Goal: Task Accomplishment & Management: Manage account settings

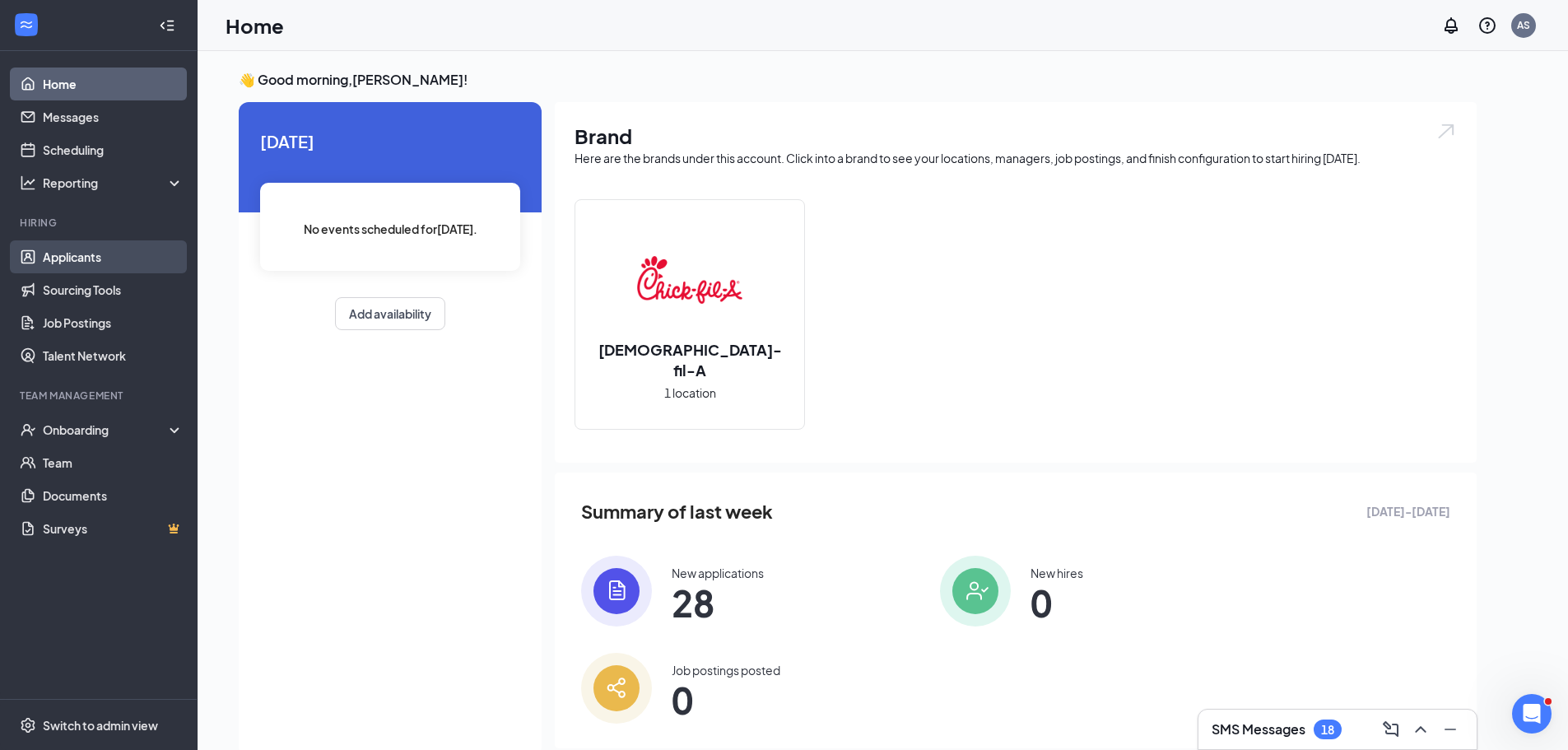
click at [77, 251] on link "Applicants" at bounding box center [113, 256] width 140 height 33
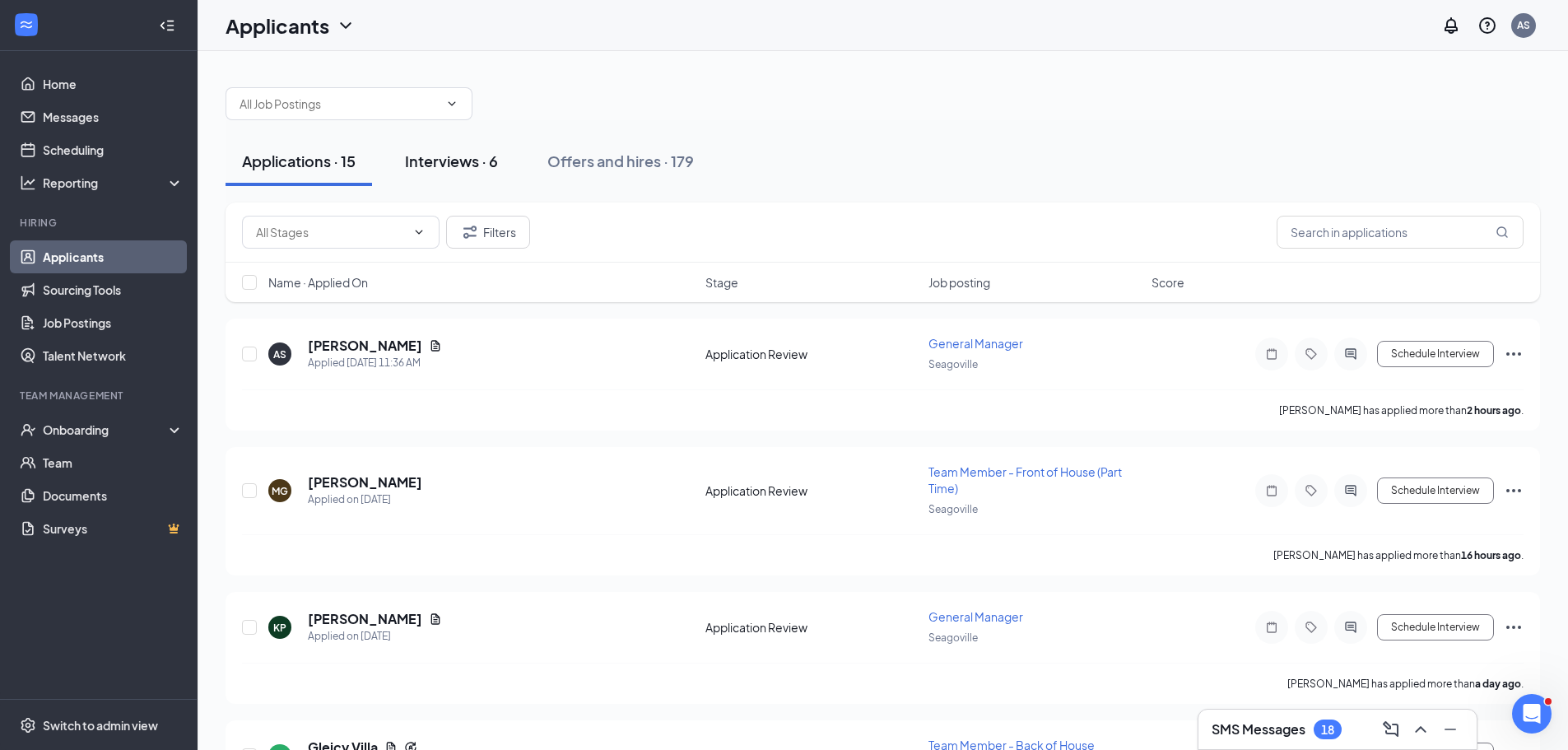
click at [443, 161] on div "Interviews · 6" at bounding box center [451, 161] width 93 height 20
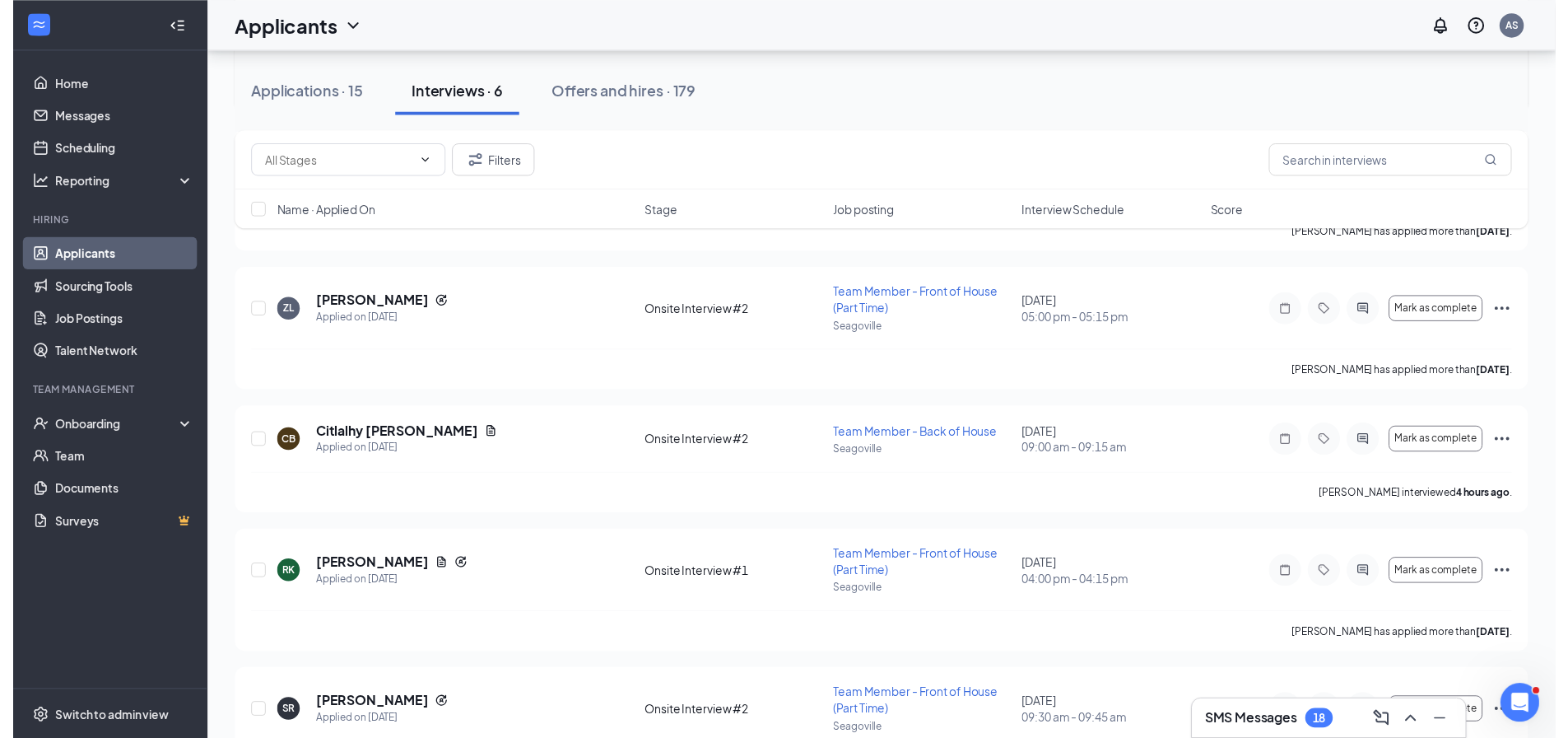
scroll to position [401, 0]
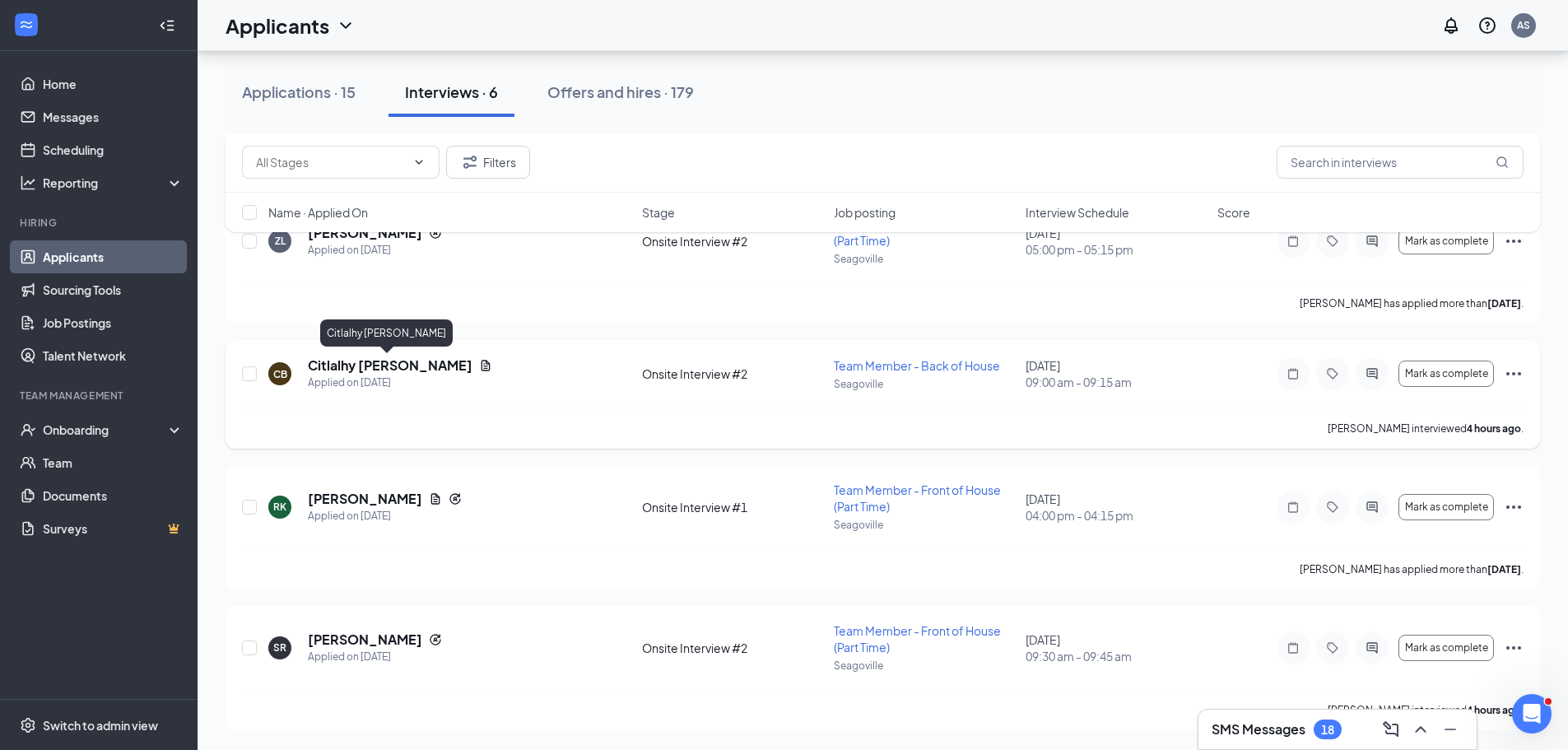
click at [392, 364] on h5 "Citlalhy [PERSON_NAME]" at bounding box center [390, 366] width 165 height 18
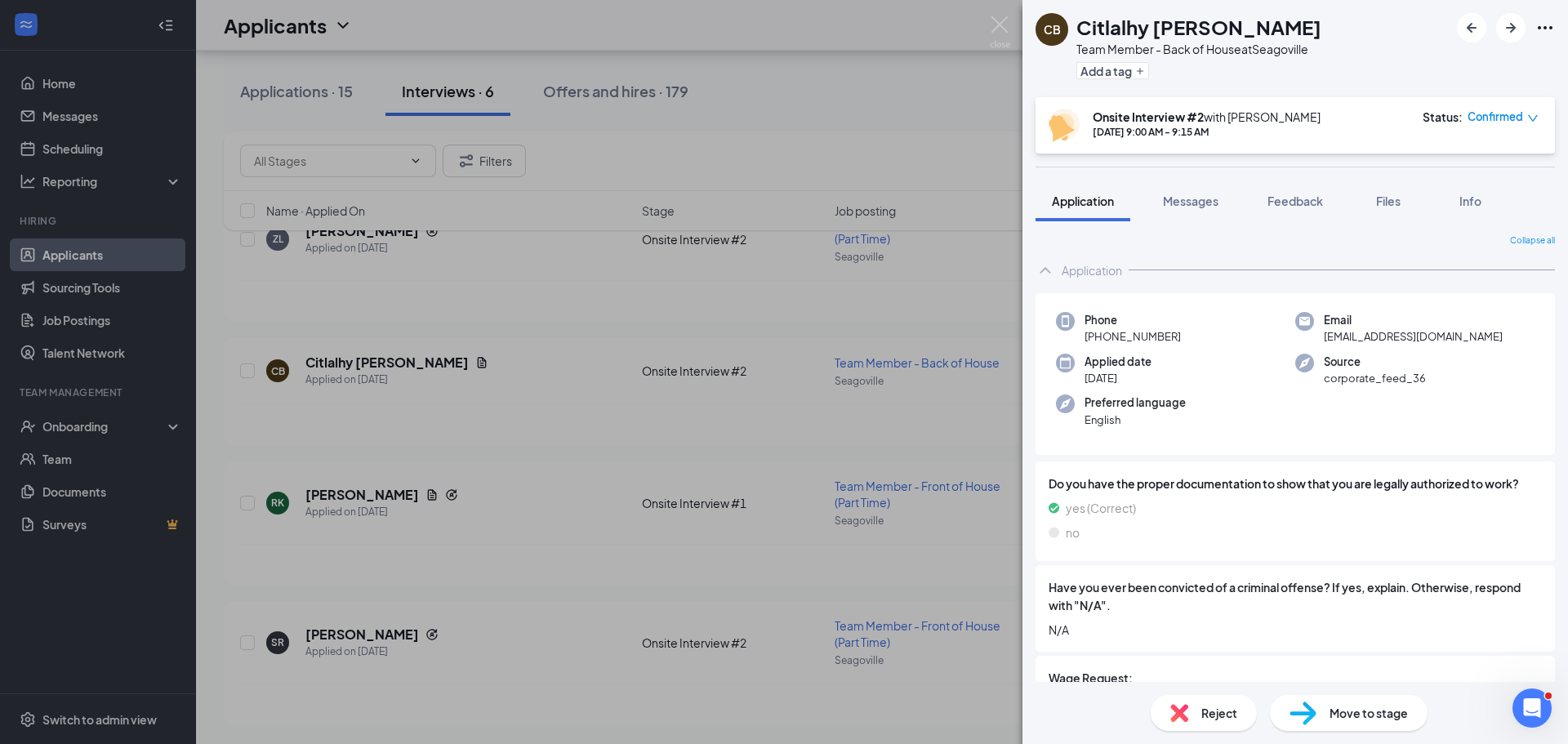
click at [1210, 711] on span "Reject" at bounding box center [1219, 713] width 36 height 18
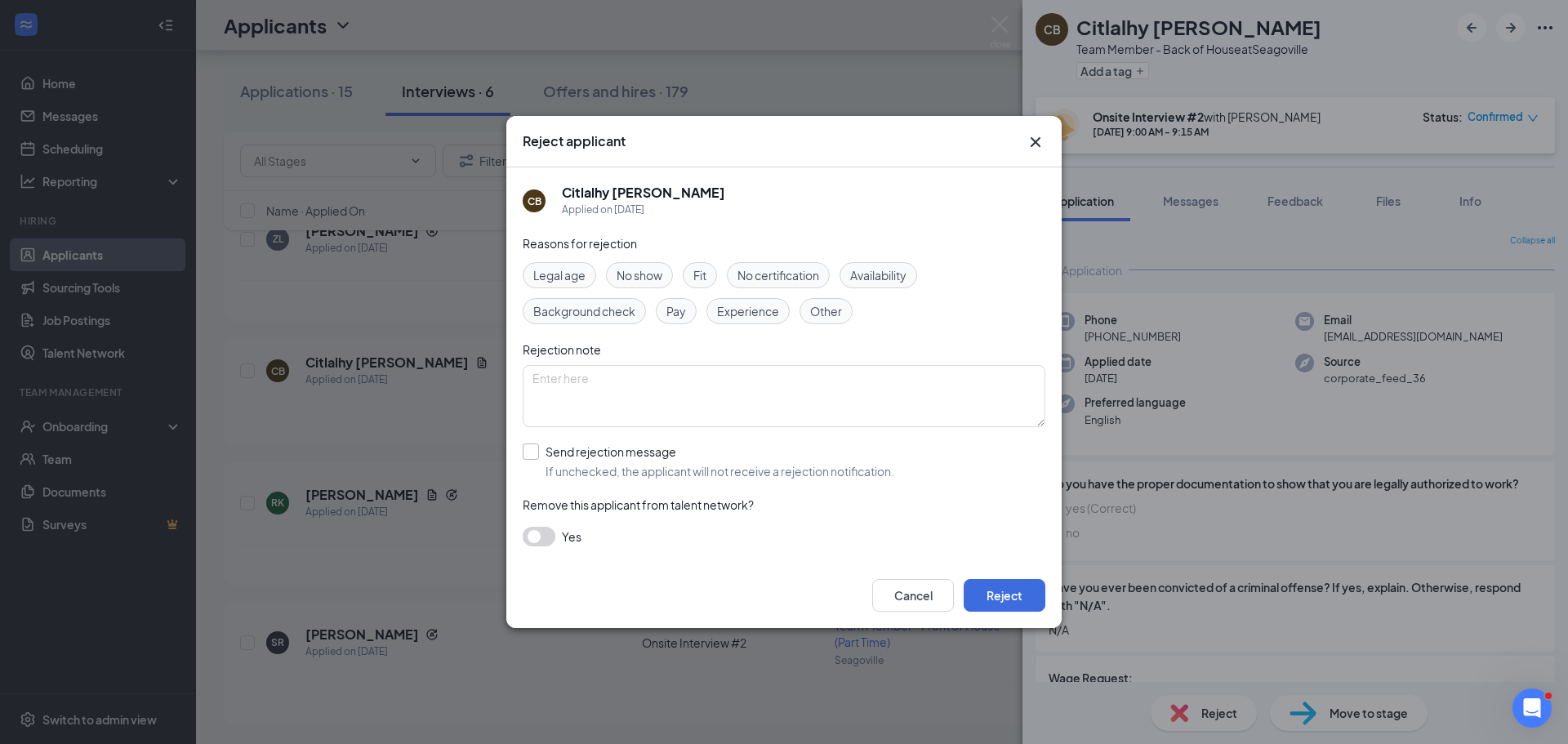
click at [534, 453] on input "Send rejection message If unchecked, the applicant will not receive a rejection…" at bounding box center [709, 461] width 372 height 36
checkbox input "true"
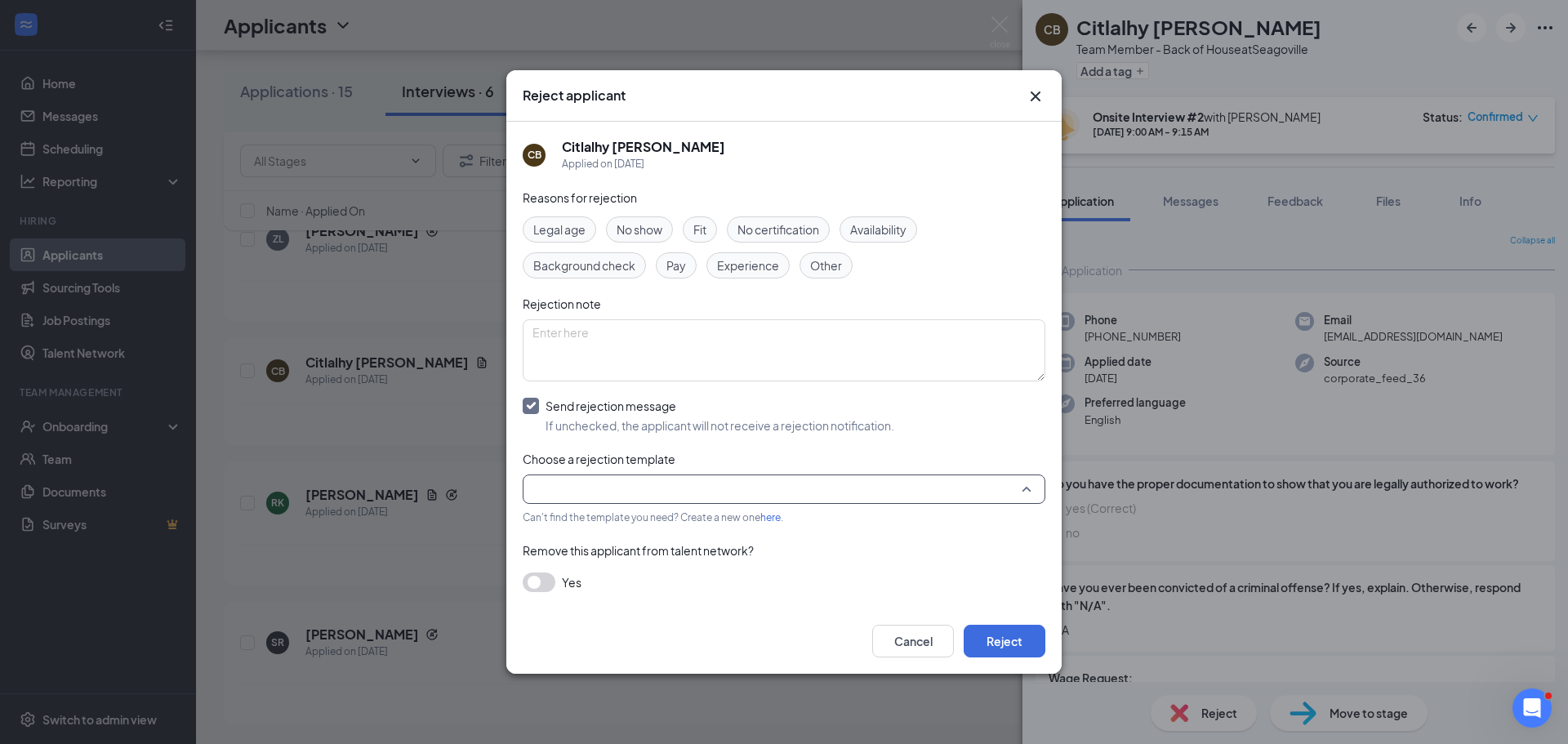
click at [542, 488] on input "search" at bounding box center [779, 489] width 492 height 28
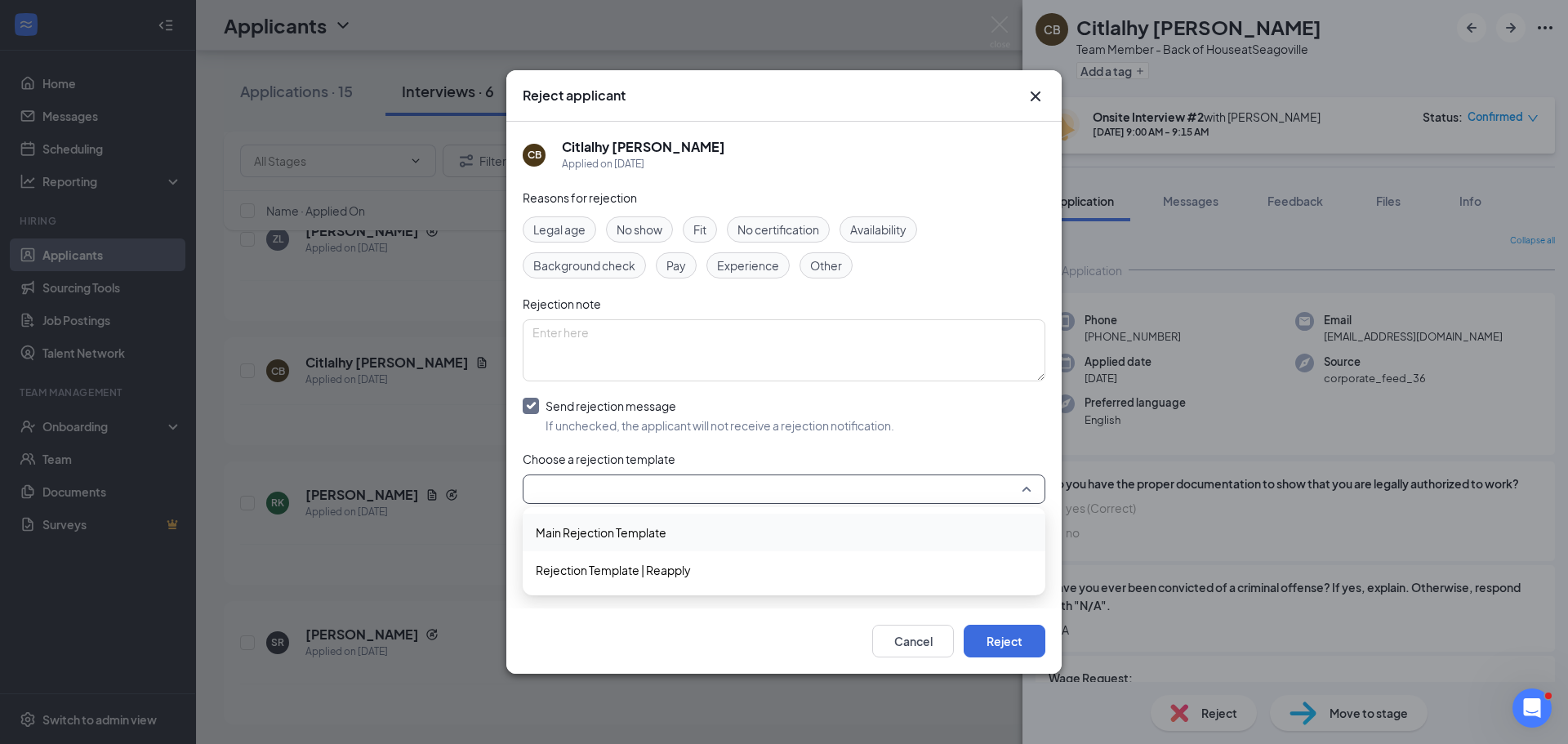
click at [554, 535] on span "Main Rejection Template" at bounding box center [601, 533] width 131 height 18
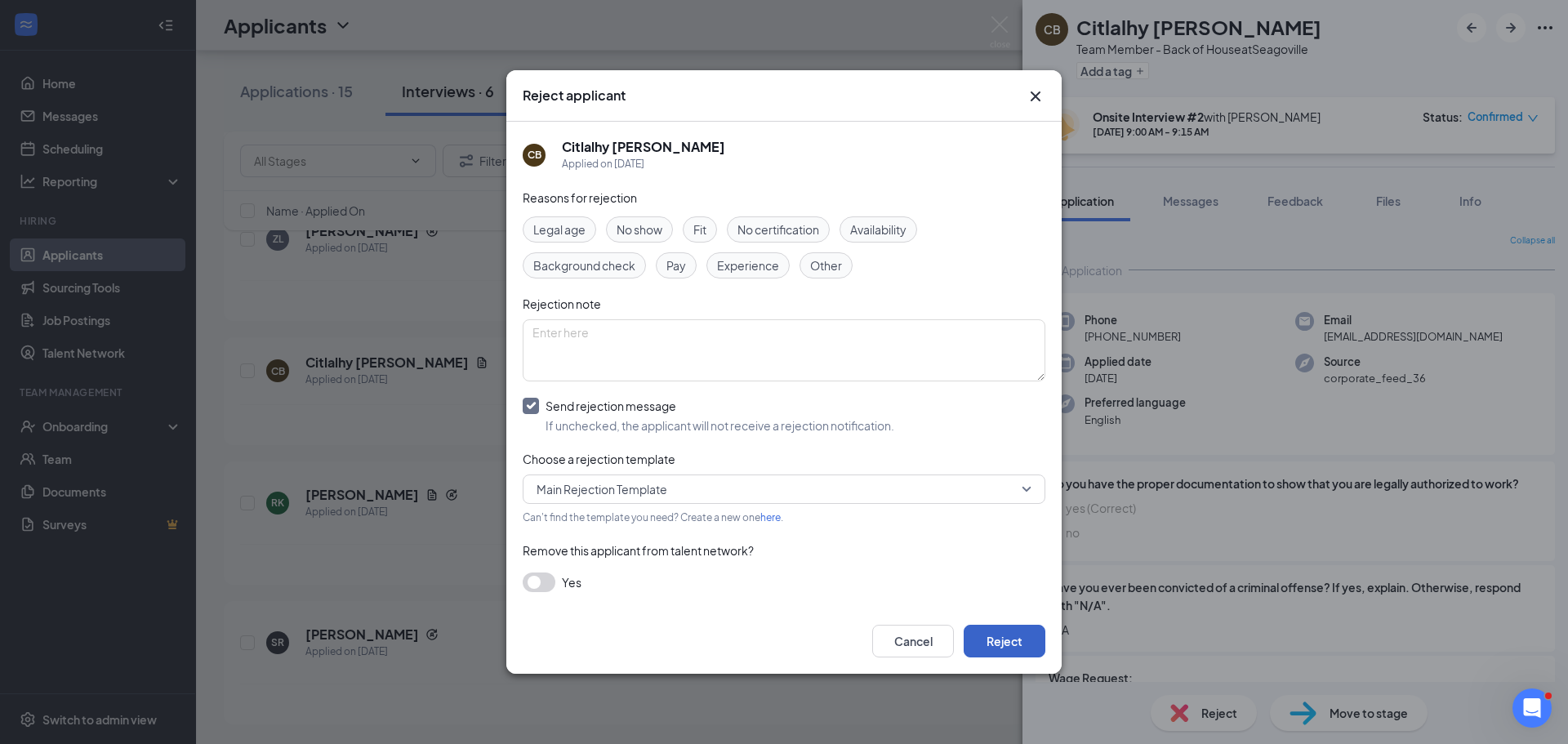
click at [1014, 641] on button "Reject" at bounding box center [1004, 641] width 82 height 33
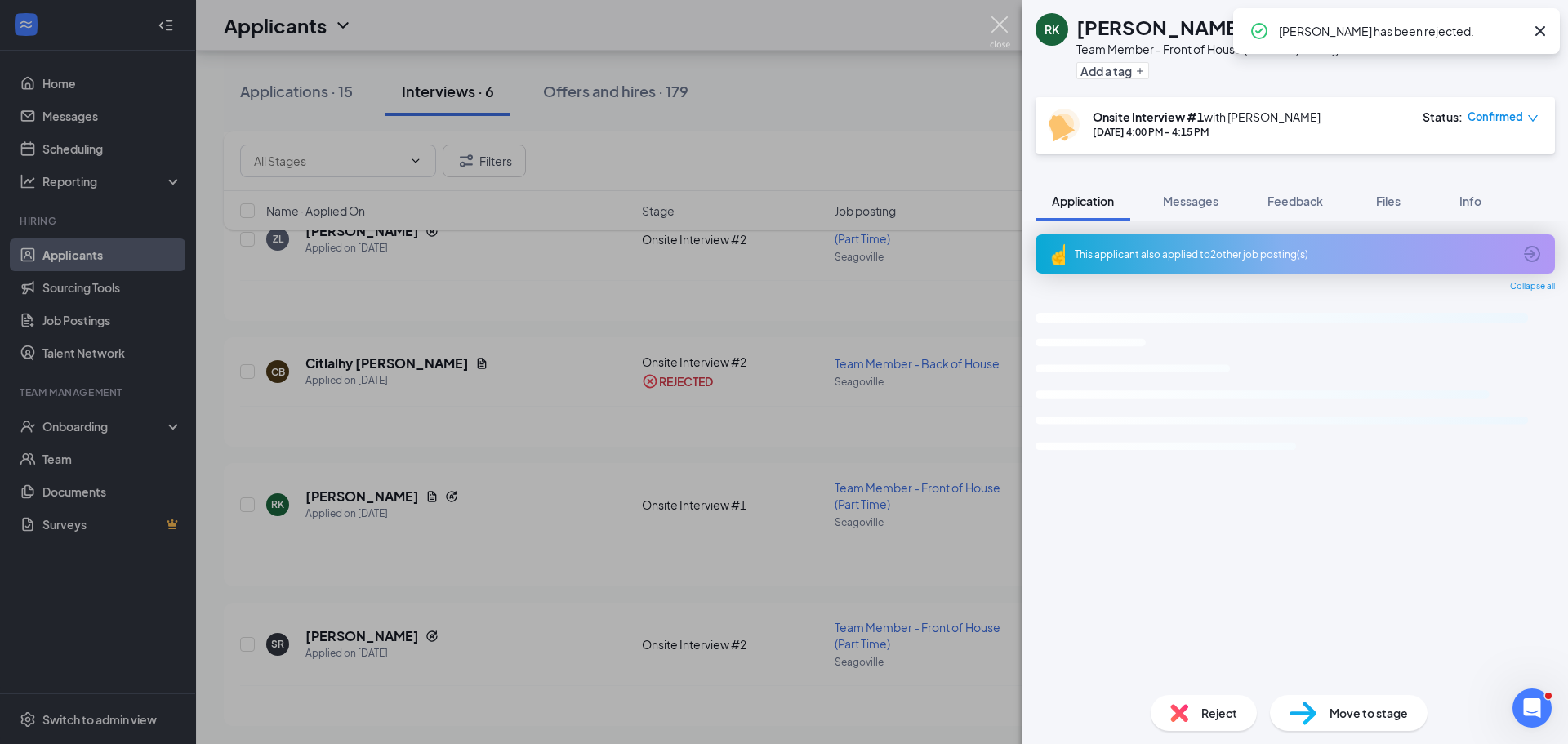
click at [995, 28] on img at bounding box center [999, 33] width 20 height 32
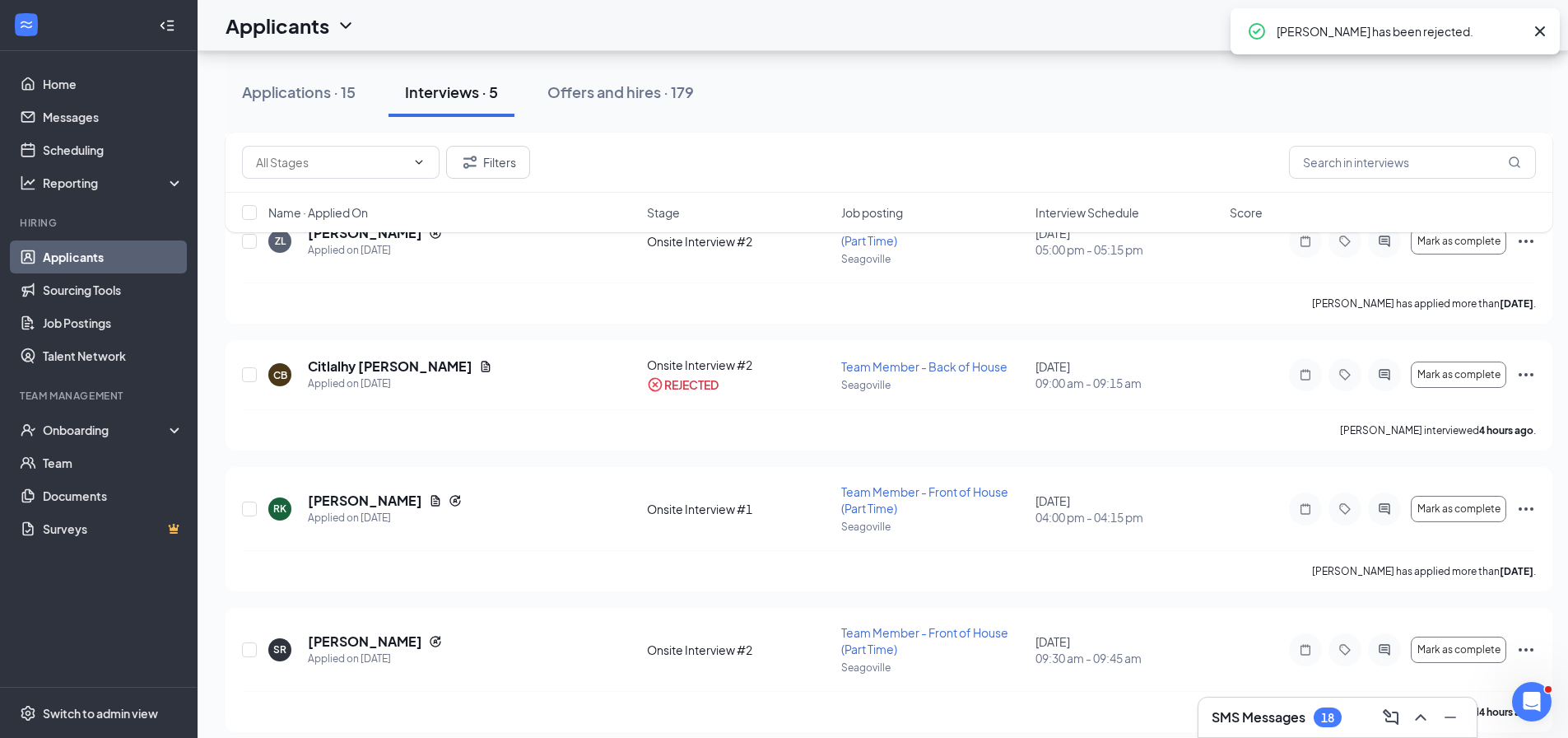
scroll to position [288, 0]
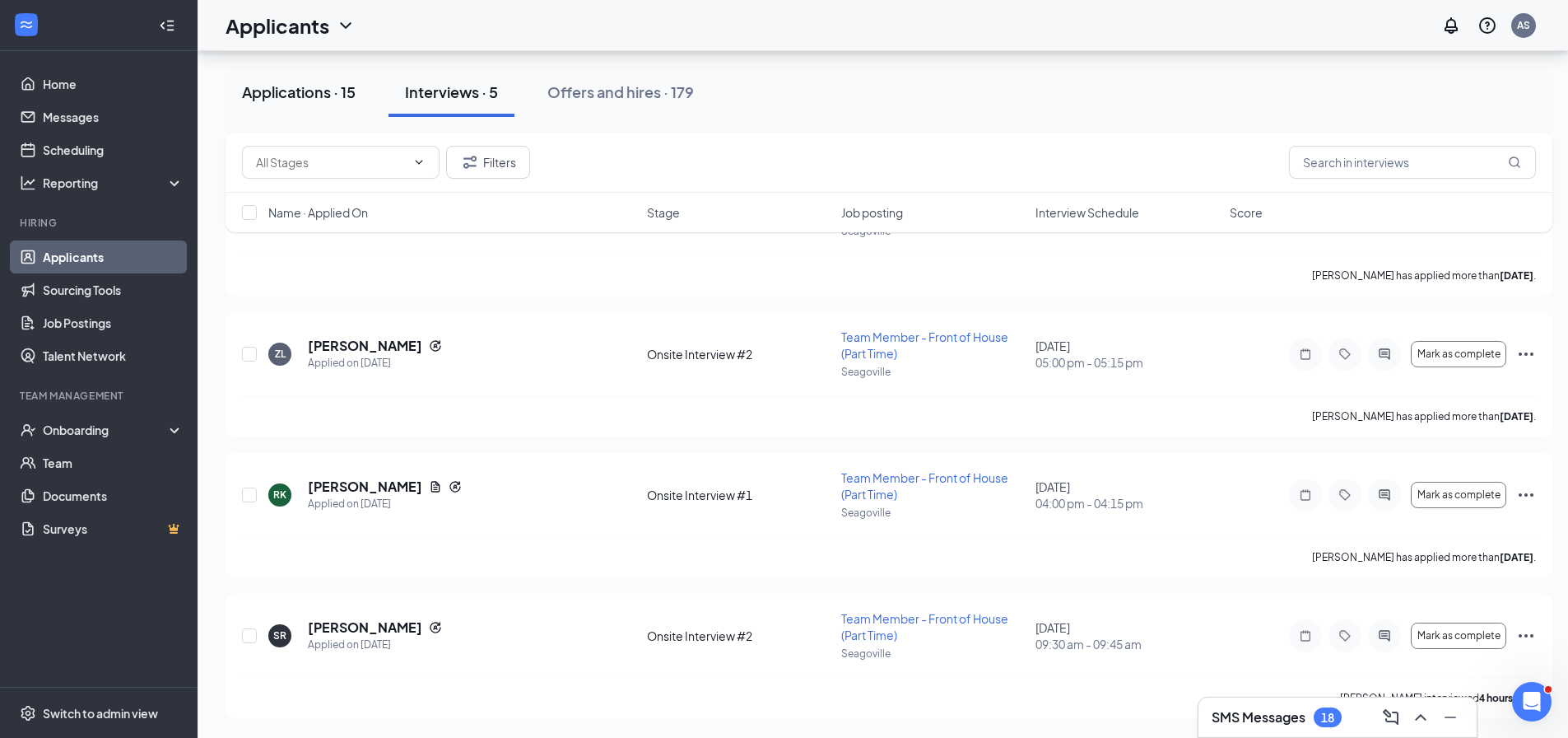
click at [308, 96] on div "Applications · 15" at bounding box center [298, 92] width 113 height 20
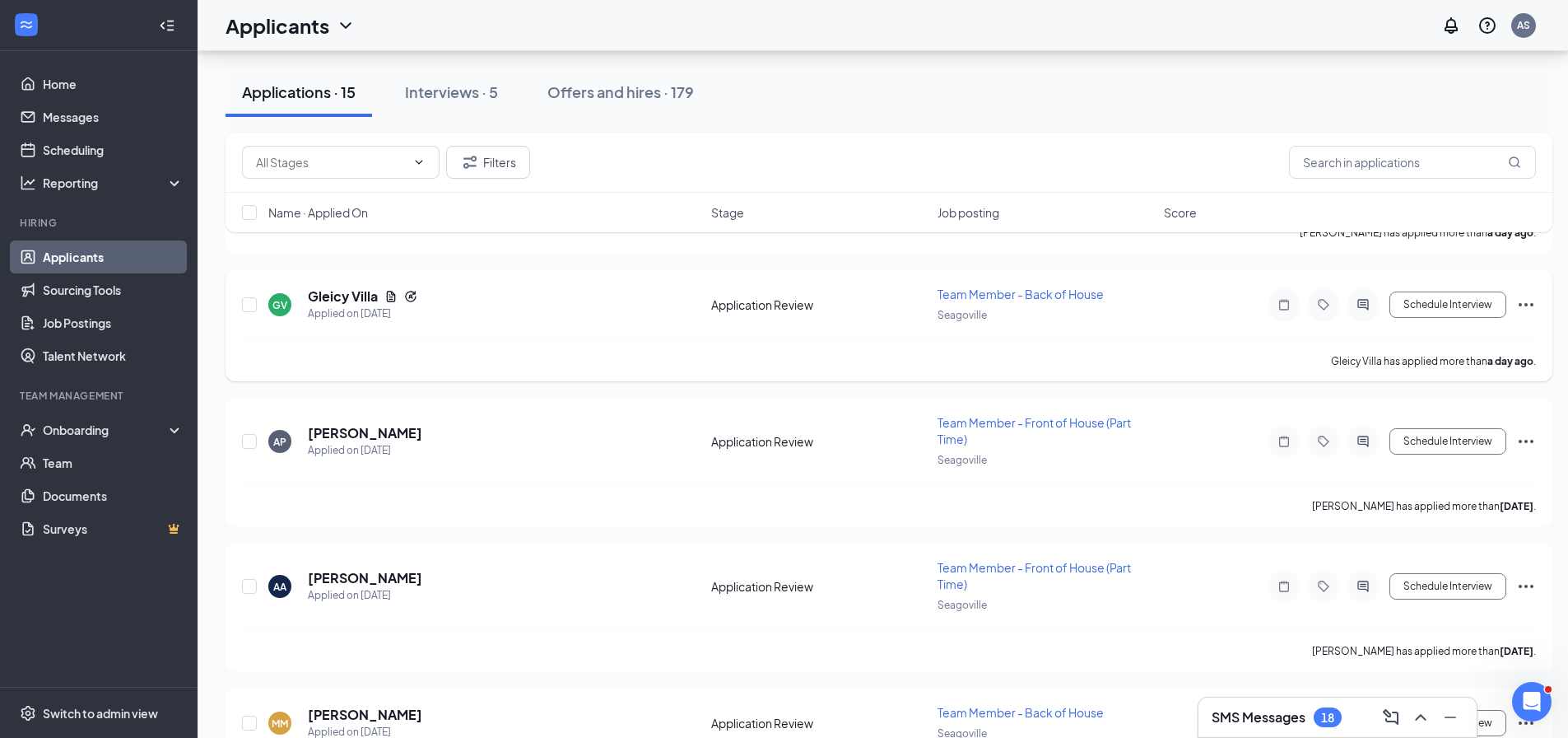
scroll to position [453, 0]
click at [980, 205] on span "Job posting" at bounding box center [968, 213] width 61 height 17
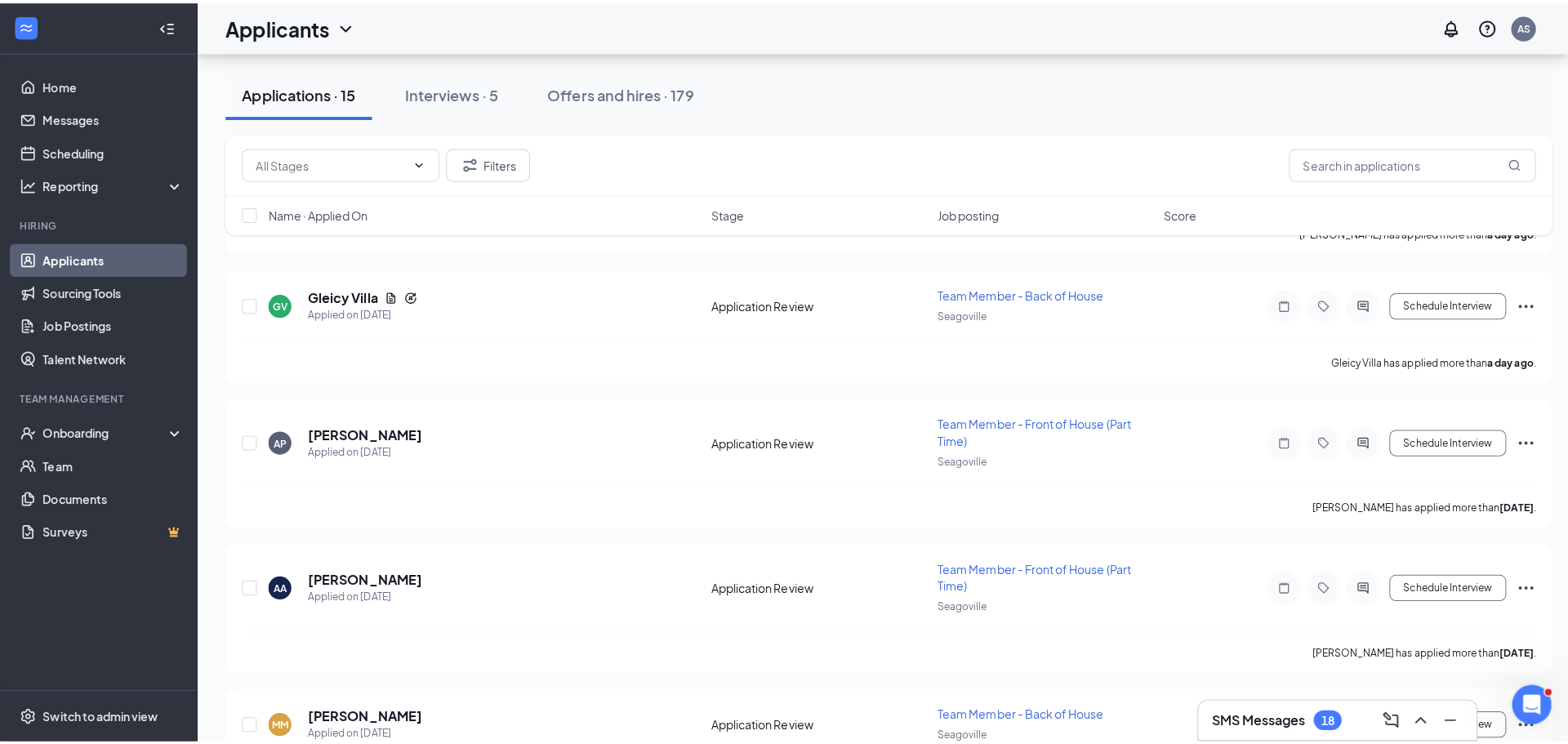
scroll to position [0, 0]
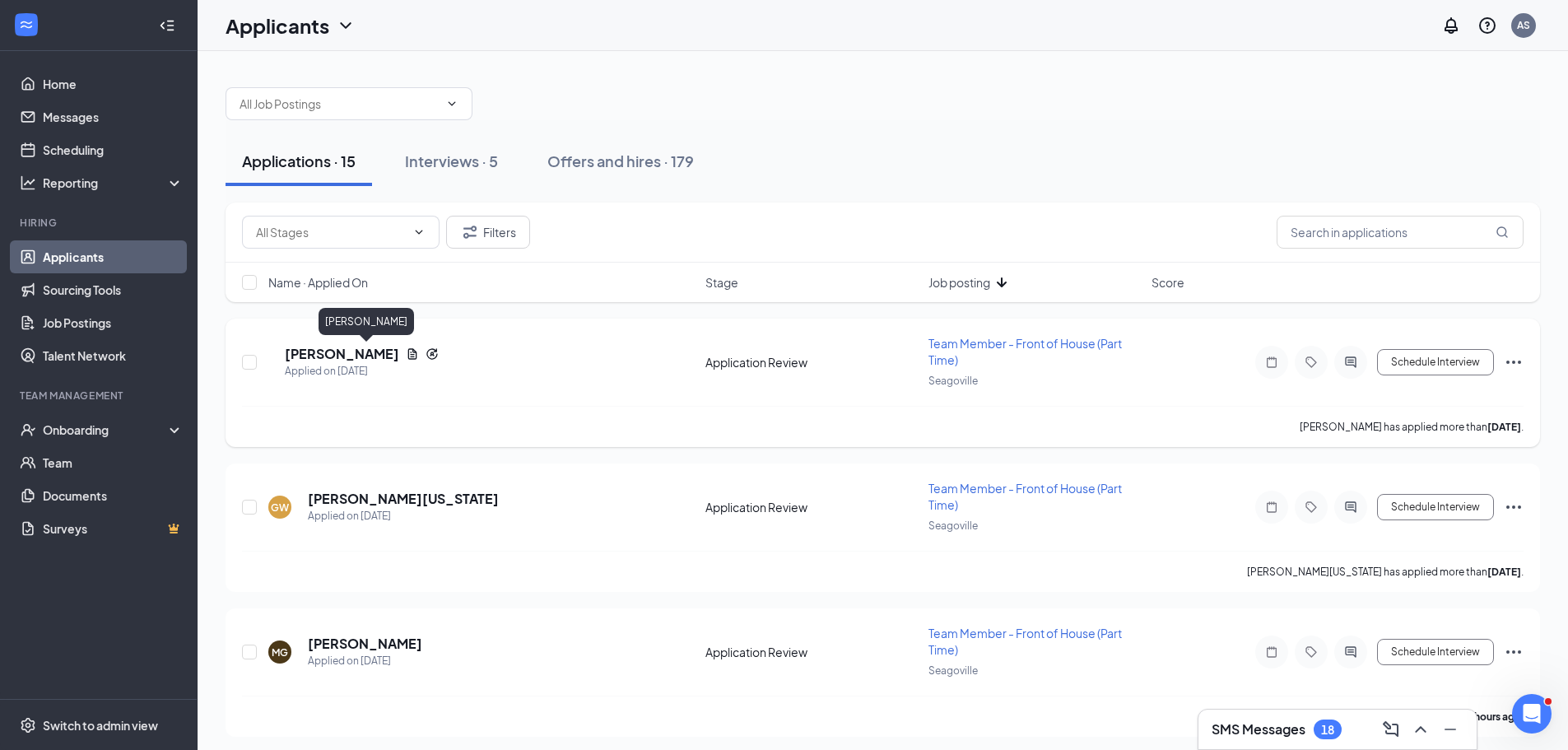
click at [336, 352] on h5 "[PERSON_NAME]" at bounding box center [342, 354] width 114 height 18
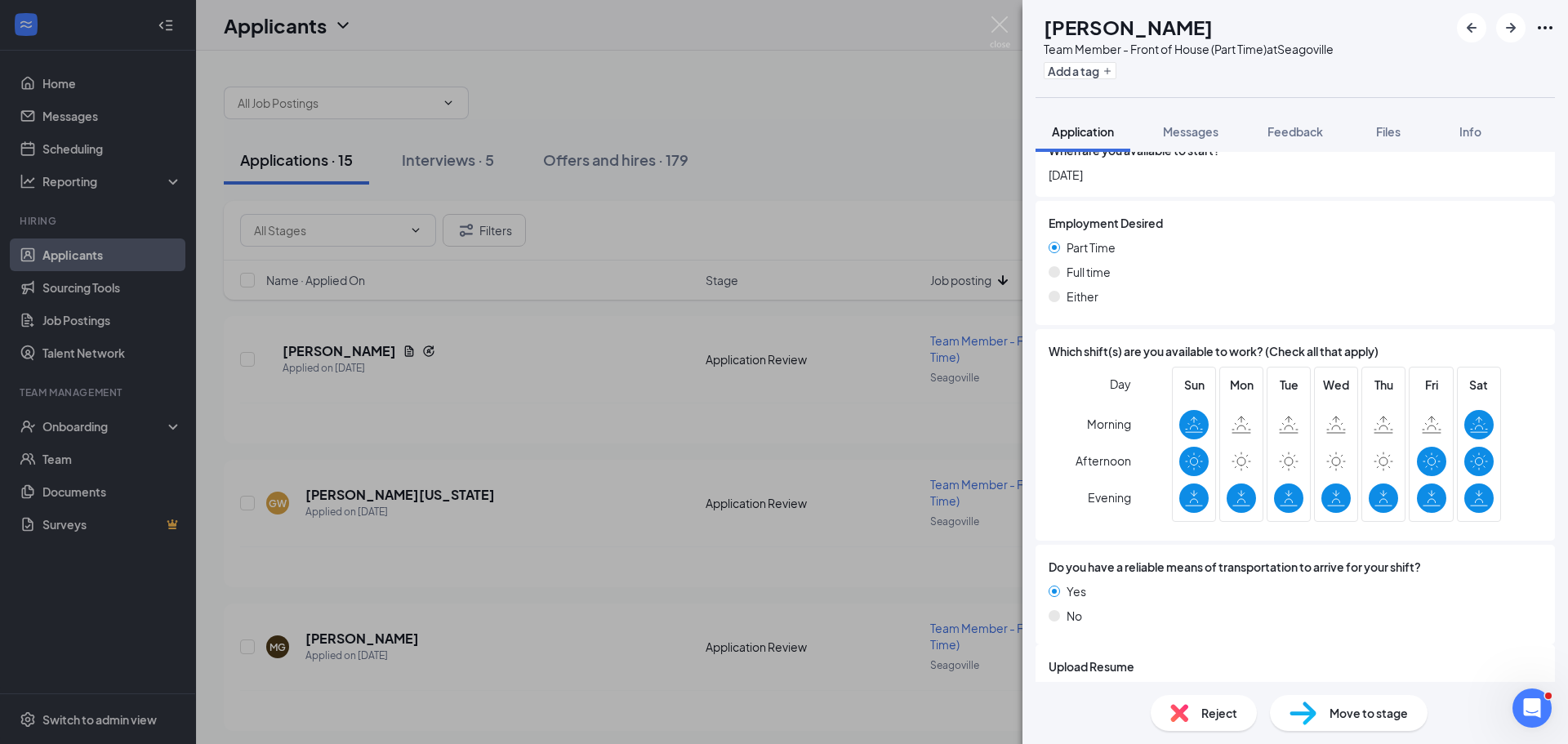
scroll to position [2375, 0]
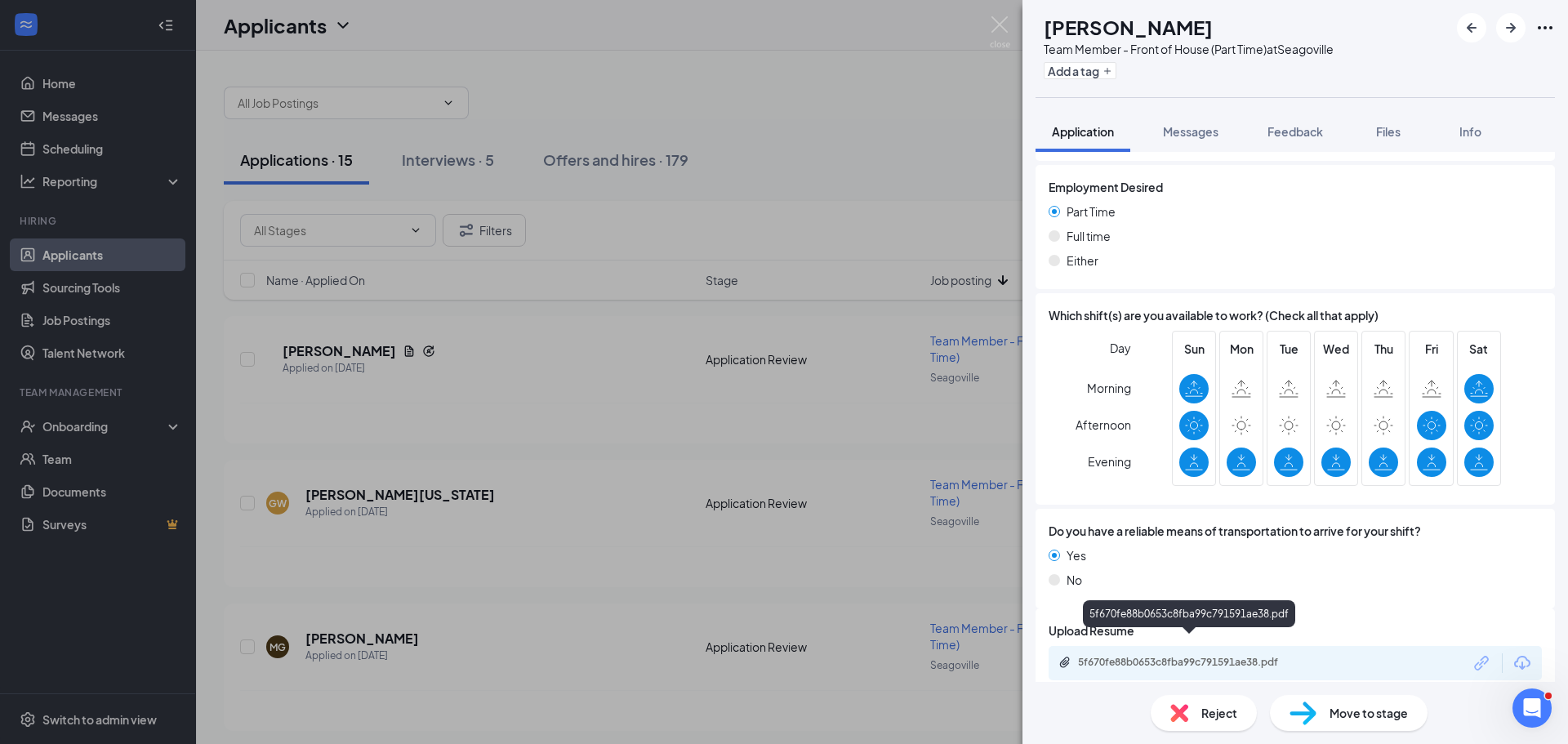
click at [1220, 656] on div "5f670fe88b0653c8fba99c791591ae38.pdf" at bounding box center [1192, 663] width 228 height 13
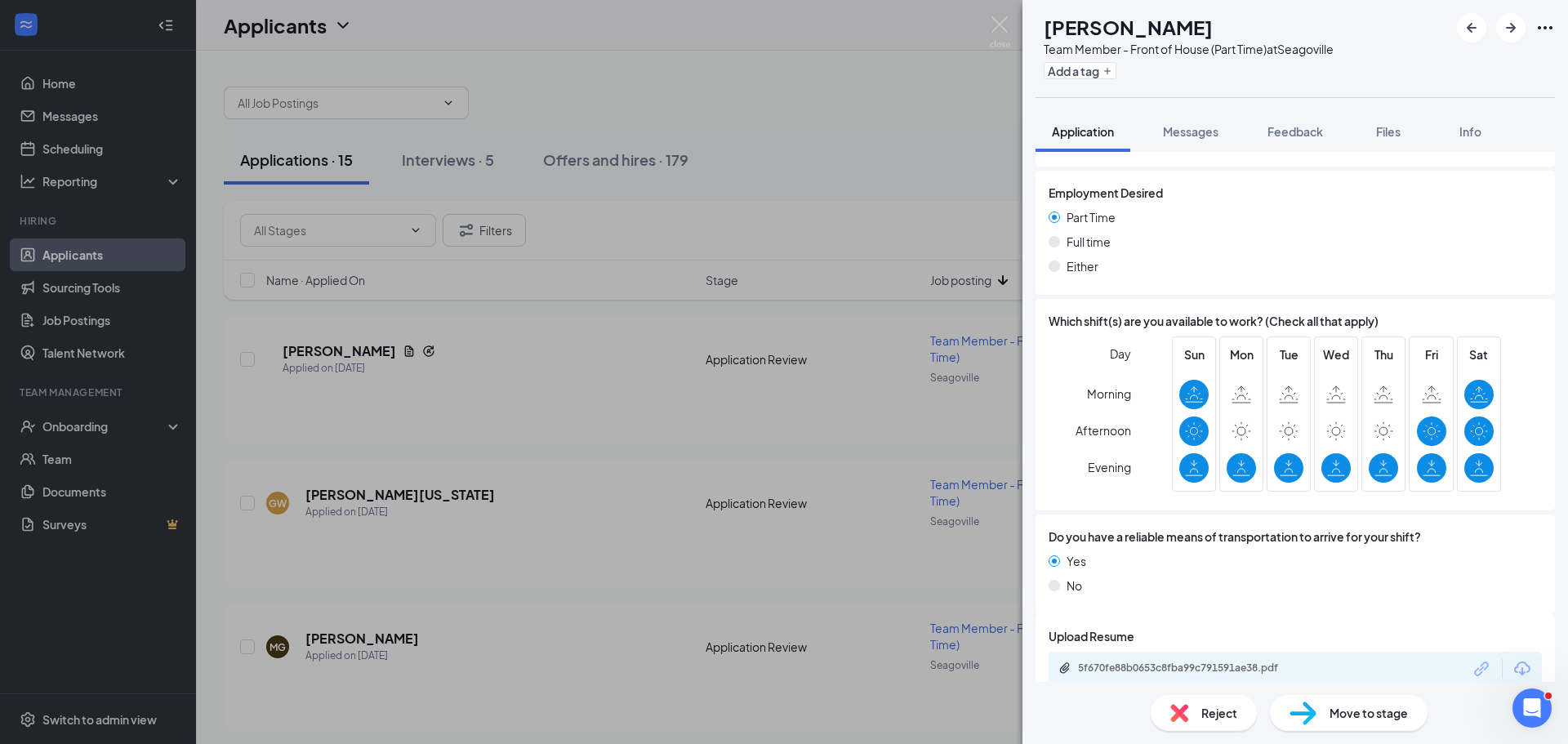
click at [1330, 712] on span "Move to stage" at bounding box center [1369, 713] width 78 height 18
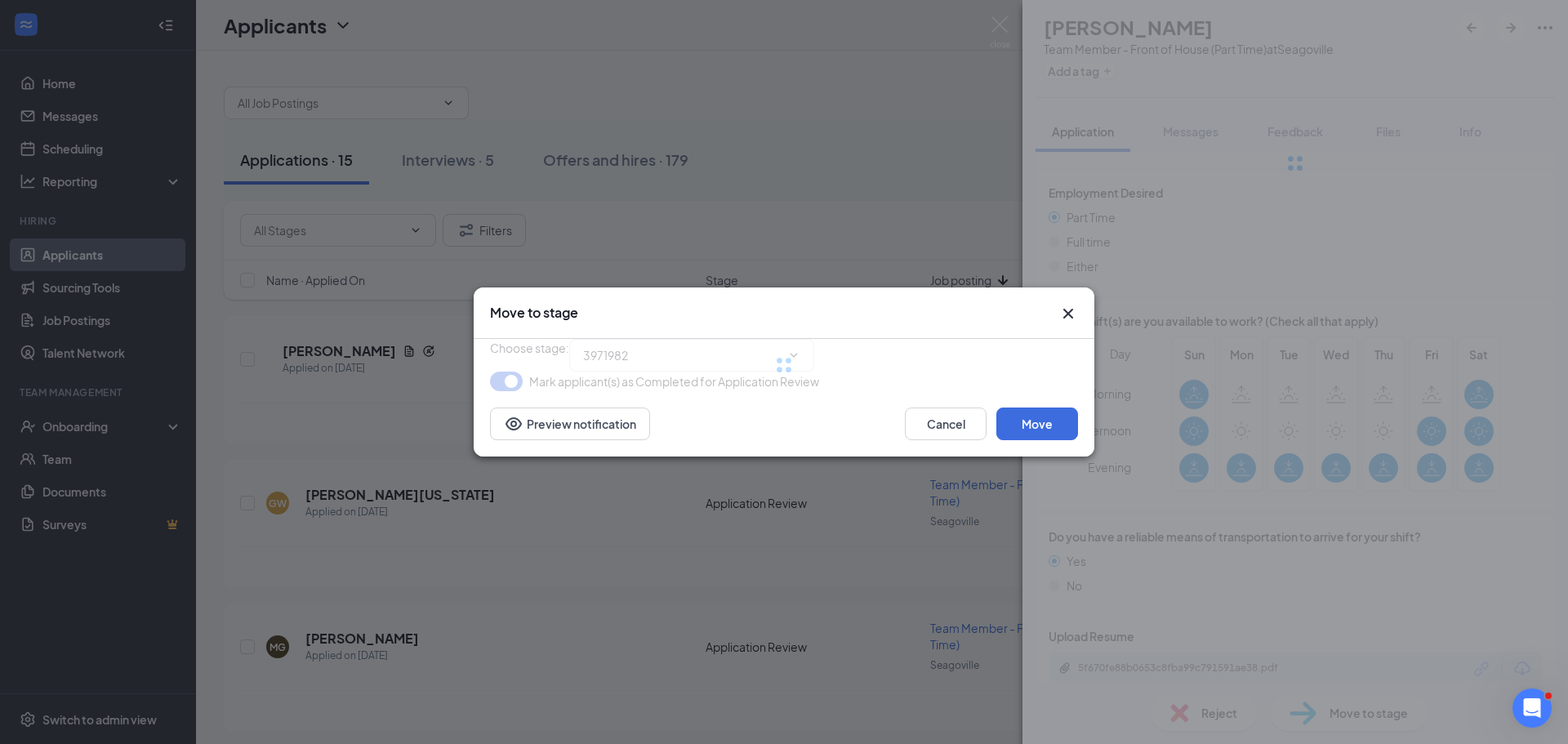
type input "Onsite Interview #1 (next stage)"
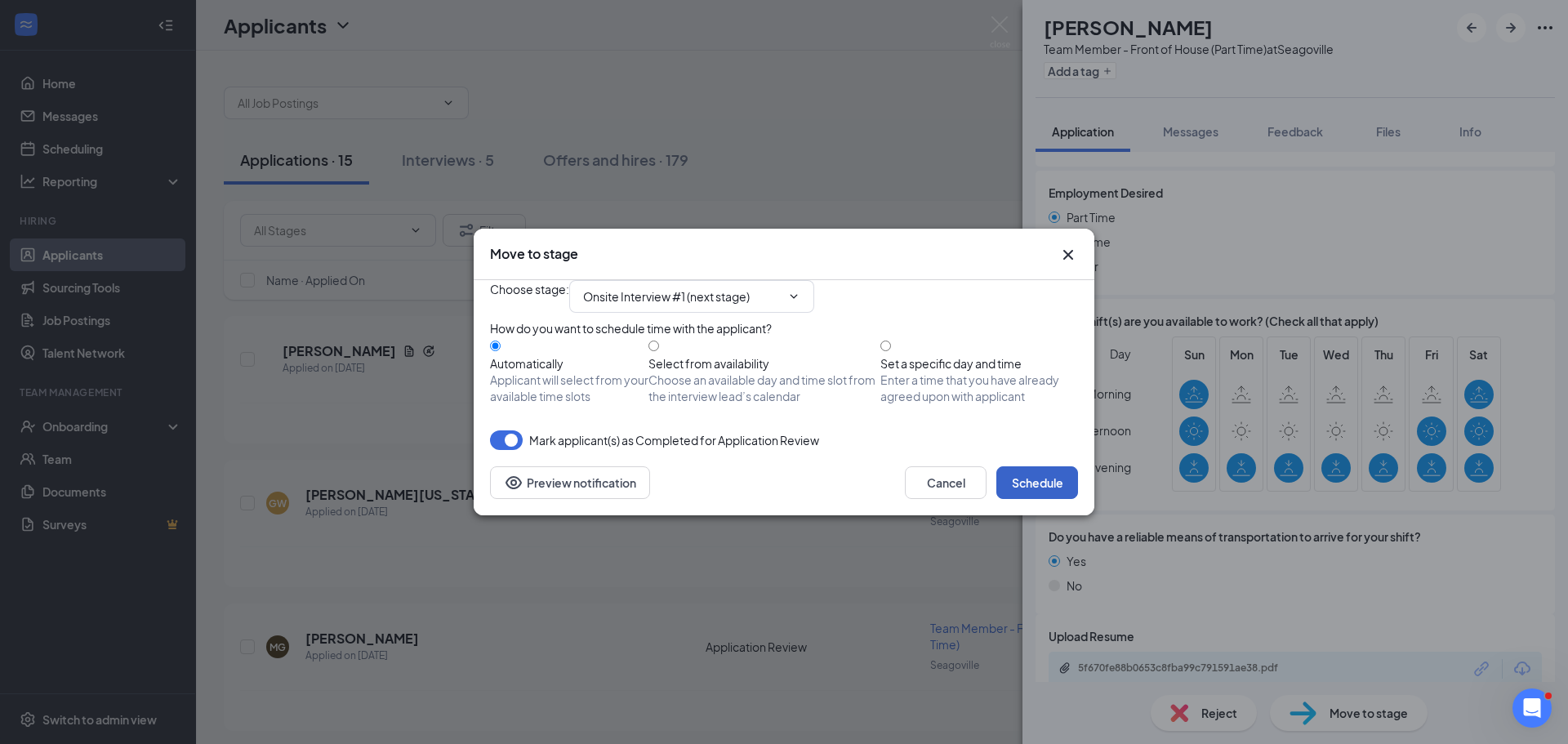
click at [1025, 499] on button "Schedule" at bounding box center [1037, 482] width 82 height 33
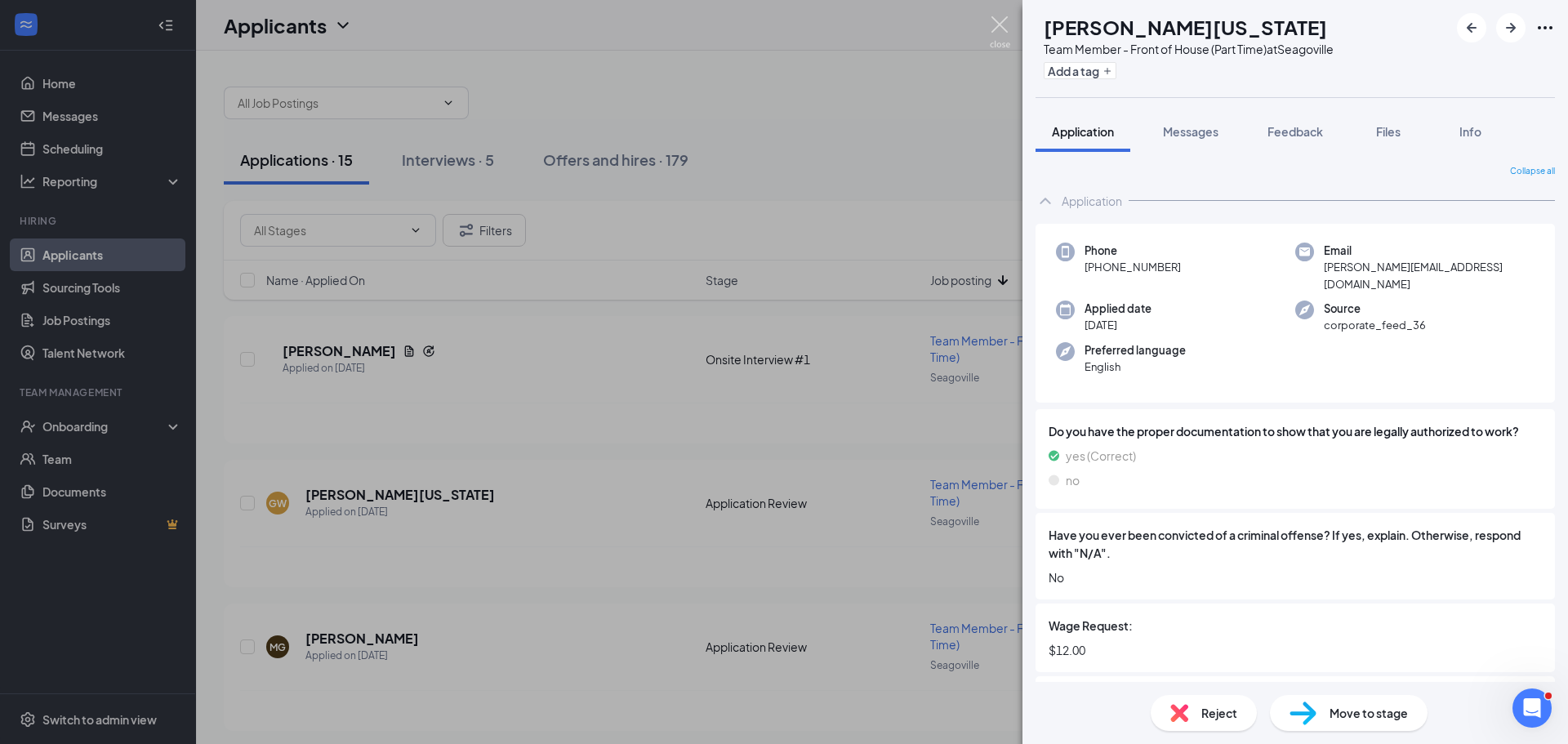
click at [1003, 28] on img at bounding box center [999, 33] width 20 height 32
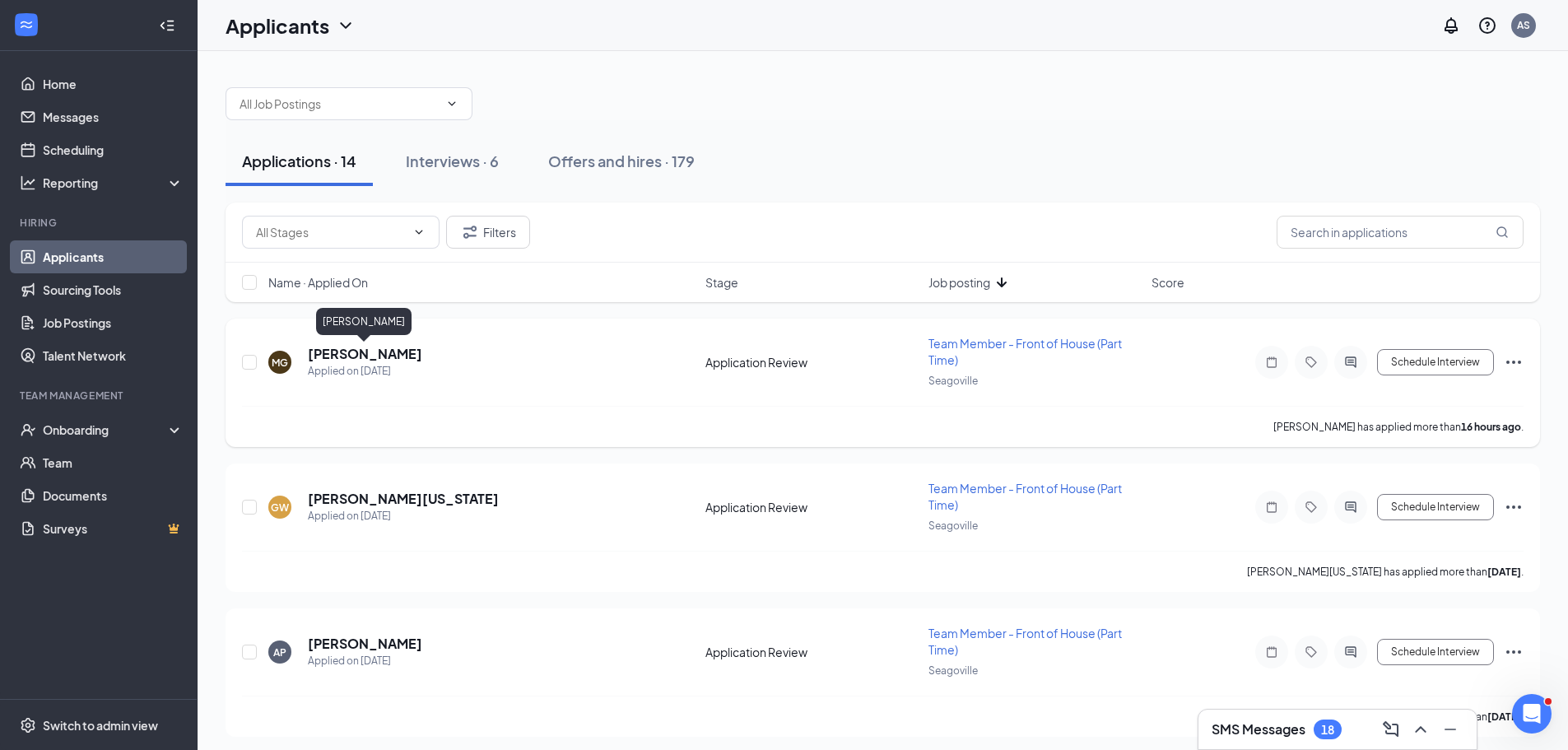
click at [399, 353] on h5 "[PERSON_NAME]" at bounding box center [365, 354] width 114 height 18
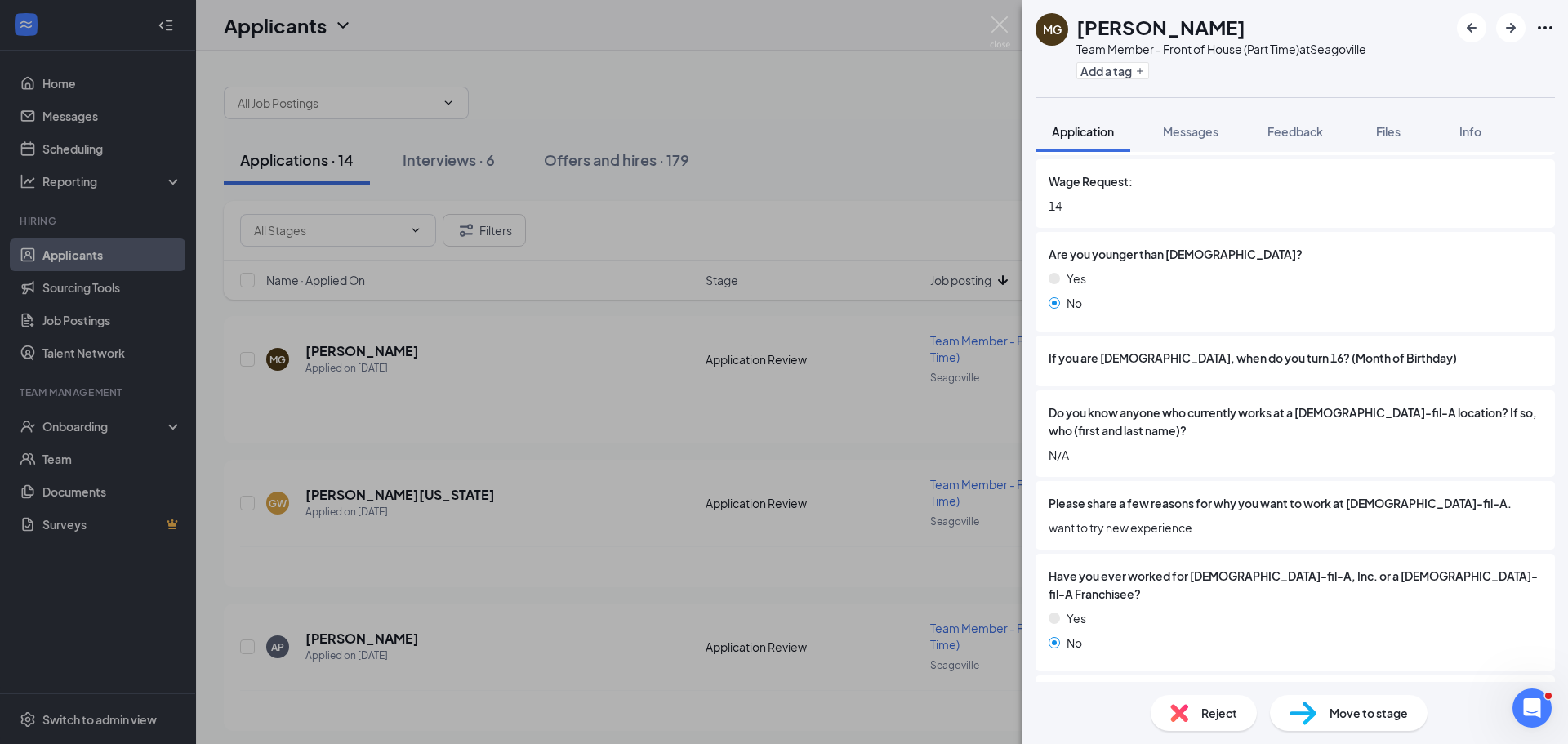
scroll to position [654, 0]
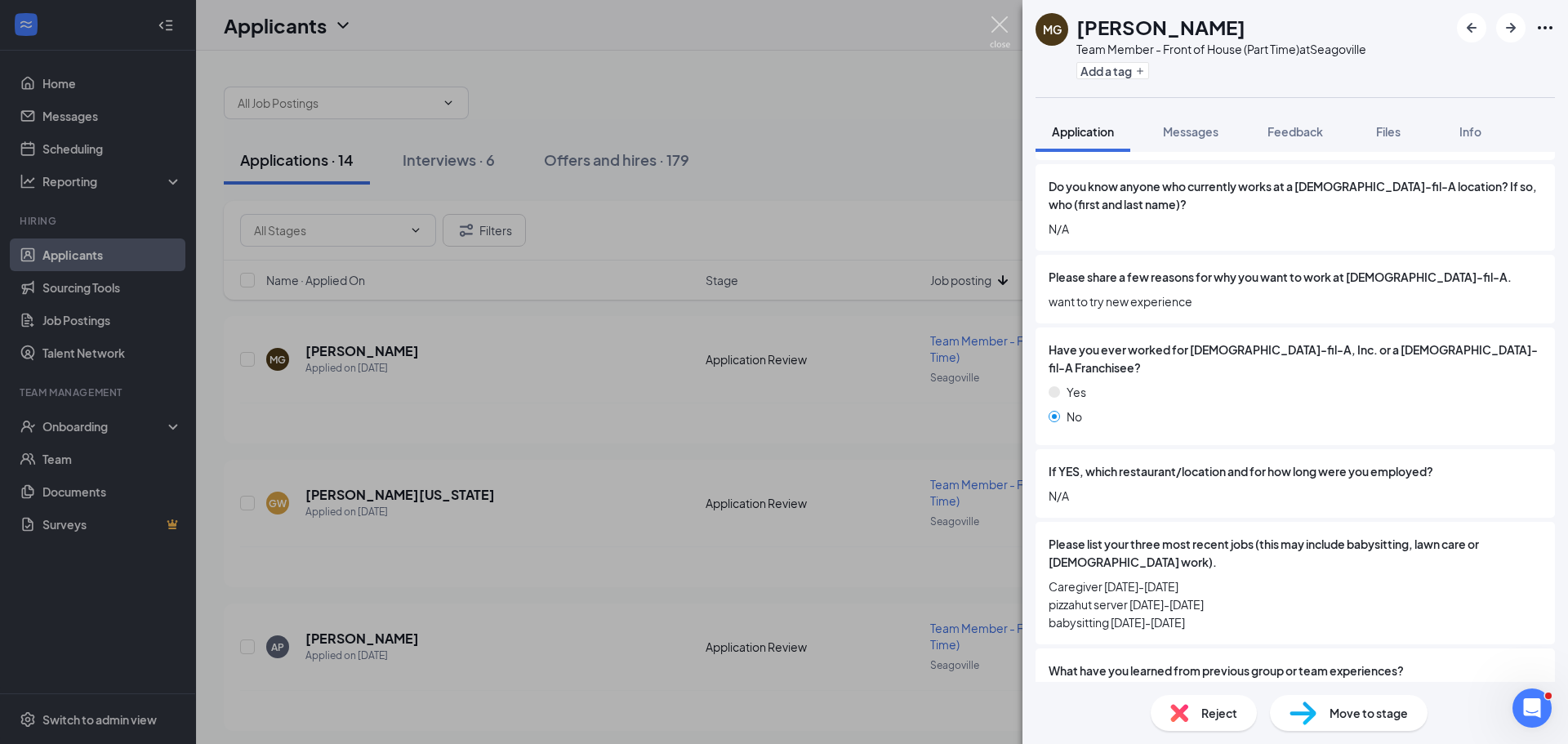
click at [1005, 30] on img at bounding box center [999, 33] width 20 height 32
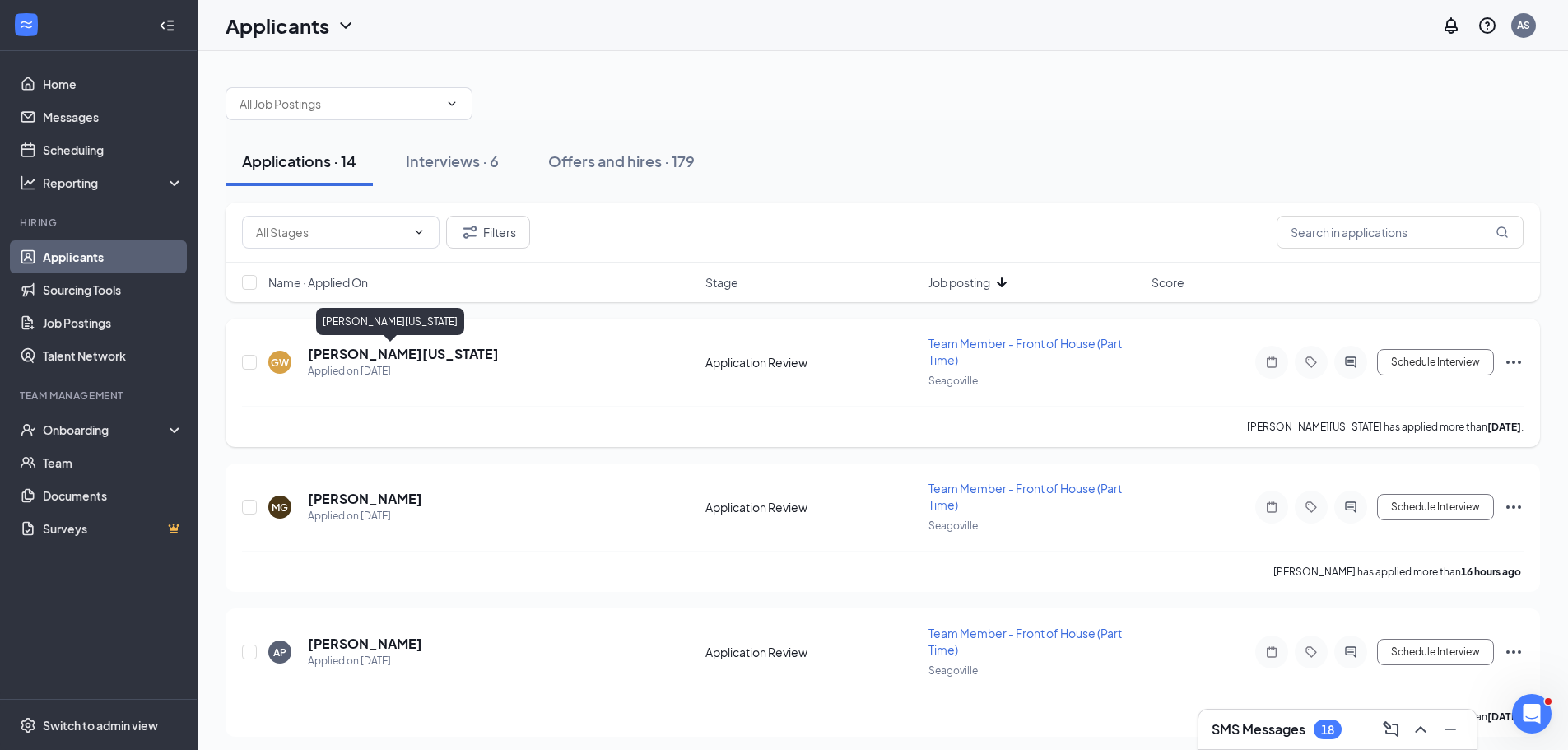
click at [383, 355] on h5 "[PERSON_NAME][US_STATE]" at bounding box center [403, 354] width 191 height 18
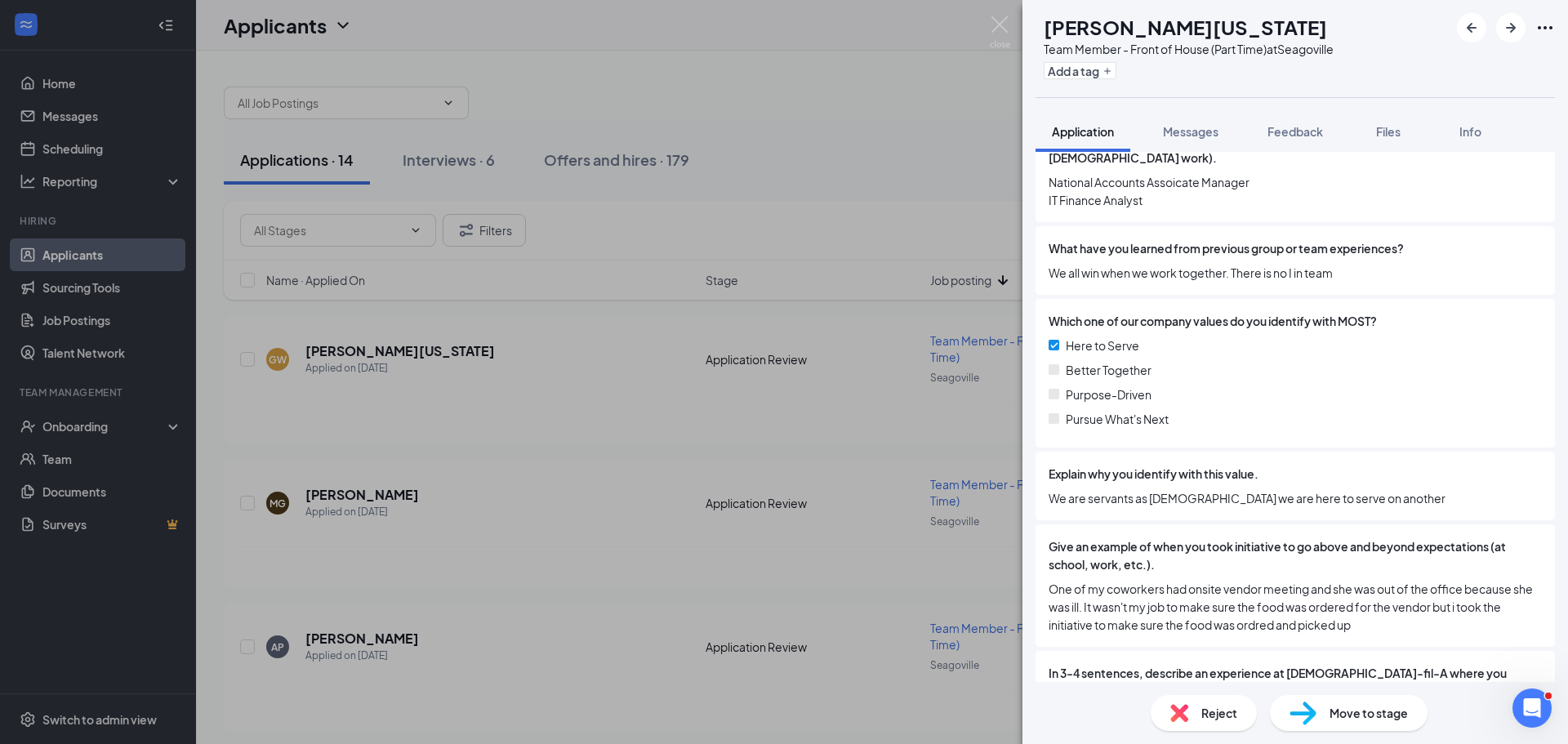
scroll to position [1114, 0]
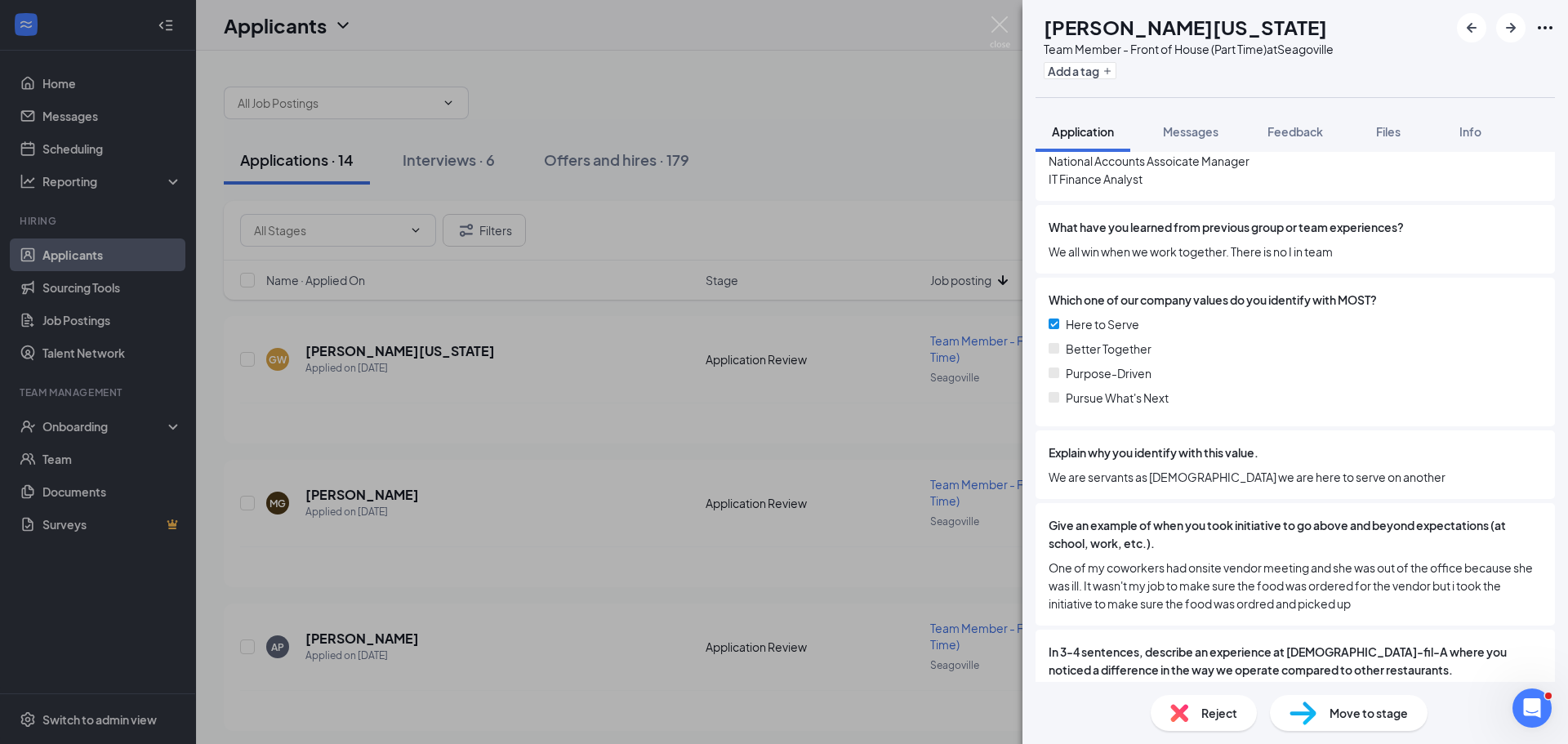
drag, startPoint x: 1265, startPoint y: 371, endPoint x: 1196, endPoint y: 383, distance: 70.0
click at [1196, 383] on div "Which one of our company values do you identify with MOST? Here to Serve Better…" at bounding box center [1295, 352] width 519 height 148
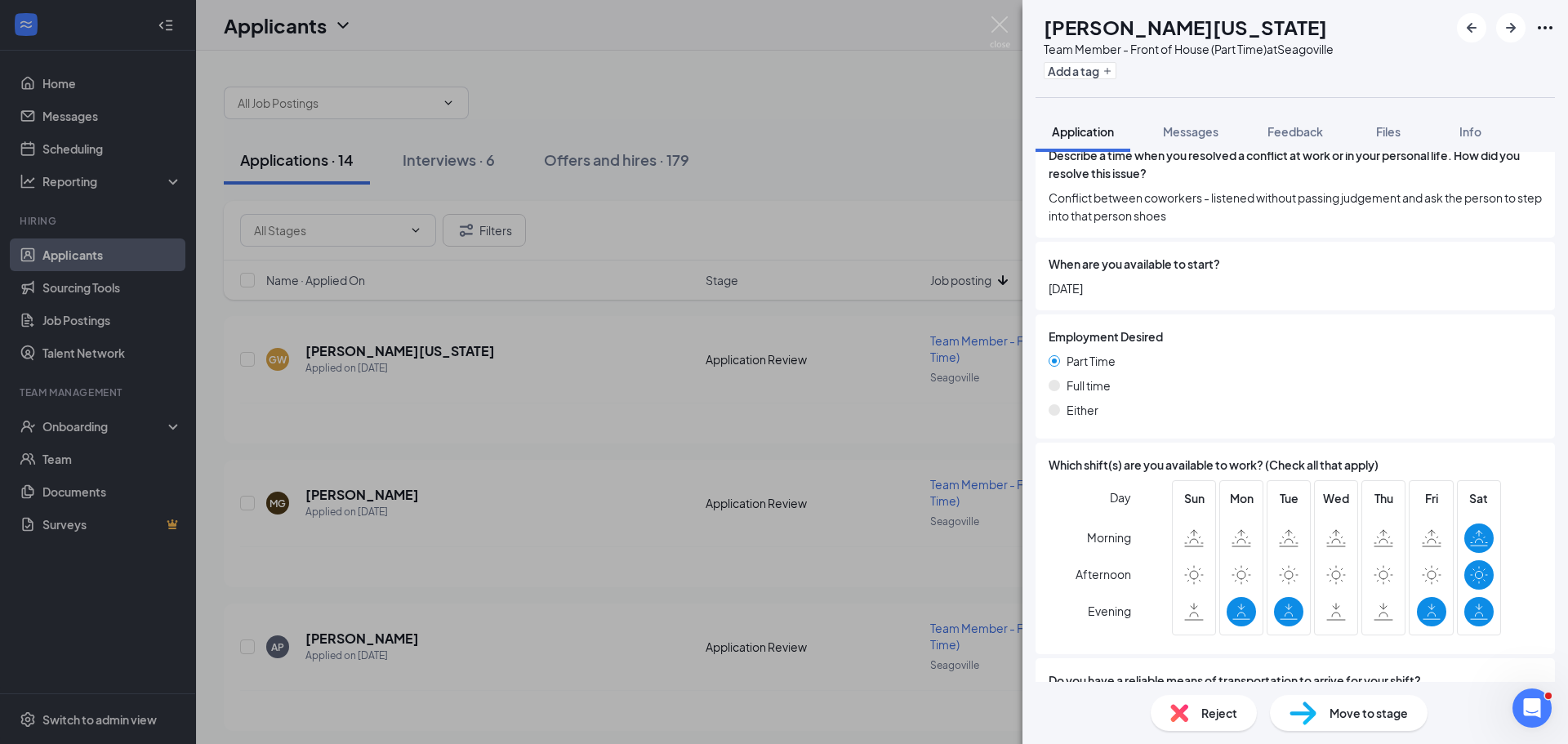
scroll to position [2095, 0]
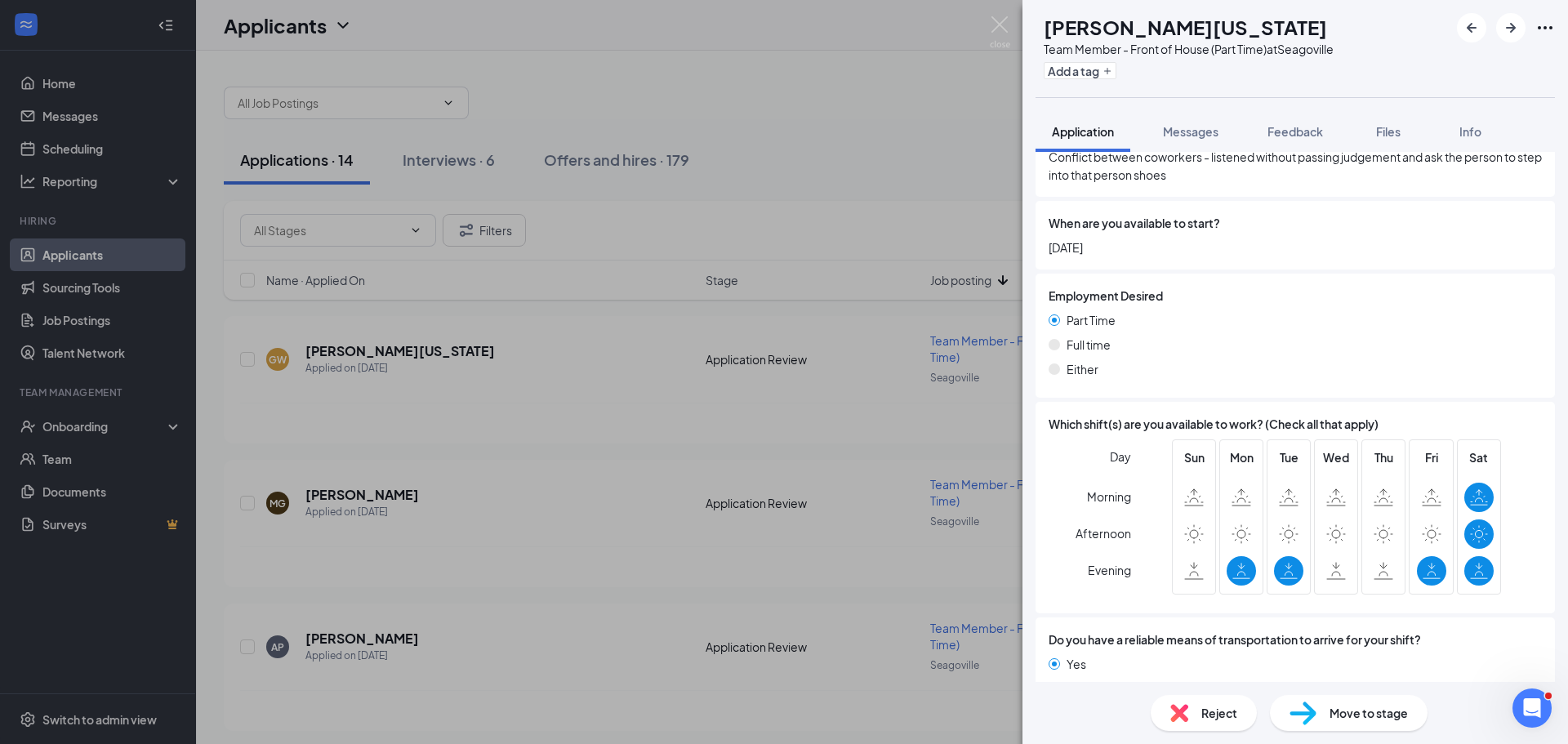
click at [1350, 722] on div "Move to stage" at bounding box center [1348, 713] width 158 height 36
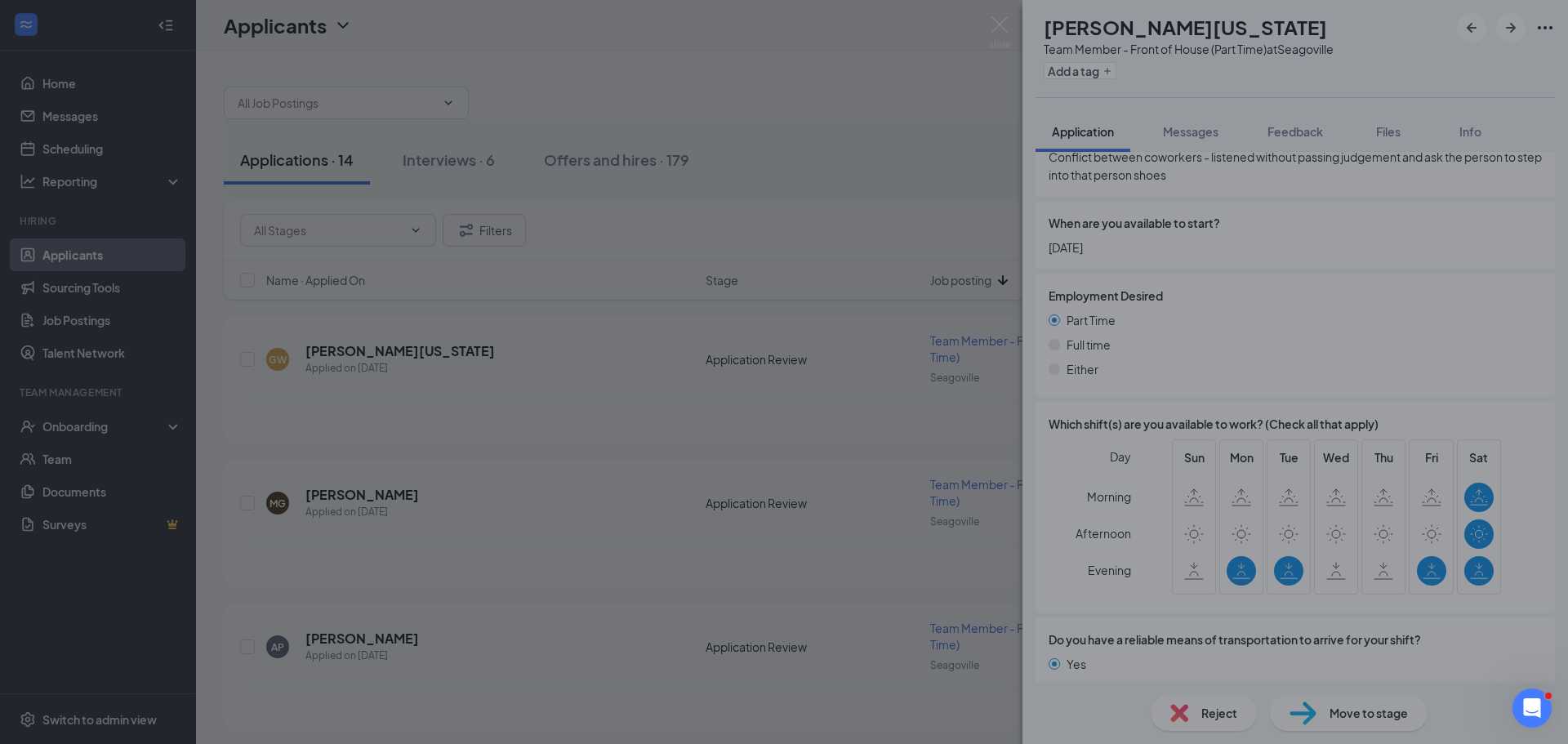
scroll to position [2089, 0]
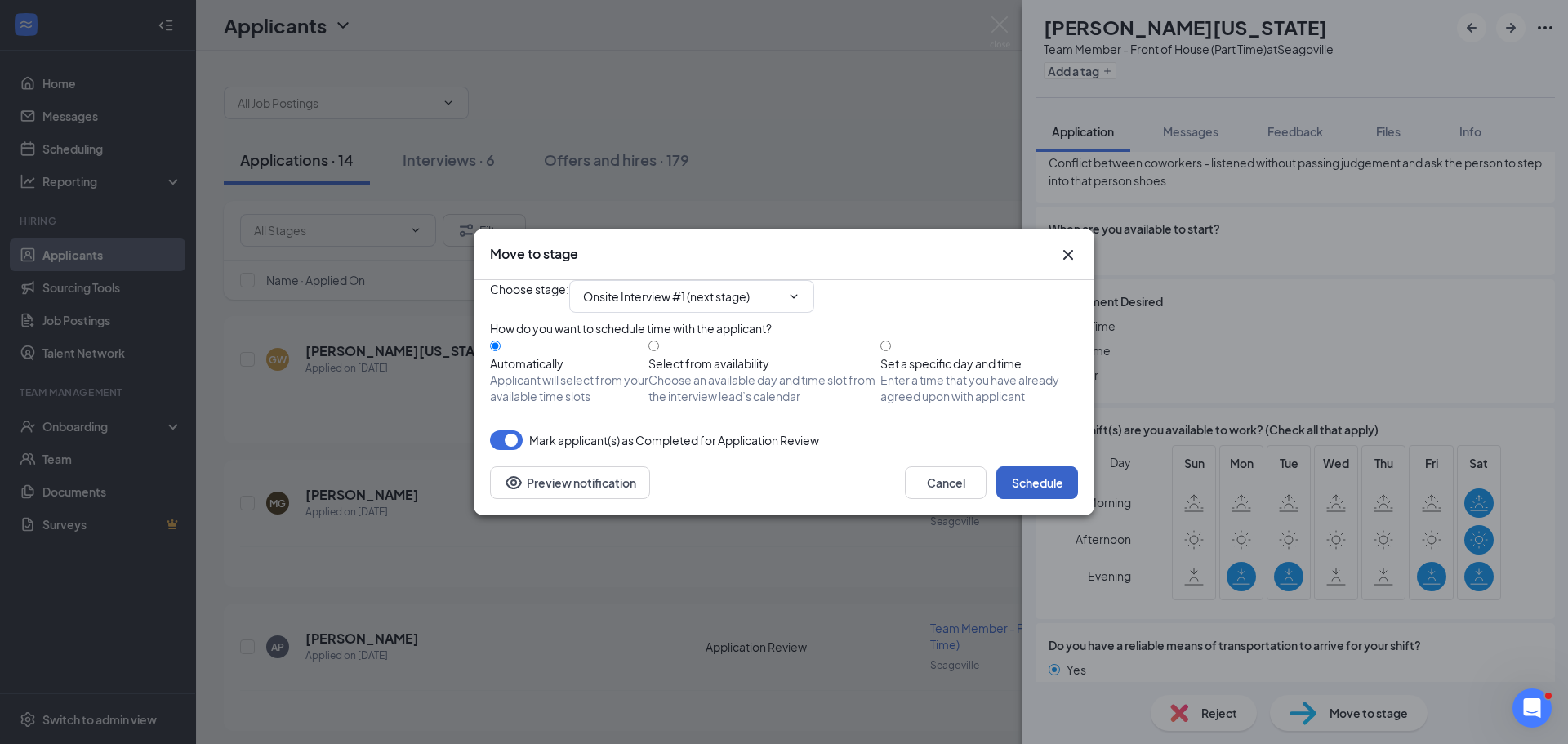
click at [1061, 499] on button "Schedule" at bounding box center [1037, 482] width 82 height 33
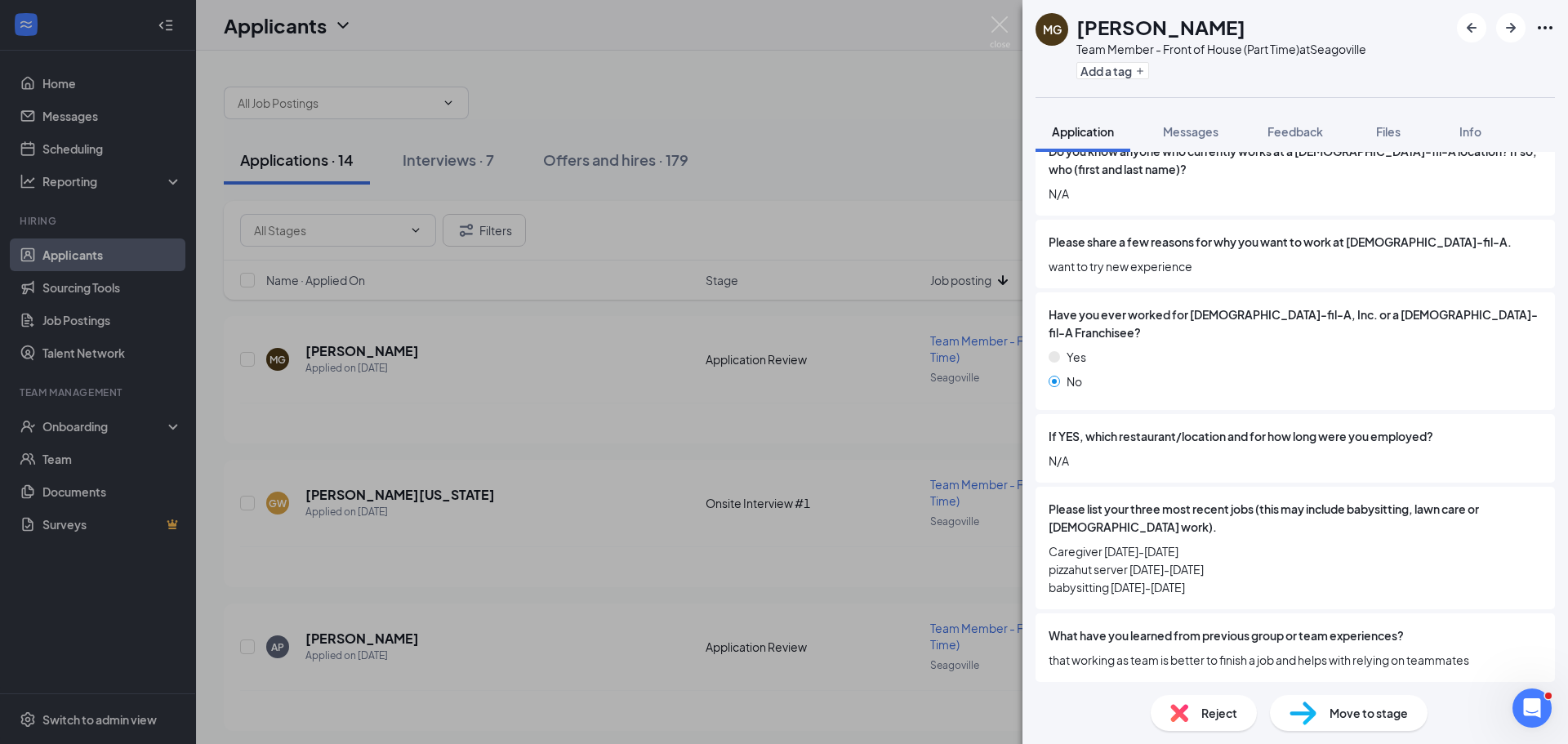
scroll to position [736, 0]
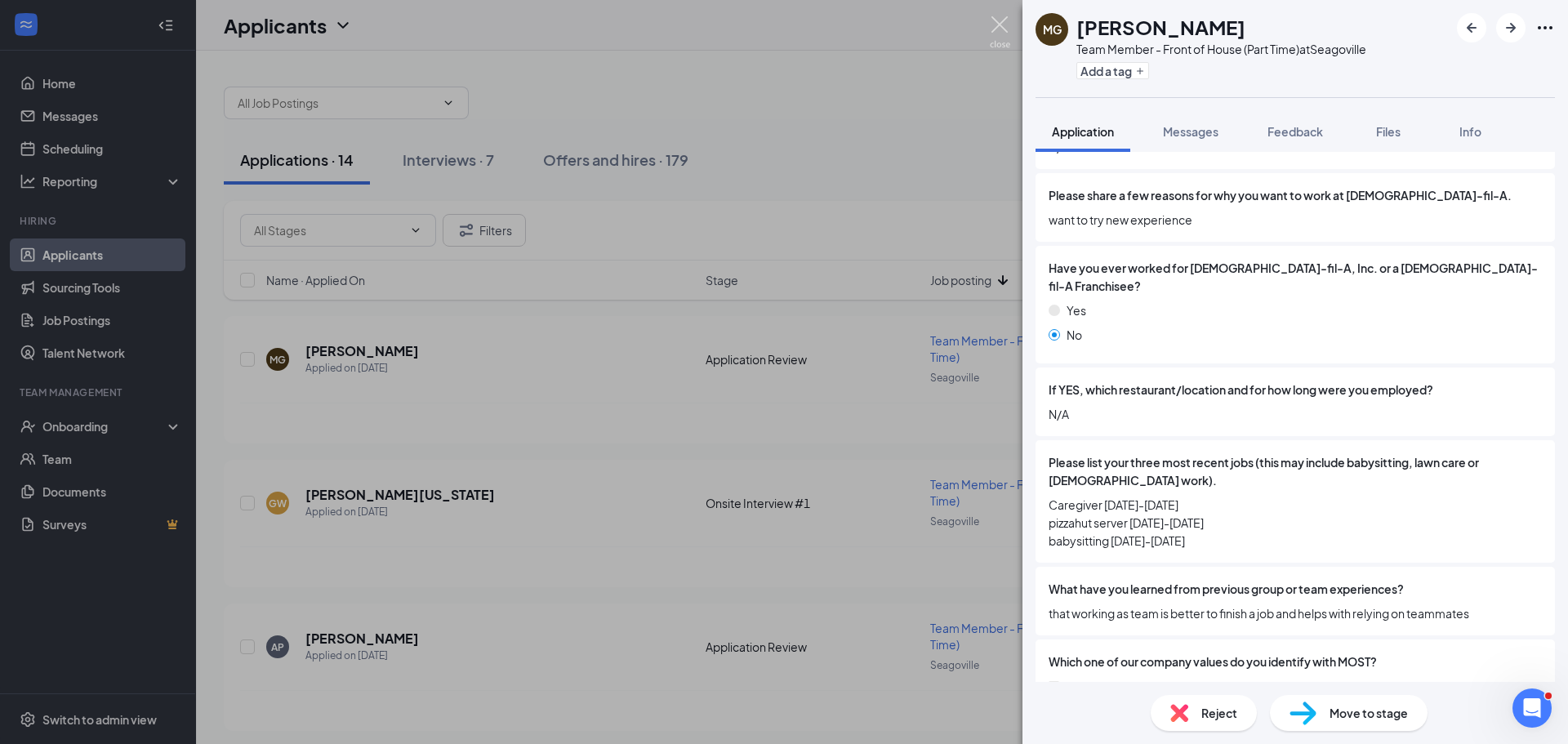
click at [994, 27] on img at bounding box center [999, 33] width 20 height 32
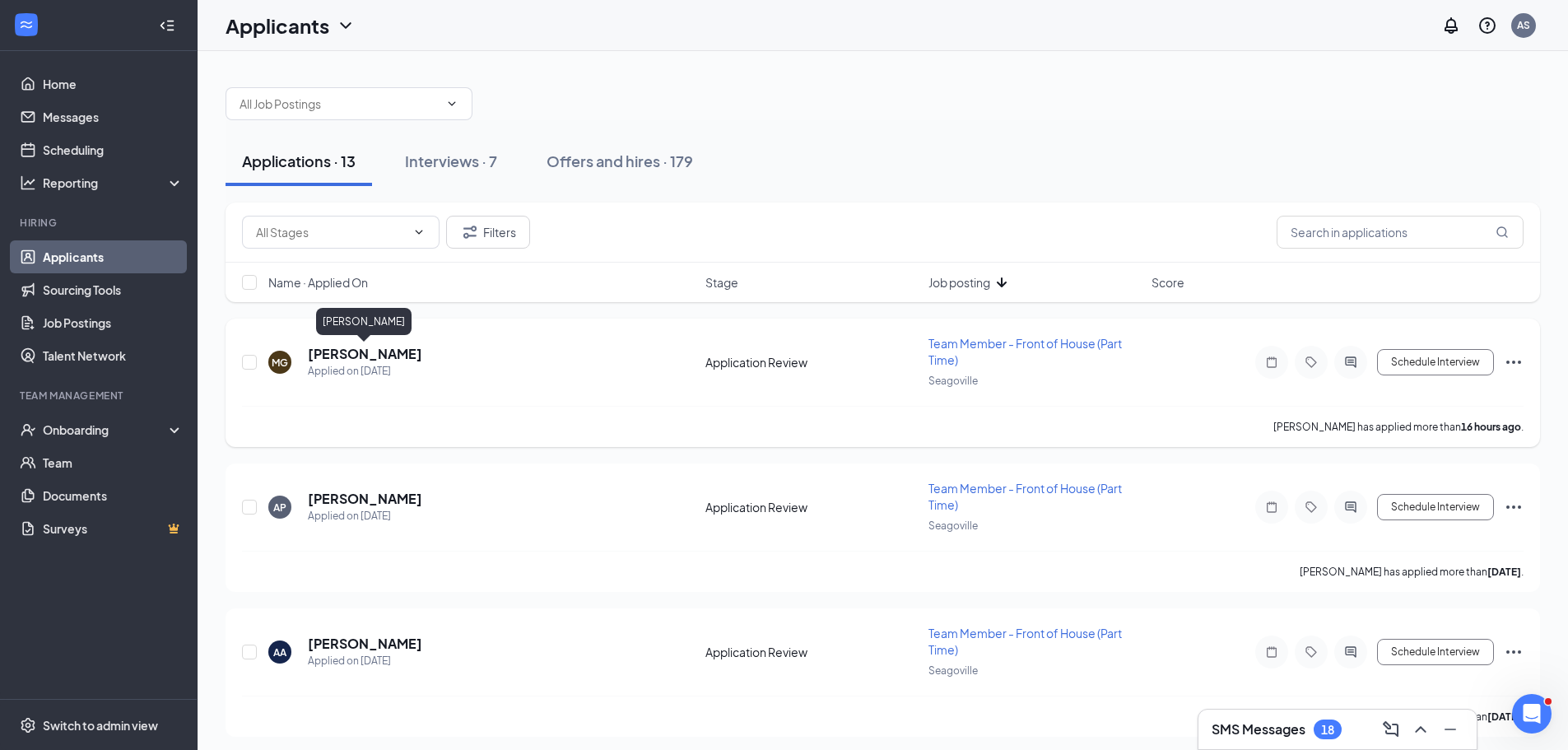
click at [366, 351] on h5 "[PERSON_NAME]" at bounding box center [365, 354] width 114 height 18
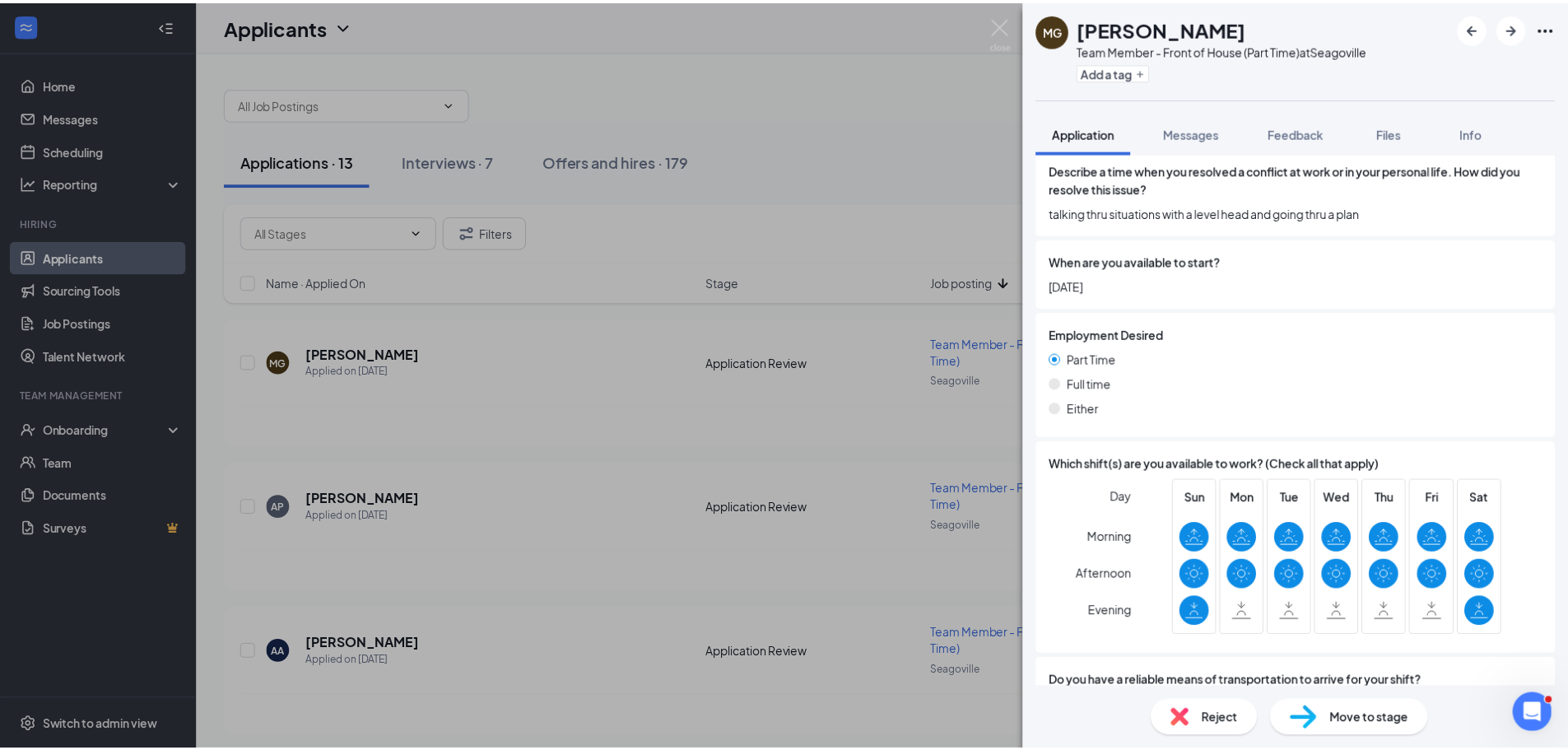
scroll to position [1977, 0]
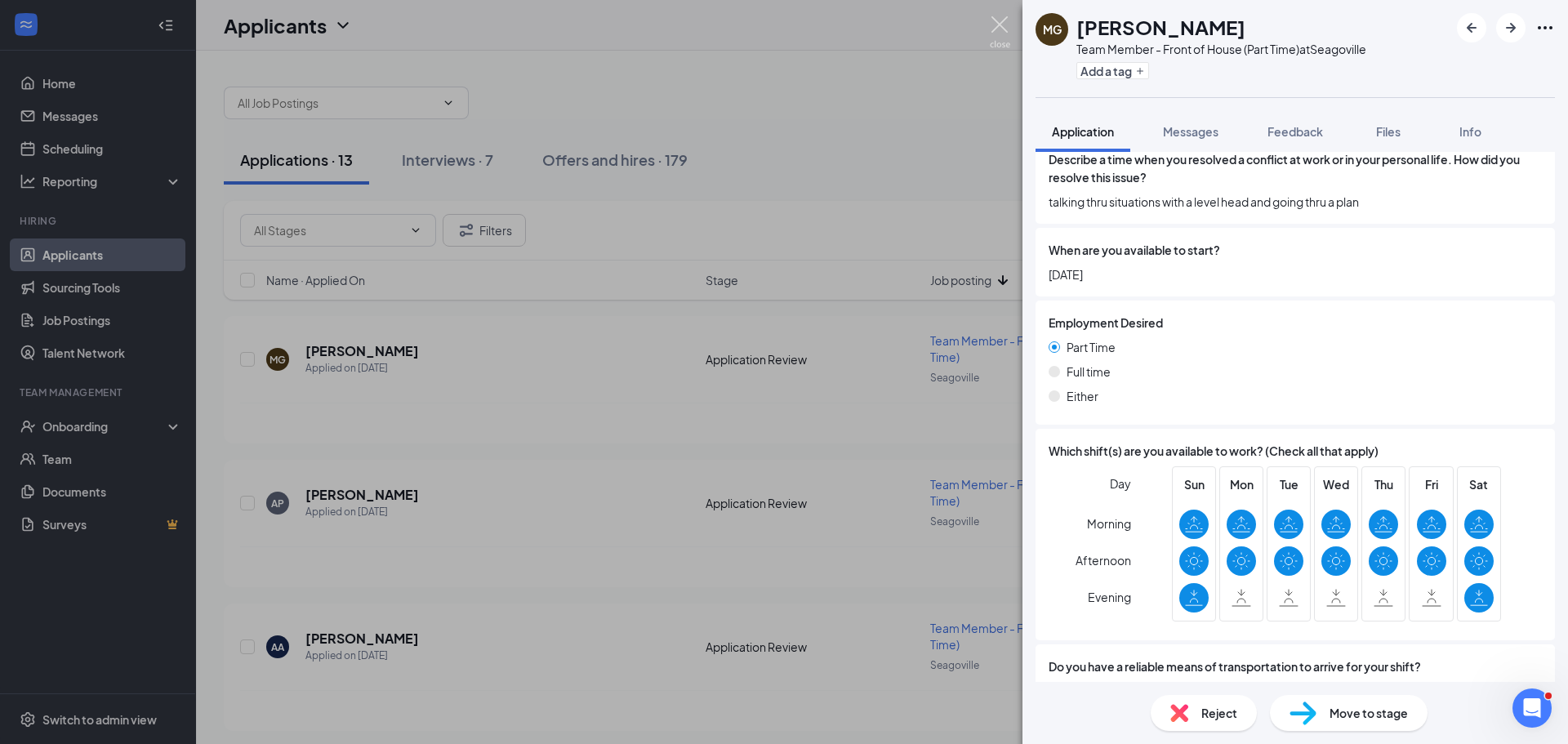
click at [999, 28] on img at bounding box center [999, 33] width 20 height 32
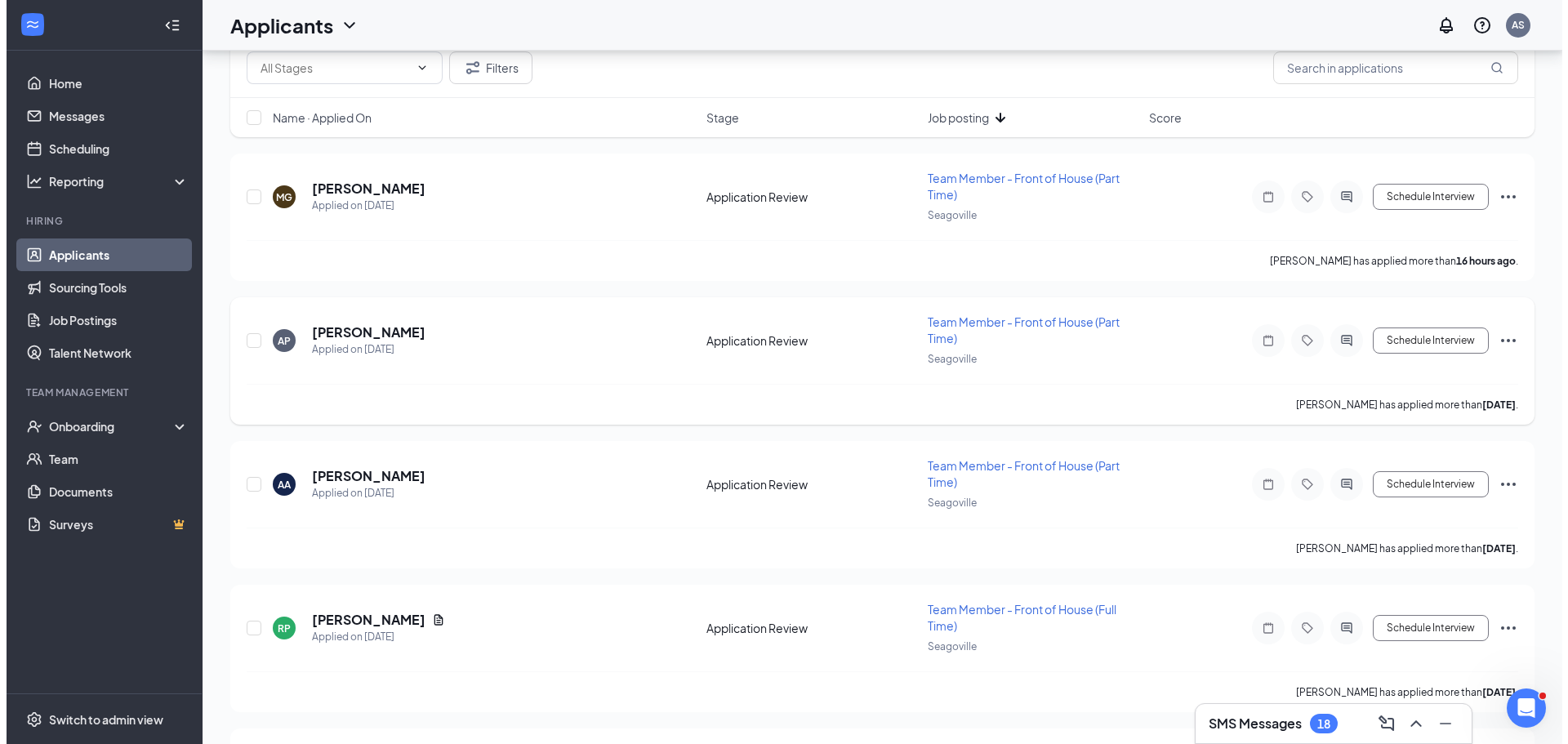
scroll to position [163, 0]
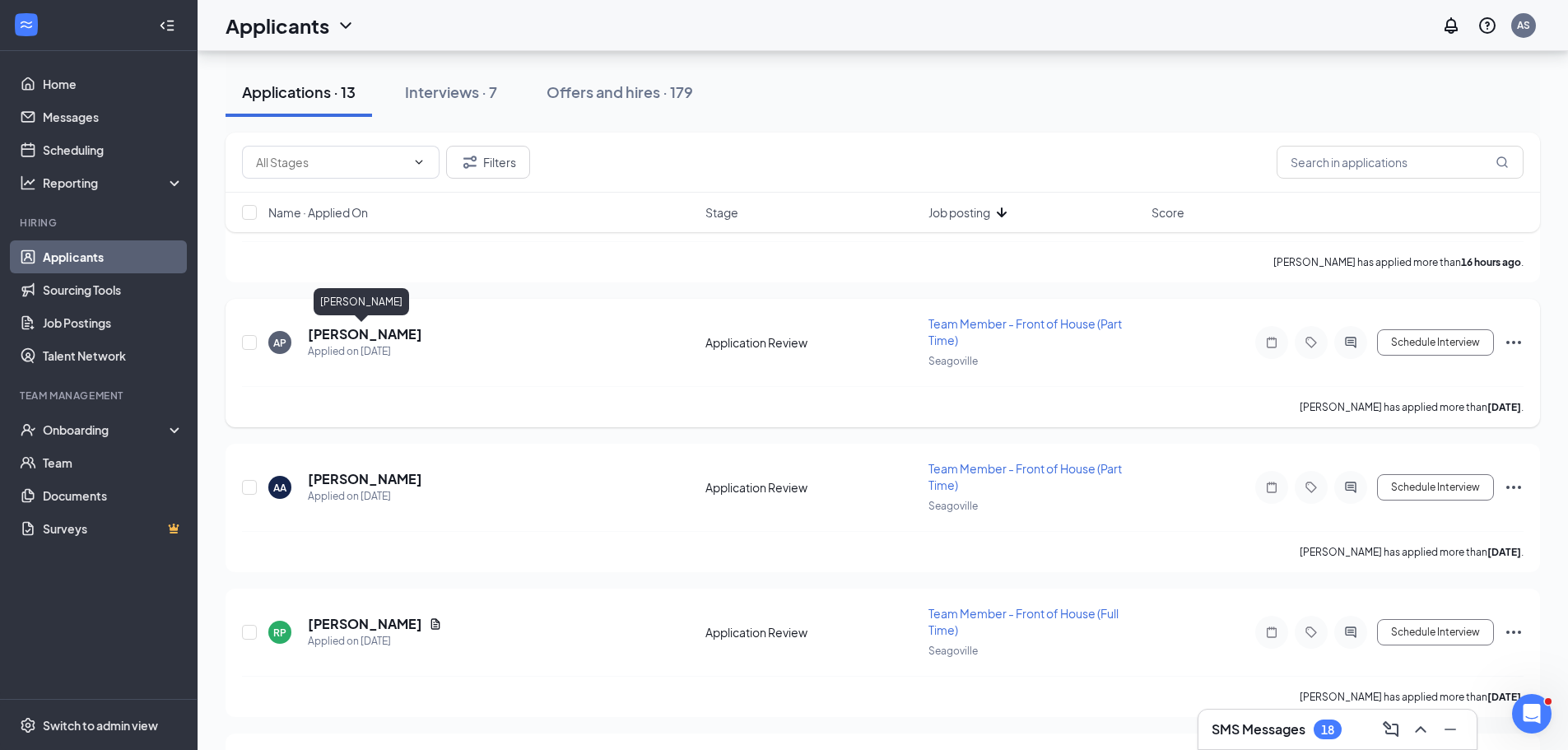
click at [331, 331] on h5 "[PERSON_NAME]" at bounding box center [365, 335] width 114 height 18
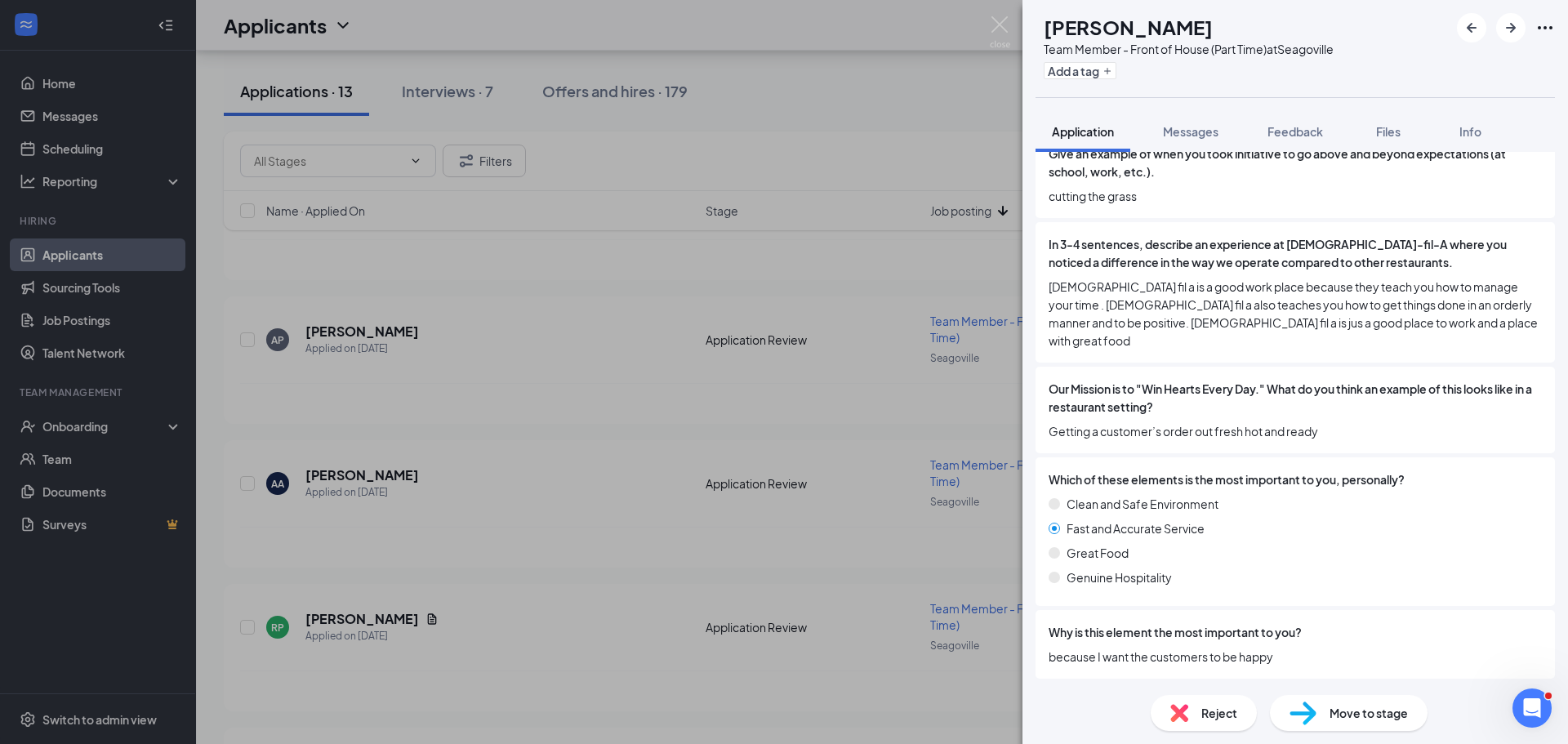
scroll to position [2005, 0]
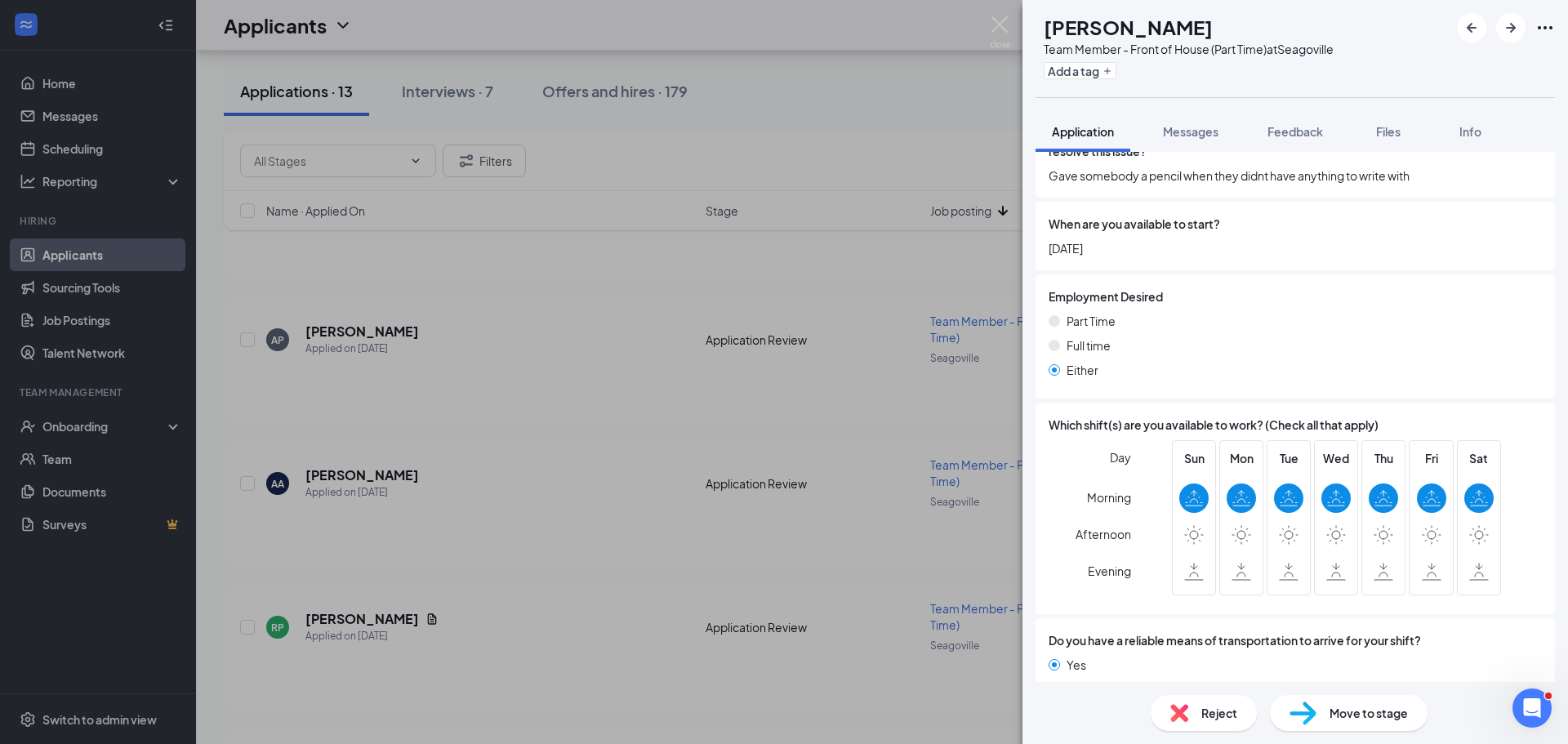
click at [1175, 709] on img at bounding box center [1180, 713] width 18 height 18
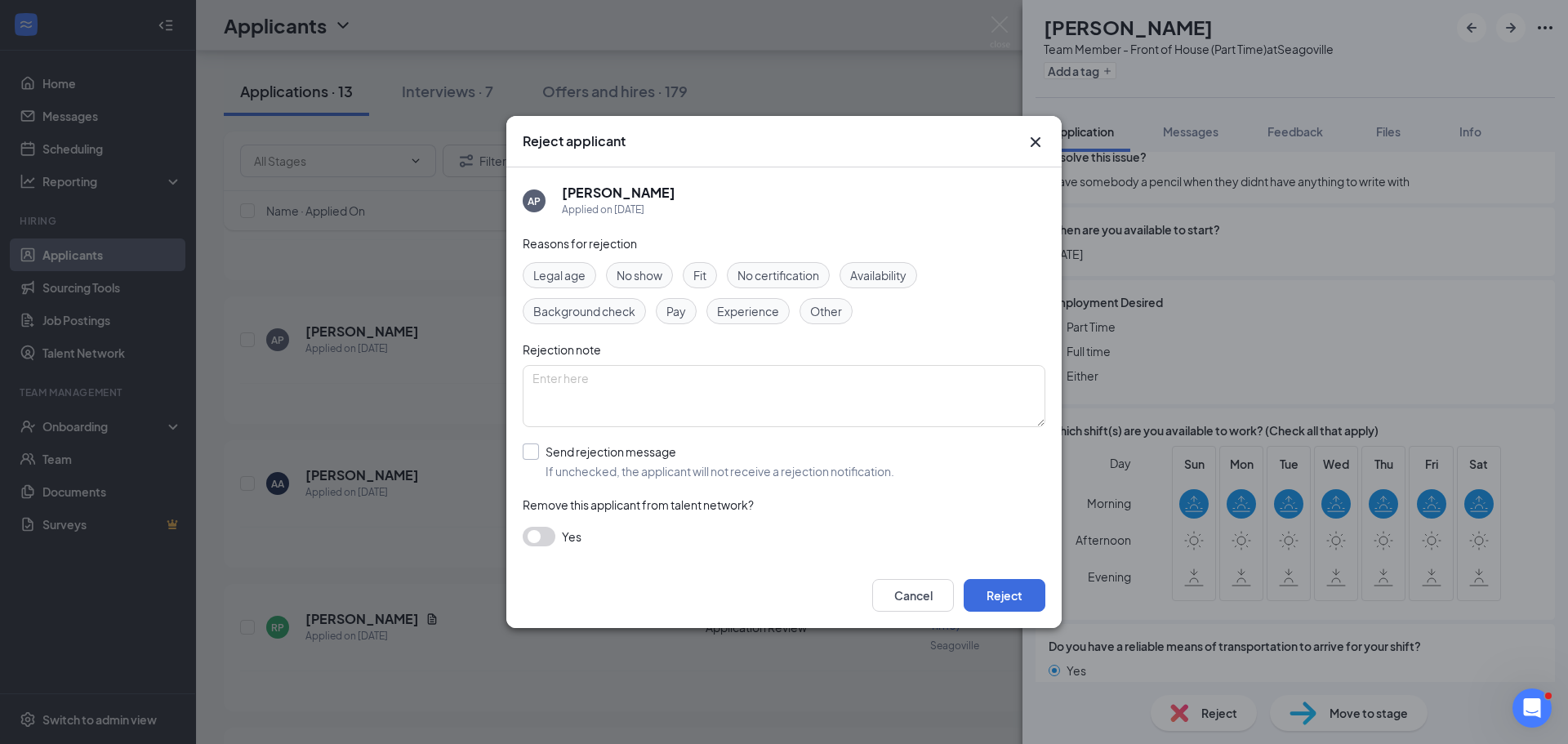
click at [537, 447] on input "Send rejection message If unchecked, the applicant will not receive a rejection…" at bounding box center [709, 461] width 372 height 36
checkbox input "true"
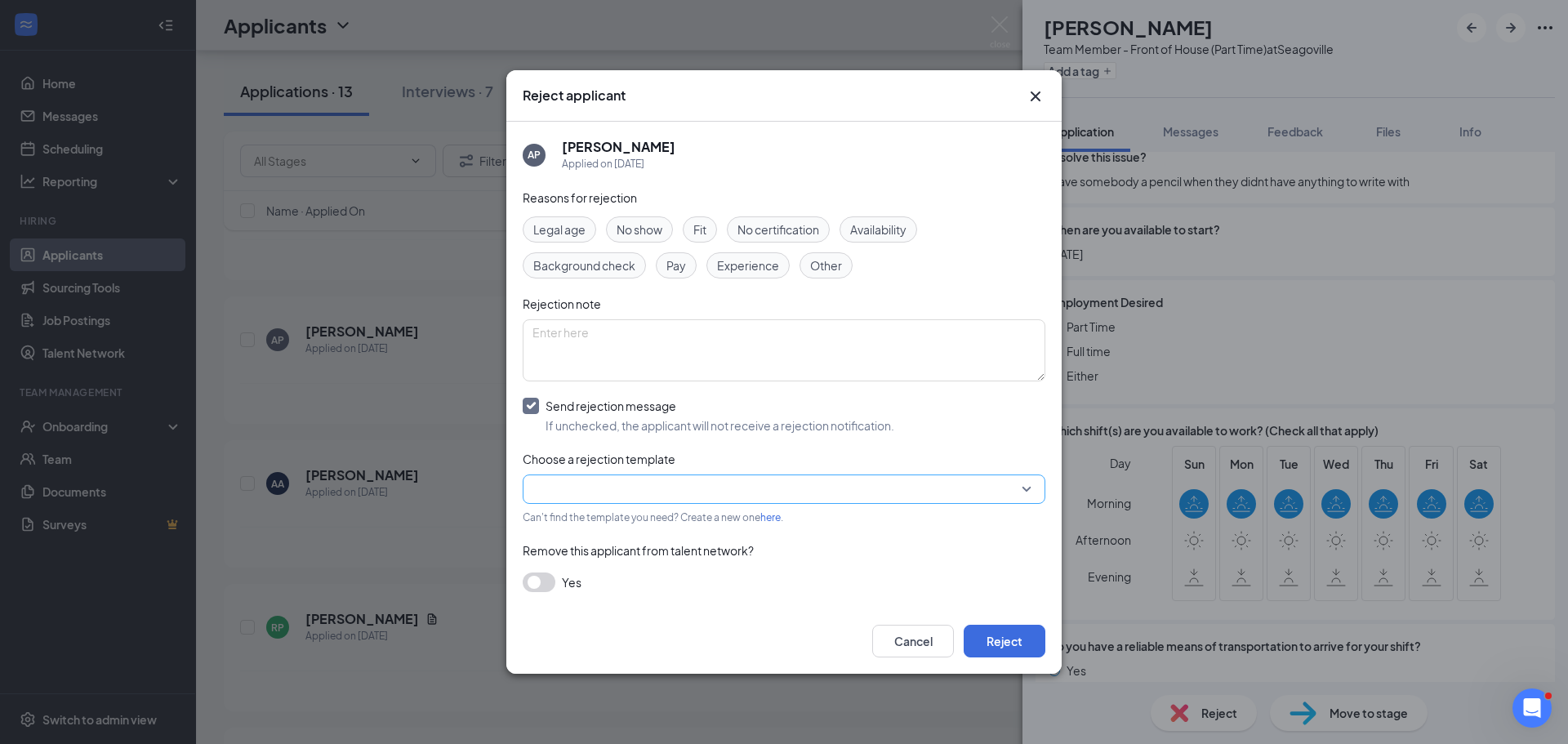
click at [559, 485] on input "search" at bounding box center [779, 489] width 492 height 28
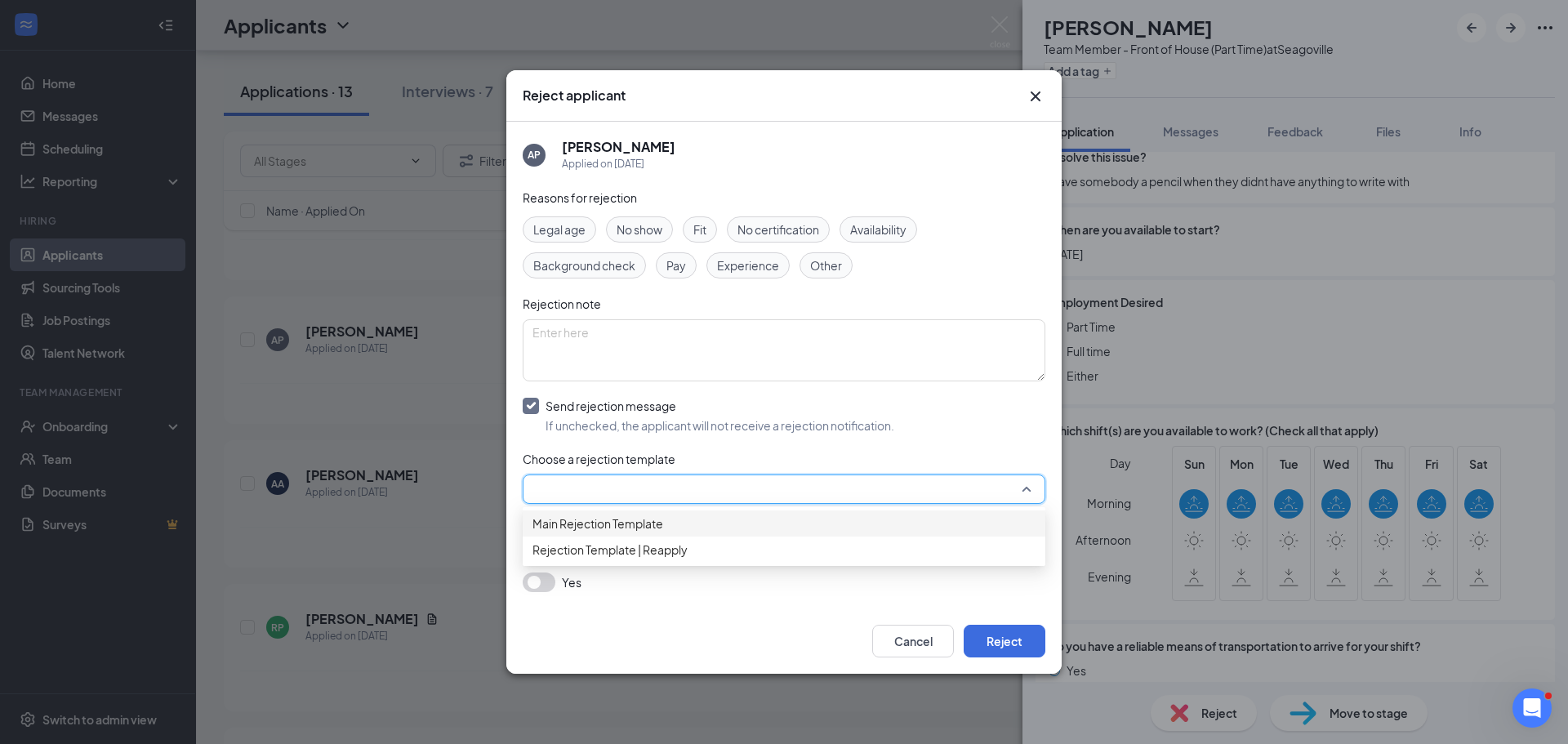
click at [571, 530] on span "Main Rejection Template" at bounding box center [598, 524] width 131 height 18
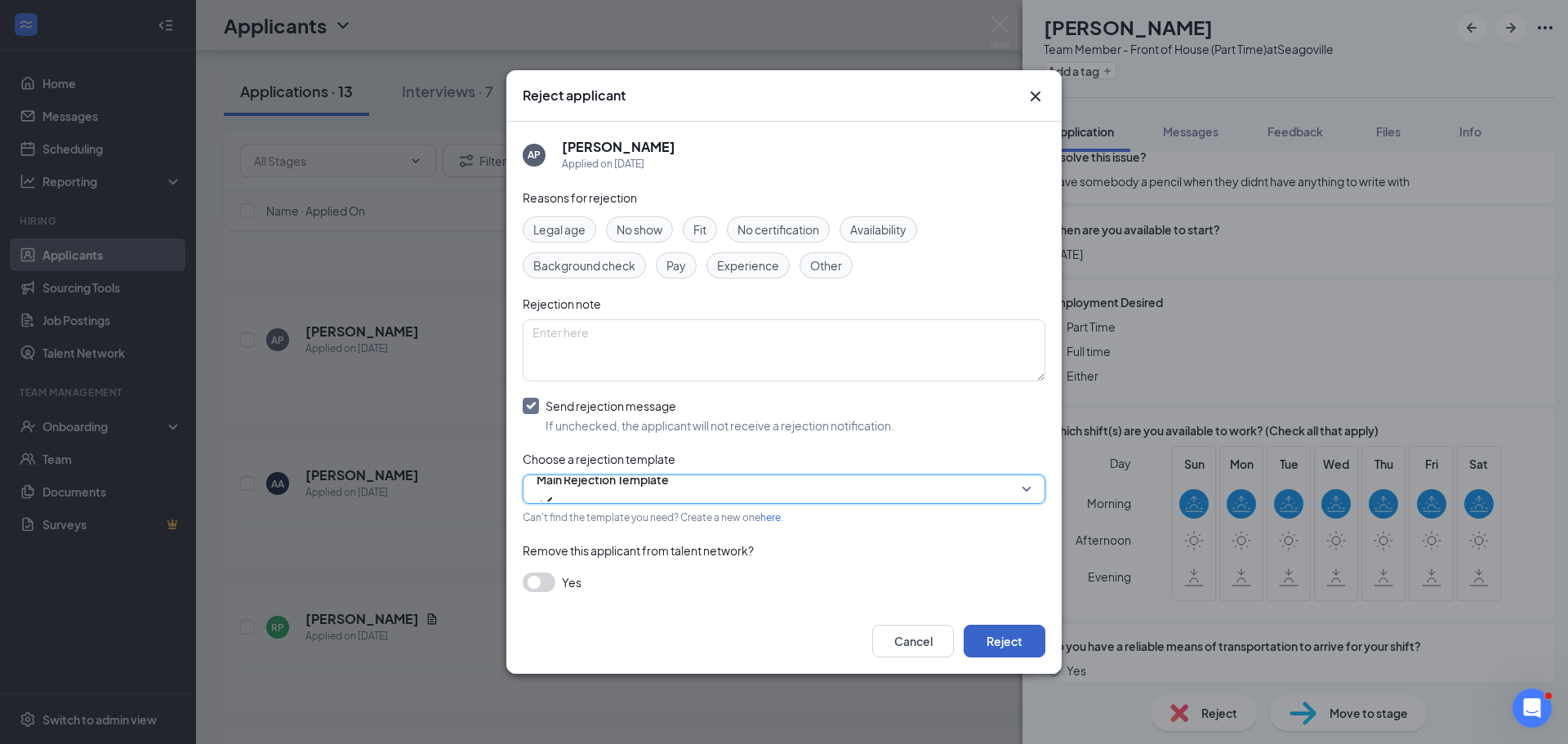
click at [1007, 634] on button "Reject" at bounding box center [1004, 641] width 82 height 33
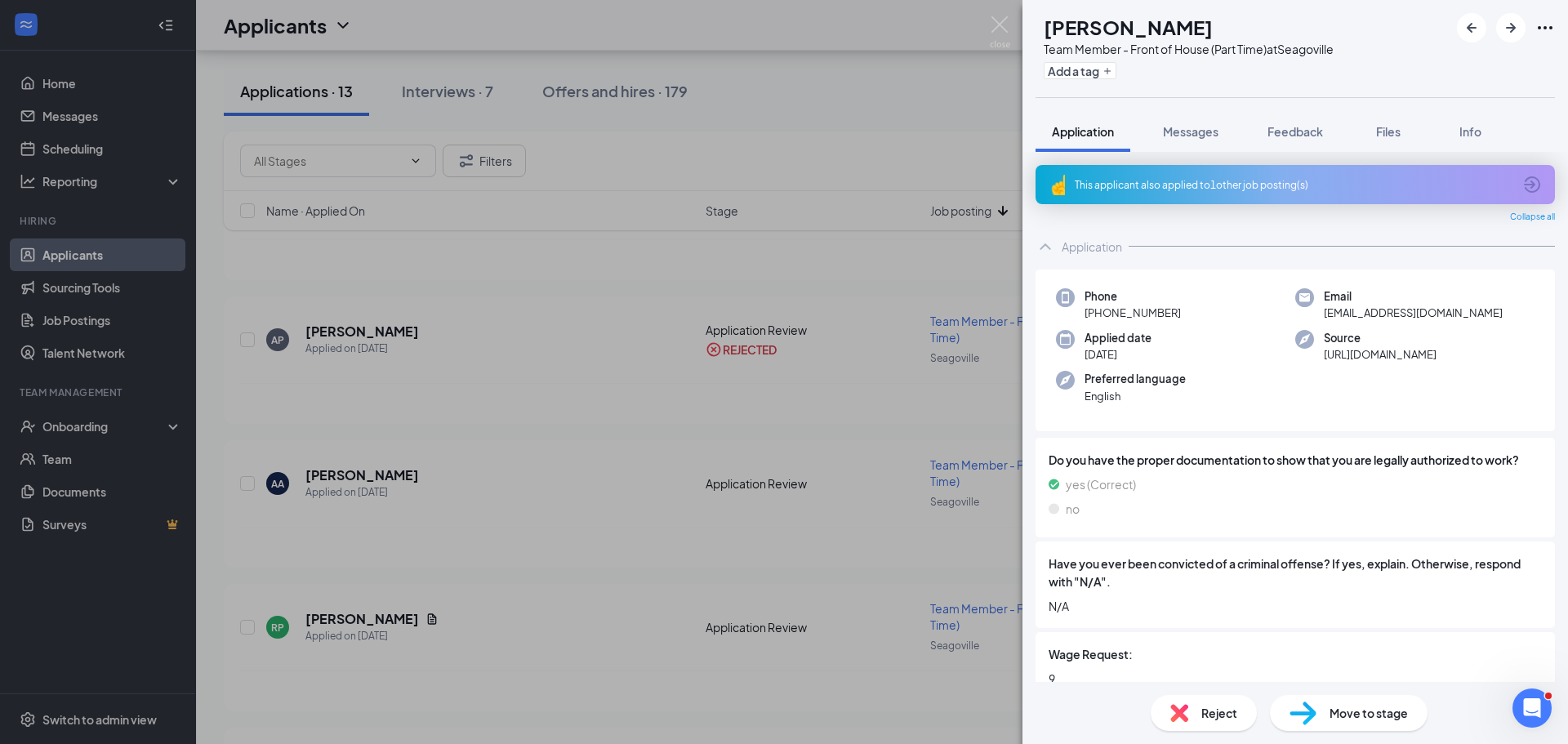
click at [1113, 190] on div "This applicant also applied to 1 other job posting(s)" at bounding box center [1293, 185] width 438 height 14
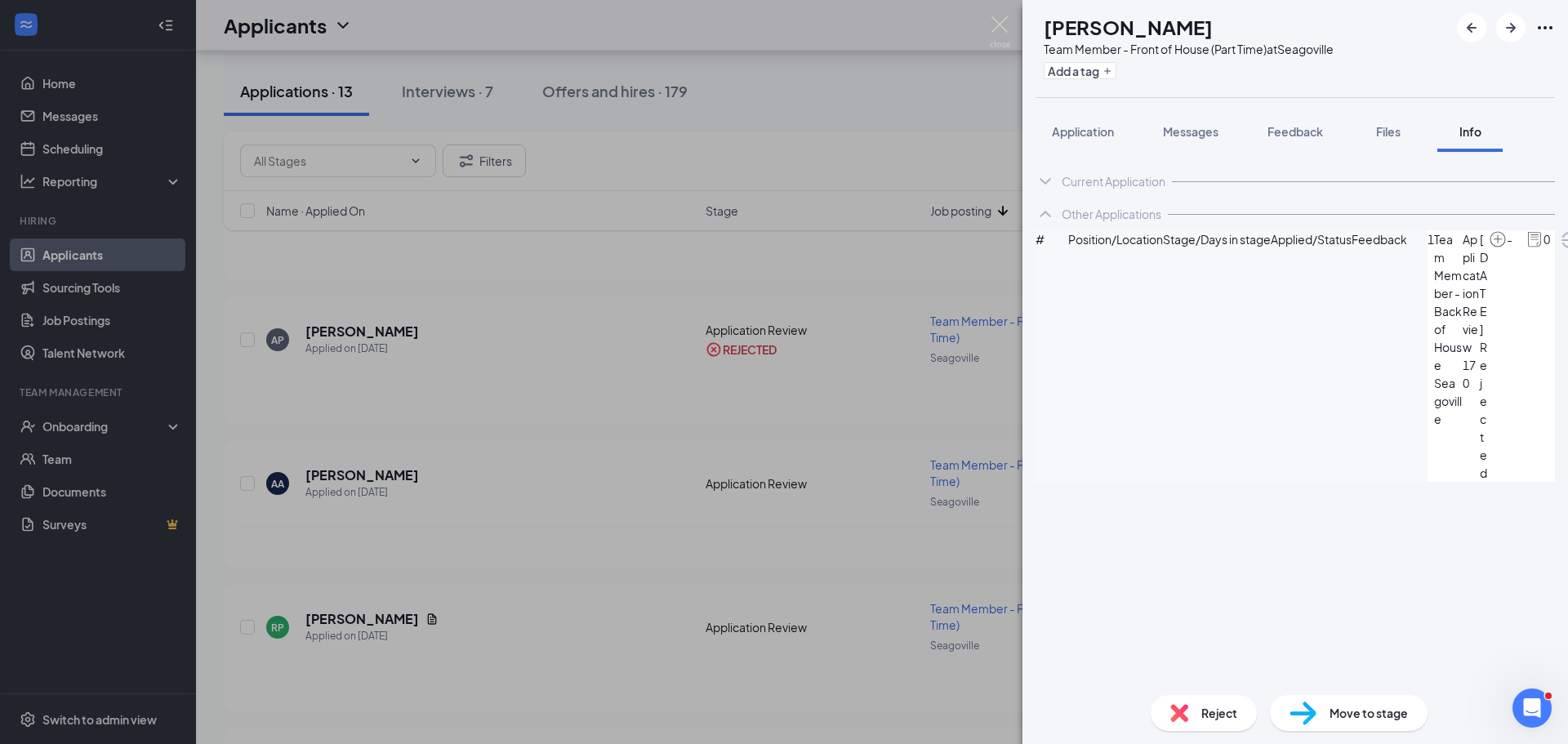
click at [1075, 193] on div "Current Application" at bounding box center [1295, 181] width 519 height 33
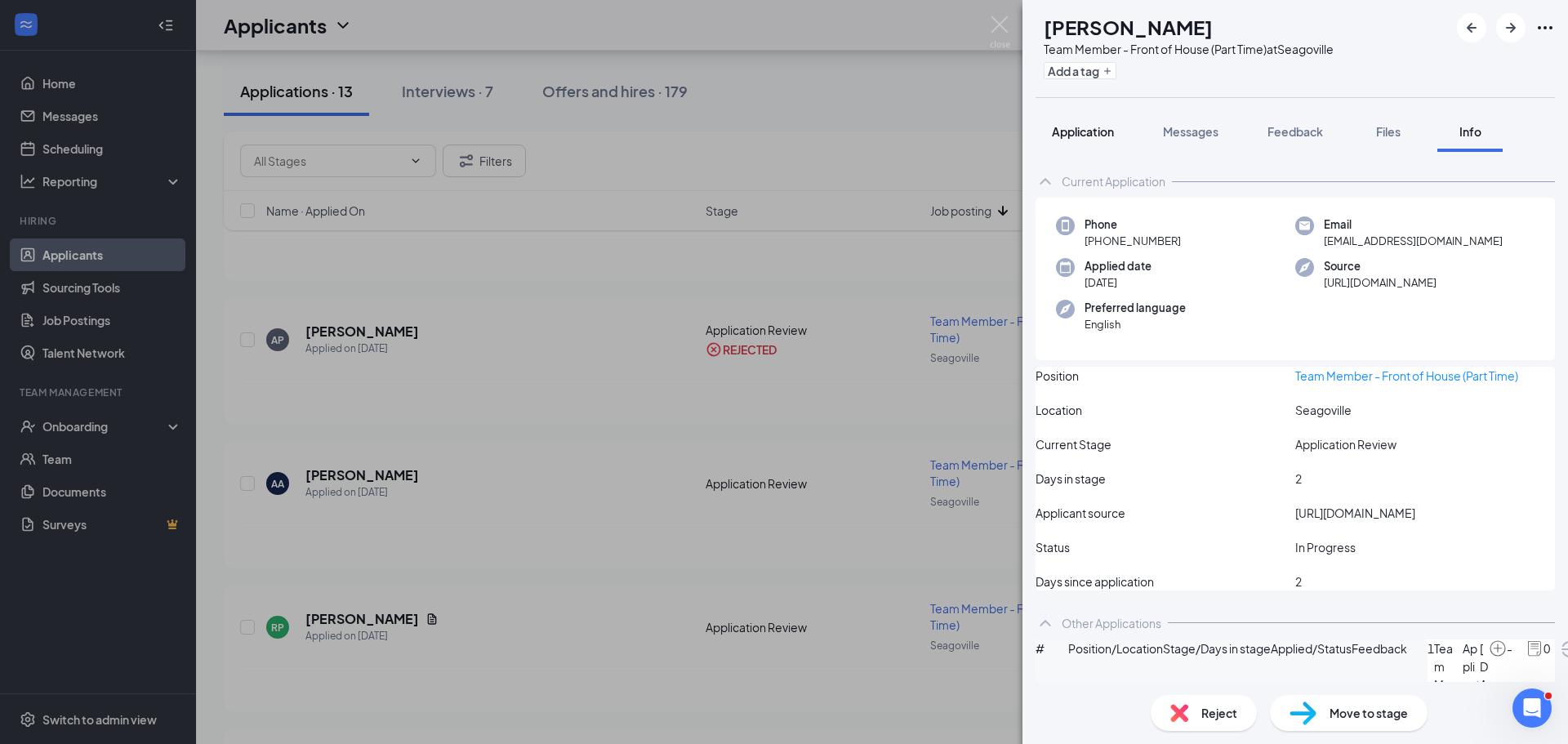
click at [1077, 139] on button "Application" at bounding box center [1083, 131] width 95 height 41
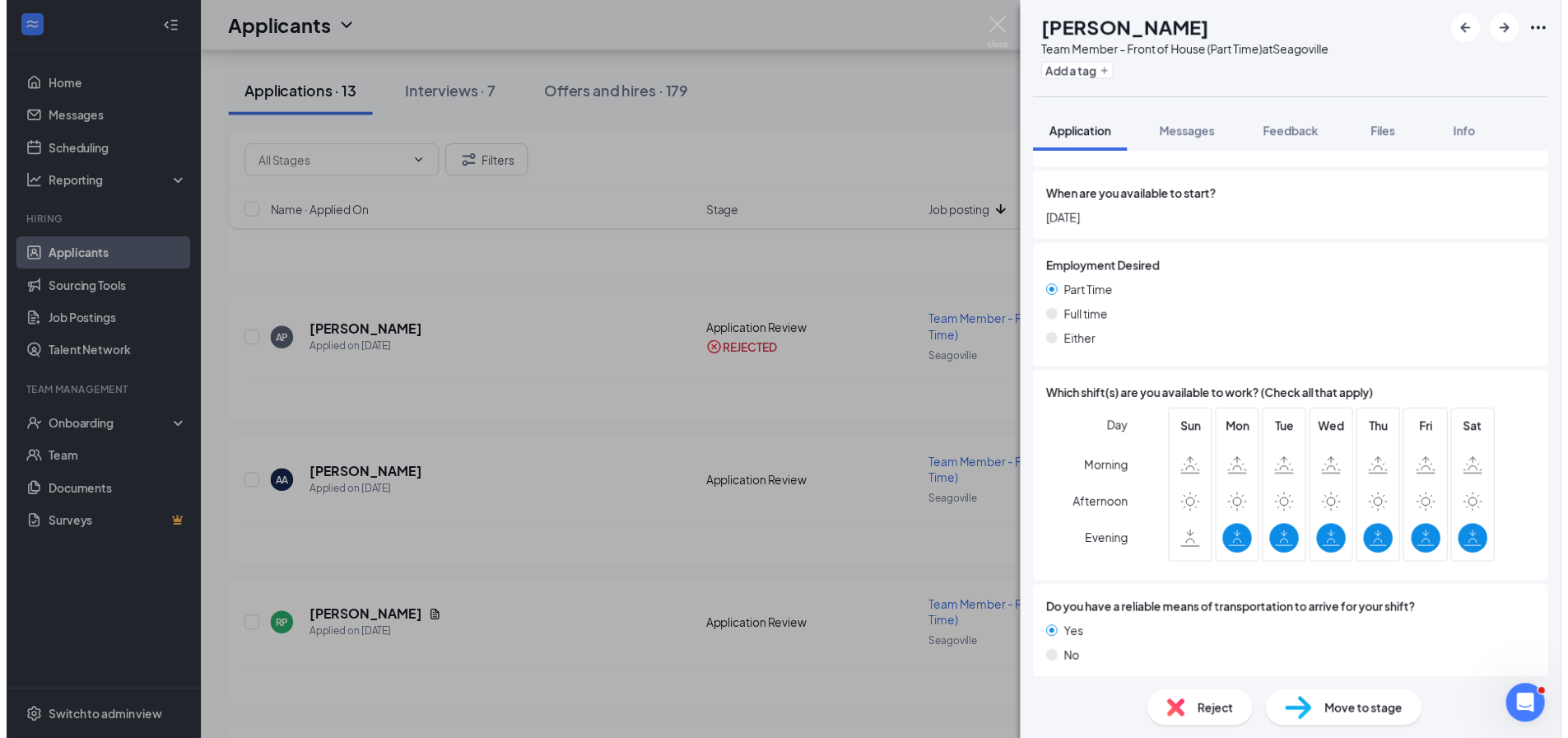
scroll to position [2230, 0]
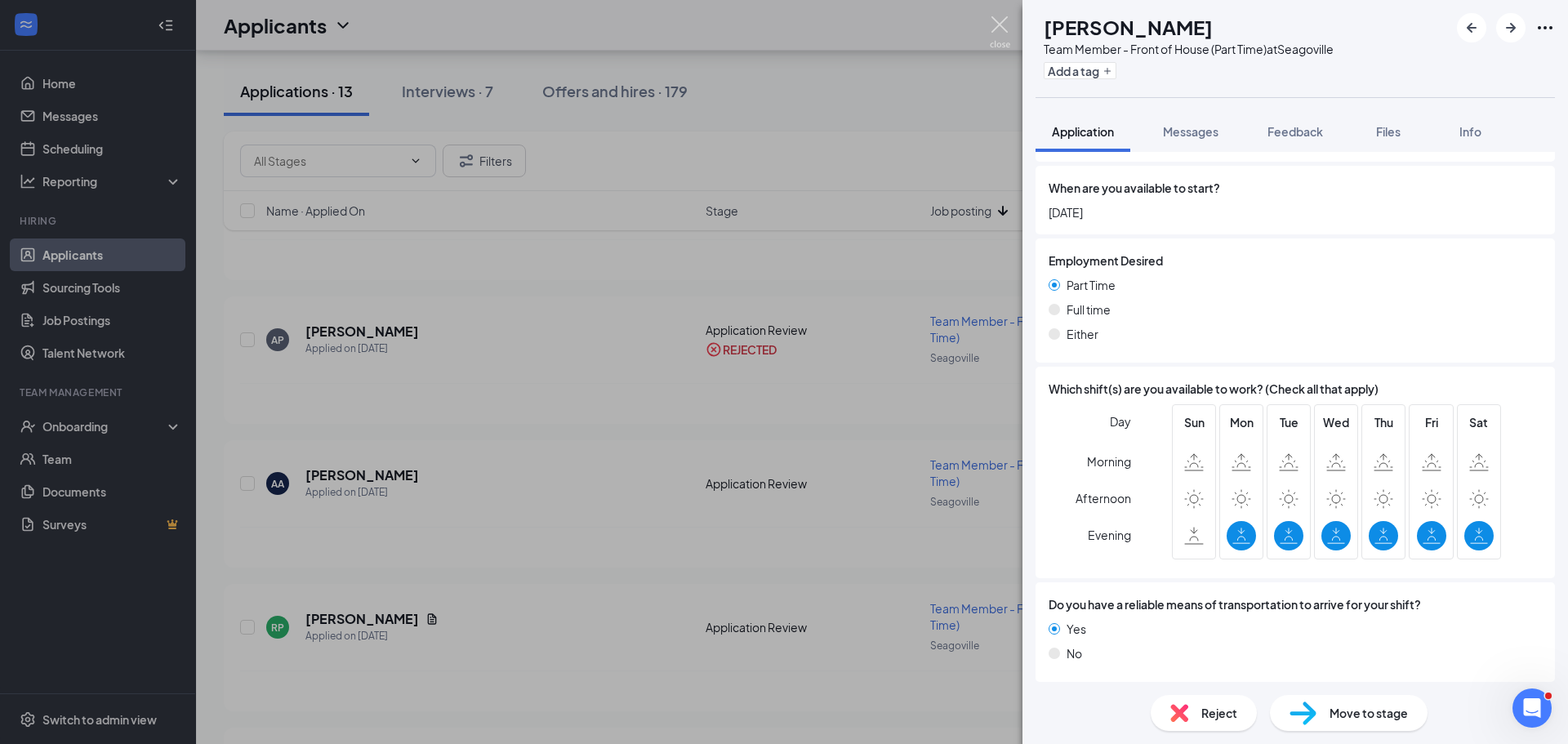
click at [992, 26] on img at bounding box center [999, 33] width 20 height 32
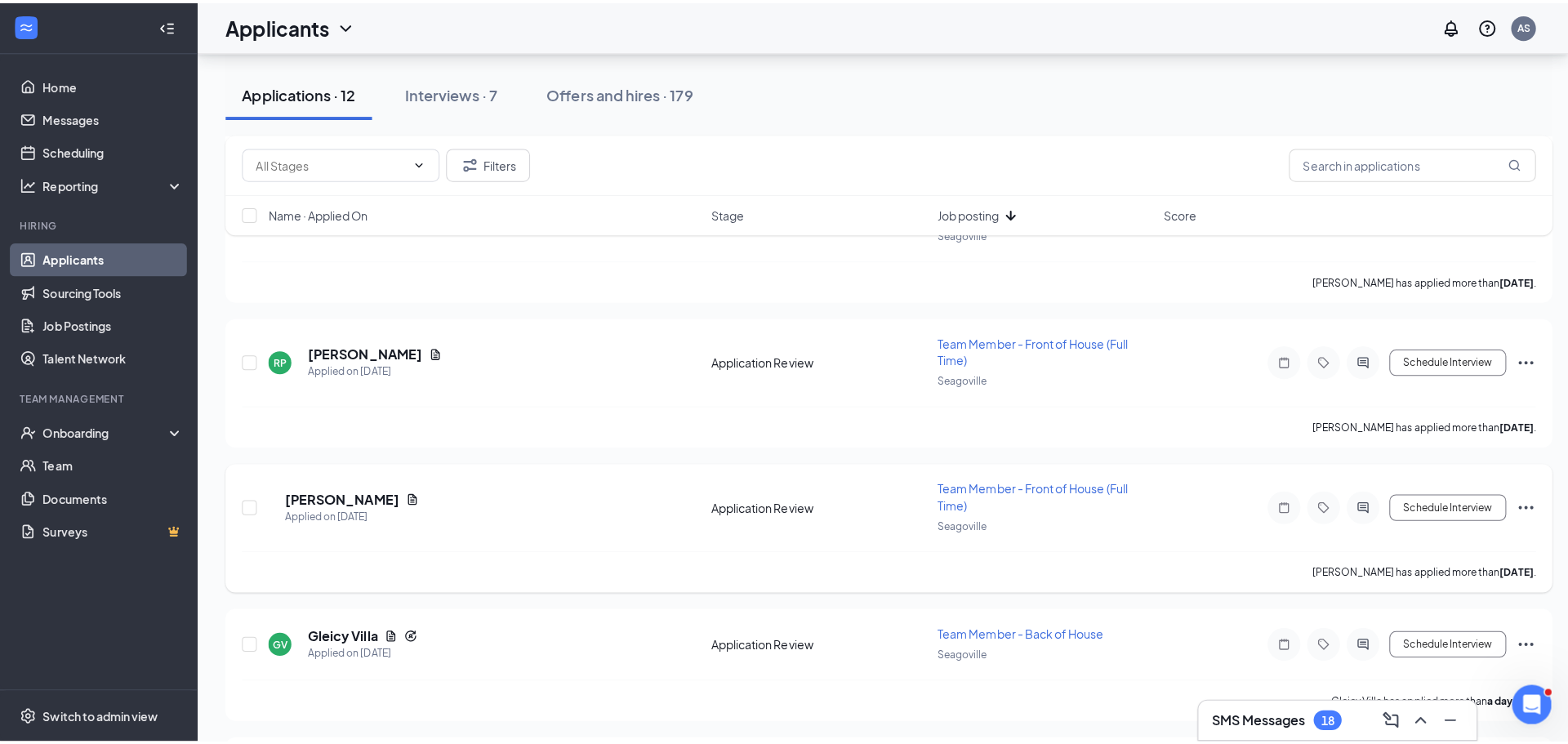
scroll to position [245, 0]
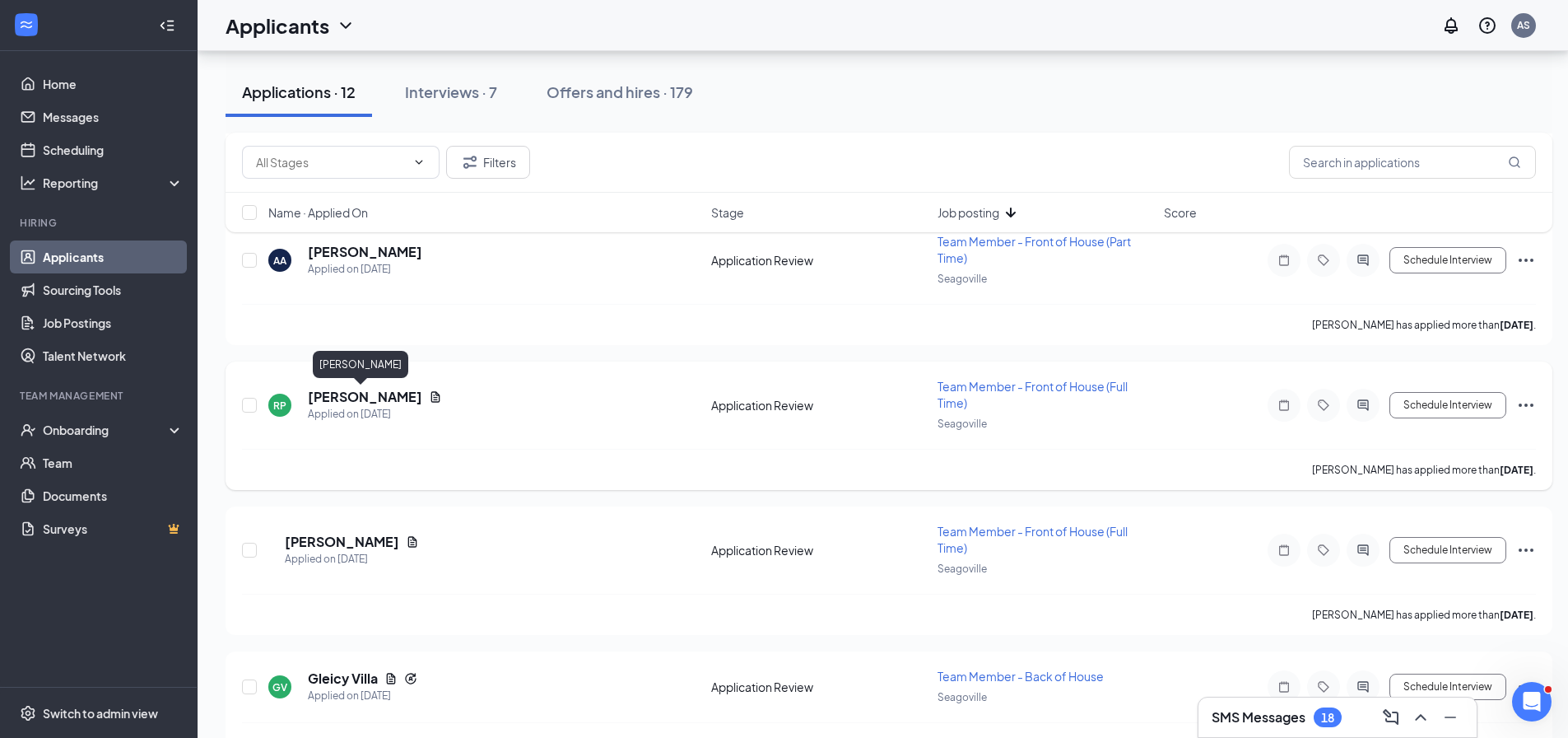
click at [363, 399] on h5 "[PERSON_NAME]" at bounding box center [365, 397] width 114 height 18
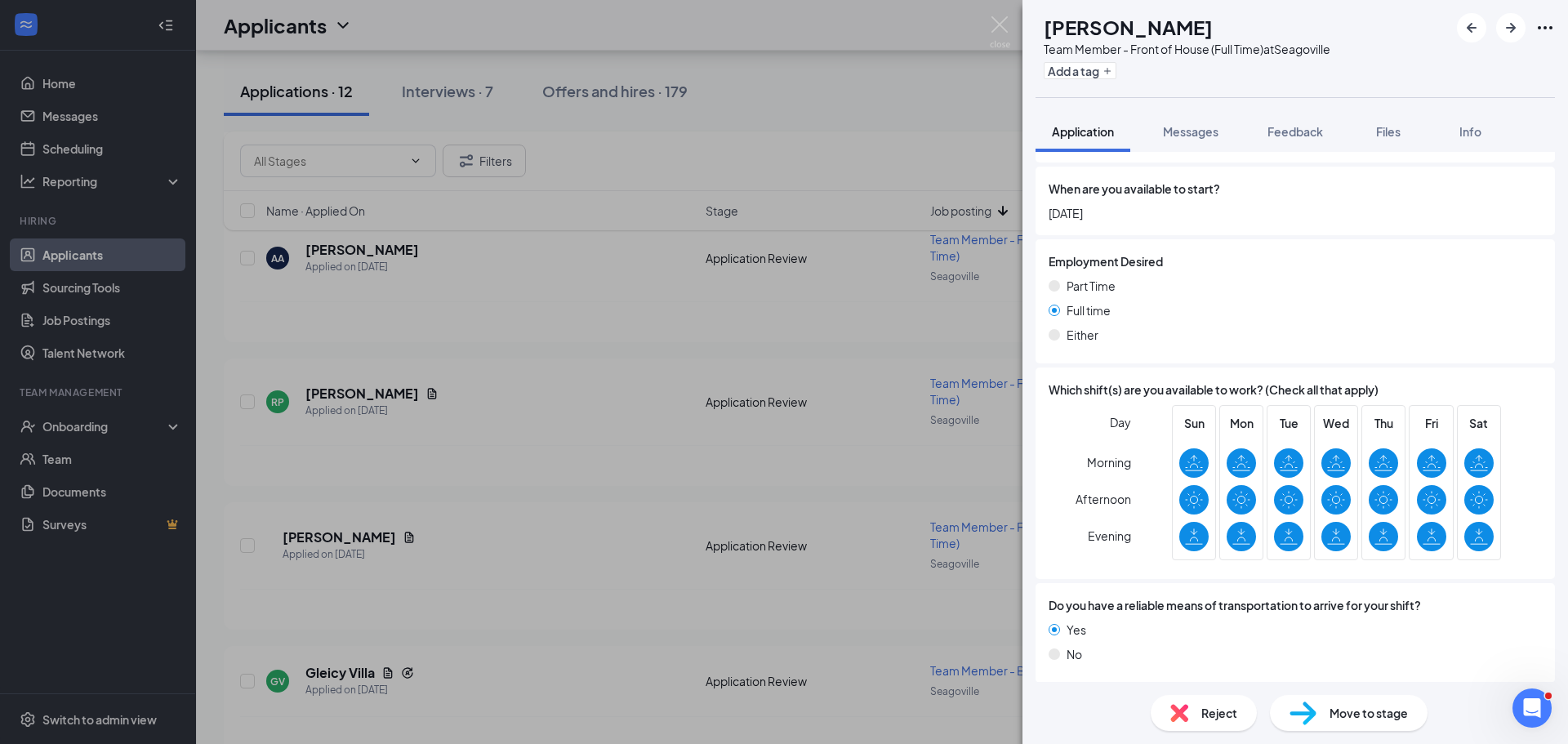
scroll to position [2096, 0]
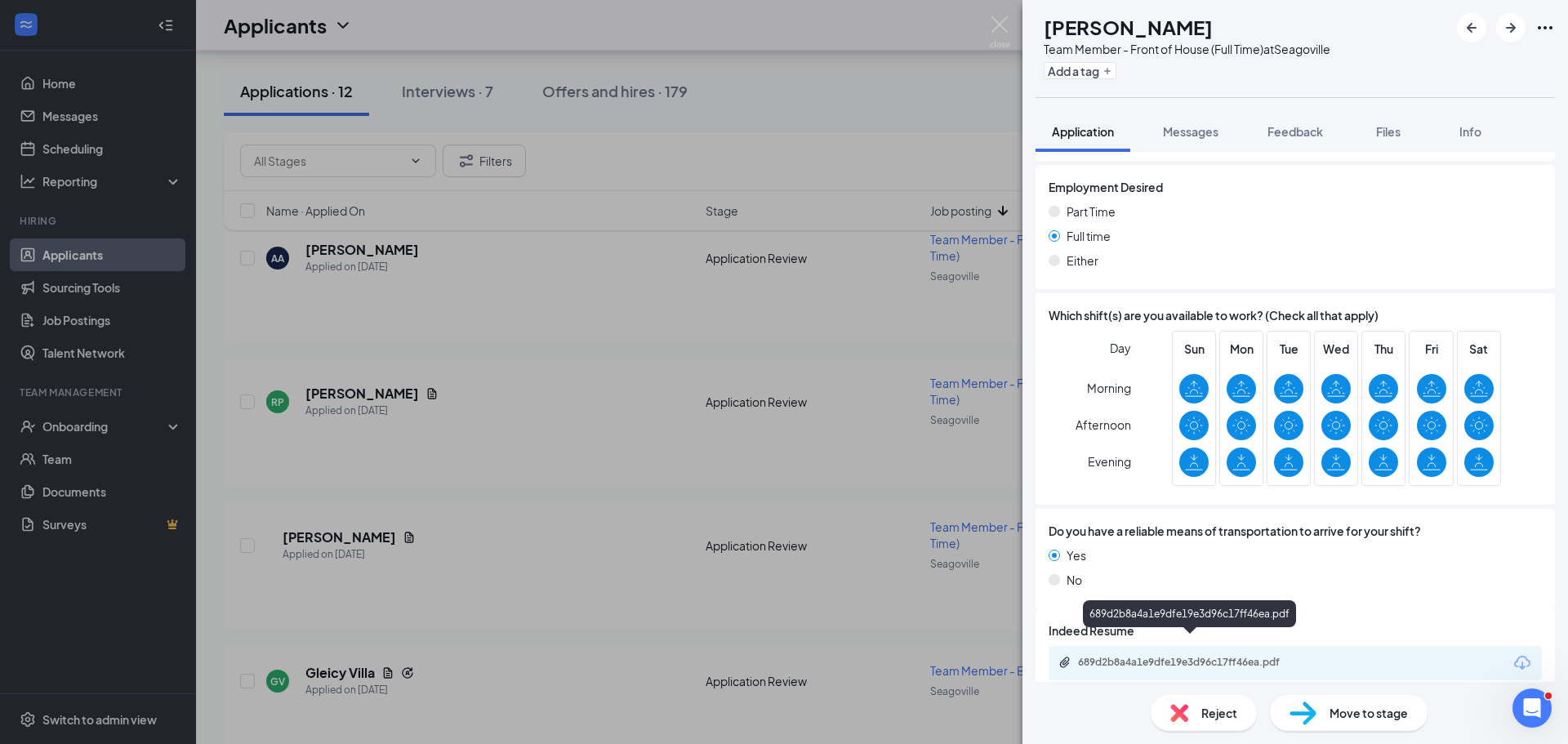
click at [1143, 656] on div "689d2b8a4a1e9dfe19e3d96c17ff46ea.pdf" at bounding box center [1192, 663] width 228 height 13
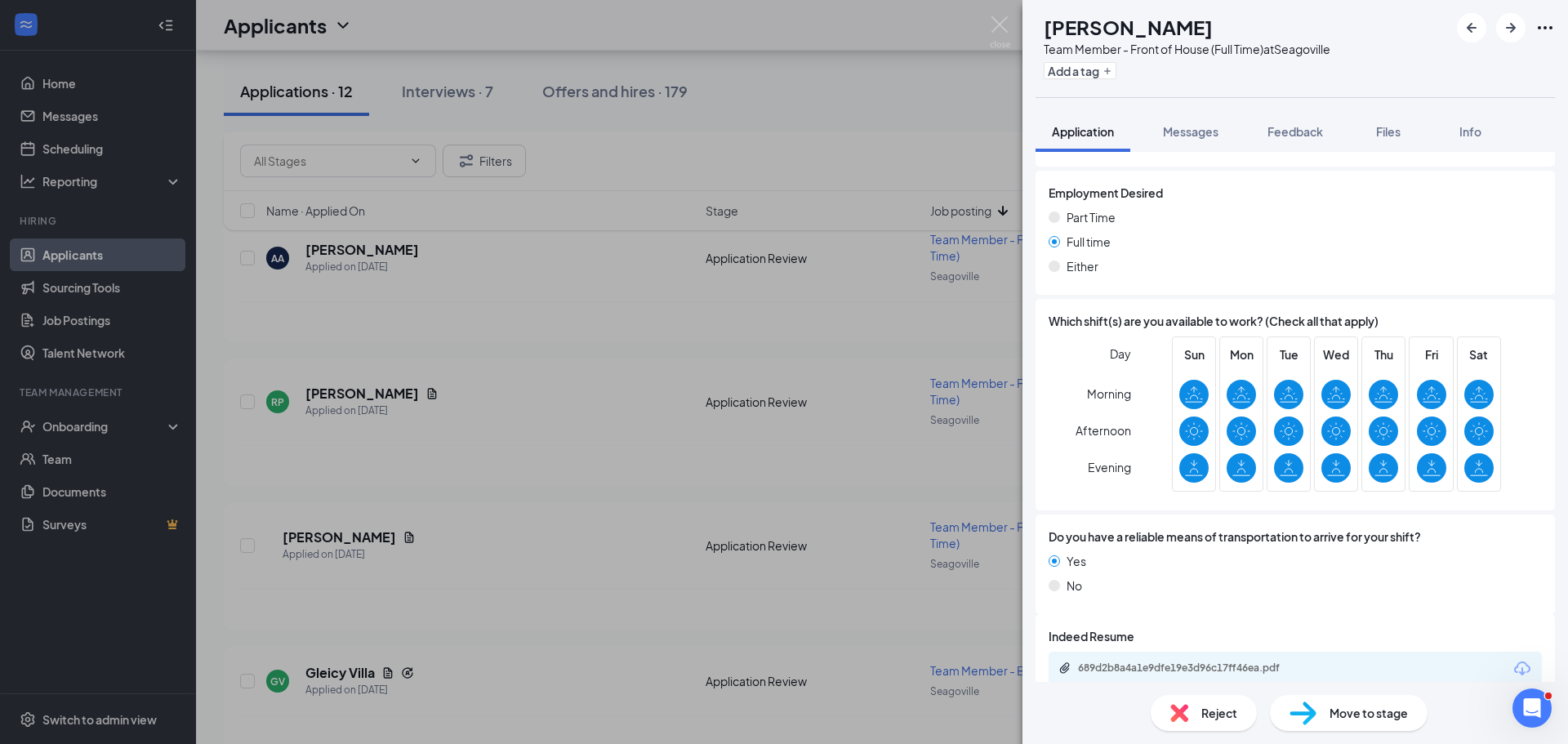
click at [1223, 706] on span "Reject" at bounding box center [1219, 713] width 36 height 18
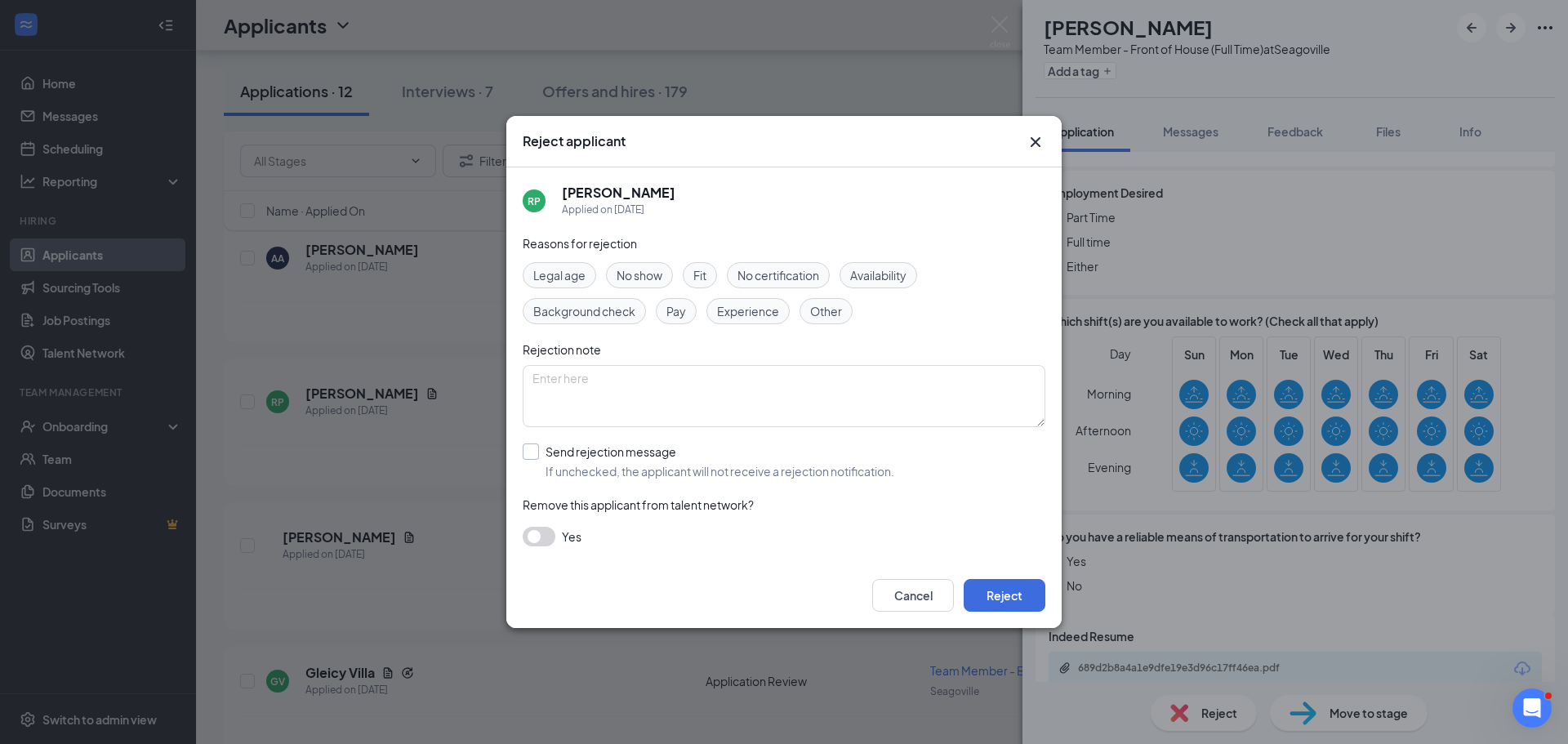
click at [534, 453] on input "Send rejection message If unchecked, the applicant will not receive a rejection…" at bounding box center [709, 461] width 372 height 36
checkbox input "true"
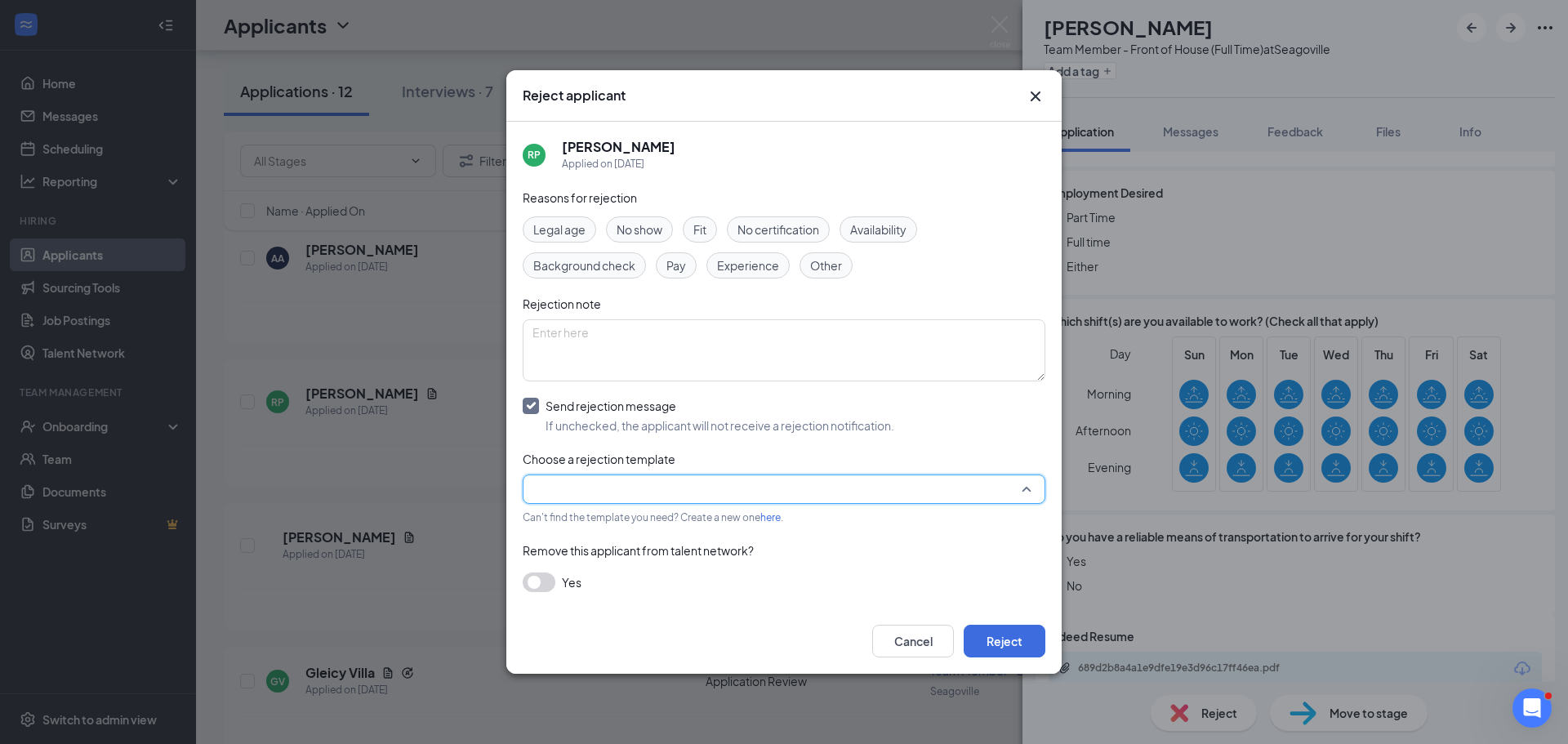
click at [559, 482] on input "search" at bounding box center [779, 489] width 492 height 28
click at [563, 525] on span "Main Rejection Template" at bounding box center [598, 524] width 131 height 18
click at [1032, 644] on button "Reject" at bounding box center [1004, 641] width 82 height 33
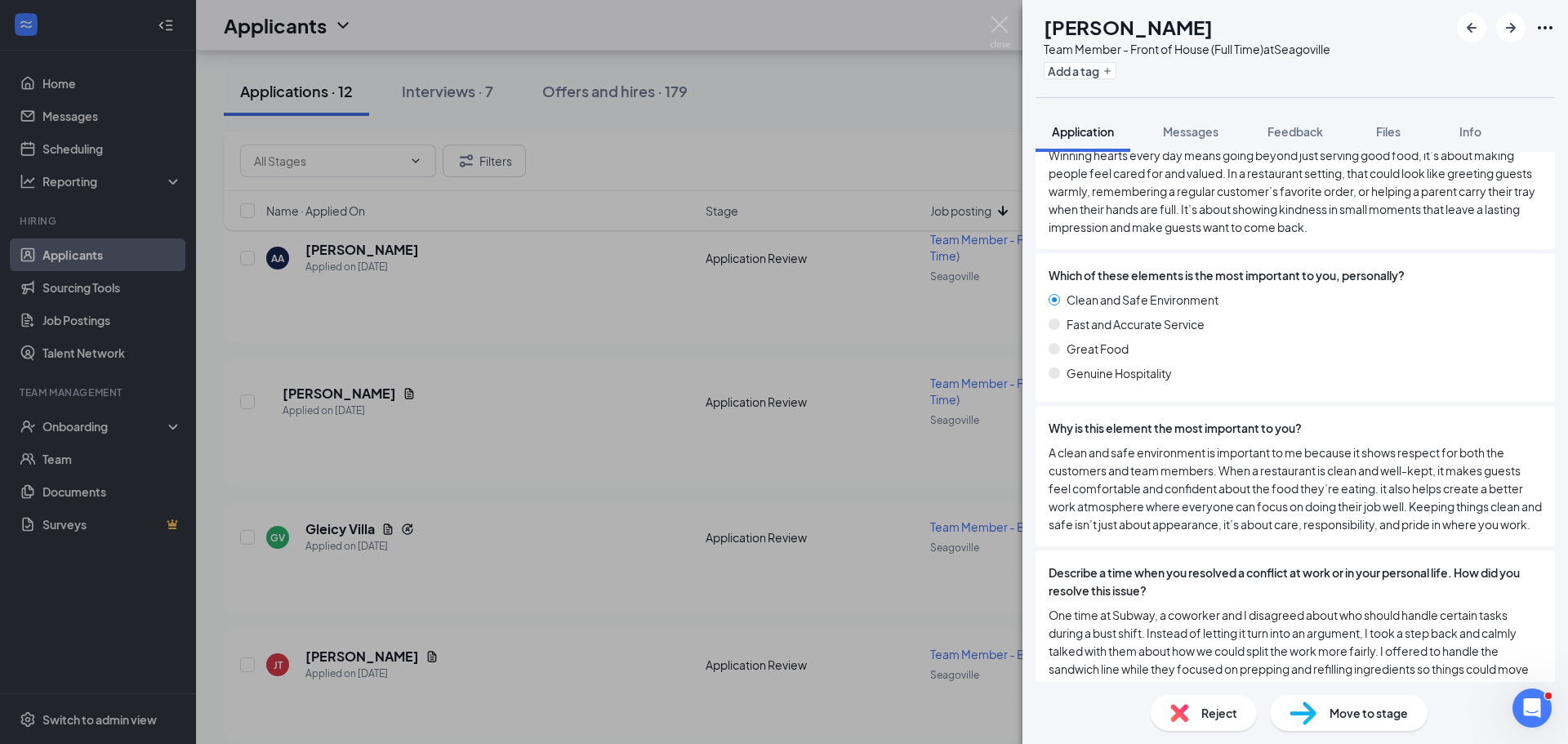
scroll to position [2043, 0]
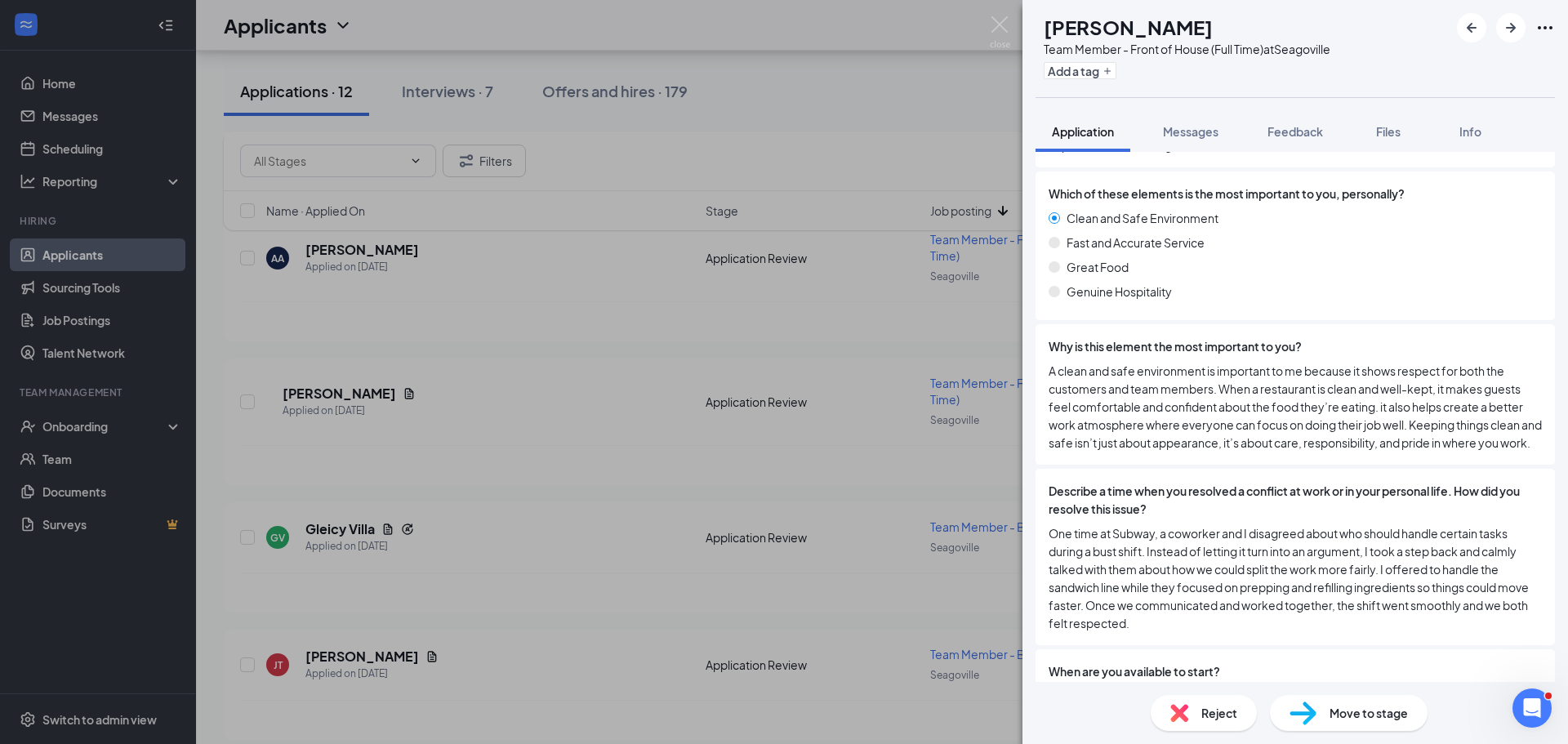
drag, startPoint x: 1266, startPoint y: 425, endPoint x: 1234, endPoint y: 482, distance: 65.4
click at [1234, 482] on span "Describe a time when you resolved a conflict at work or in your personal life. …" at bounding box center [1295, 500] width 493 height 36
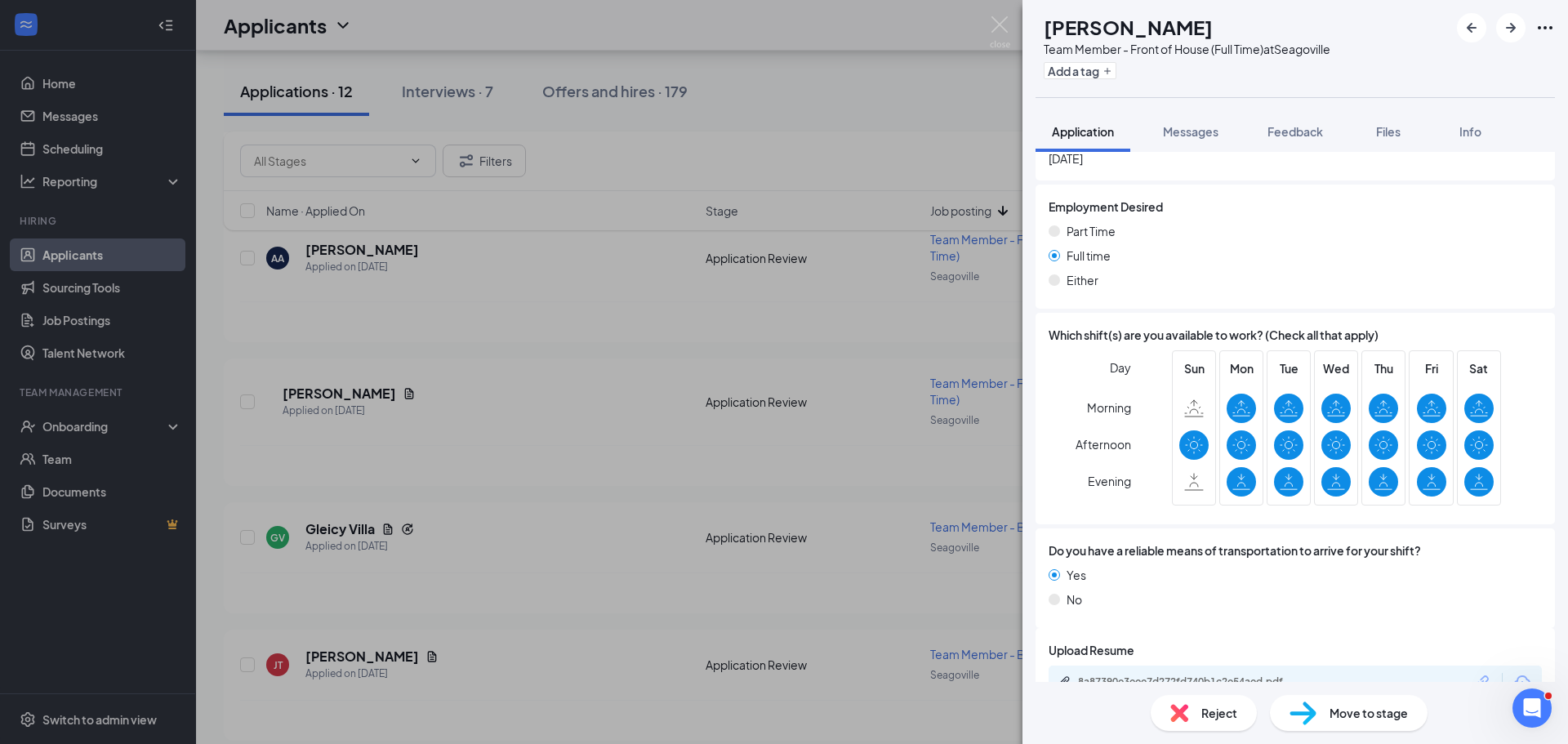
scroll to position [2581, 0]
click at [1193, 674] on div "8a87390e3eee7d272fd740b1c2e54aed.pdf" at bounding box center [1190, 681] width 264 height 16
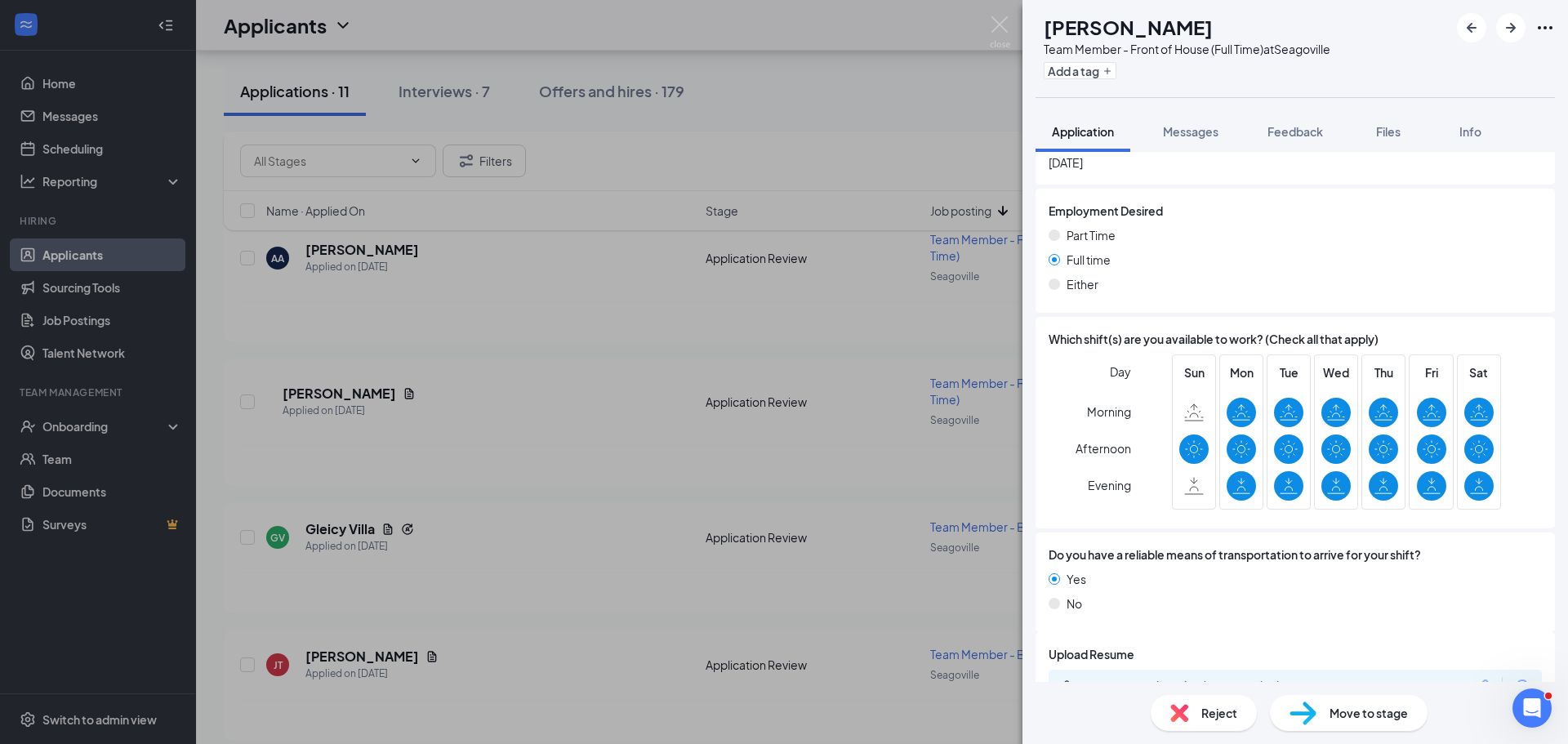
click at [1173, 714] on img at bounding box center [1180, 713] width 18 height 18
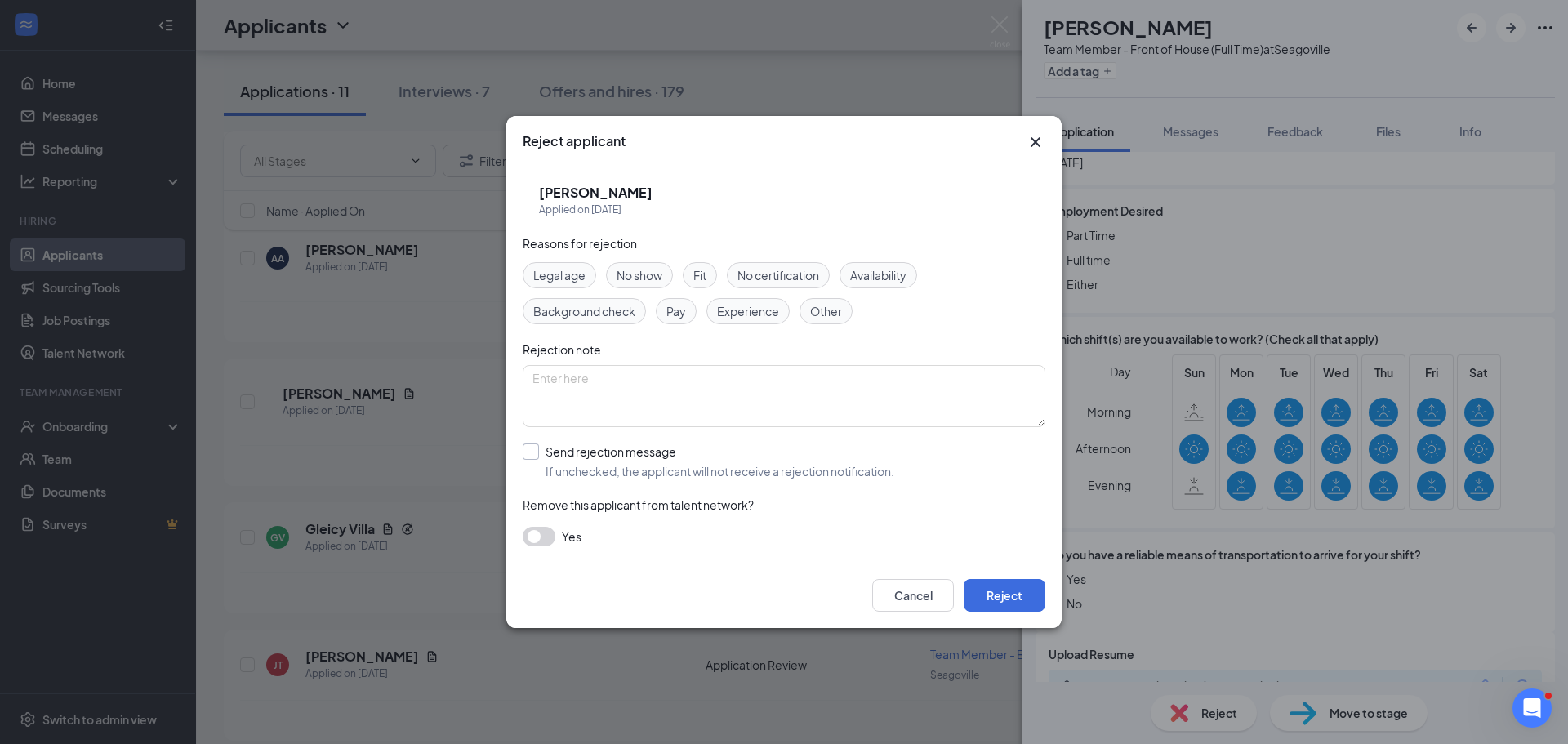
click at [533, 446] on input "Send rejection message If unchecked, the applicant will not receive a rejection…" at bounding box center [709, 461] width 372 height 36
checkbox input "true"
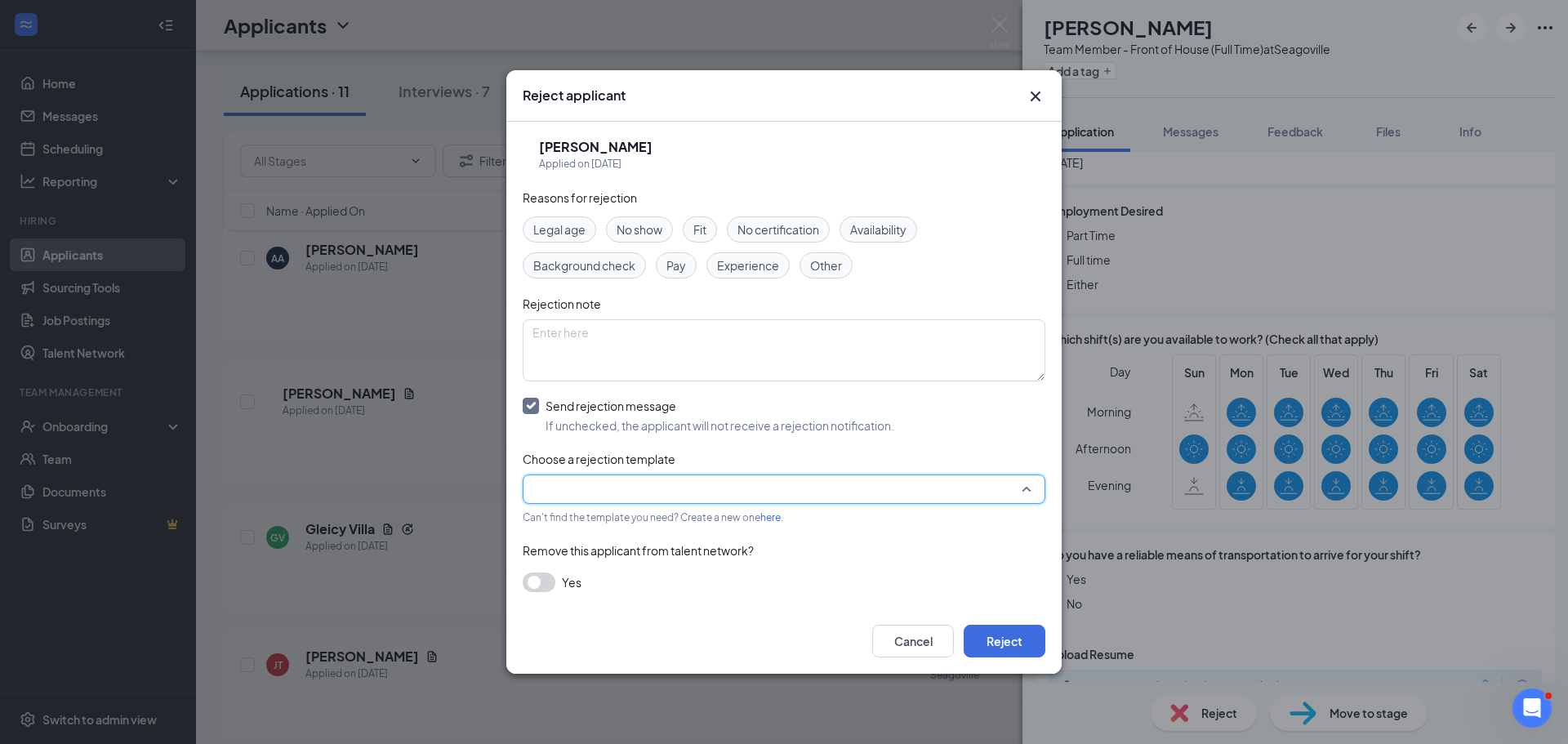
click at [559, 484] on input "search" at bounding box center [779, 489] width 492 height 28
click at [581, 533] on span "Main Rejection Template" at bounding box center [598, 524] width 131 height 18
click at [1006, 649] on button "Reject" at bounding box center [1004, 641] width 82 height 33
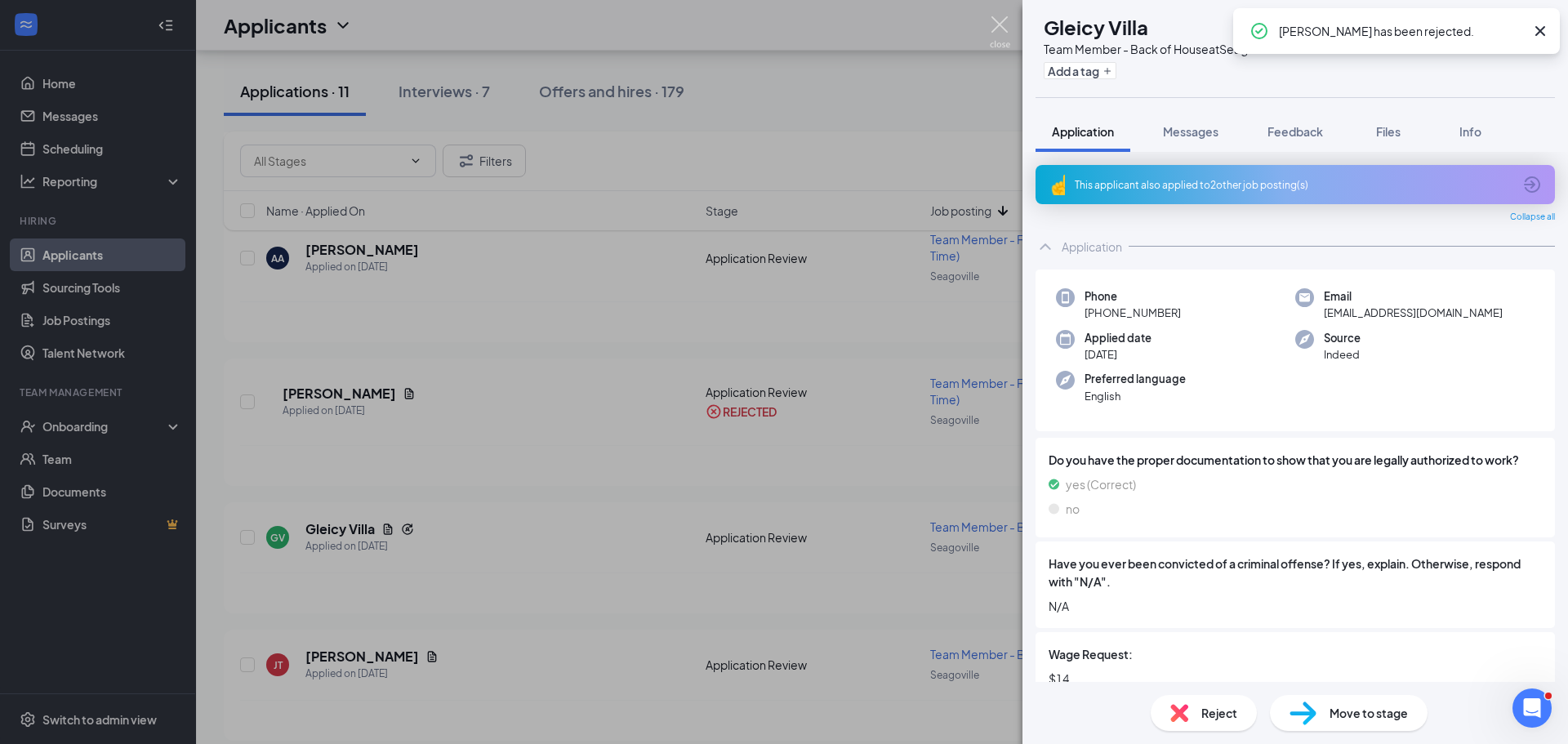
click at [999, 23] on img at bounding box center [999, 33] width 20 height 32
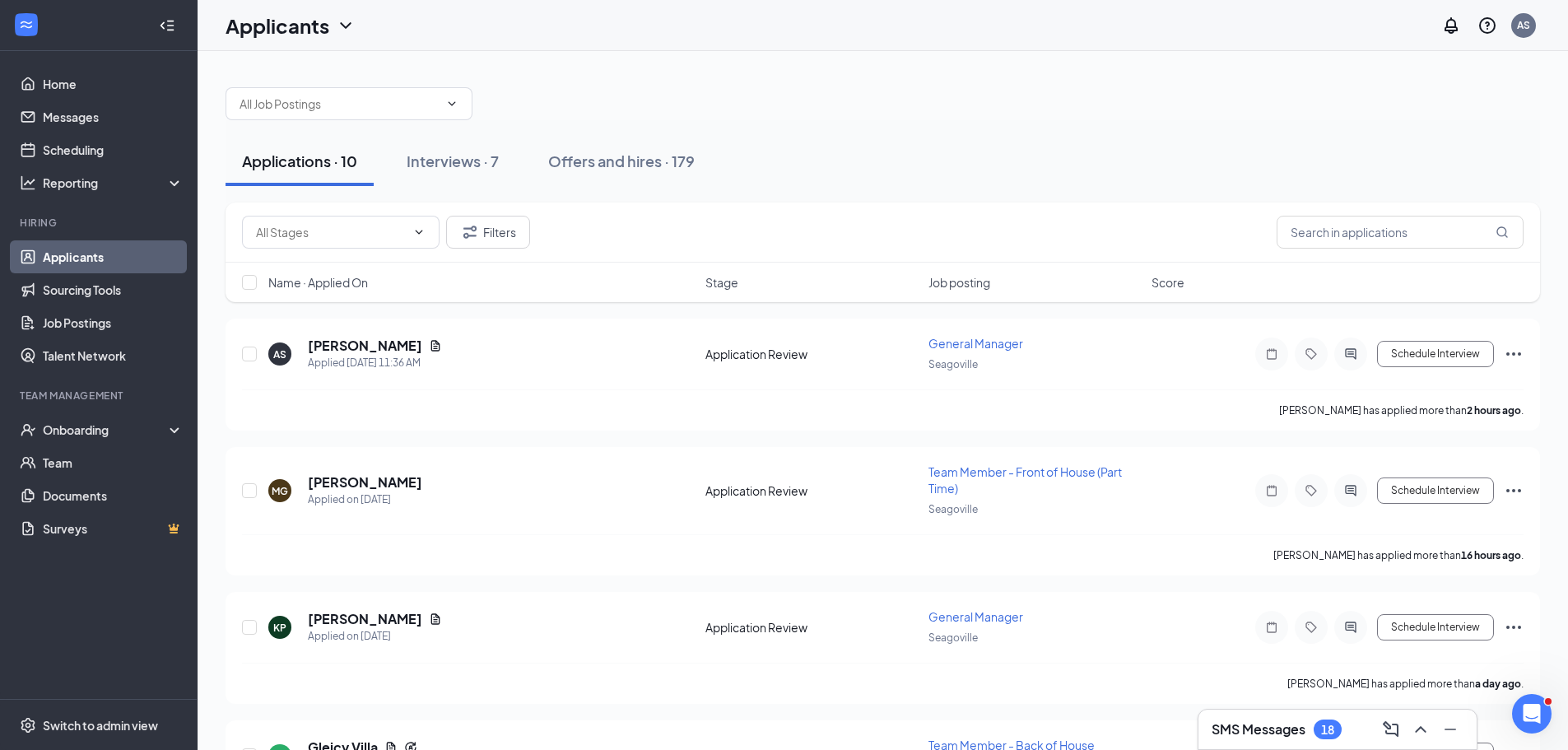
click at [974, 287] on span "Job posting" at bounding box center [959, 283] width 61 height 17
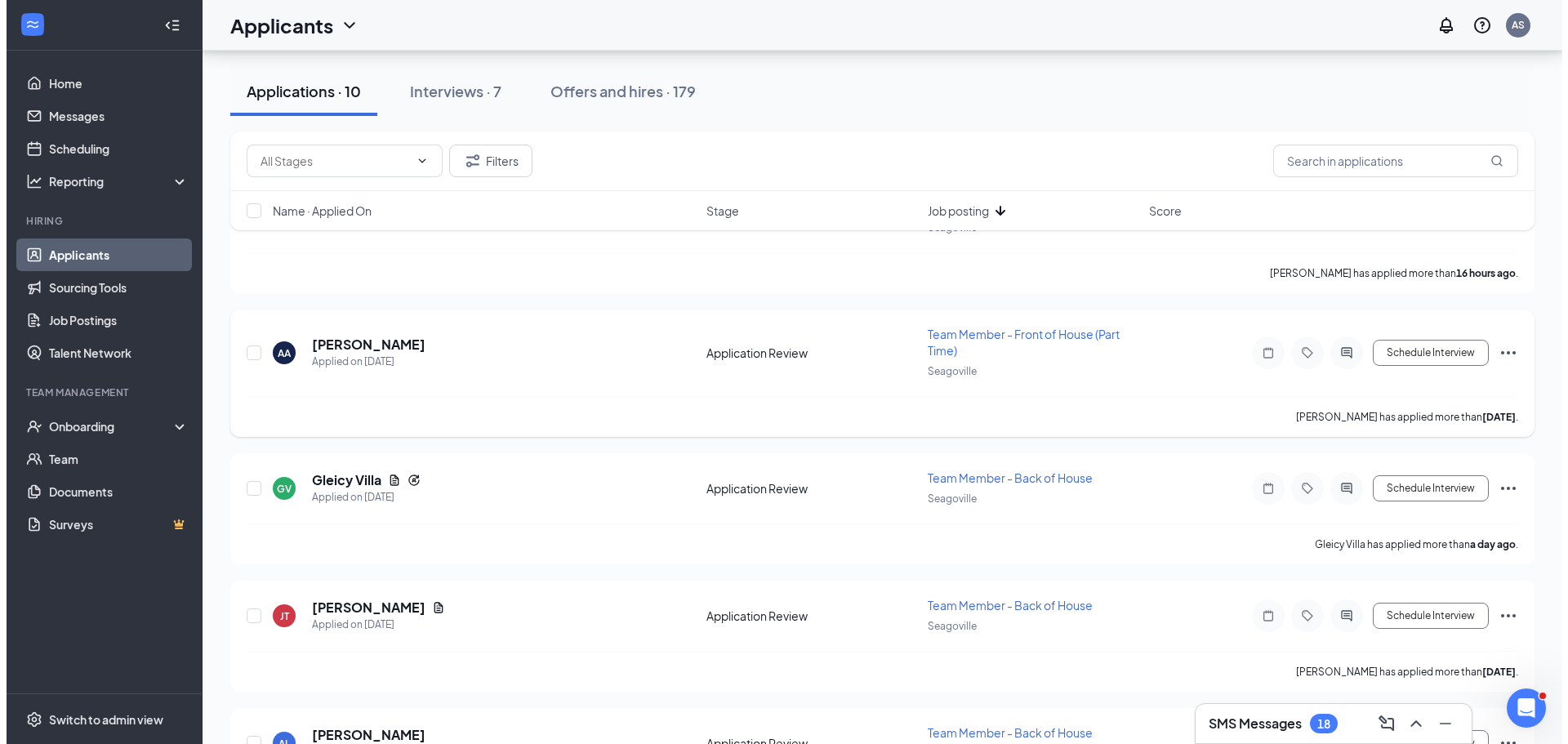
scroll to position [163, 0]
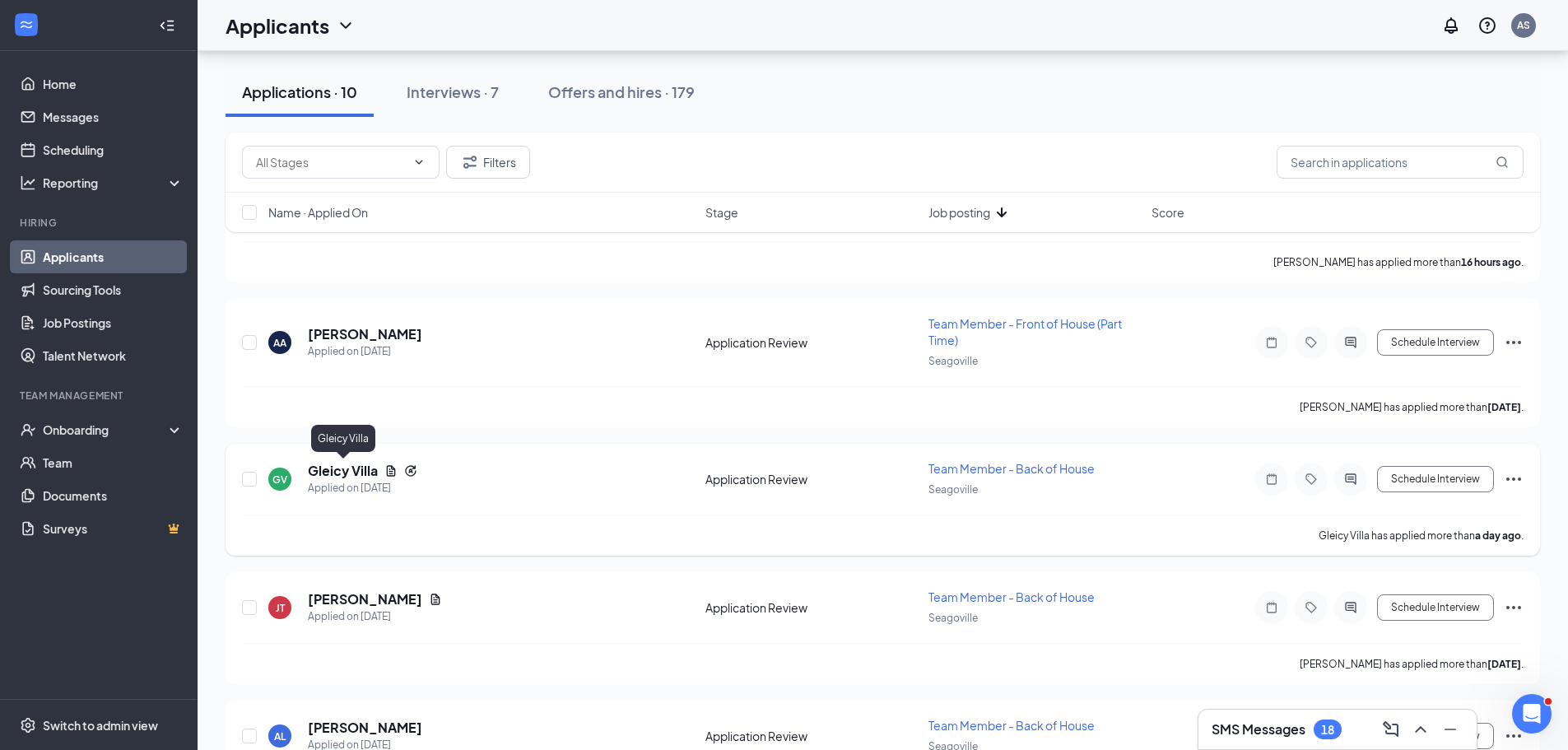
click at [353, 467] on h5 "Gleicy Villa" at bounding box center [342, 472] width 70 height 18
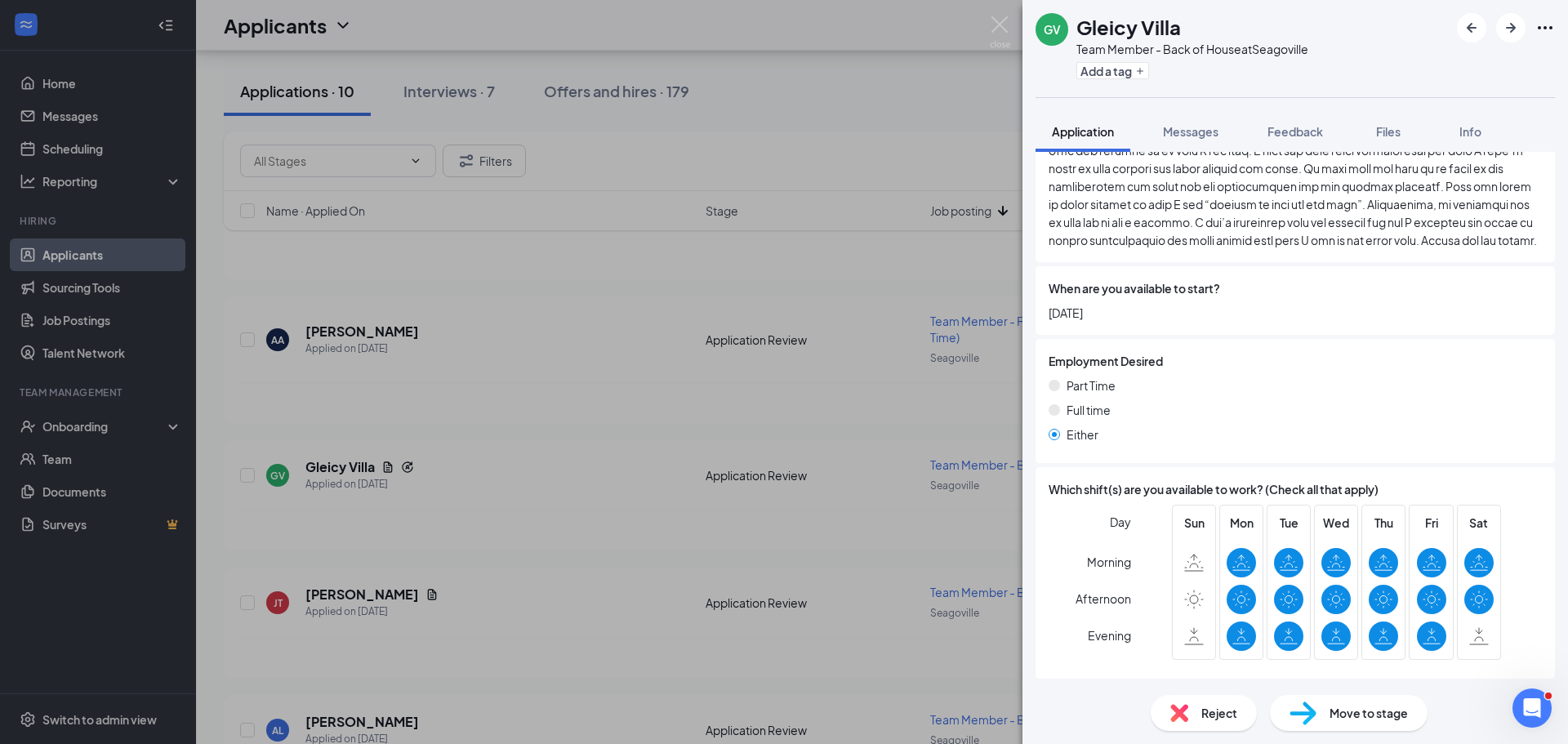
scroll to position [2824, 0]
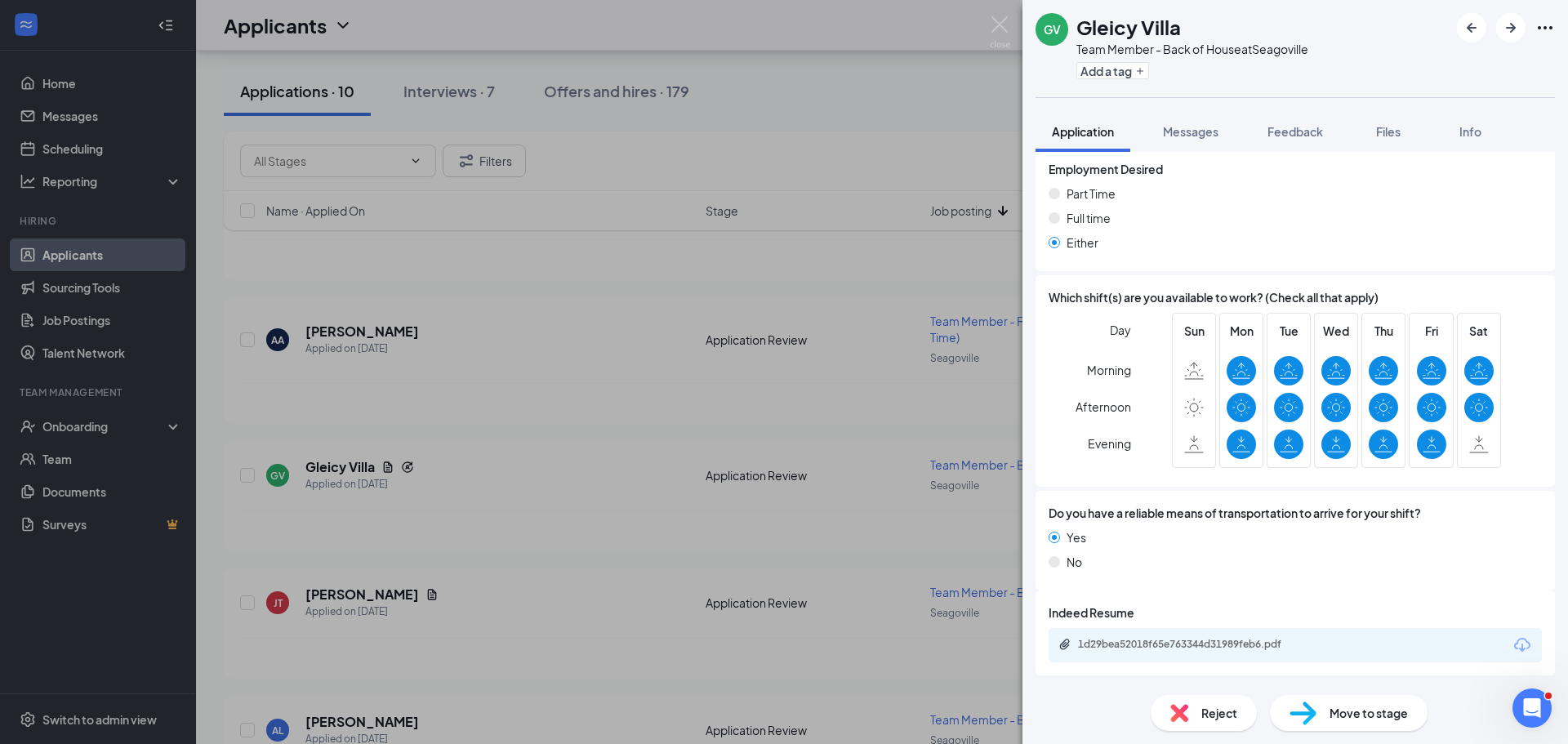
click at [1185, 723] on div "Reject" at bounding box center [1203, 713] width 106 height 36
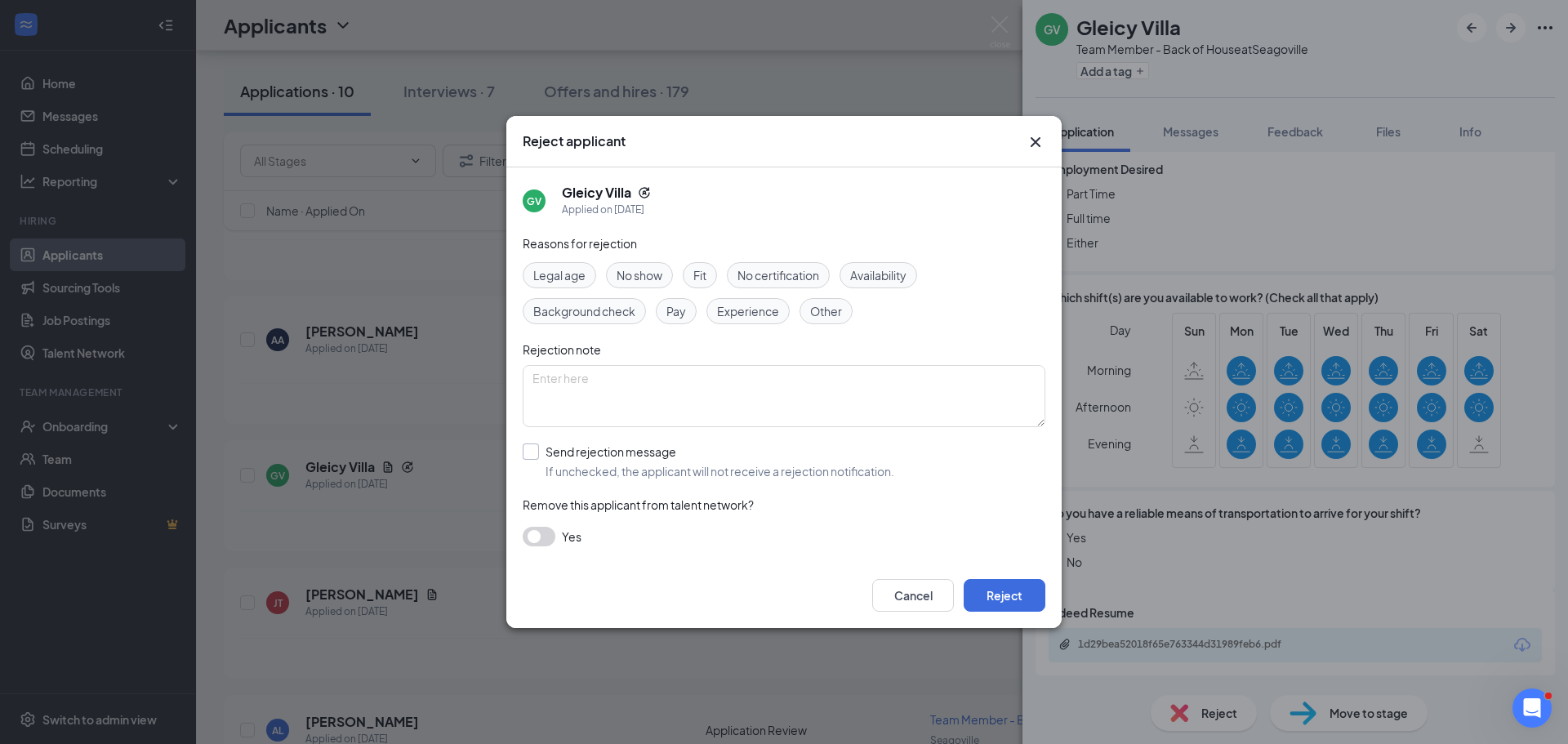
click at [539, 460] on input "Send rejection message If unchecked, the applicant will not receive a rejection…" at bounding box center [709, 461] width 372 height 36
checkbox input "true"
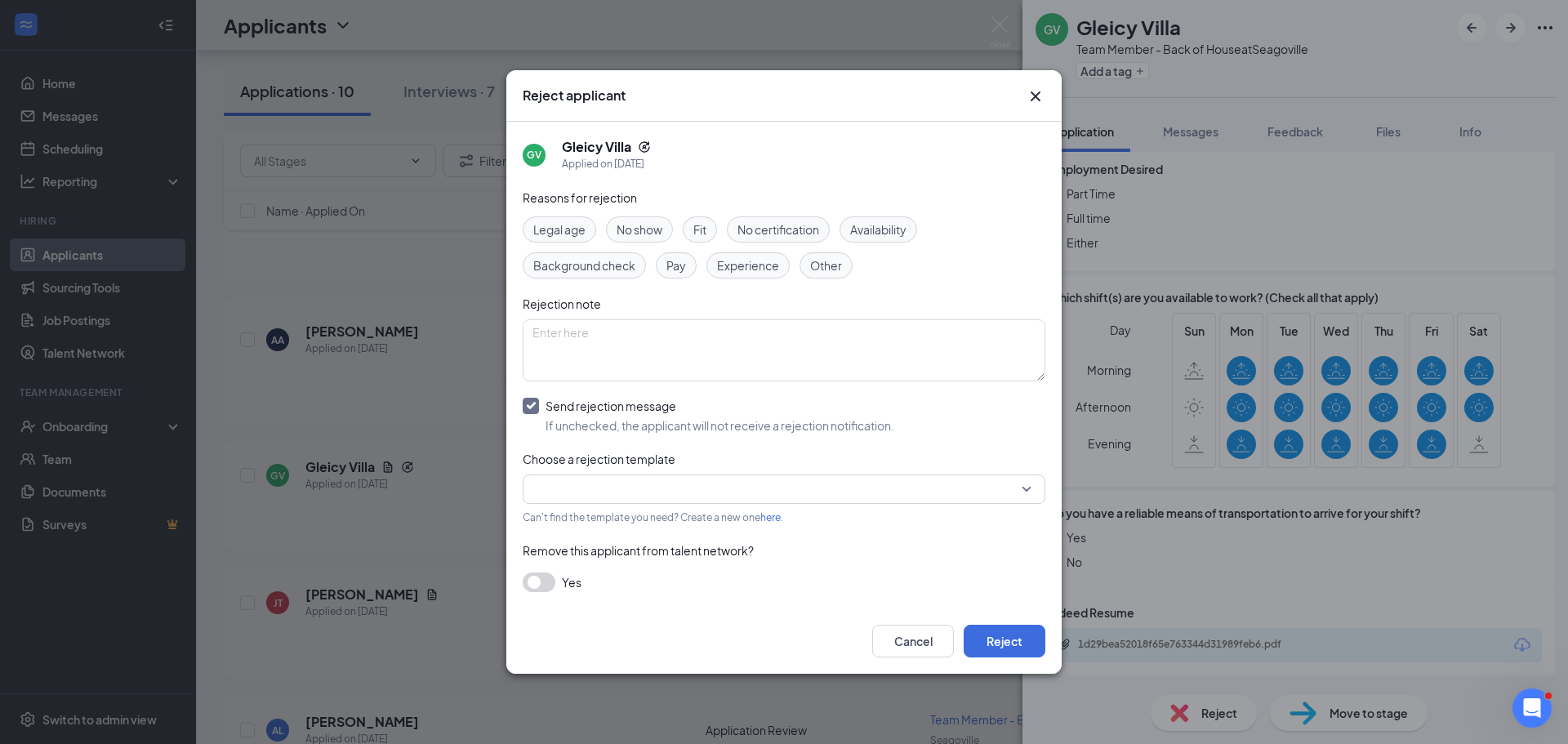
click at [541, 488] on input "search" at bounding box center [779, 489] width 492 height 28
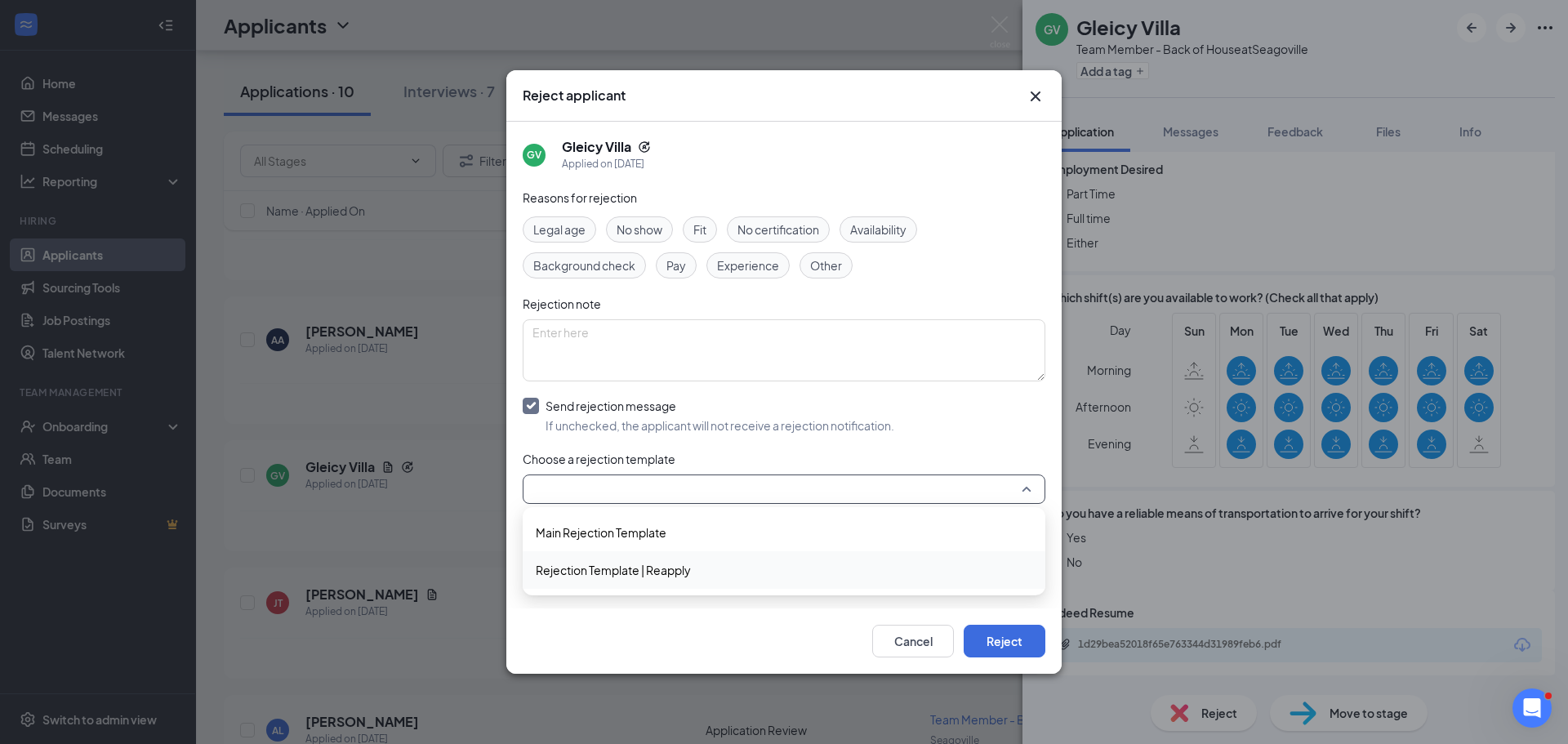
click at [547, 569] on span "Rejection Template | Reapply" at bounding box center [614, 571] width 155 height 18
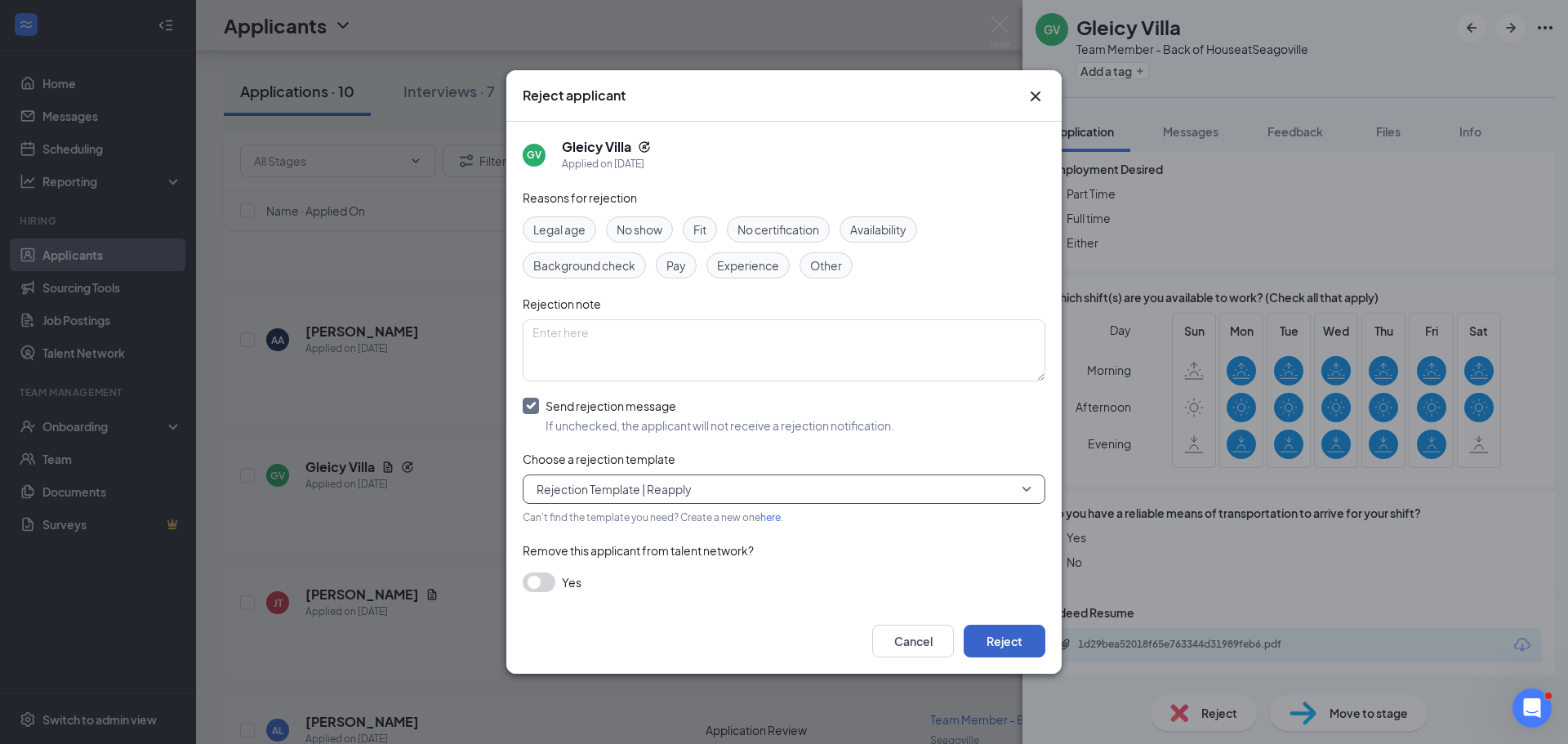
click at [1027, 644] on button "Reject" at bounding box center [1004, 641] width 82 height 33
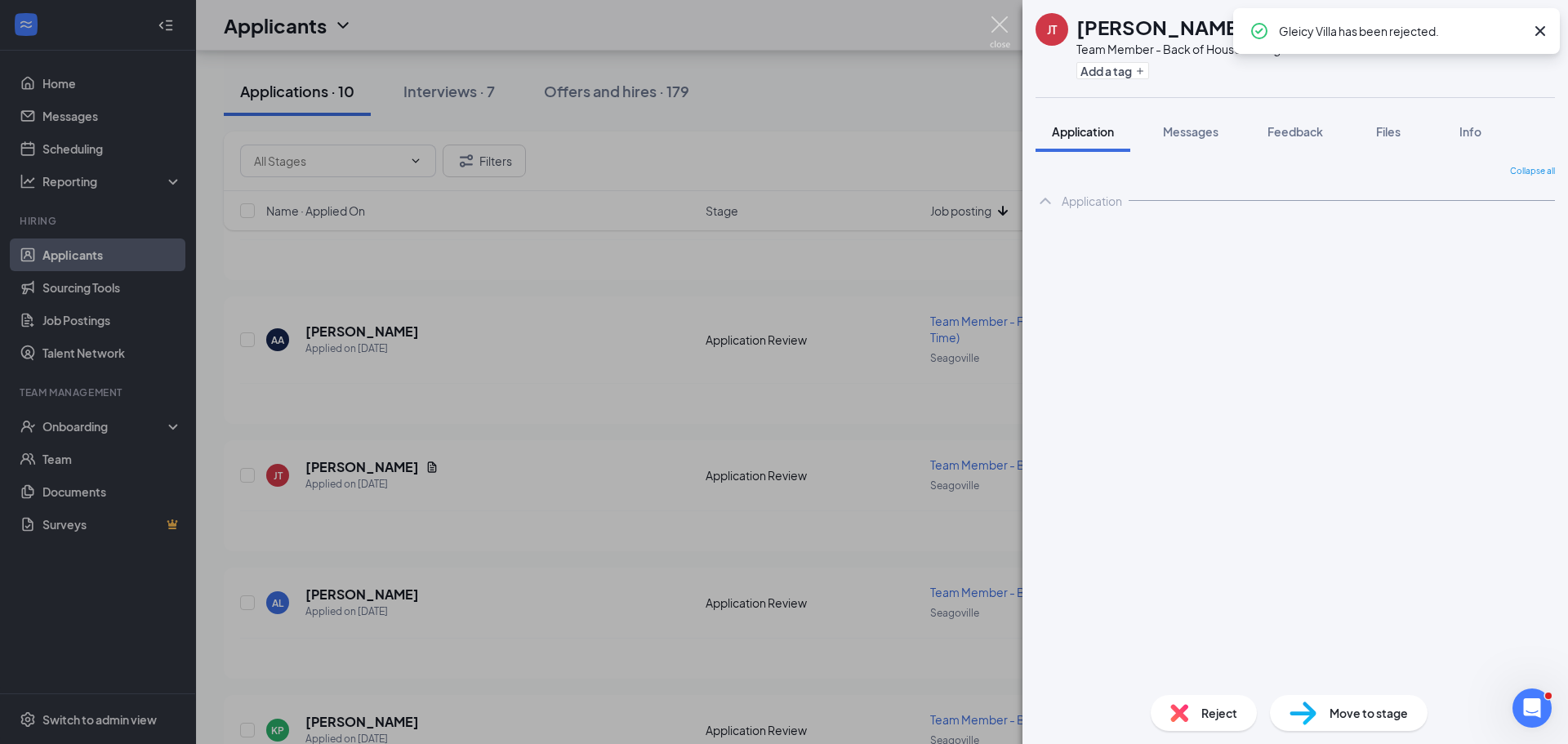
click at [999, 29] on img at bounding box center [999, 33] width 20 height 32
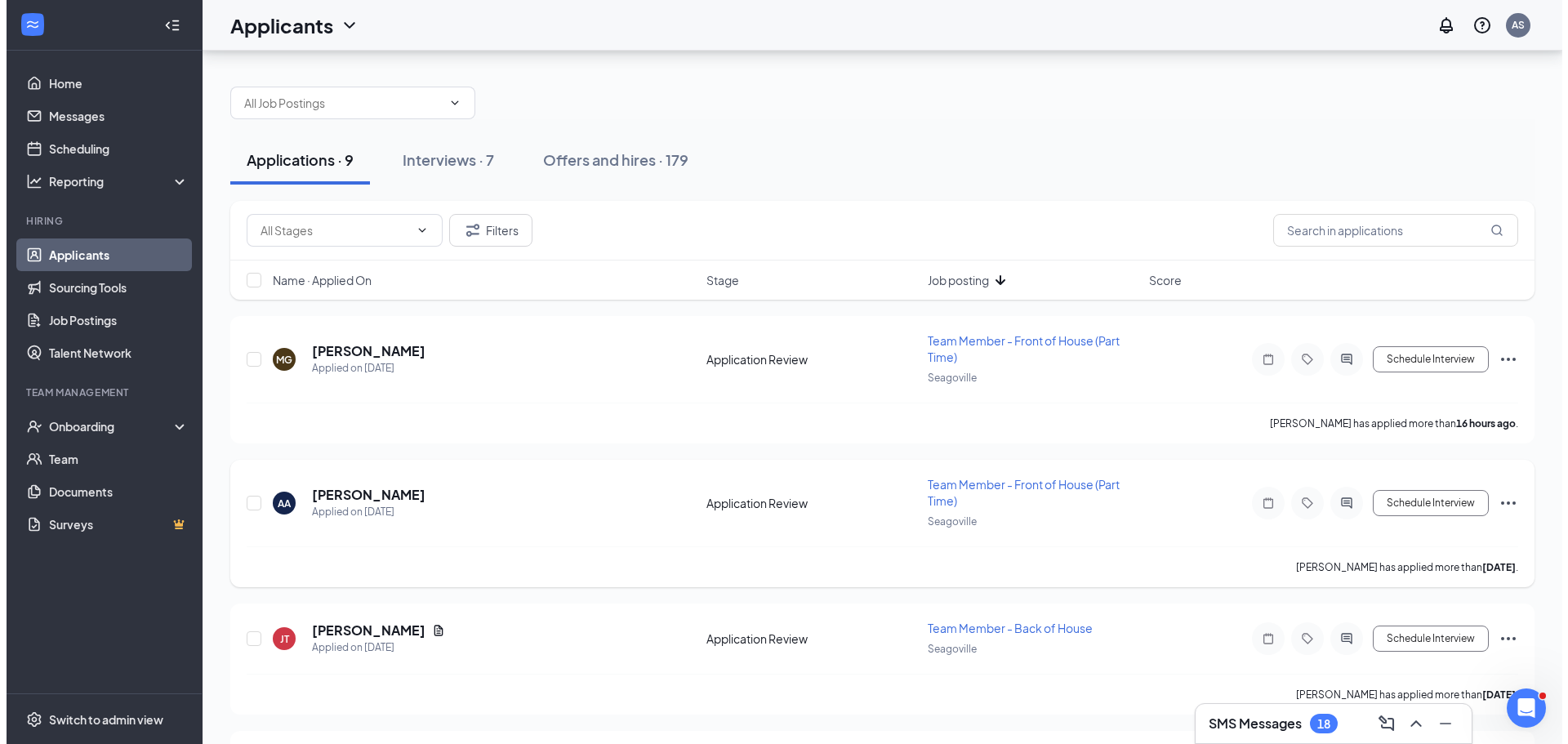
scroll to position [245, 0]
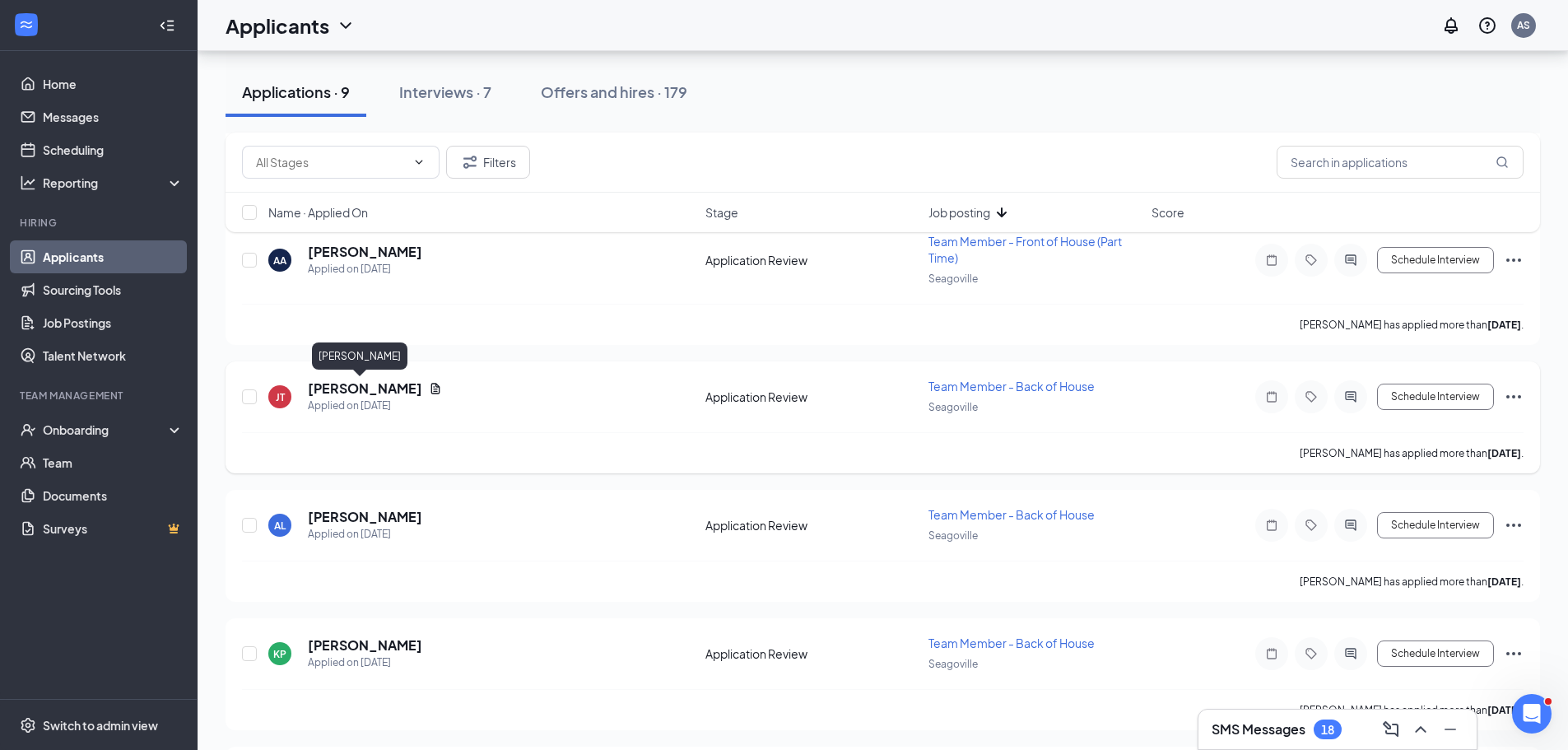
click at [324, 384] on h5 "[PERSON_NAME]" at bounding box center [365, 389] width 114 height 18
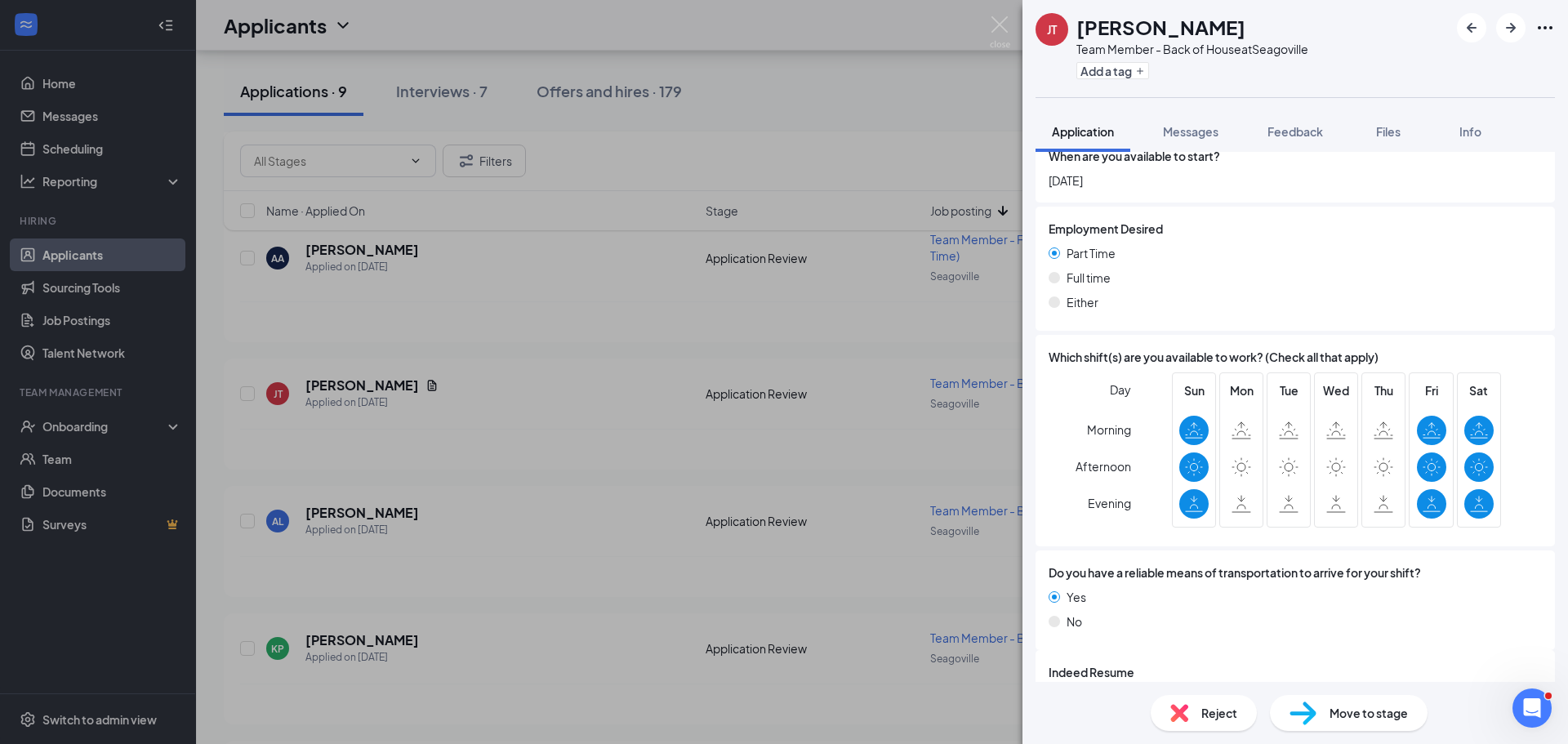
scroll to position [2124, 0]
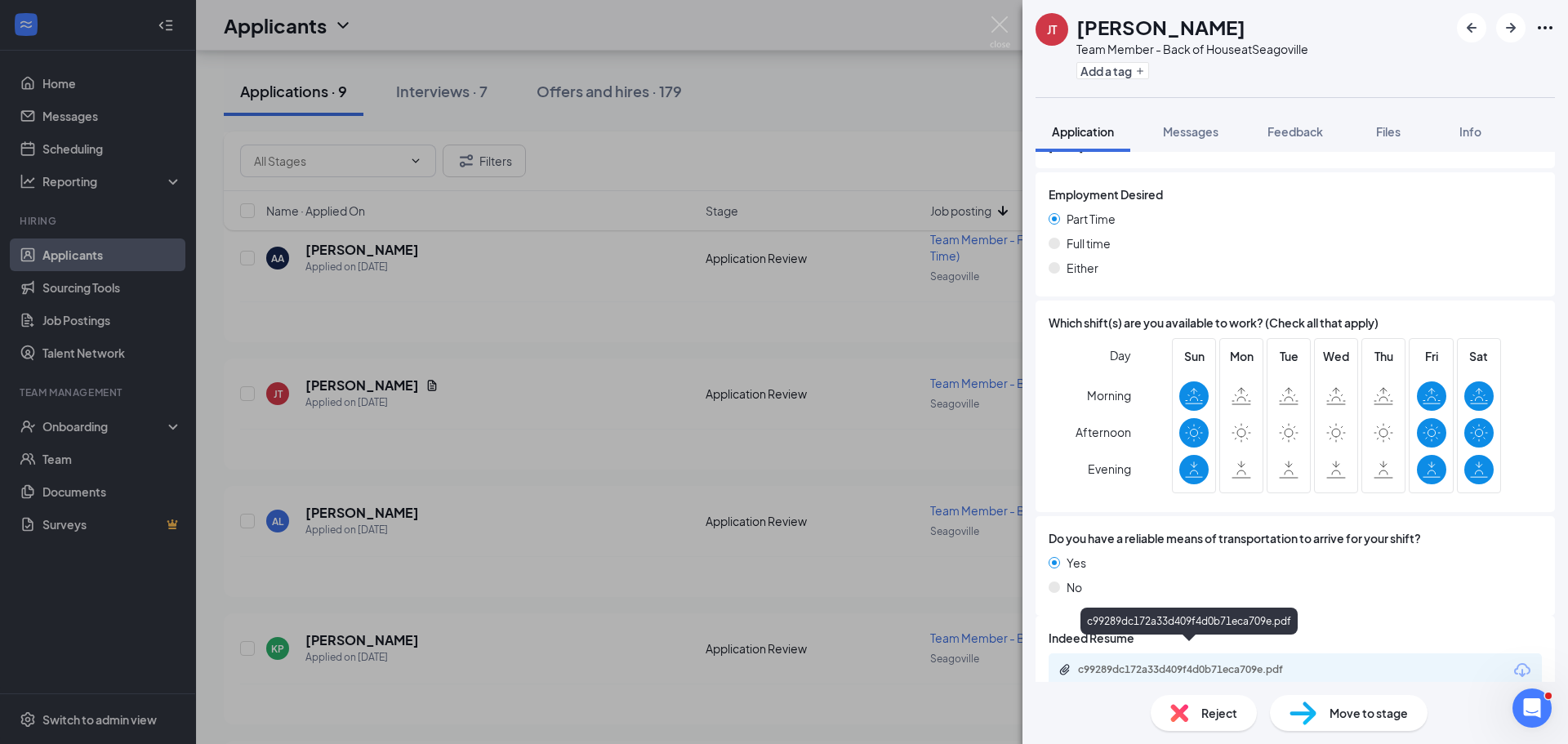
click at [1227, 663] on div "c99289dc172a33d409f4d0b71eca709e.pdf" at bounding box center [1192, 670] width 228 height 13
click at [1186, 706] on img at bounding box center [1180, 713] width 18 height 18
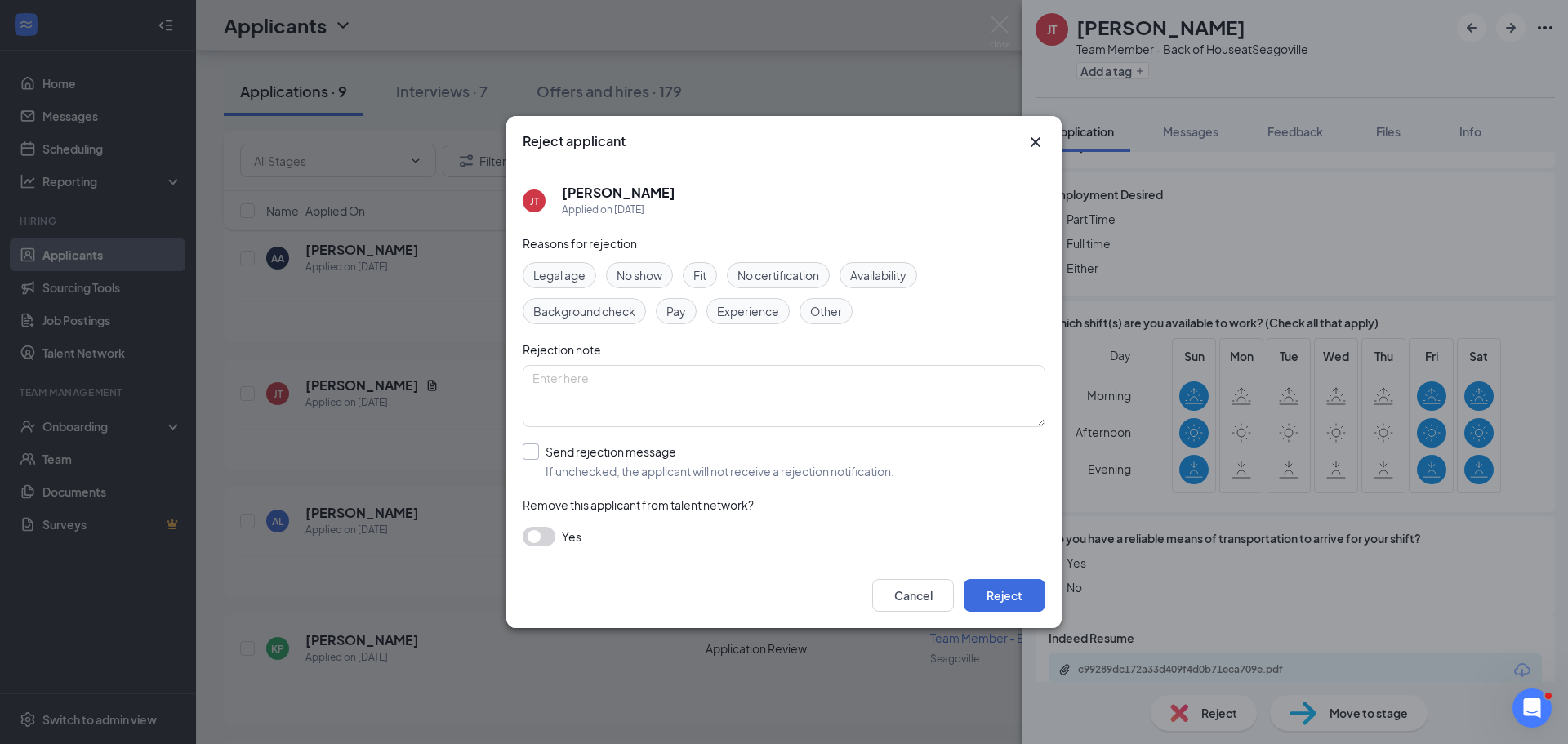
click at [543, 455] on input "Send rejection message If unchecked, the applicant will not receive a rejection…" at bounding box center [709, 461] width 372 height 36
checkbox input "true"
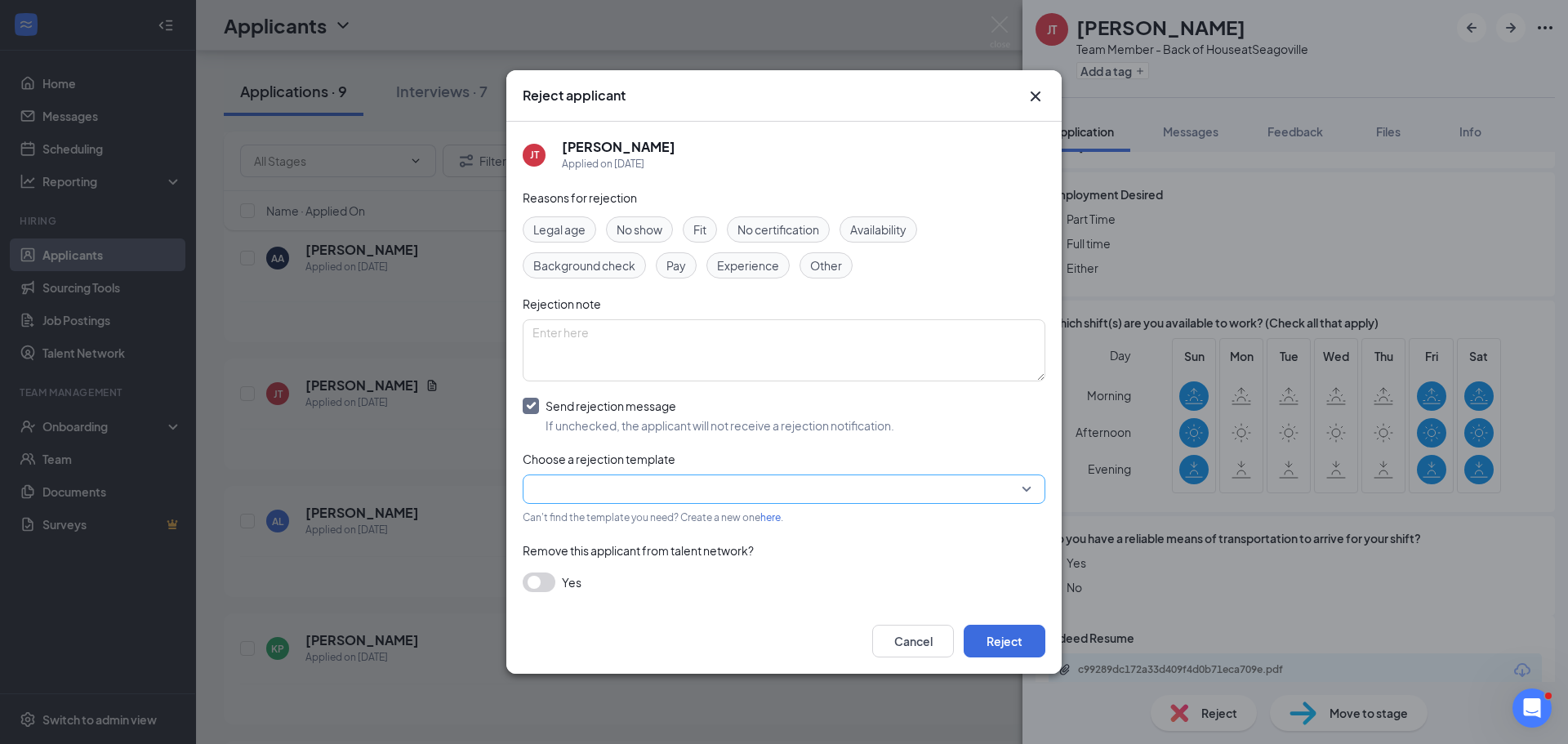
click at [577, 494] on input "search" at bounding box center [779, 489] width 492 height 28
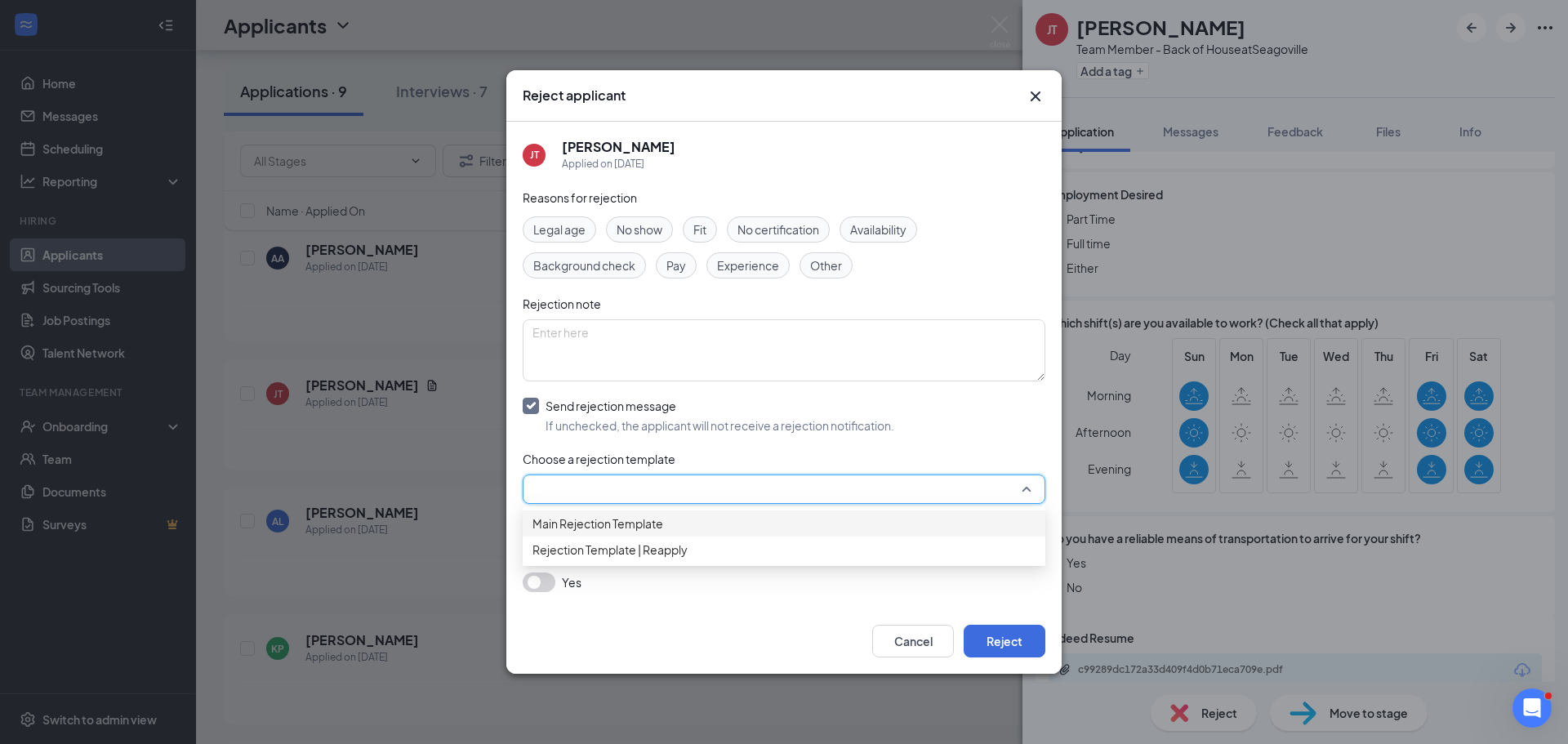
click at [586, 533] on span "Main Rejection Template" at bounding box center [598, 524] width 131 height 18
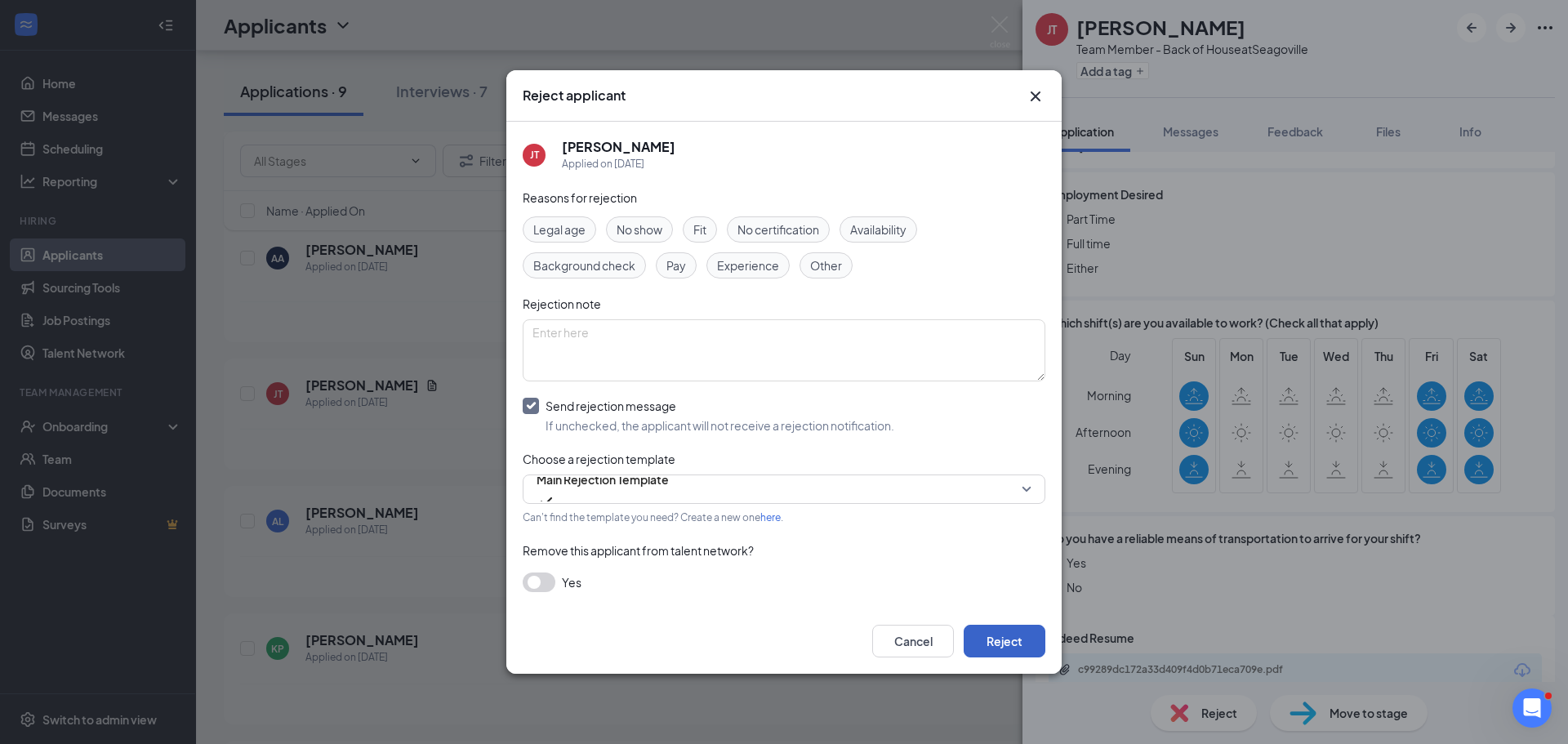
click at [1009, 636] on button "Reject" at bounding box center [1004, 641] width 82 height 33
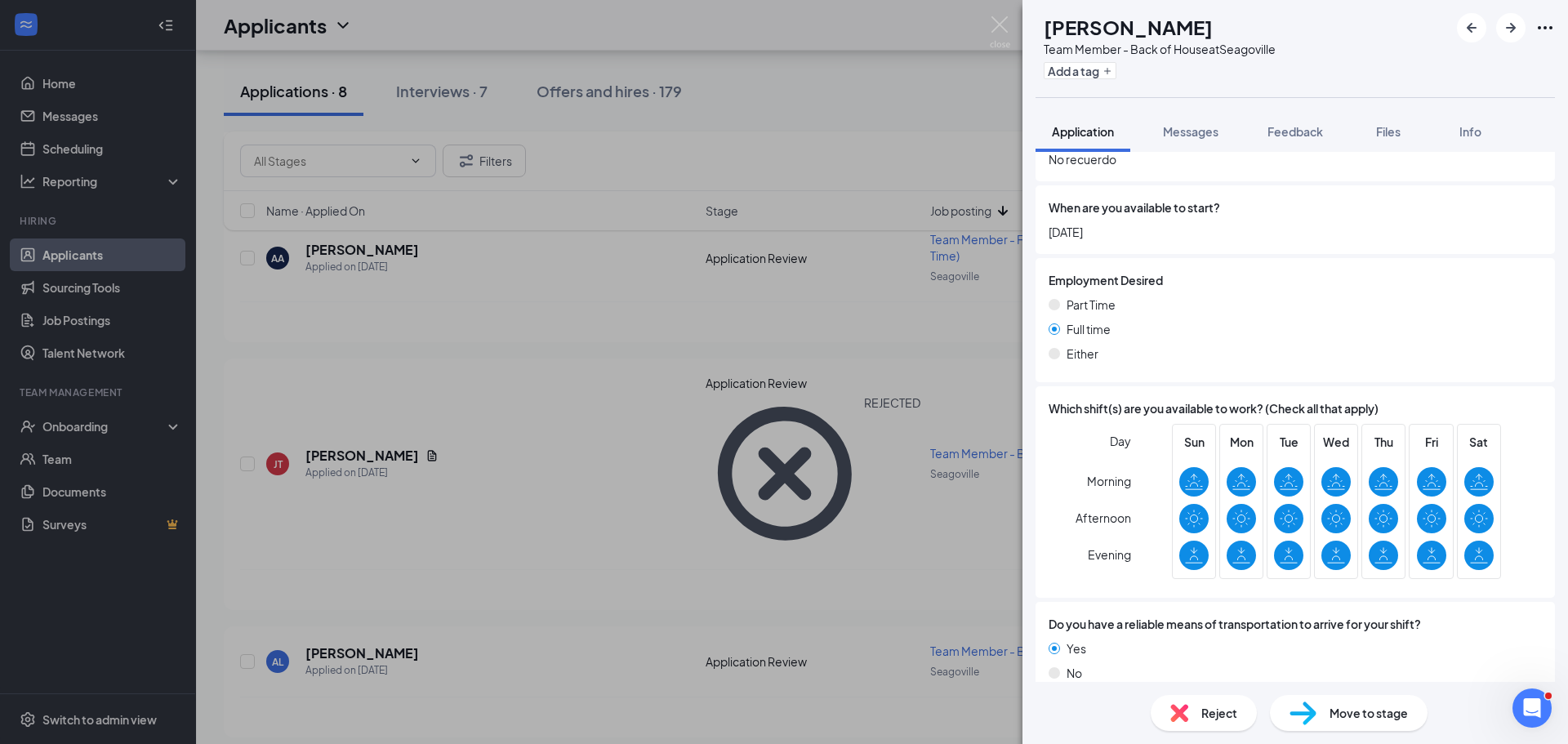
scroll to position [1969, 0]
click at [1170, 710] on img at bounding box center [1180, 713] width 18 height 18
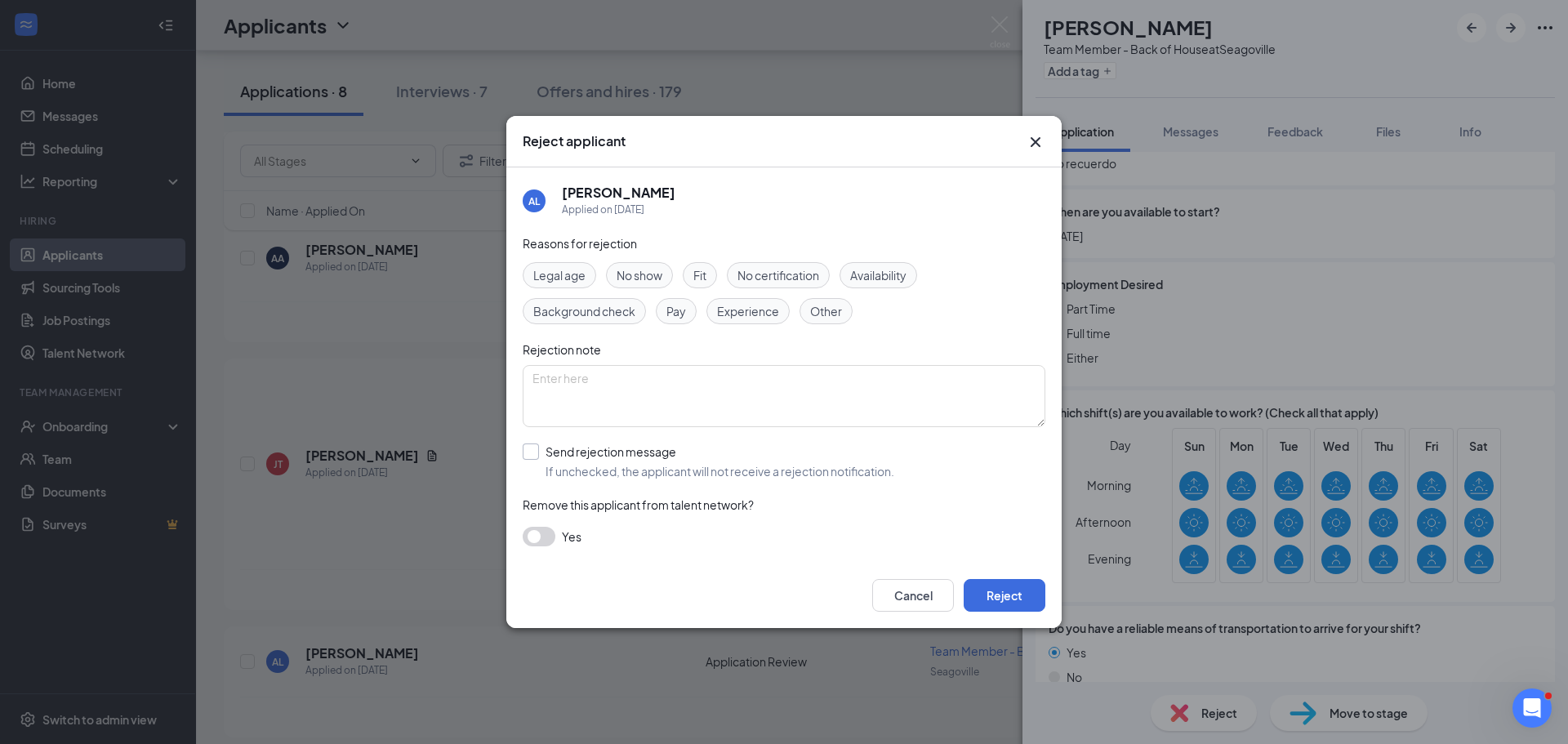
click at [529, 458] on input "Send rejection message If unchecked, the applicant will not receive a rejection…" at bounding box center [709, 461] width 372 height 36
checkbox input "true"
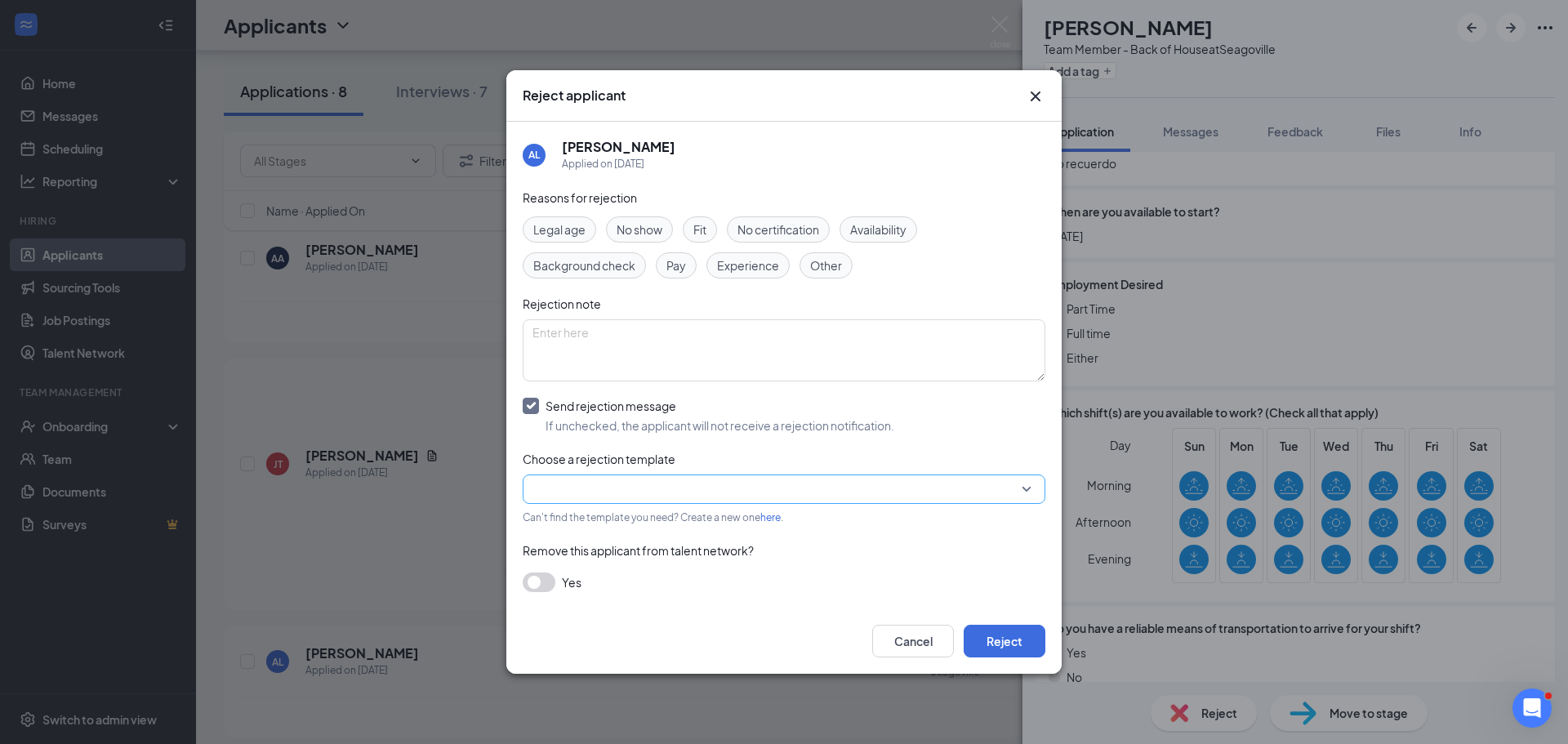
click at [544, 495] on input "search" at bounding box center [779, 489] width 492 height 28
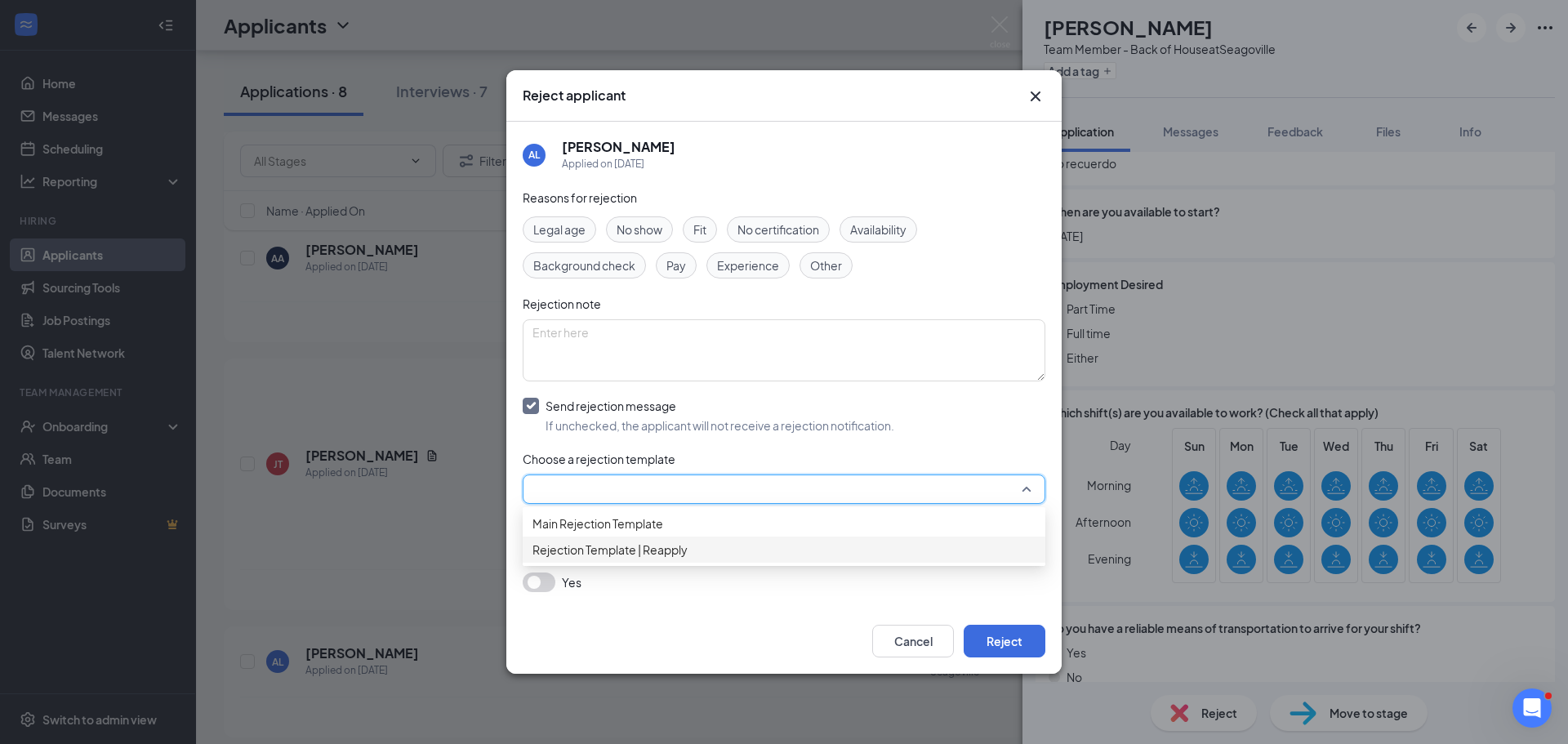
click at [559, 559] on span "Rejection Template | Reapply" at bounding box center [610, 550] width 155 height 18
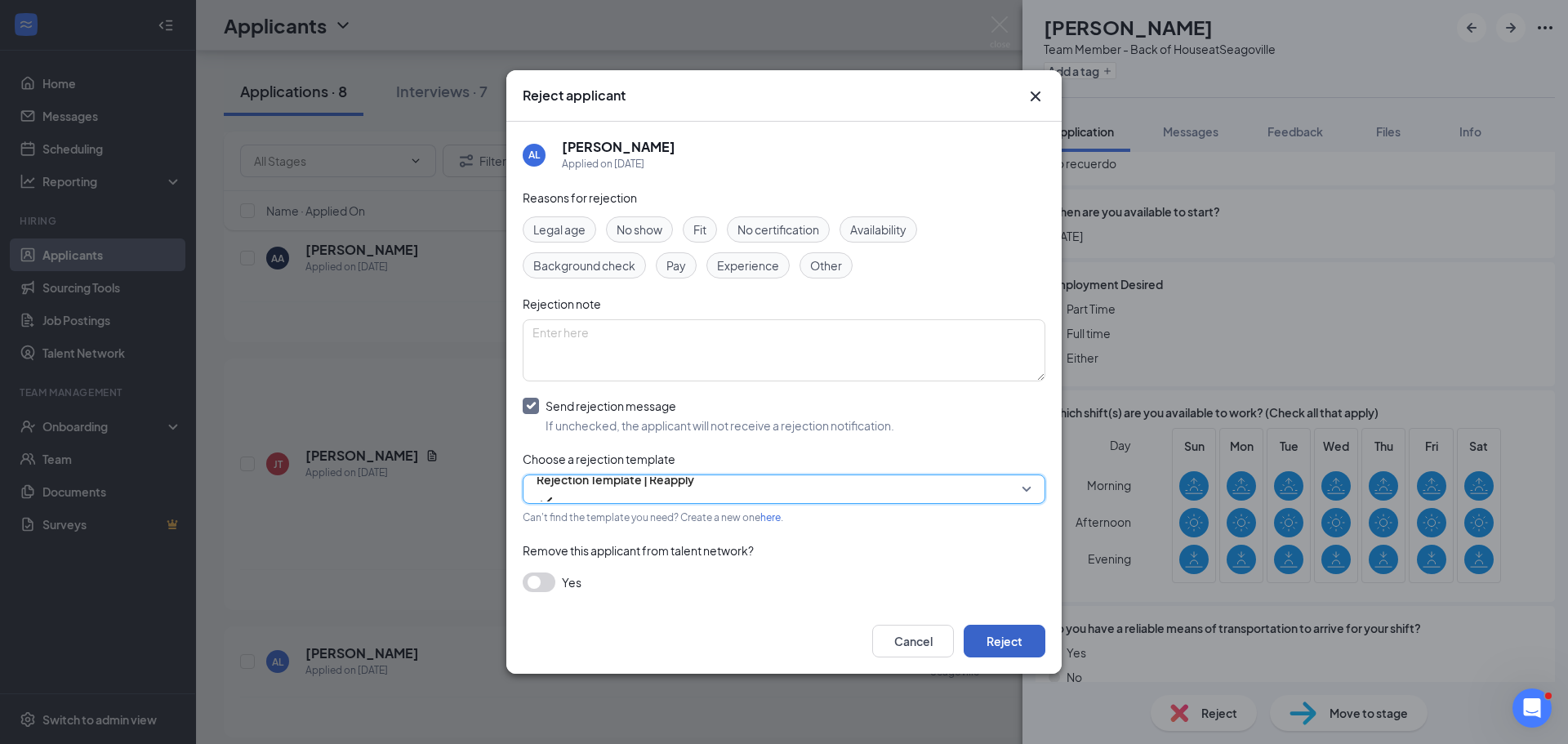
click at [1017, 646] on button "Reject" at bounding box center [1004, 641] width 82 height 33
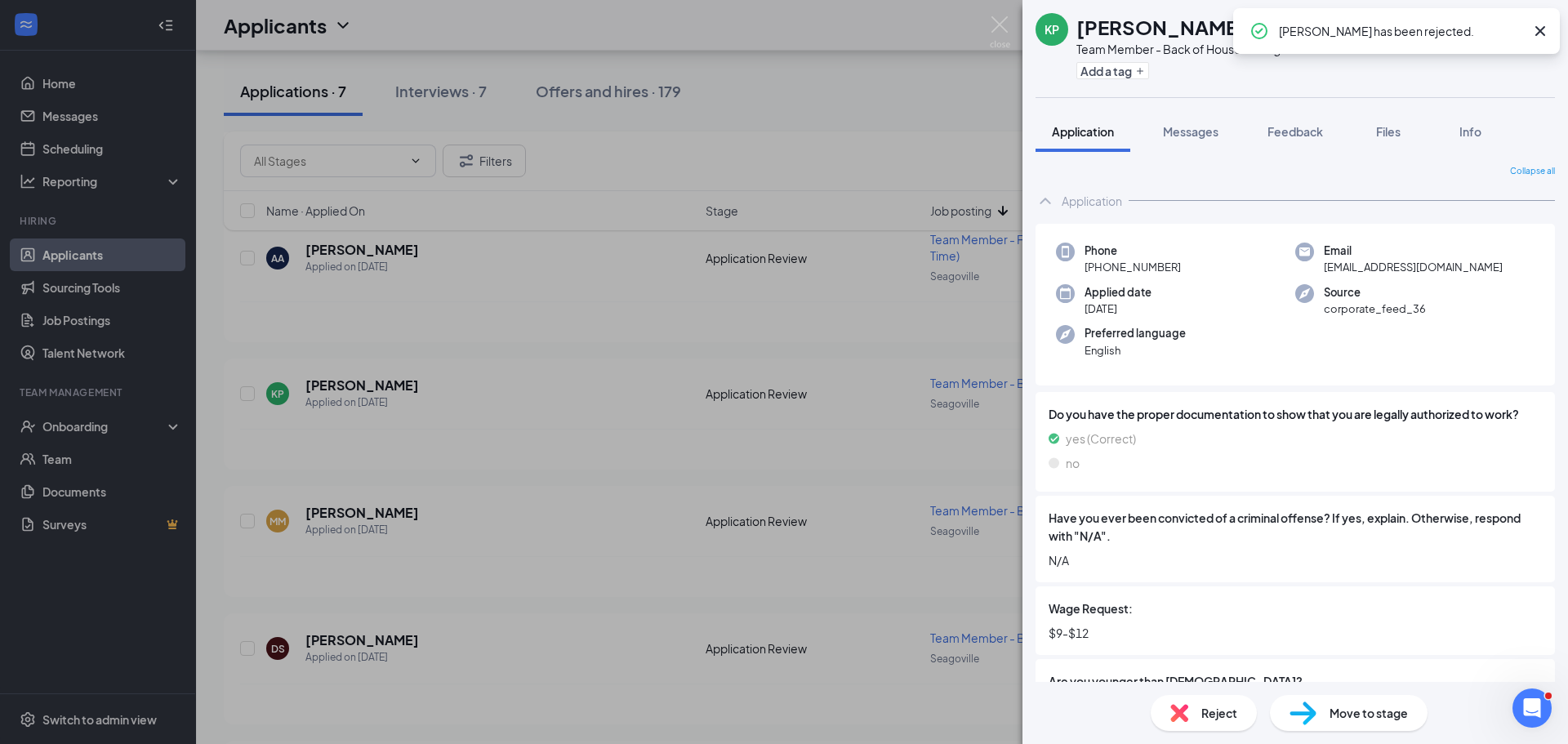
click at [1535, 35] on icon "Cross" at bounding box center [1540, 31] width 10 height 10
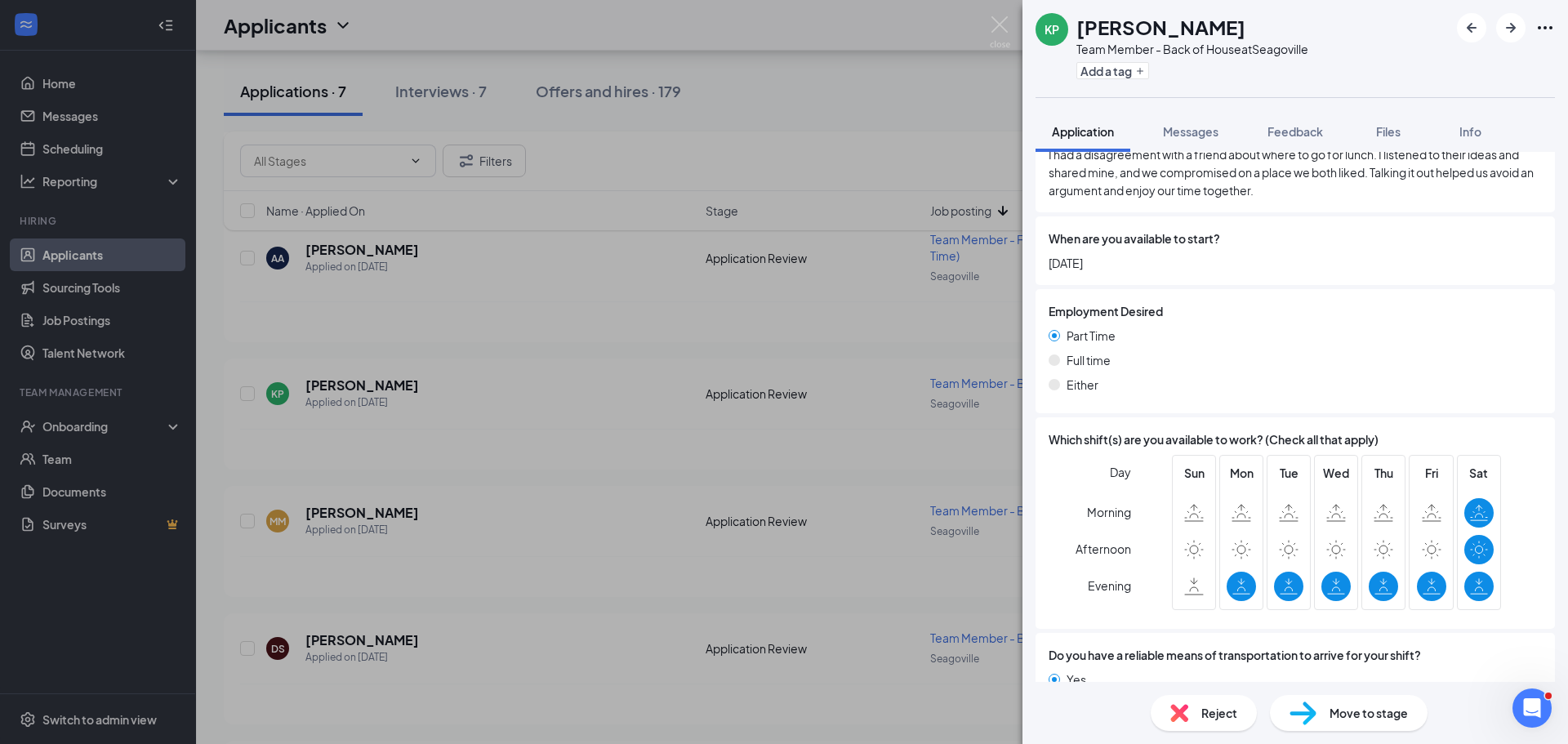
scroll to position [2239, 0]
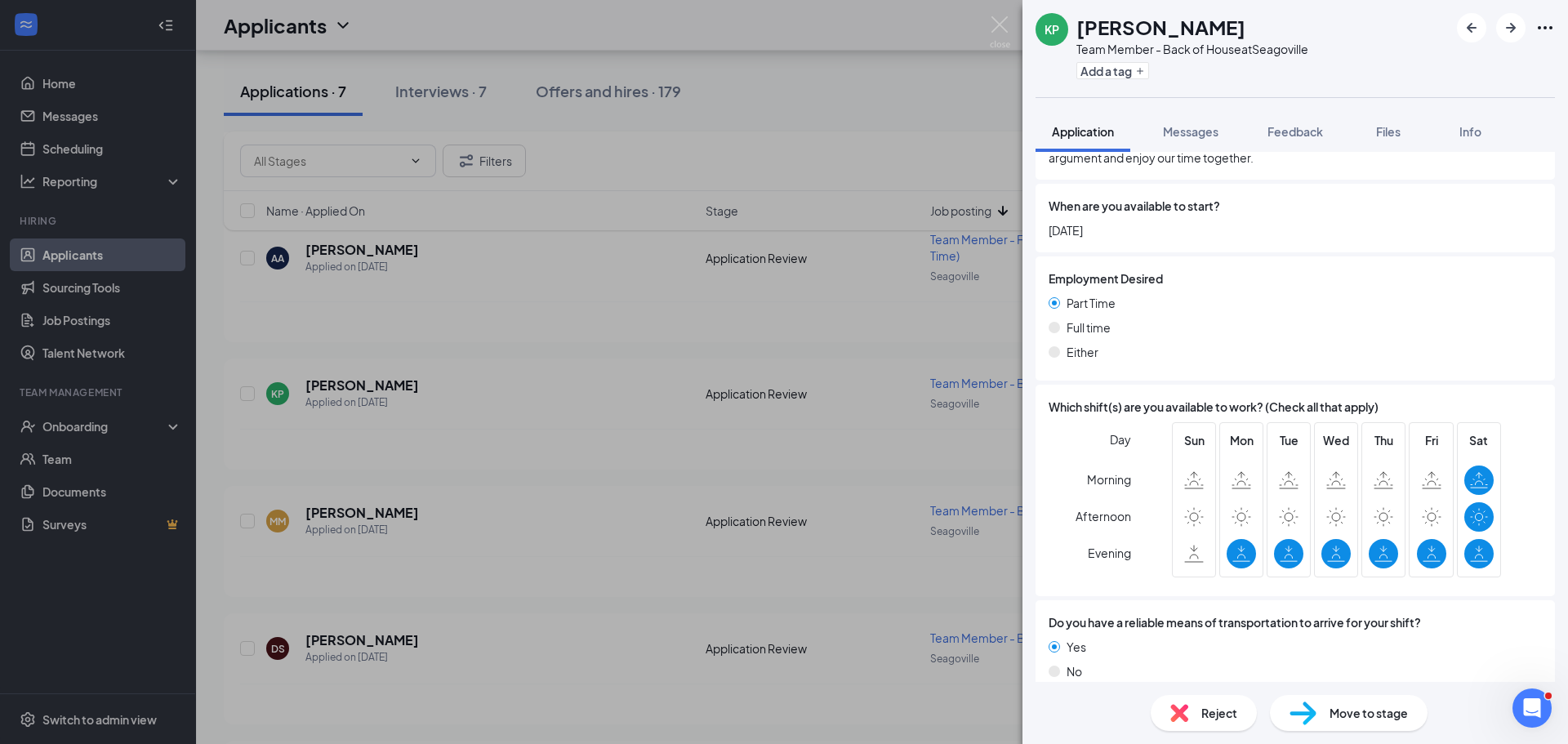
click at [1210, 716] on span "Reject" at bounding box center [1219, 713] width 36 height 18
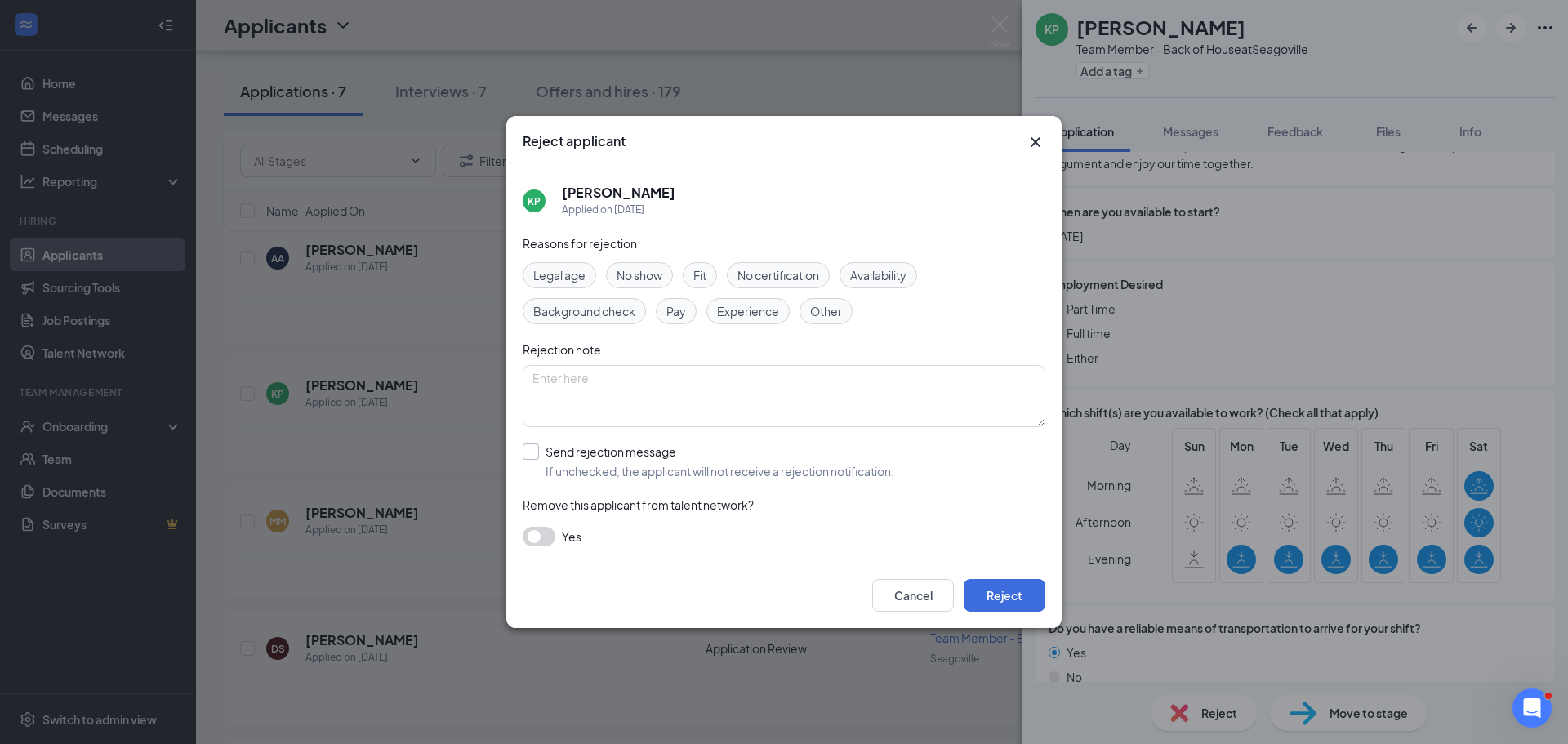
click at [577, 447] on input "Send rejection message If unchecked, the applicant will not receive a rejection…" at bounding box center [709, 461] width 372 height 36
checkbox input "true"
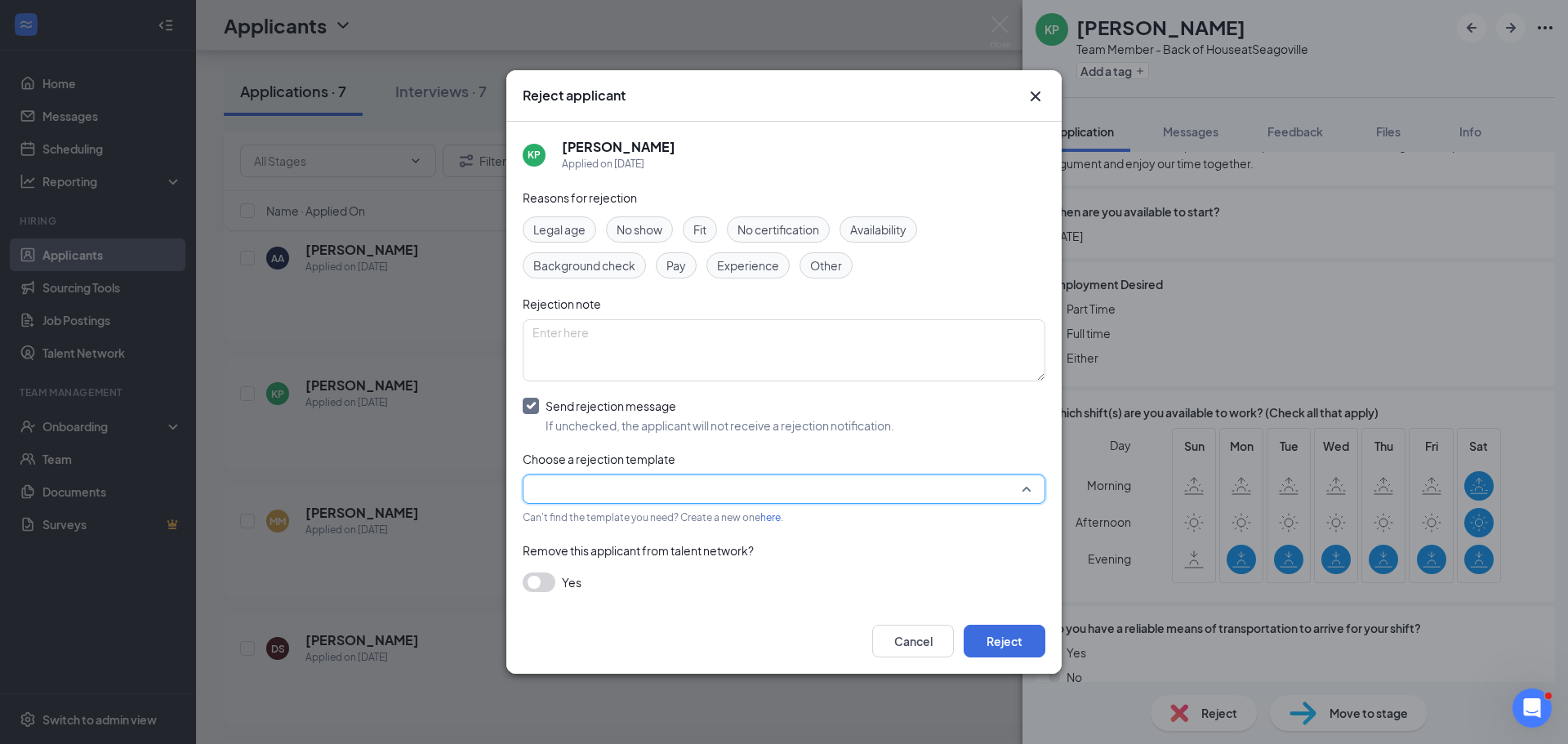
click at [593, 485] on input "search" at bounding box center [779, 489] width 492 height 28
click at [613, 526] on span "Main Rejection Template" at bounding box center [598, 524] width 131 height 18
click at [1008, 636] on button "Reject" at bounding box center [1004, 641] width 82 height 33
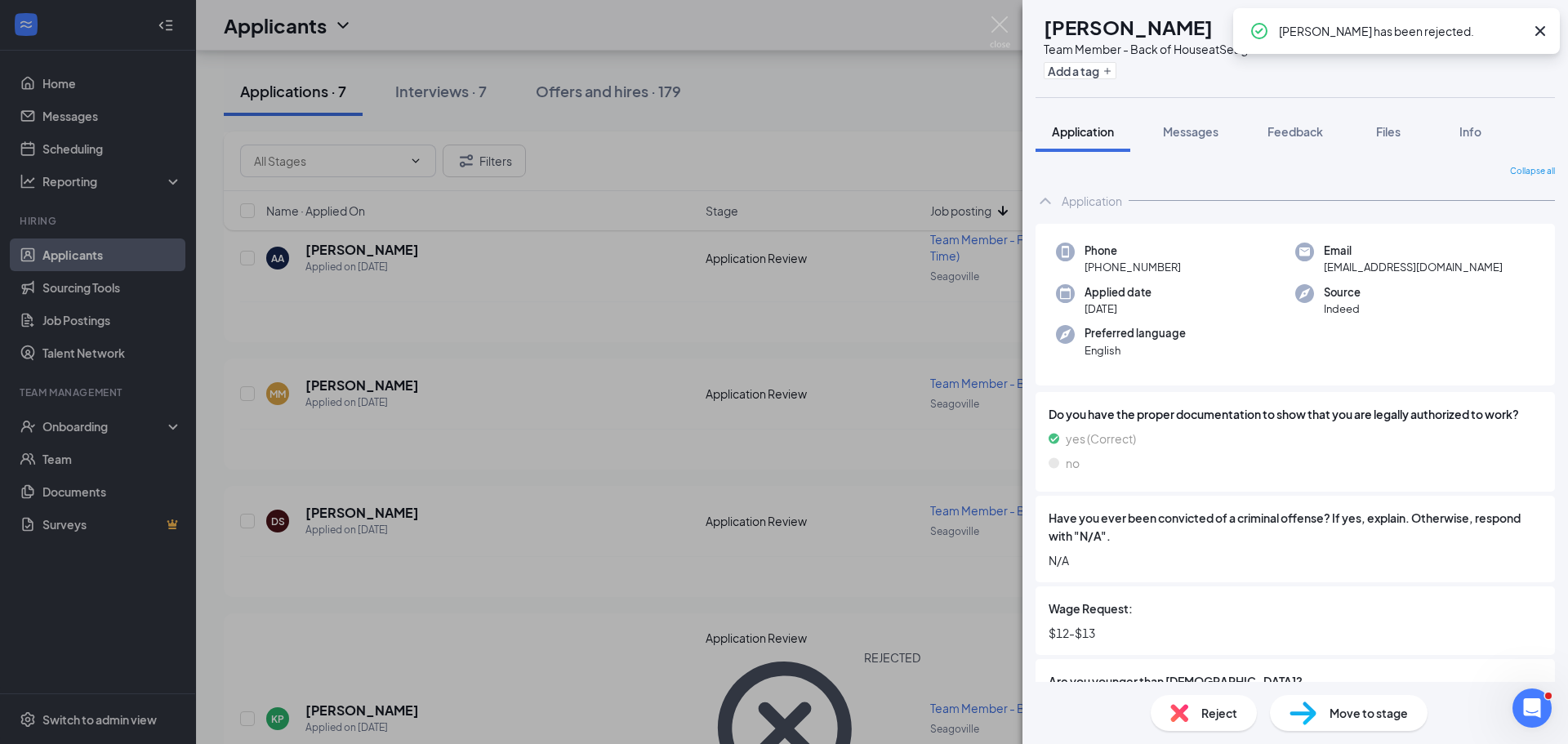
click at [1537, 30] on icon "Cross" at bounding box center [1540, 31] width 20 height 20
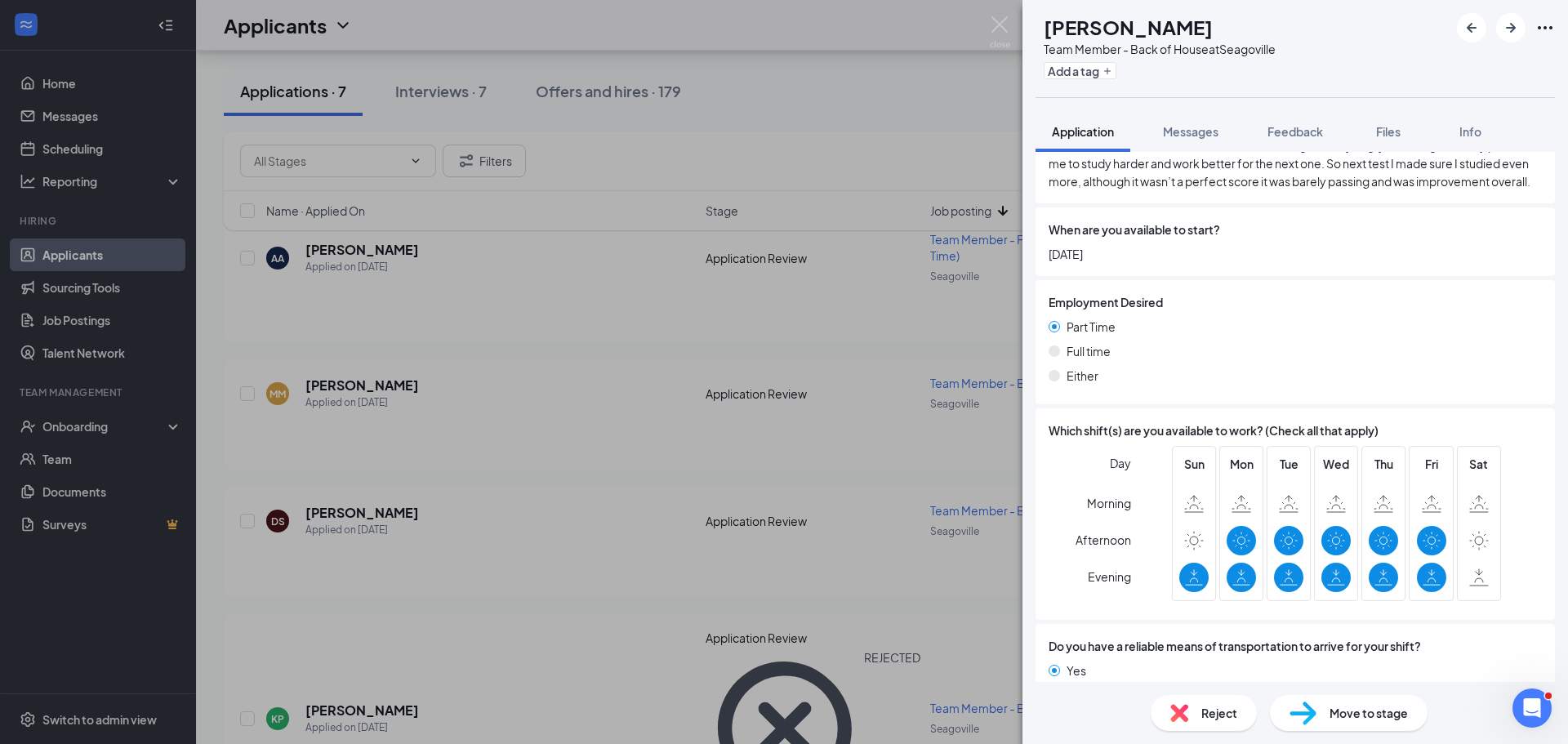
scroll to position [2166, 0]
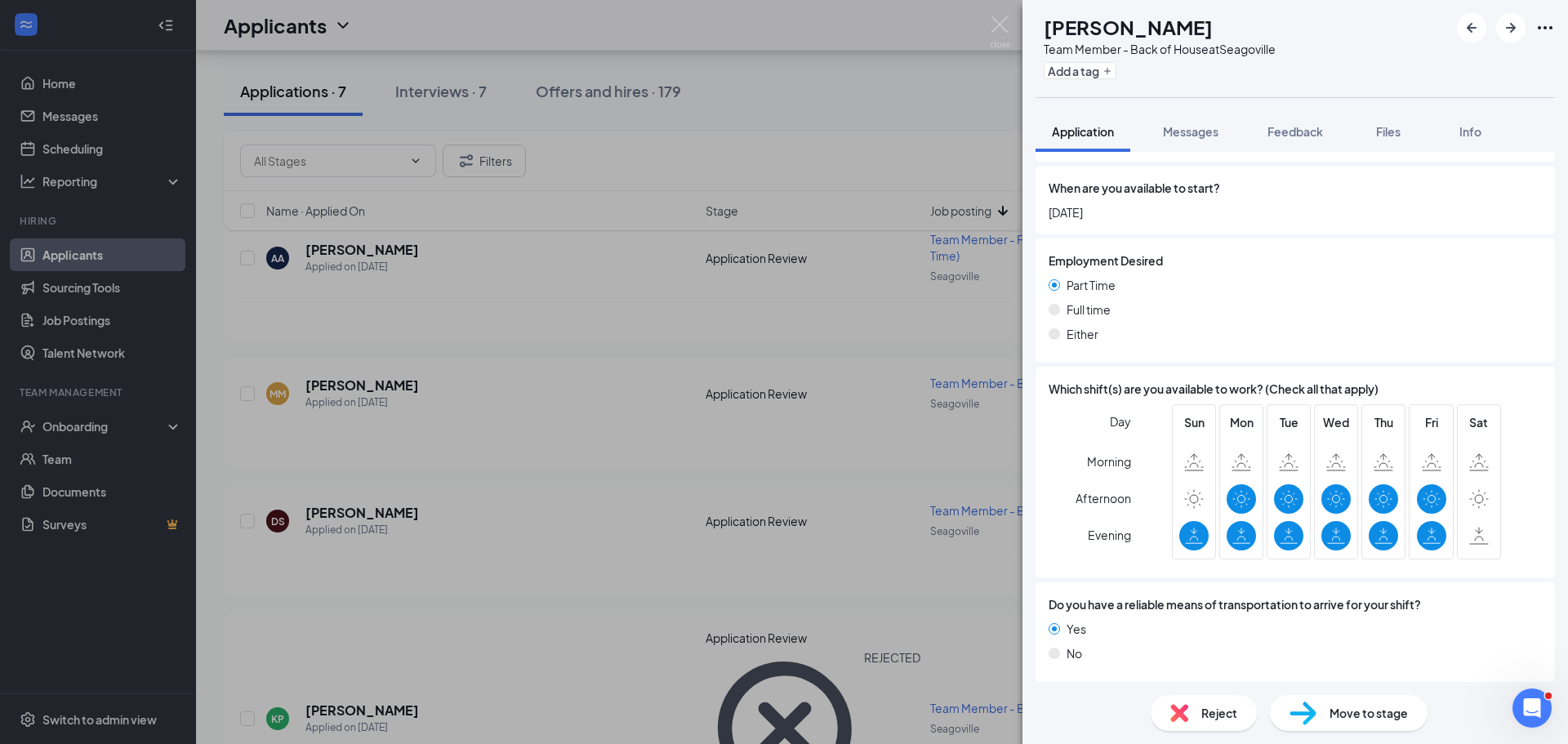
click at [1190, 713] on div "Reject" at bounding box center [1203, 713] width 106 height 36
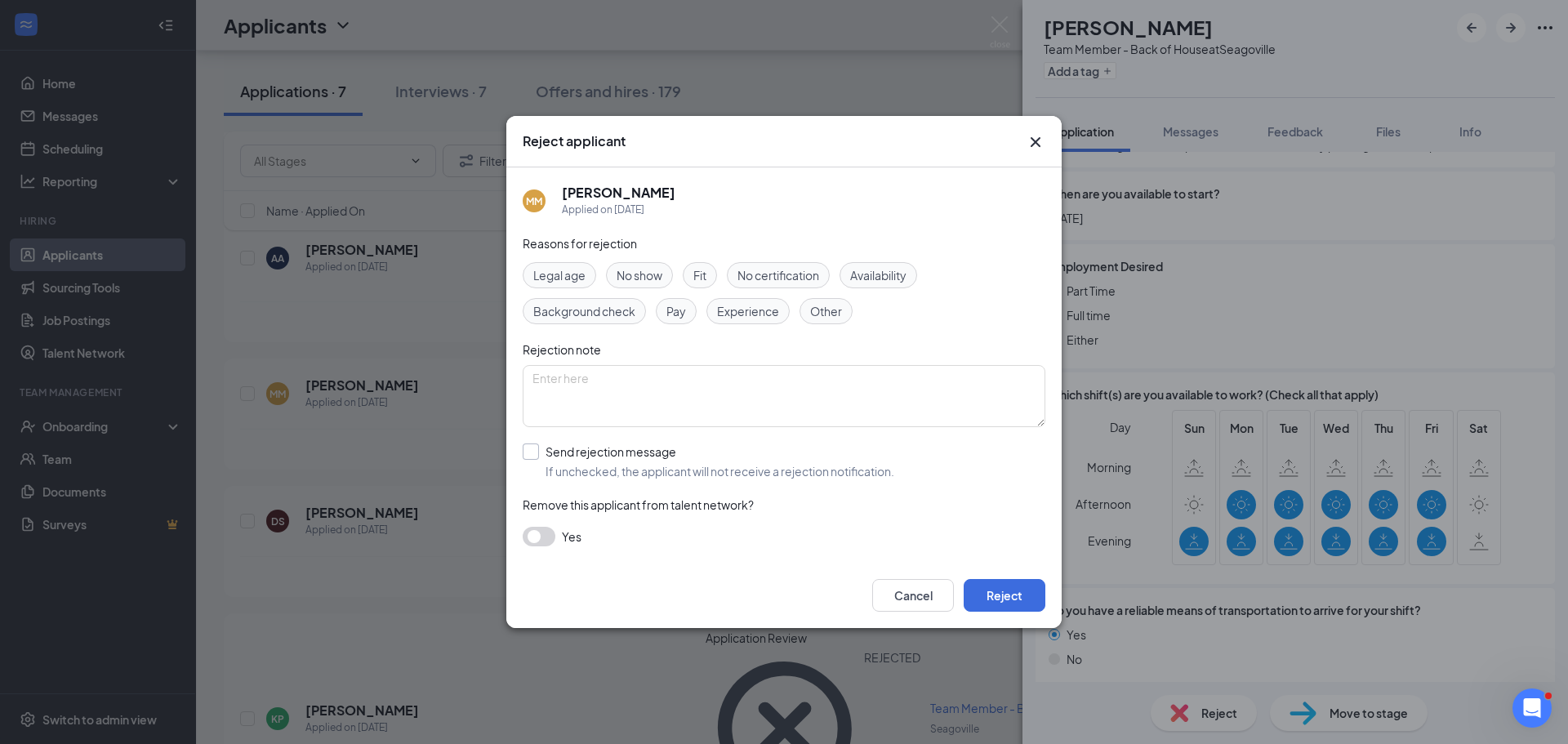
click at [534, 453] on input "Send rejection message If unchecked, the applicant will not receive a rejection…" at bounding box center [709, 461] width 372 height 36
checkbox input "true"
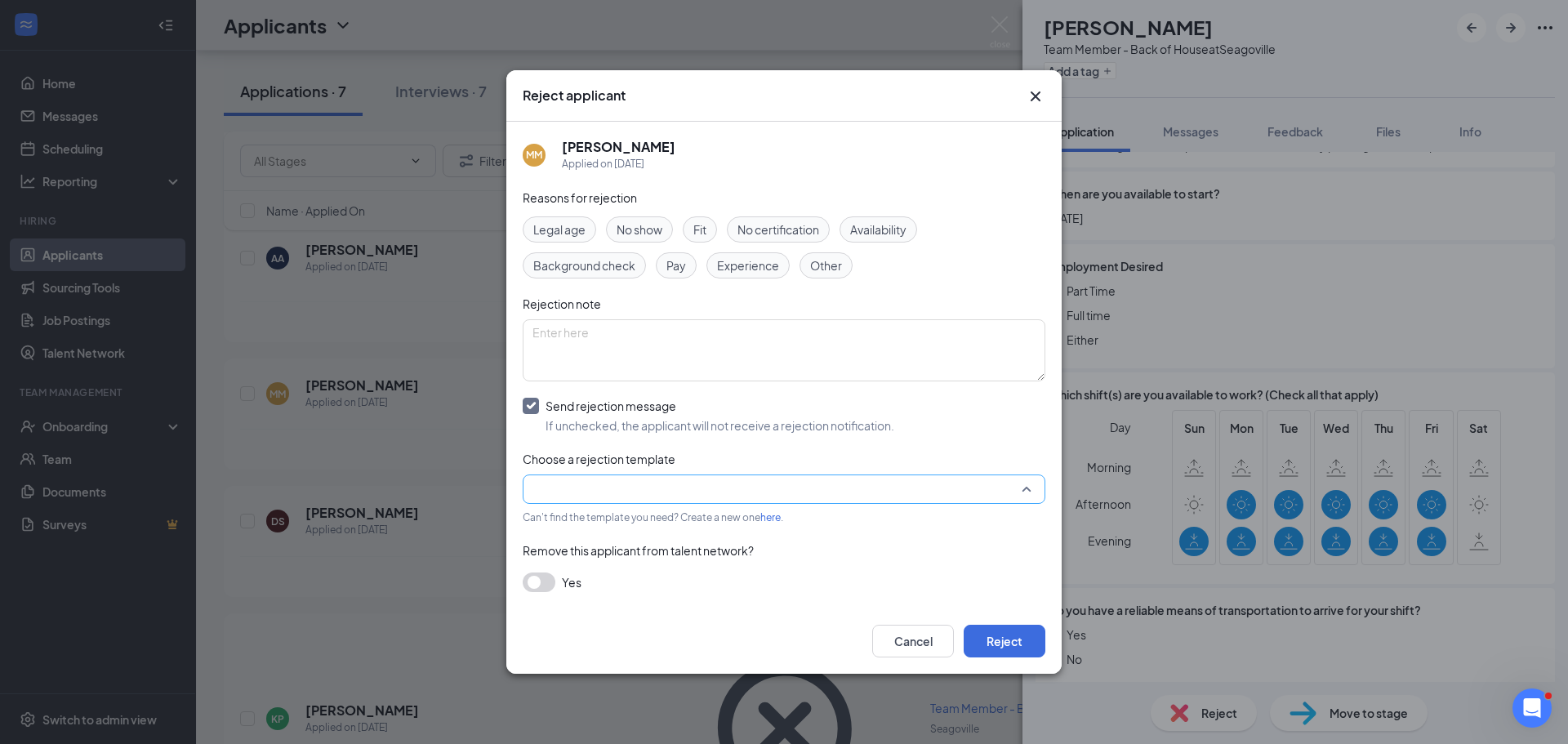
click at [546, 492] on input "search" at bounding box center [779, 489] width 492 height 28
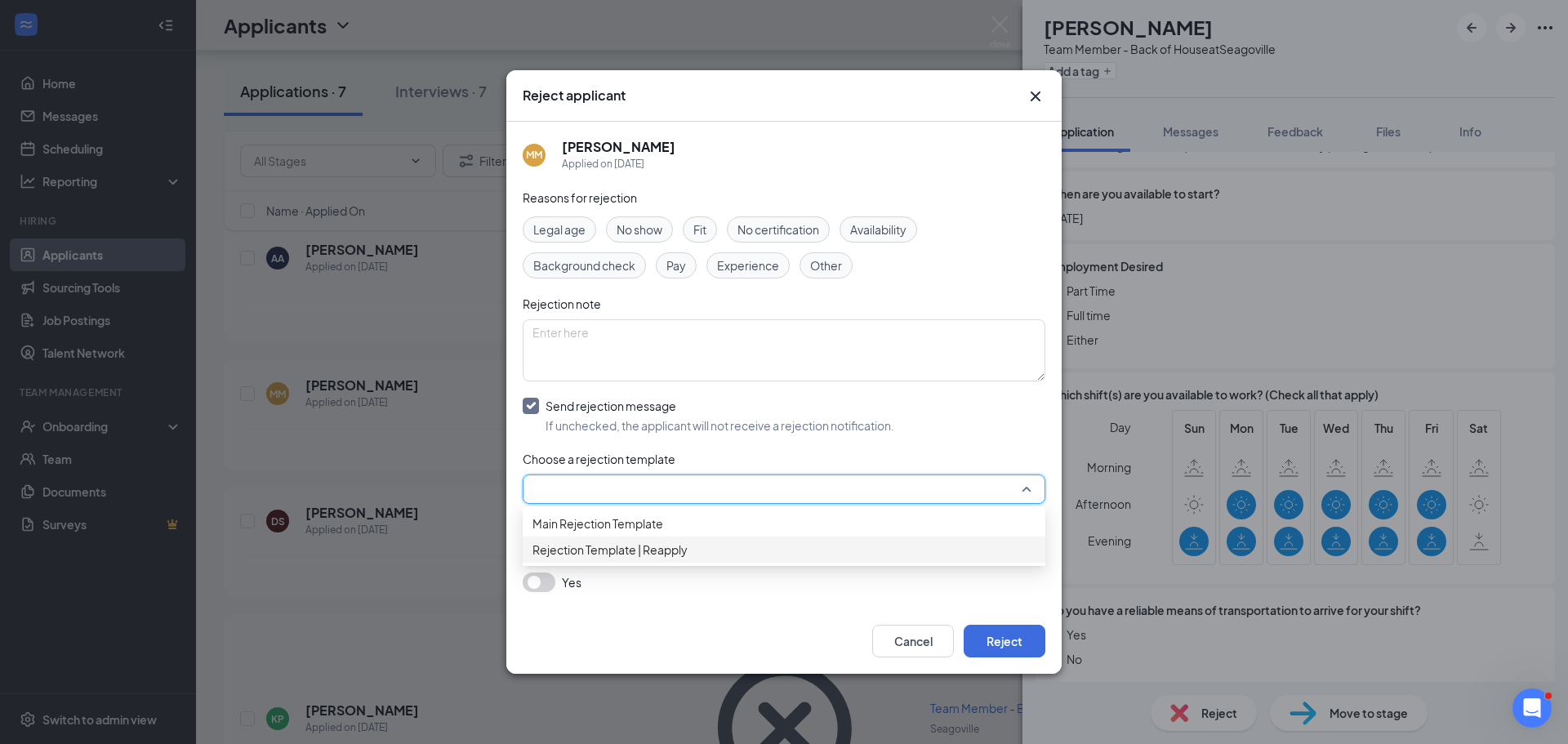
click at [565, 559] on span "Rejection Template | Reapply" at bounding box center [610, 550] width 155 height 18
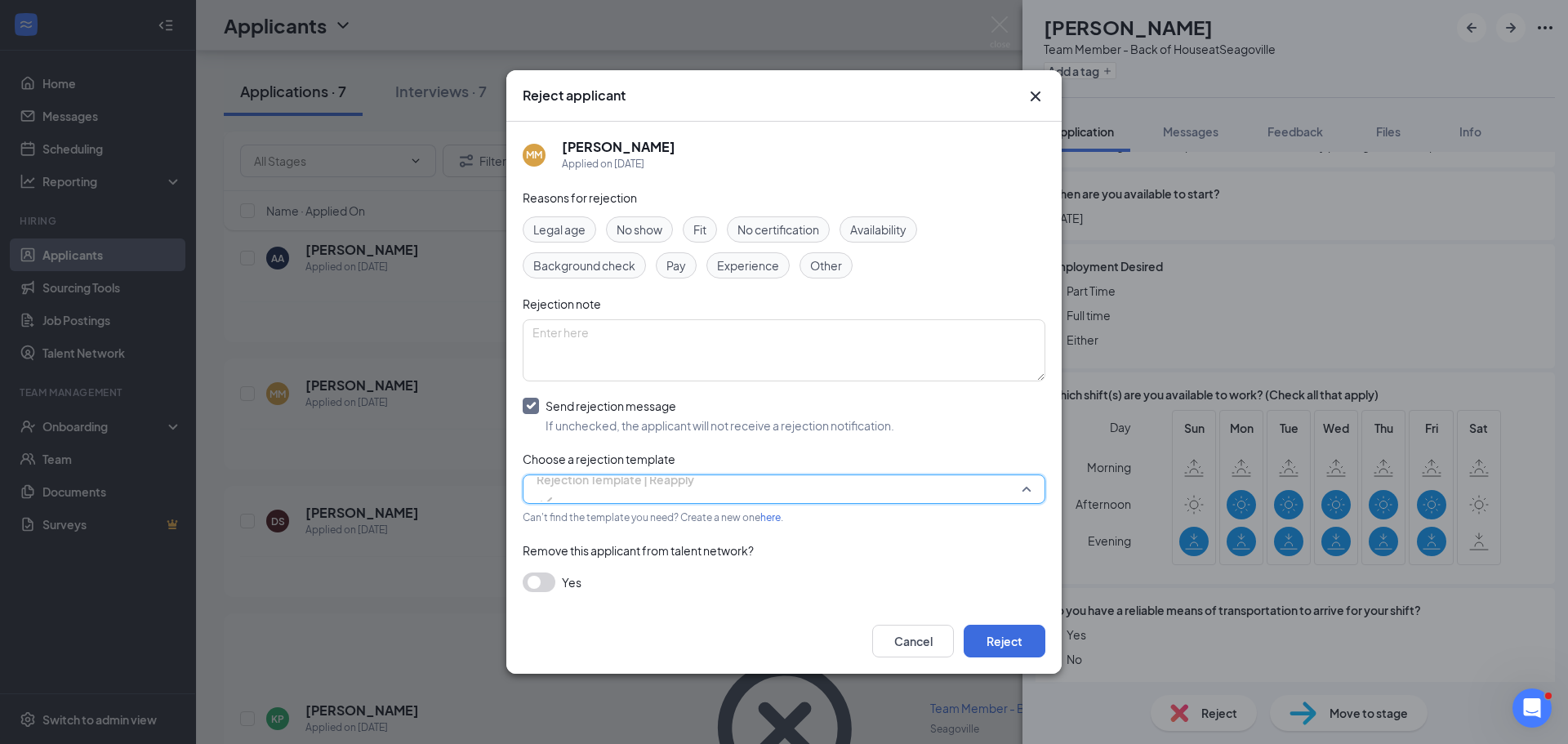
click at [606, 501] on input "search" at bounding box center [779, 489] width 492 height 28
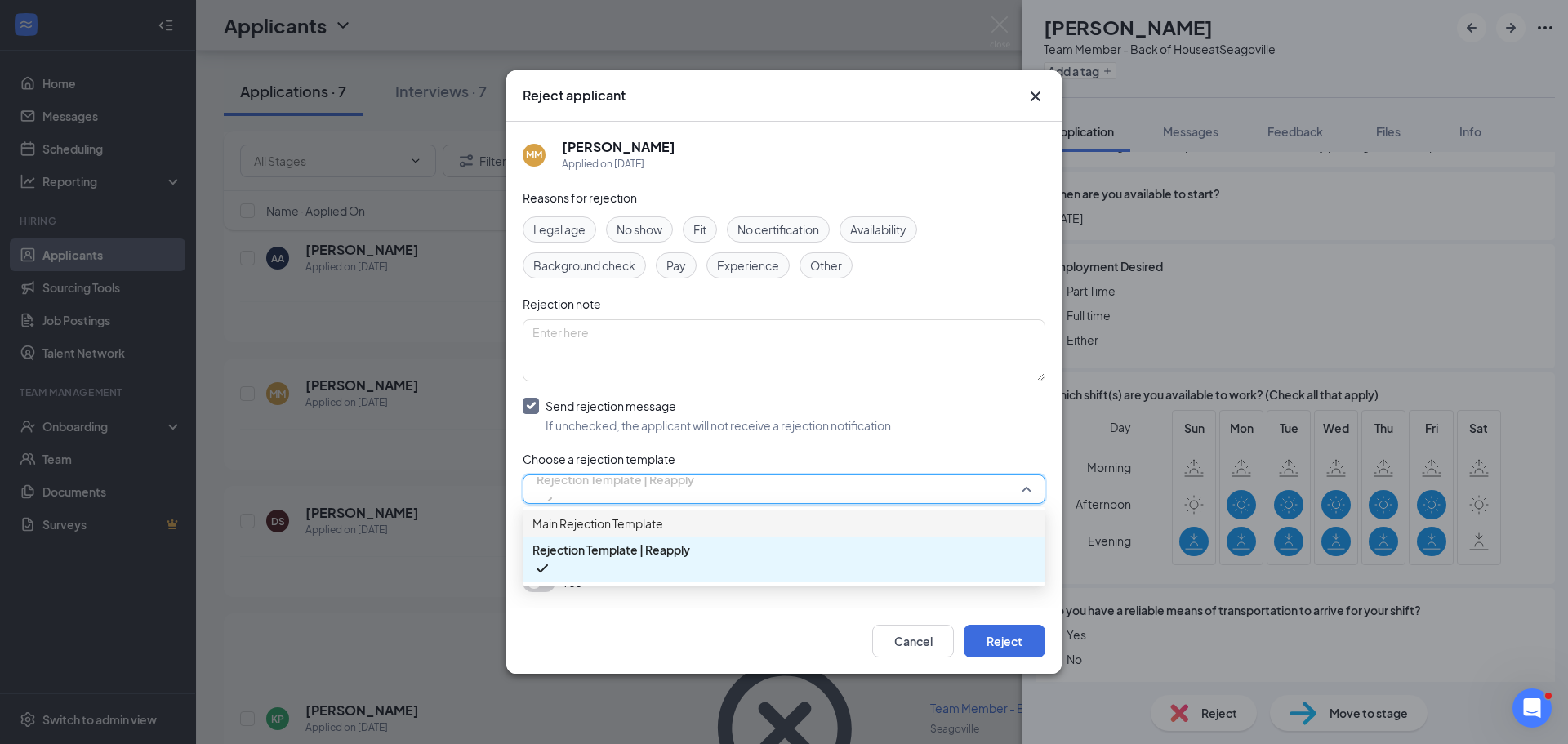
click at [591, 526] on span "Main Rejection Template" at bounding box center [598, 524] width 131 height 18
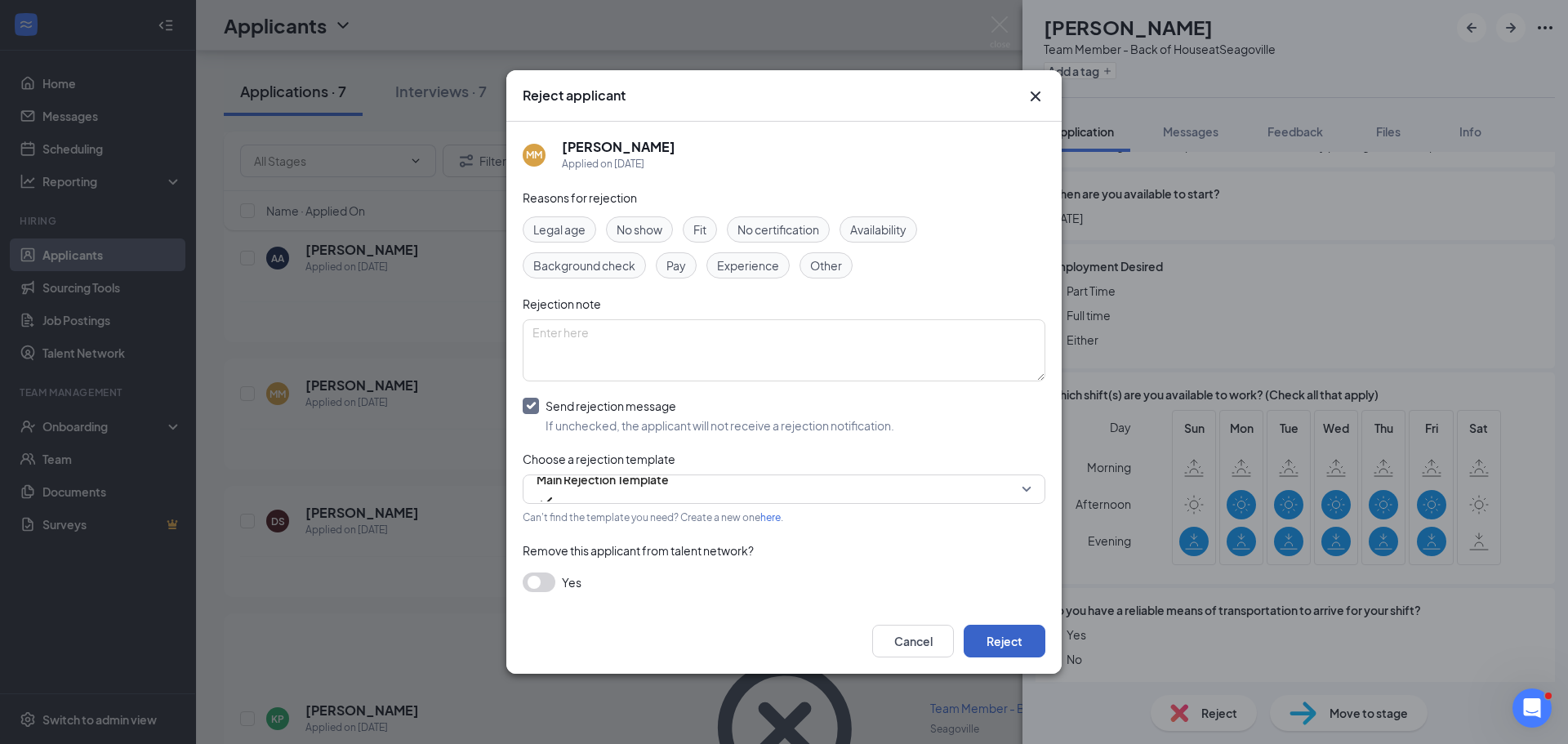
click at [1009, 645] on button "Reject" at bounding box center [1004, 641] width 82 height 33
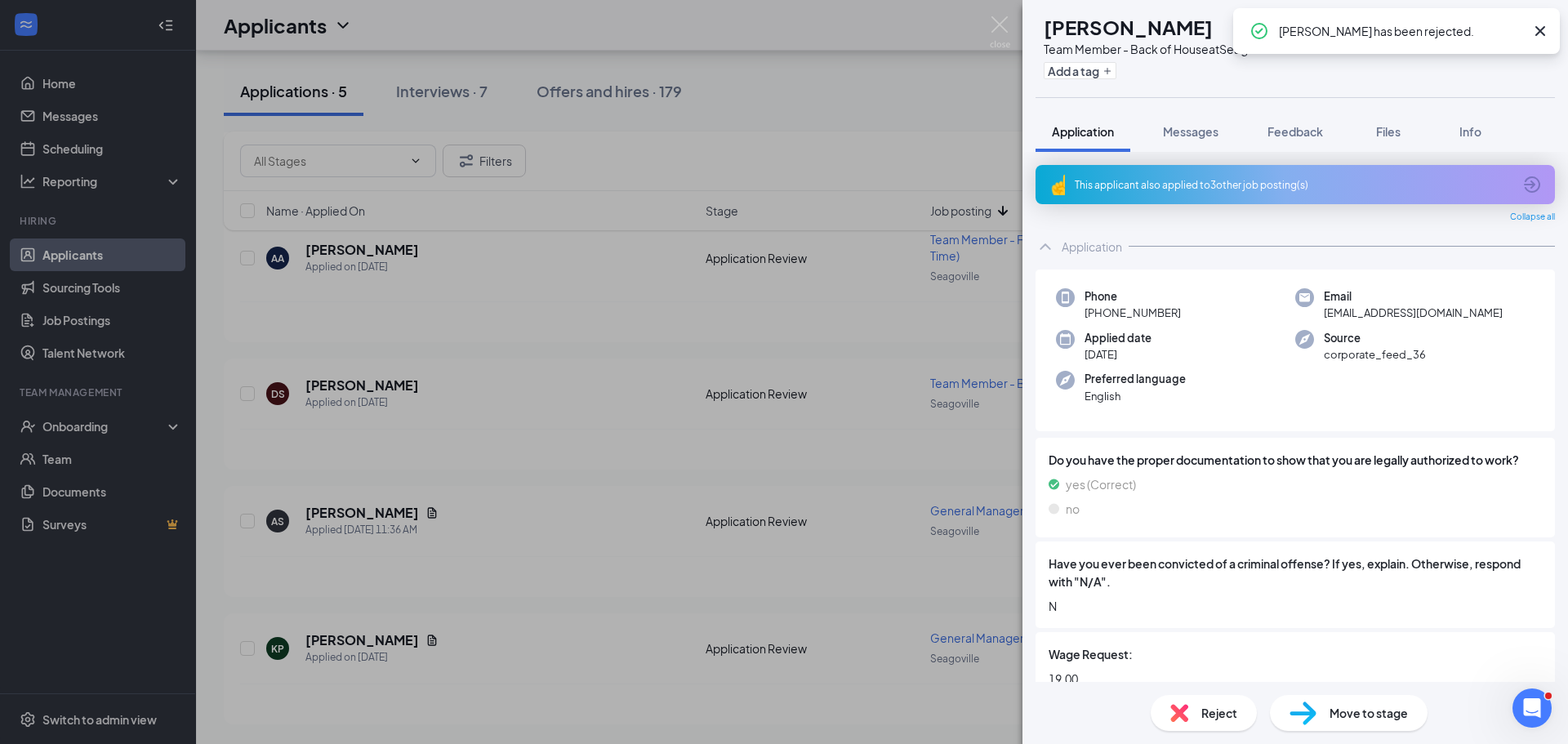
click at [1536, 29] on icon "Cross" at bounding box center [1540, 31] width 20 height 20
click at [1152, 190] on div "This applicant also applied to 3 other job posting(s)" at bounding box center [1293, 185] width 438 height 14
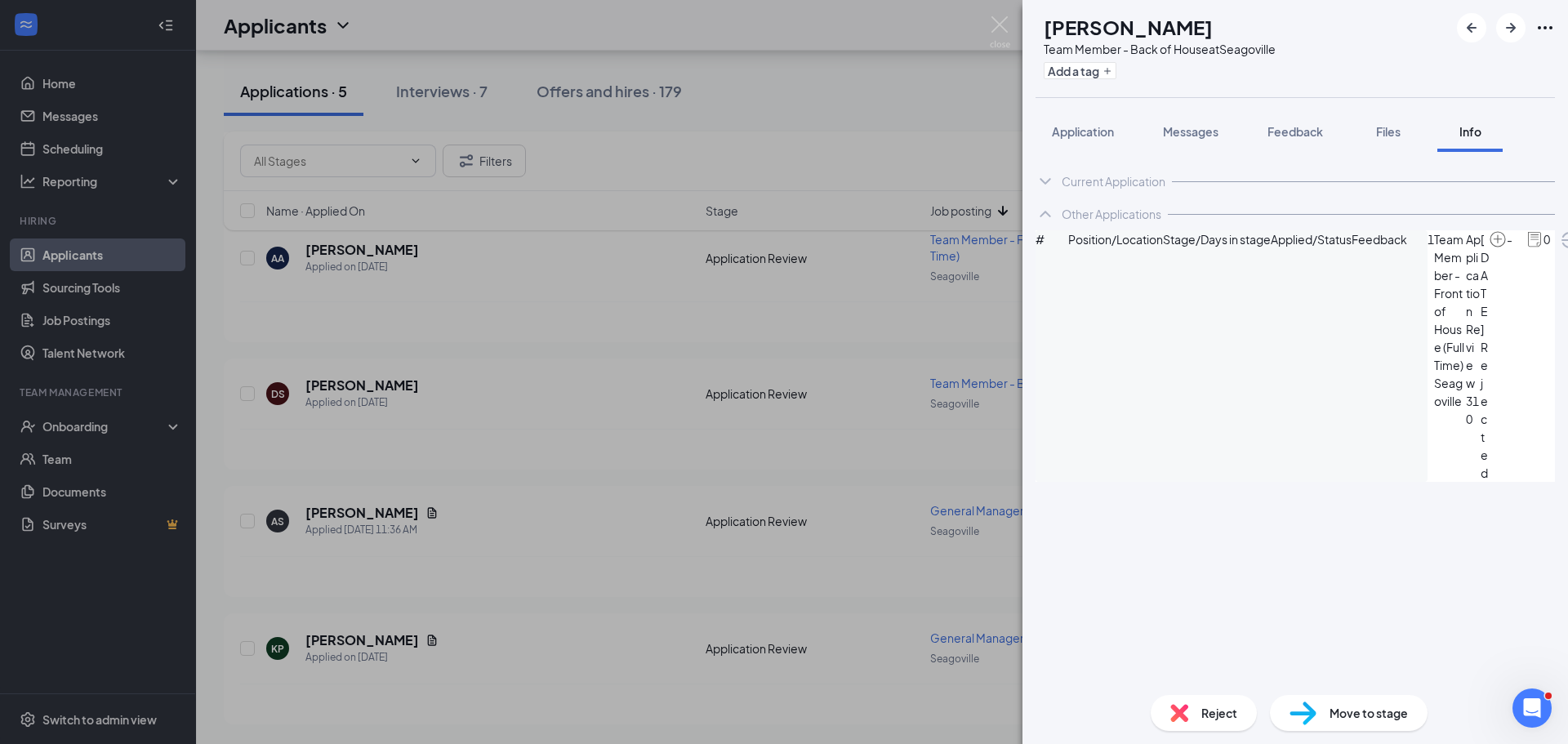
click at [1137, 178] on div "Current Application" at bounding box center [1113, 182] width 103 height 17
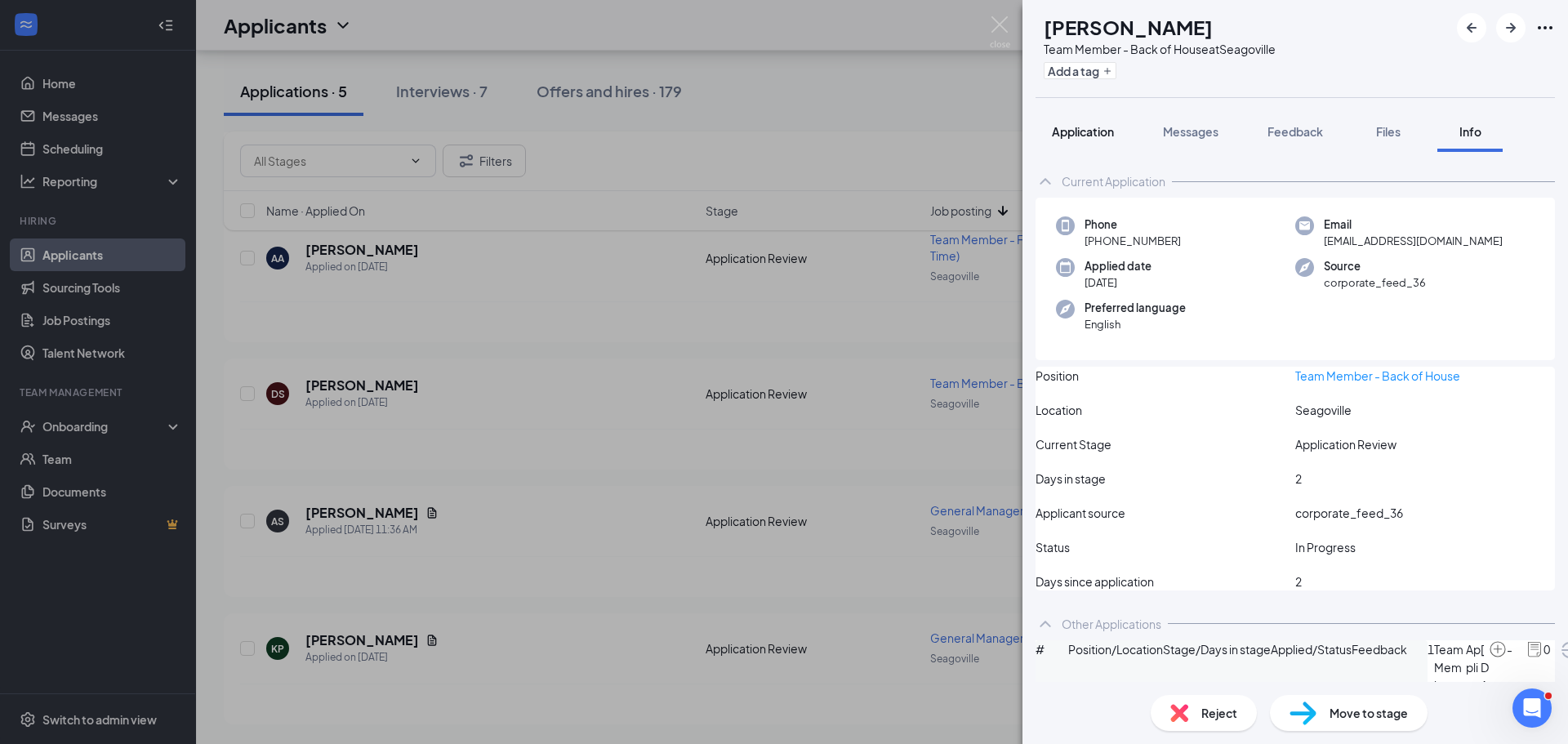
click at [1088, 128] on span "Application" at bounding box center [1083, 132] width 62 height 15
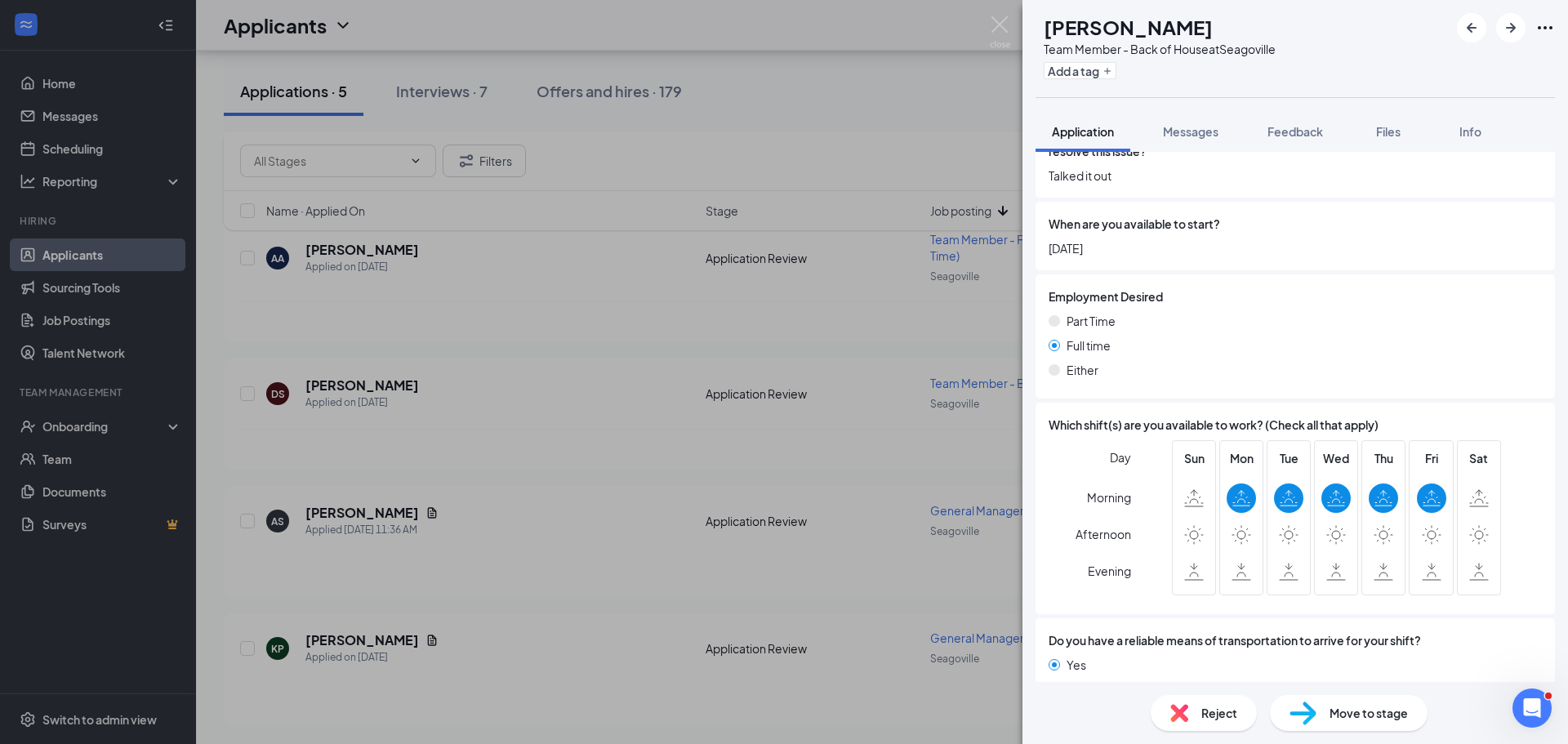
scroll to position [2033, 0]
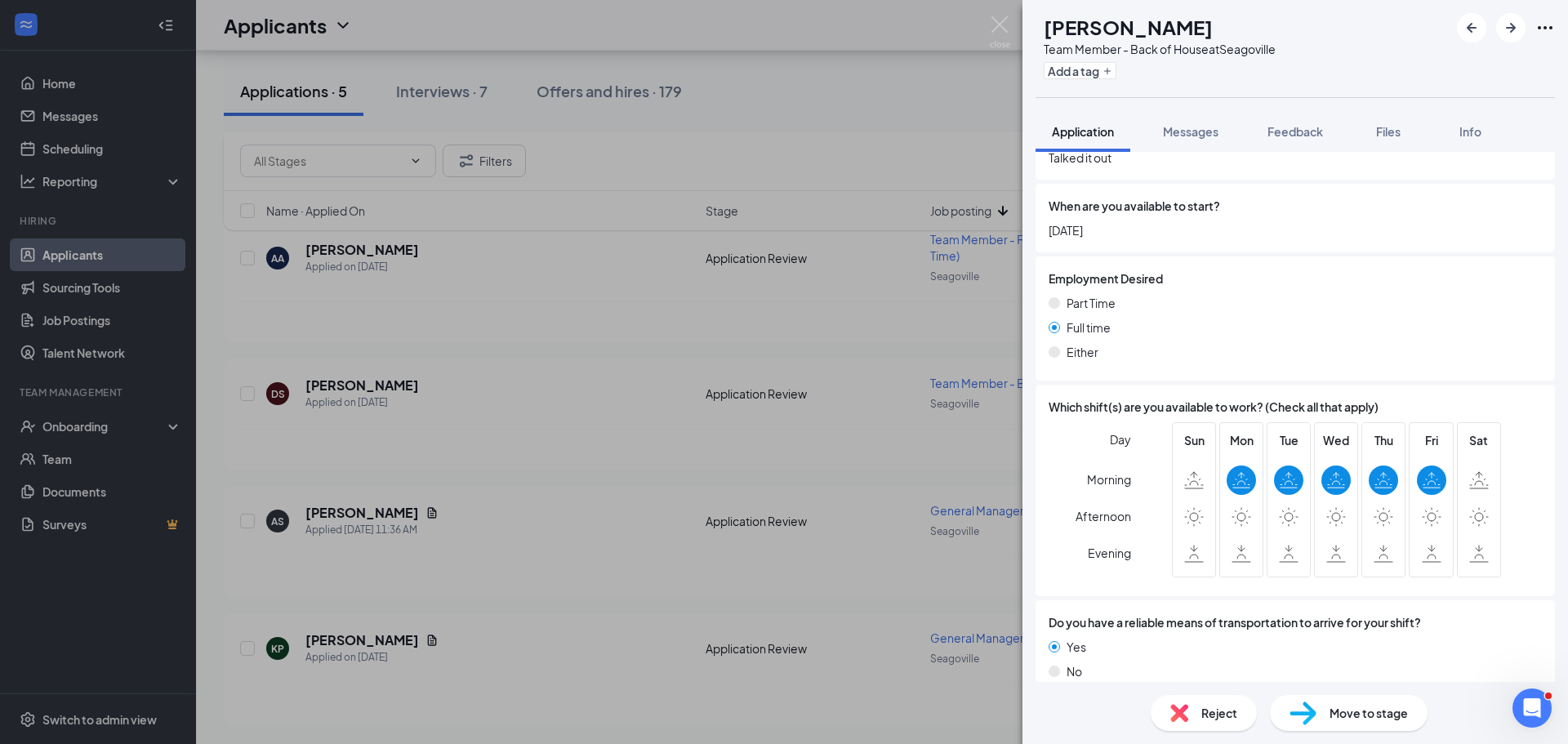
click at [1212, 724] on div "Reject" at bounding box center [1203, 713] width 106 height 36
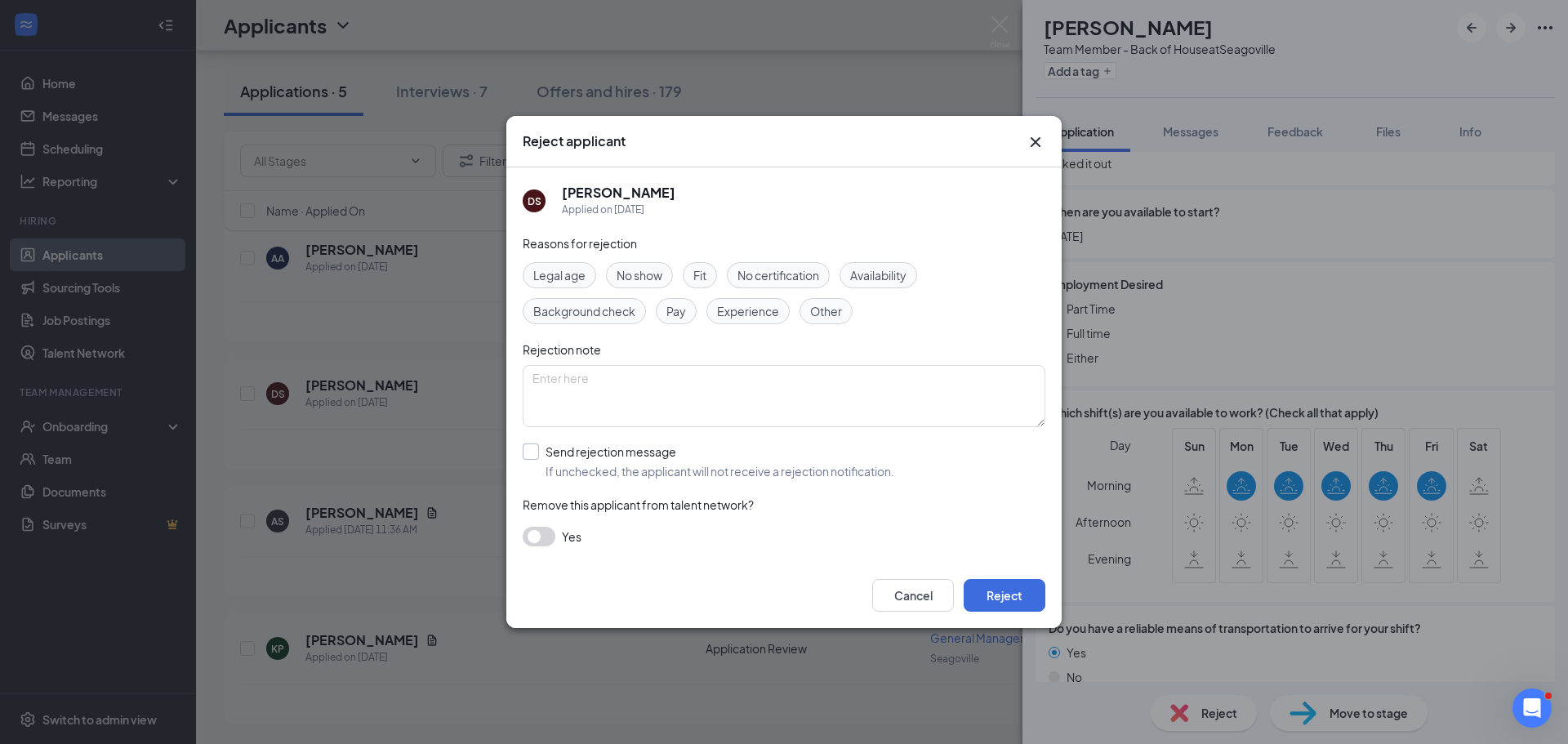
click at [576, 459] on input "Send rejection message If unchecked, the applicant will not receive a rejection…" at bounding box center [709, 461] width 372 height 36
checkbox input "true"
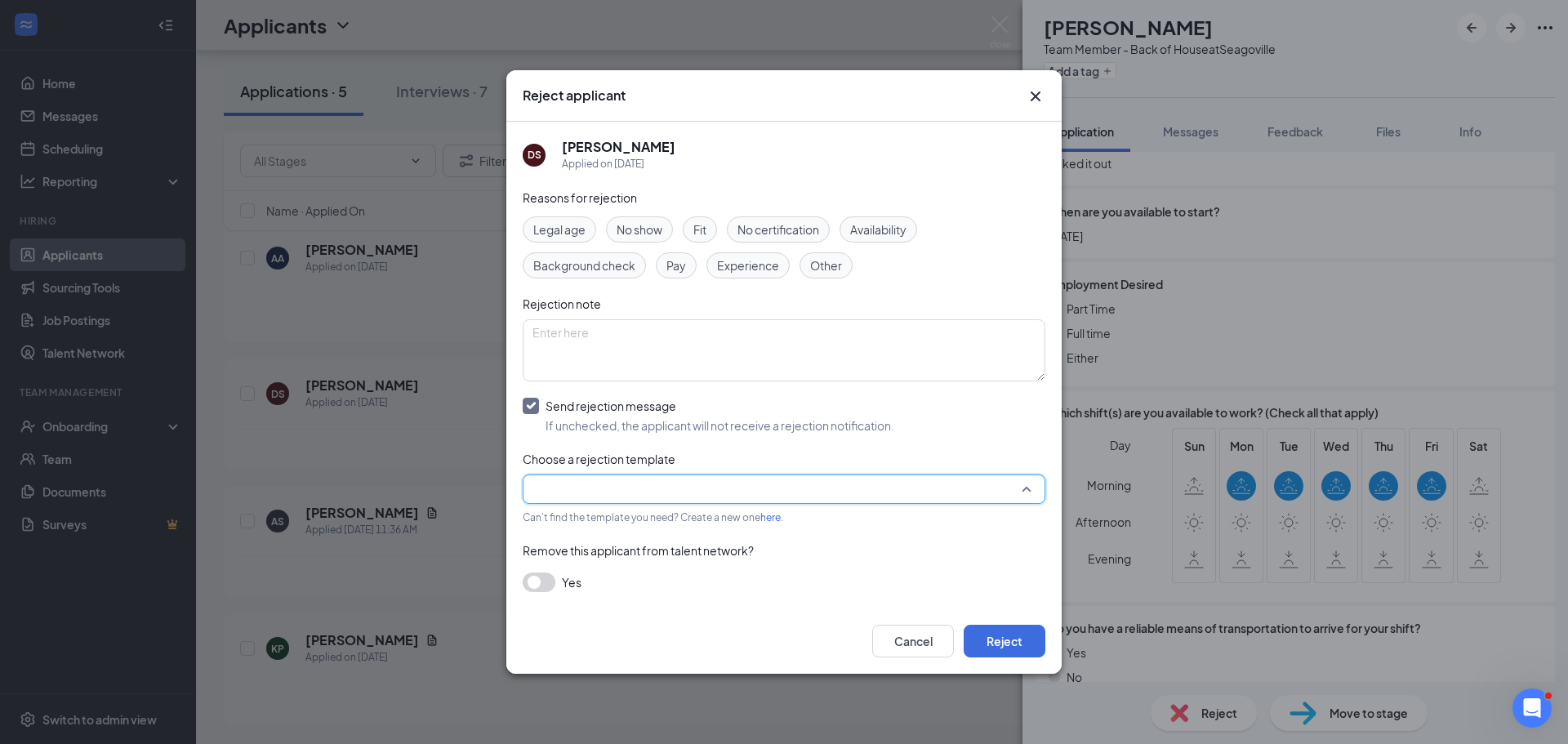
click at [581, 500] on input "search" at bounding box center [779, 489] width 492 height 28
click at [575, 533] on span "Main Rejection Template" at bounding box center [598, 524] width 131 height 18
click at [1000, 663] on div "Cancel Reject" at bounding box center [784, 641] width 555 height 65
click at [999, 651] on button "Reject" at bounding box center [1004, 641] width 82 height 33
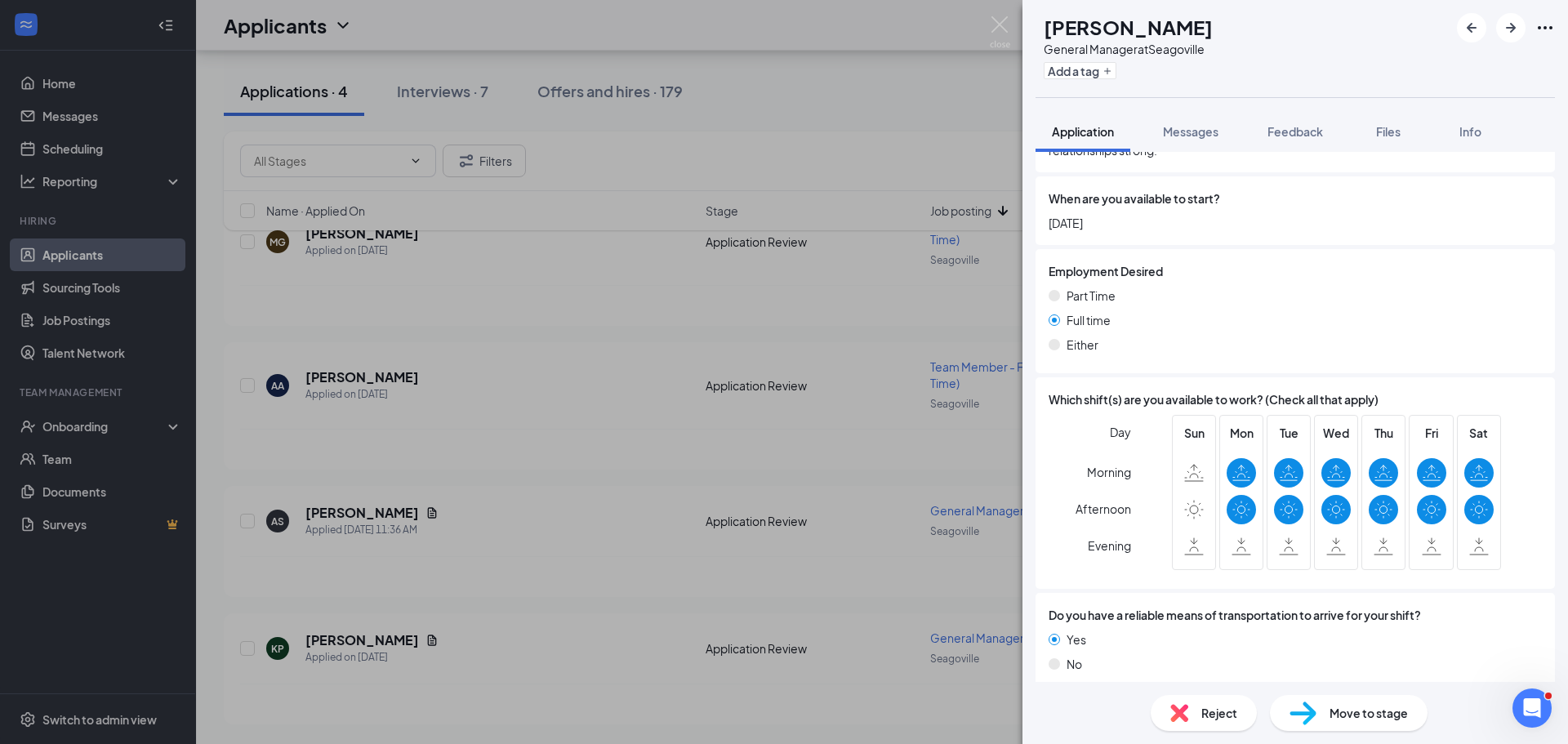
scroll to position [2545, 0]
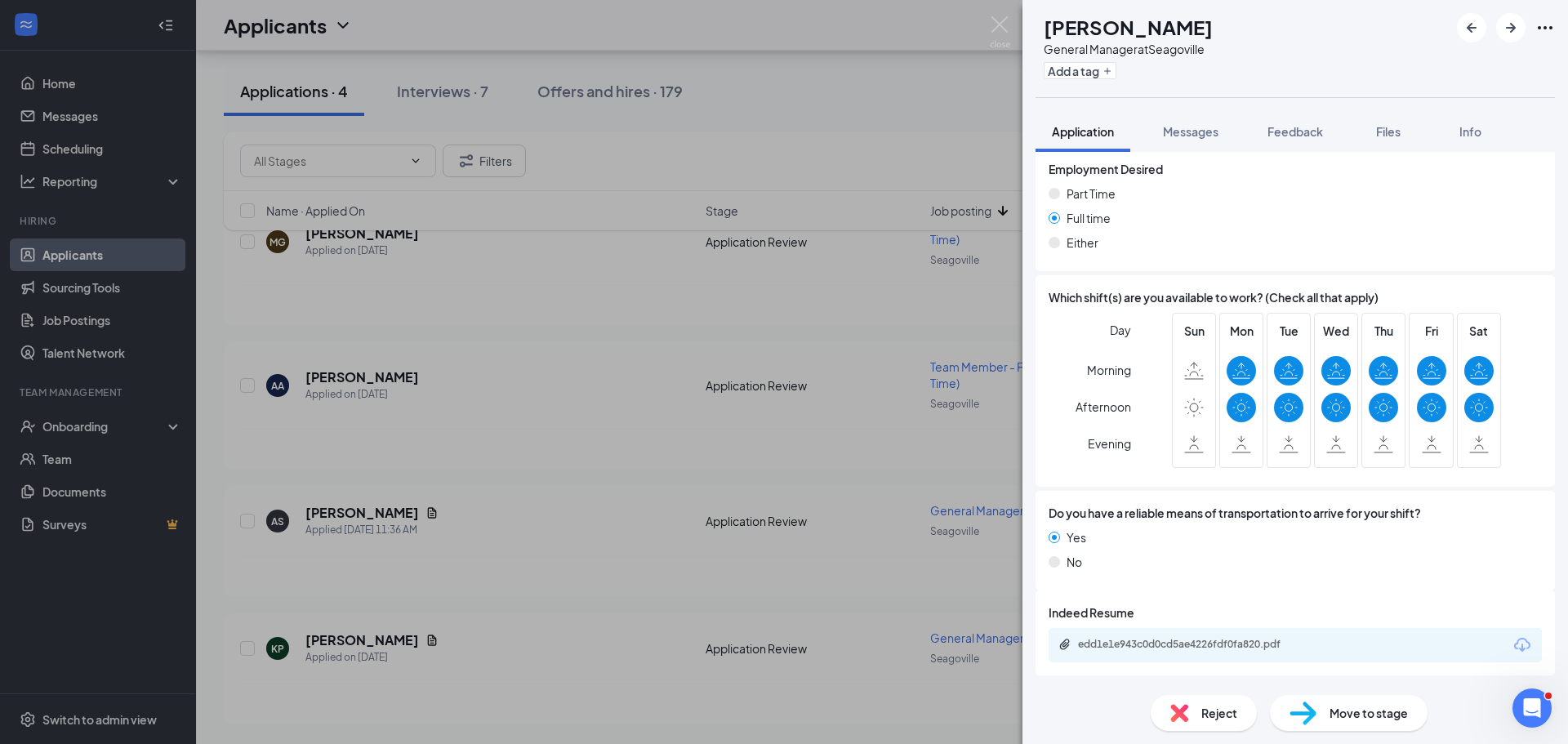
click at [1194, 655] on div "edd1e1e943c0d0cd5ae4226fdf0fa820.pdf" at bounding box center [1295, 645] width 493 height 34
click at [1124, 642] on div "edd1e1e943c0d0cd5ae4226fdf0fa820.pdf" at bounding box center [1192, 645] width 228 height 13
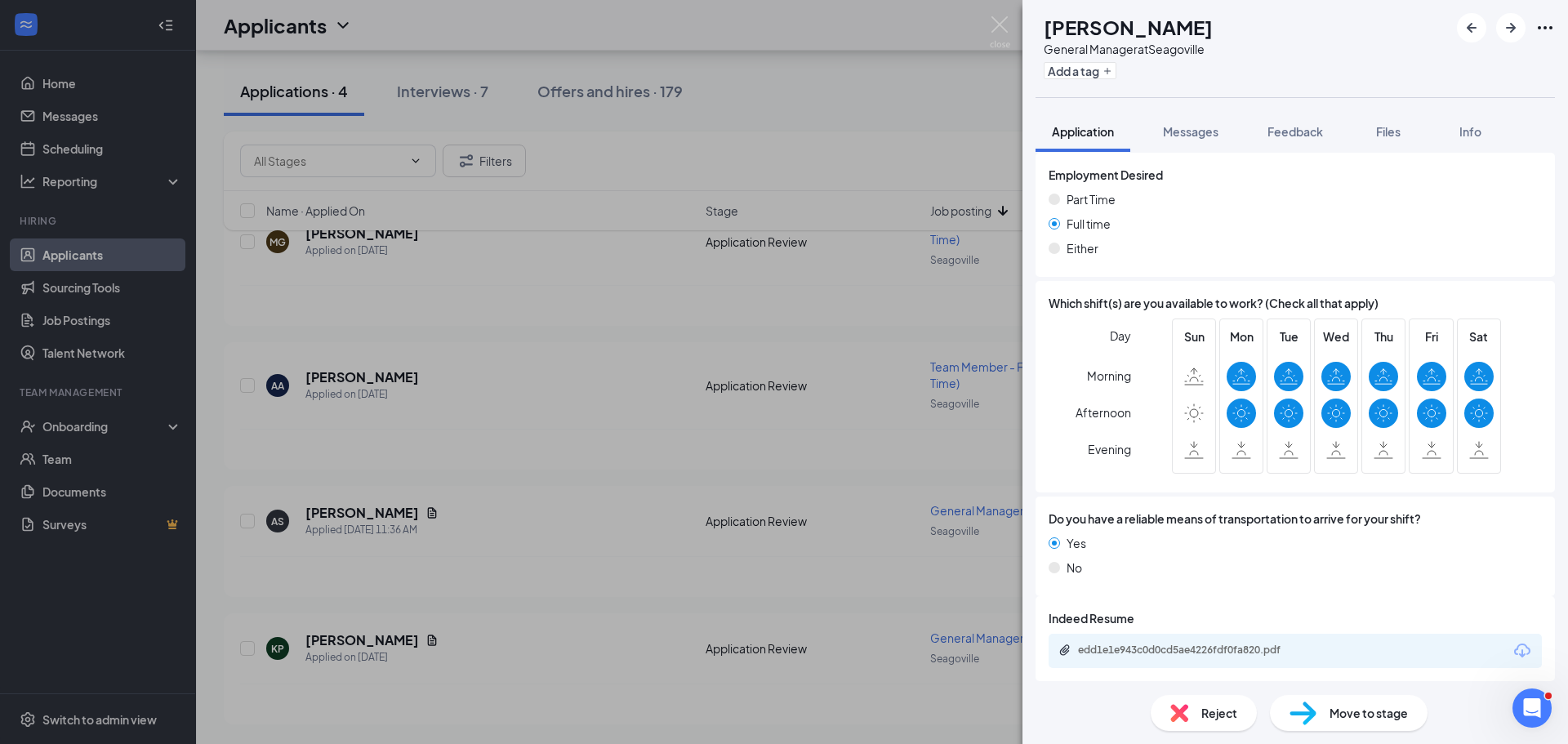
click at [1217, 707] on span "Reject" at bounding box center [1219, 713] width 36 height 18
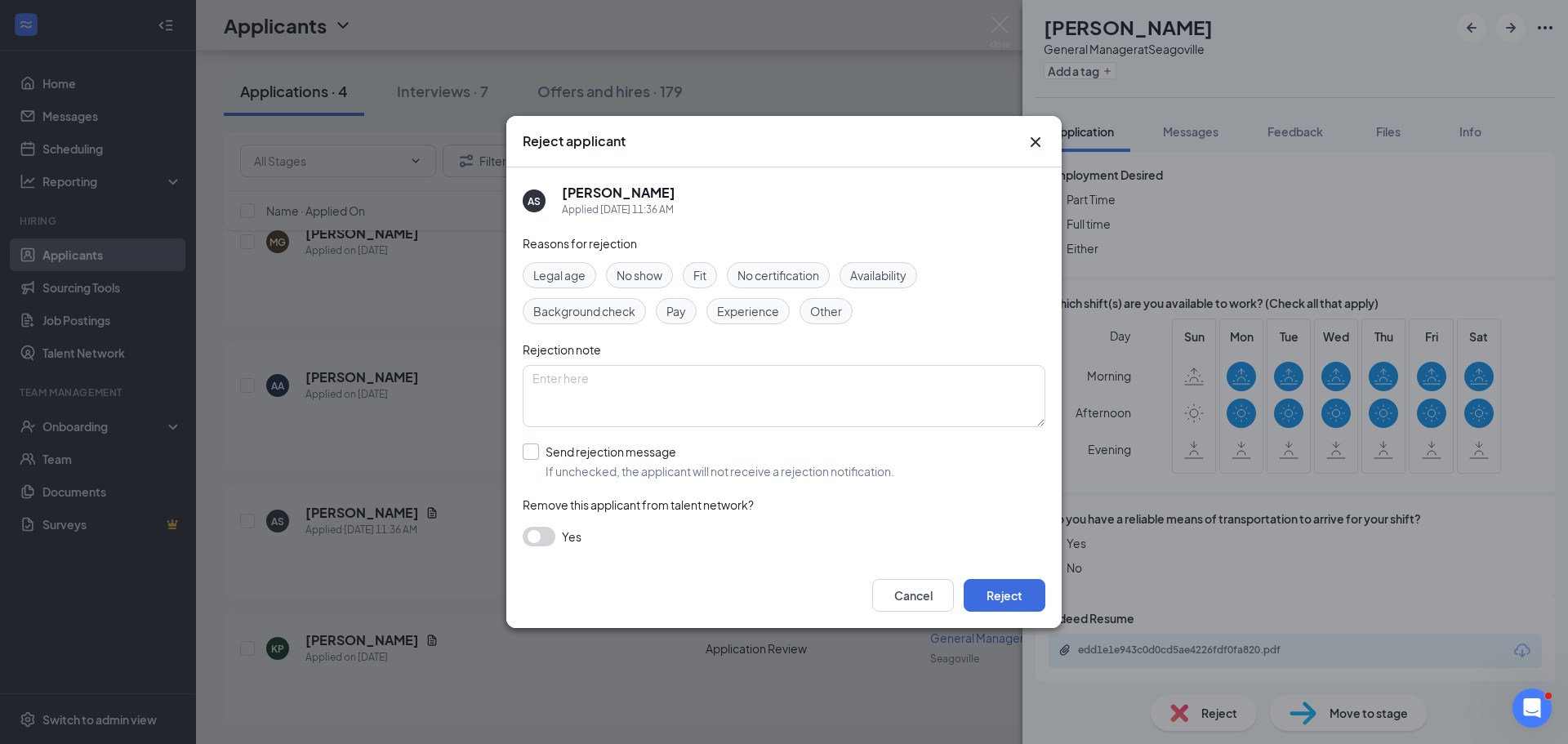
click at [528, 453] on input "Send rejection message If unchecked, the applicant will not receive a rejection…" at bounding box center [709, 461] width 372 height 36
checkbox input "true"
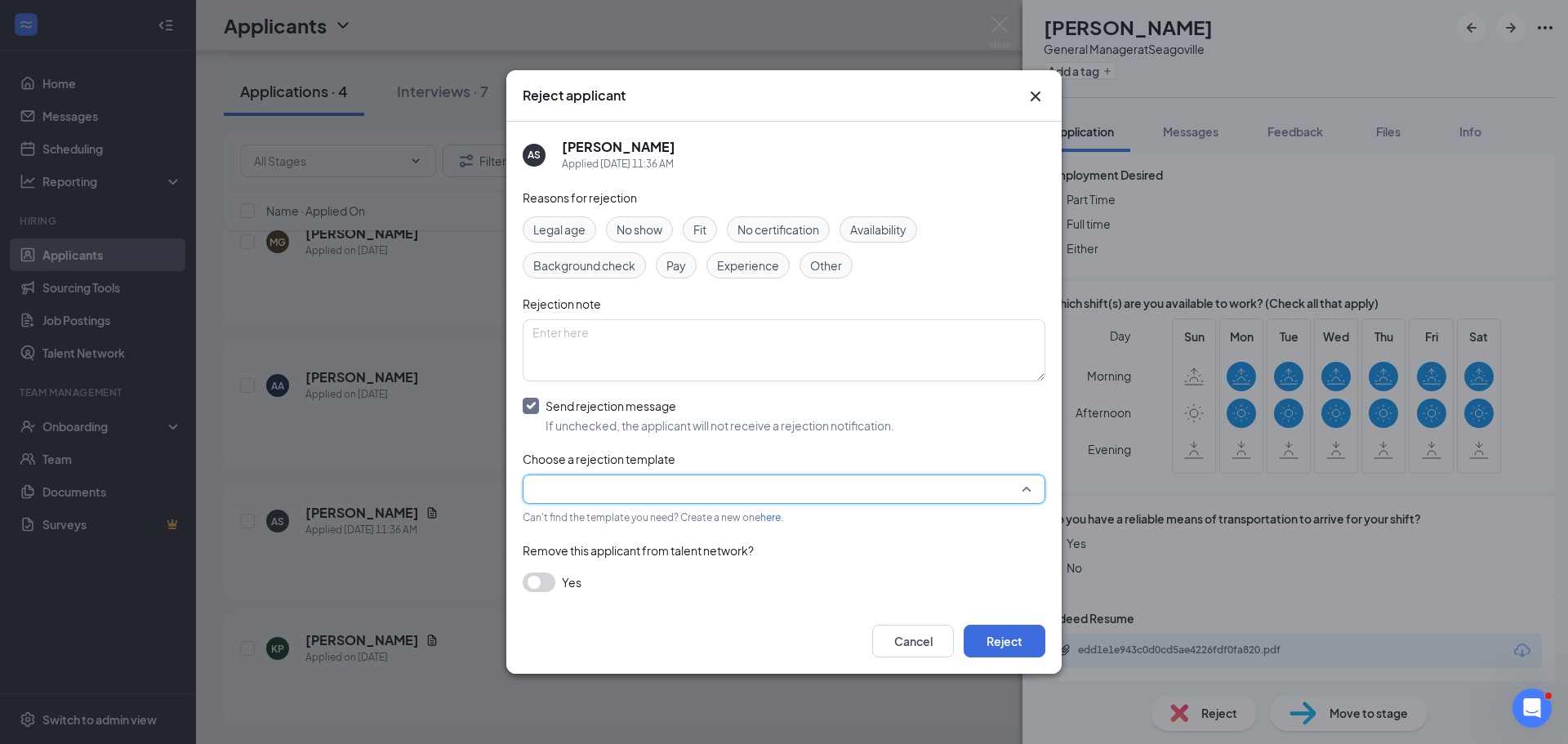
click at [565, 486] on input "search" at bounding box center [779, 489] width 492 height 28
click at [590, 533] on span "Main Rejection Template" at bounding box center [598, 524] width 131 height 18
click at [999, 650] on button "Reject" at bounding box center [1004, 641] width 82 height 33
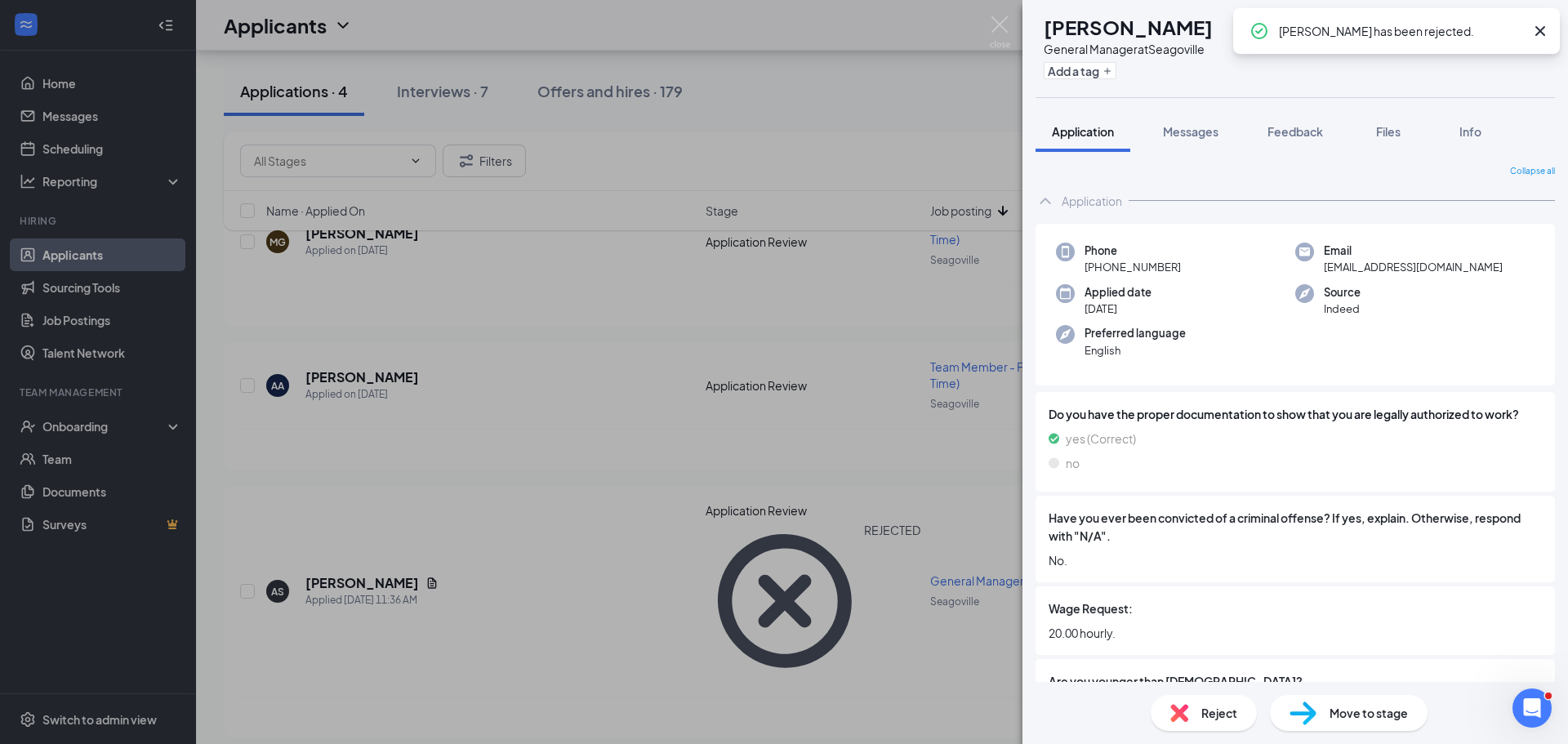
click at [1539, 30] on icon "Cross" at bounding box center [1540, 31] width 10 height 10
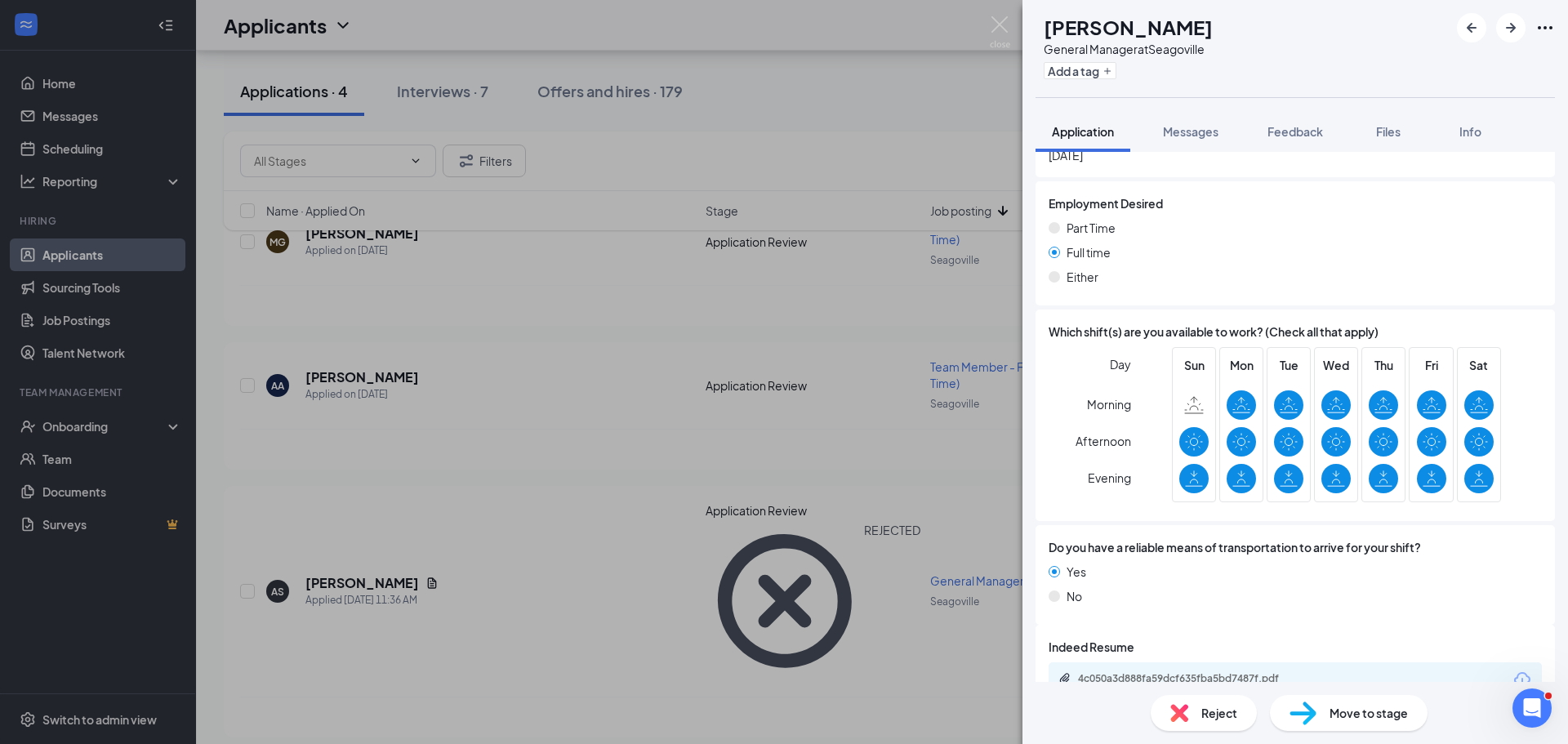
scroll to position [2169, 0]
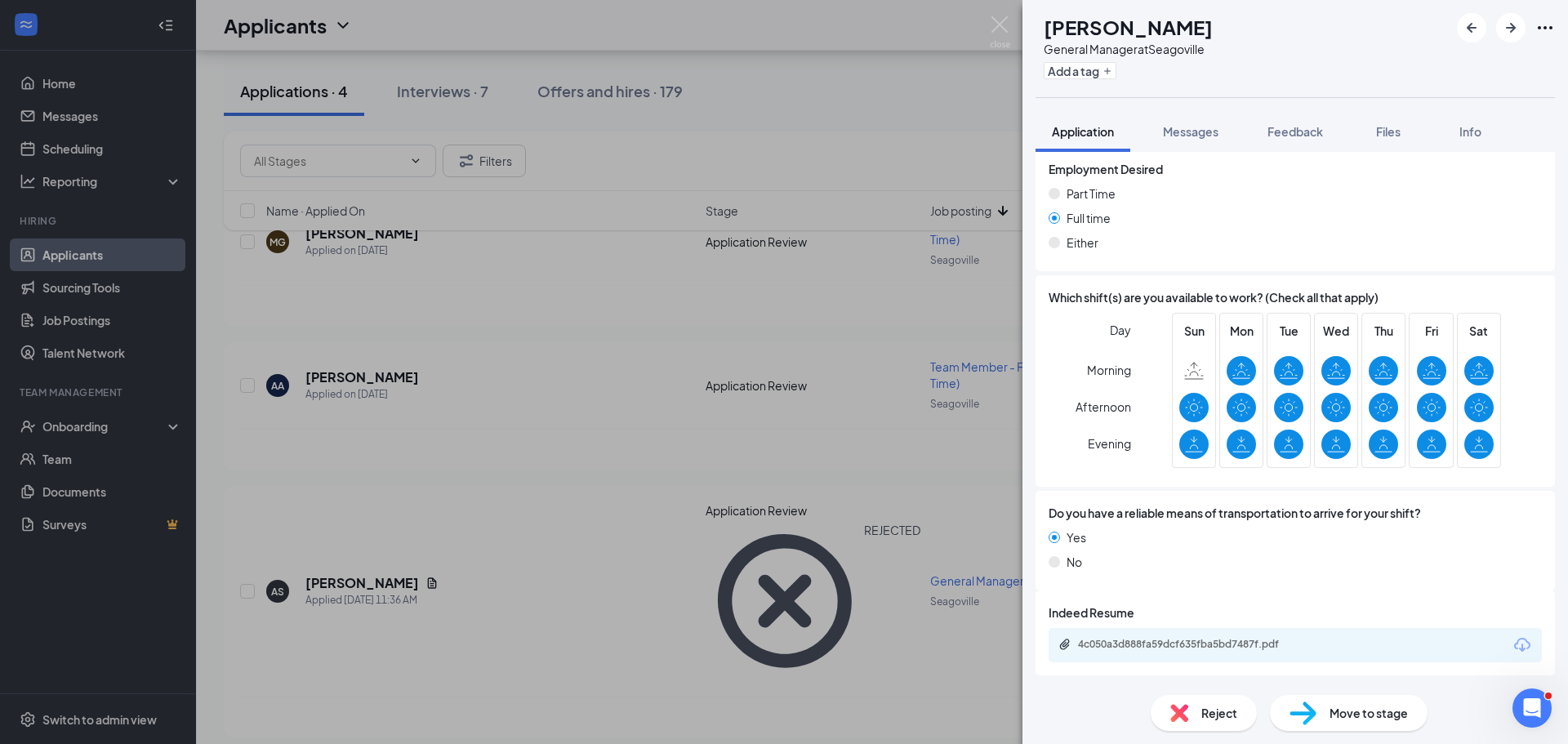
click at [1121, 651] on div "4c050a3d888fa59dcf635fba5bd7487f.pdf" at bounding box center [1190, 646] width 264 height 16
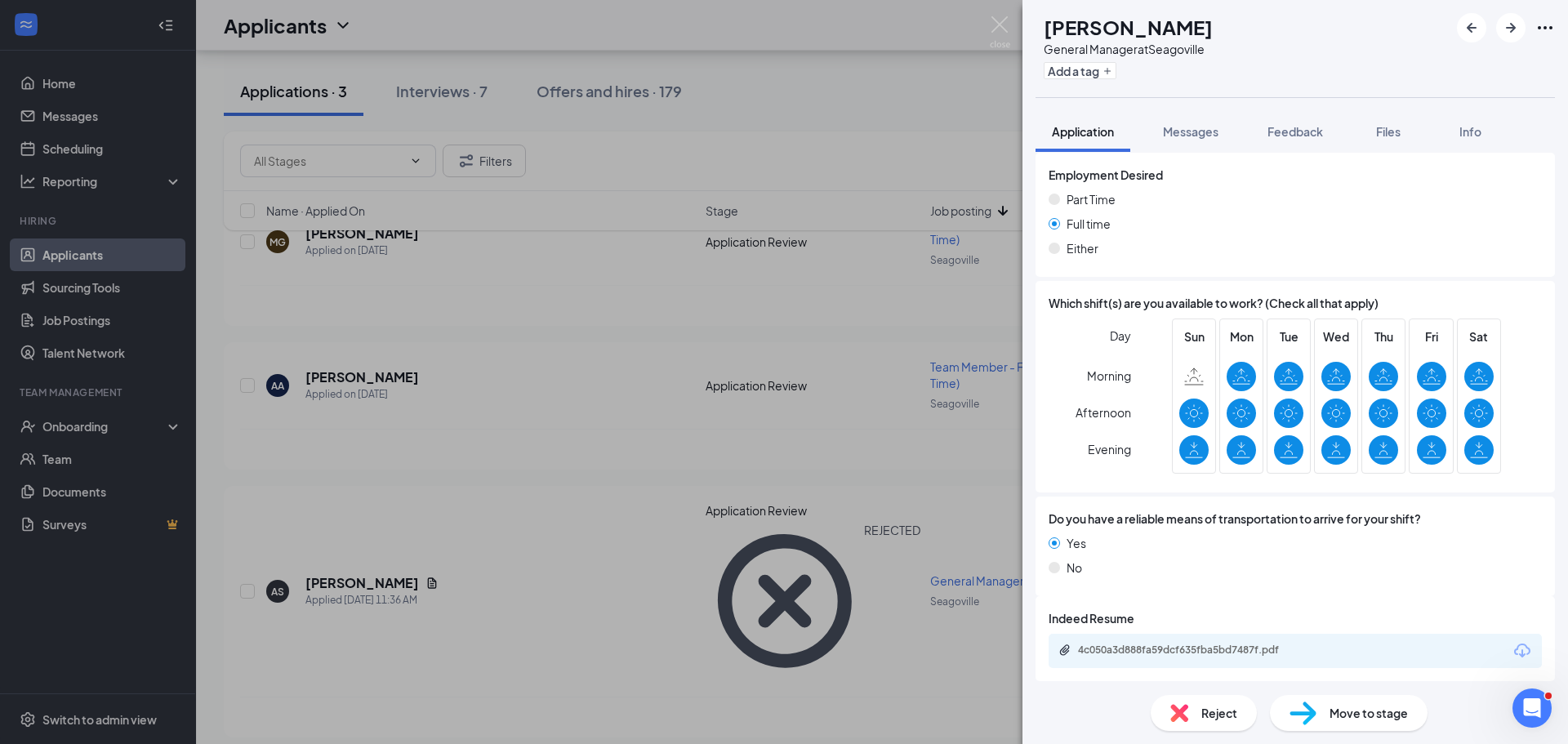
click at [1194, 722] on div "Reject" at bounding box center [1203, 713] width 106 height 36
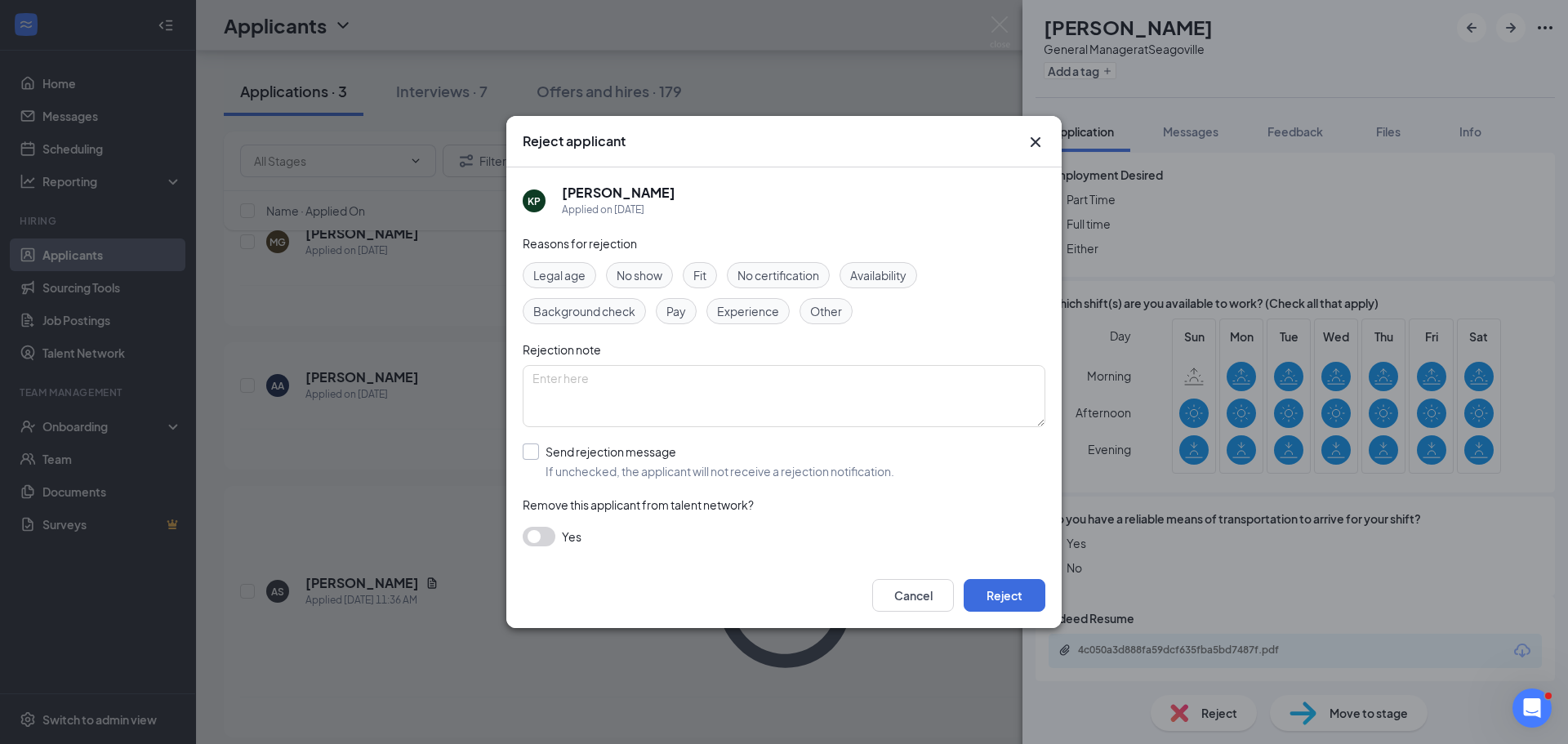
click at [531, 453] on input "Send rejection message If unchecked, the applicant will not receive a rejection…" at bounding box center [709, 461] width 372 height 36
checkbox input "true"
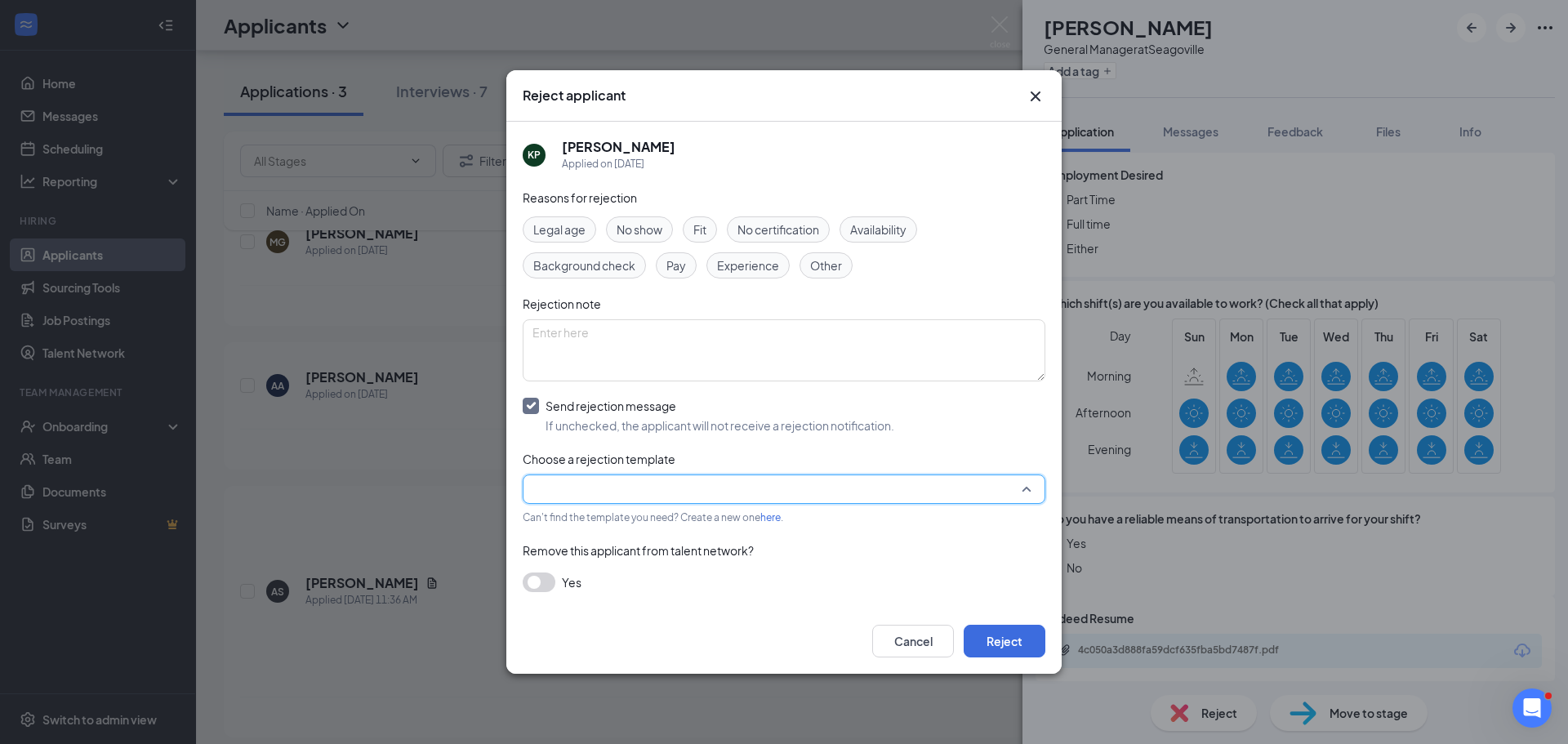
click at [544, 490] on input "search" at bounding box center [779, 489] width 492 height 28
click at [564, 529] on span "Main Rejection Template" at bounding box center [598, 524] width 131 height 18
click at [1005, 643] on button "Reject" at bounding box center [1004, 641] width 82 height 33
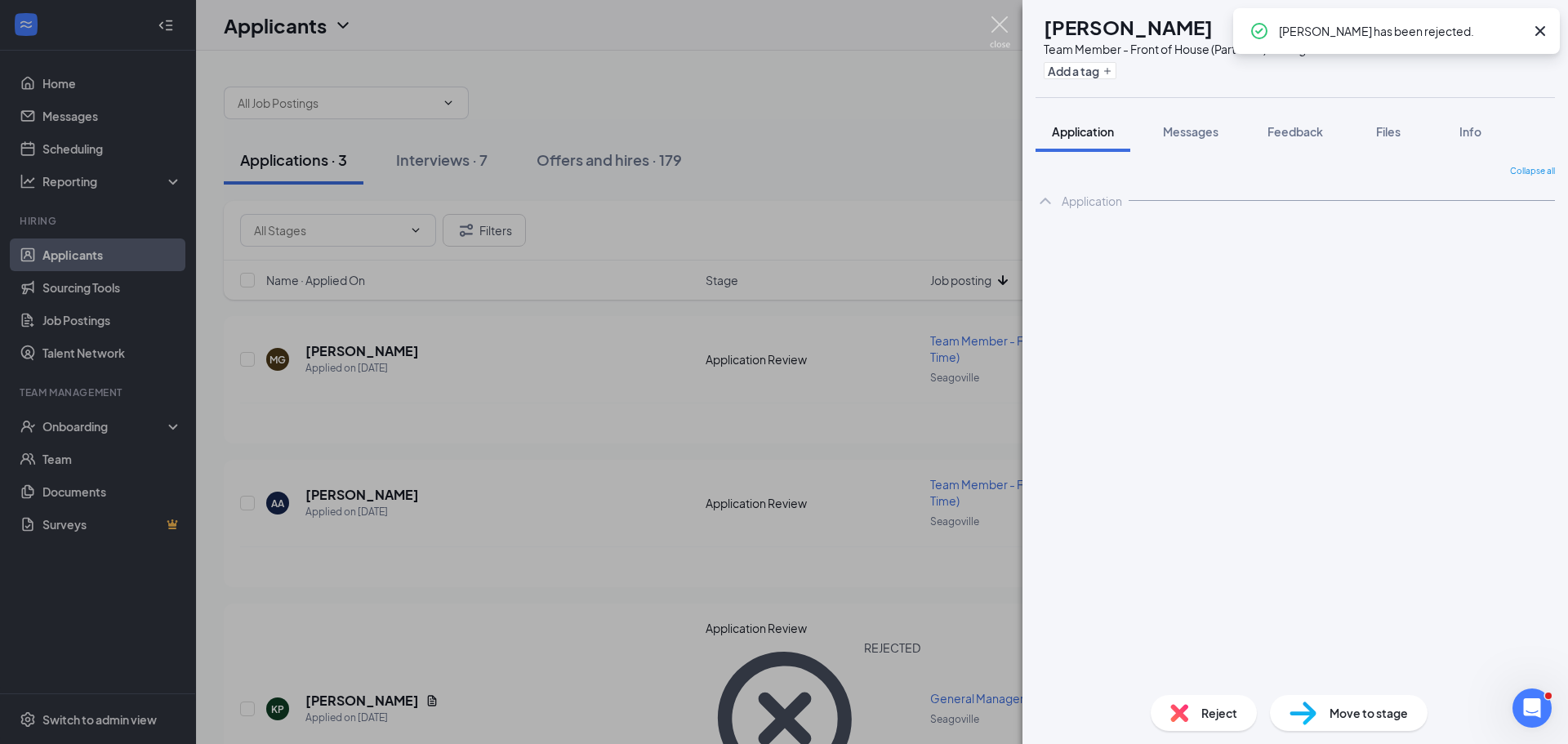
click at [995, 31] on img at bounding box center [999, 33] width 20 height 32
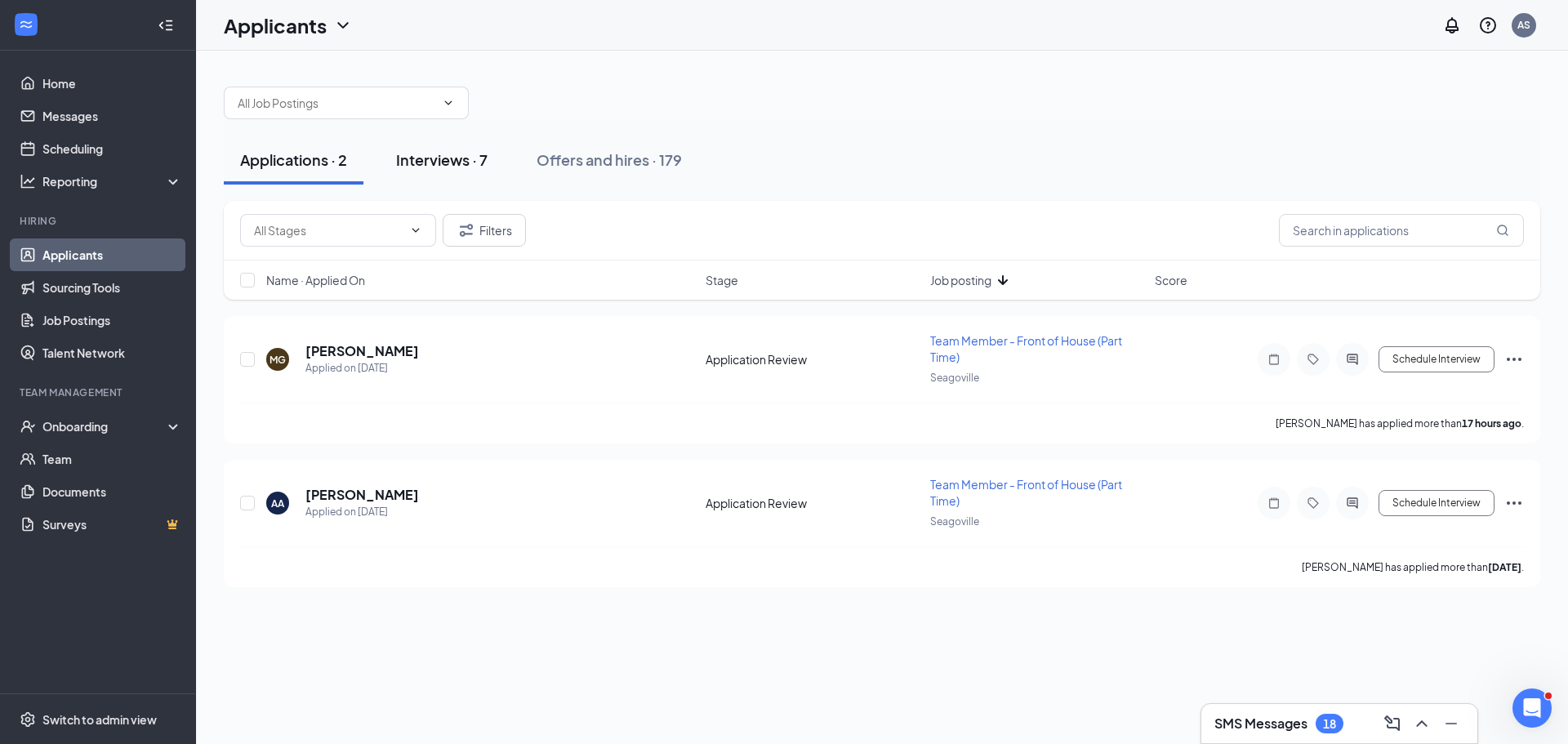
click at [444, 157] on div "Interviews · 7" at bounding box center [442, 159] width 92 height 20
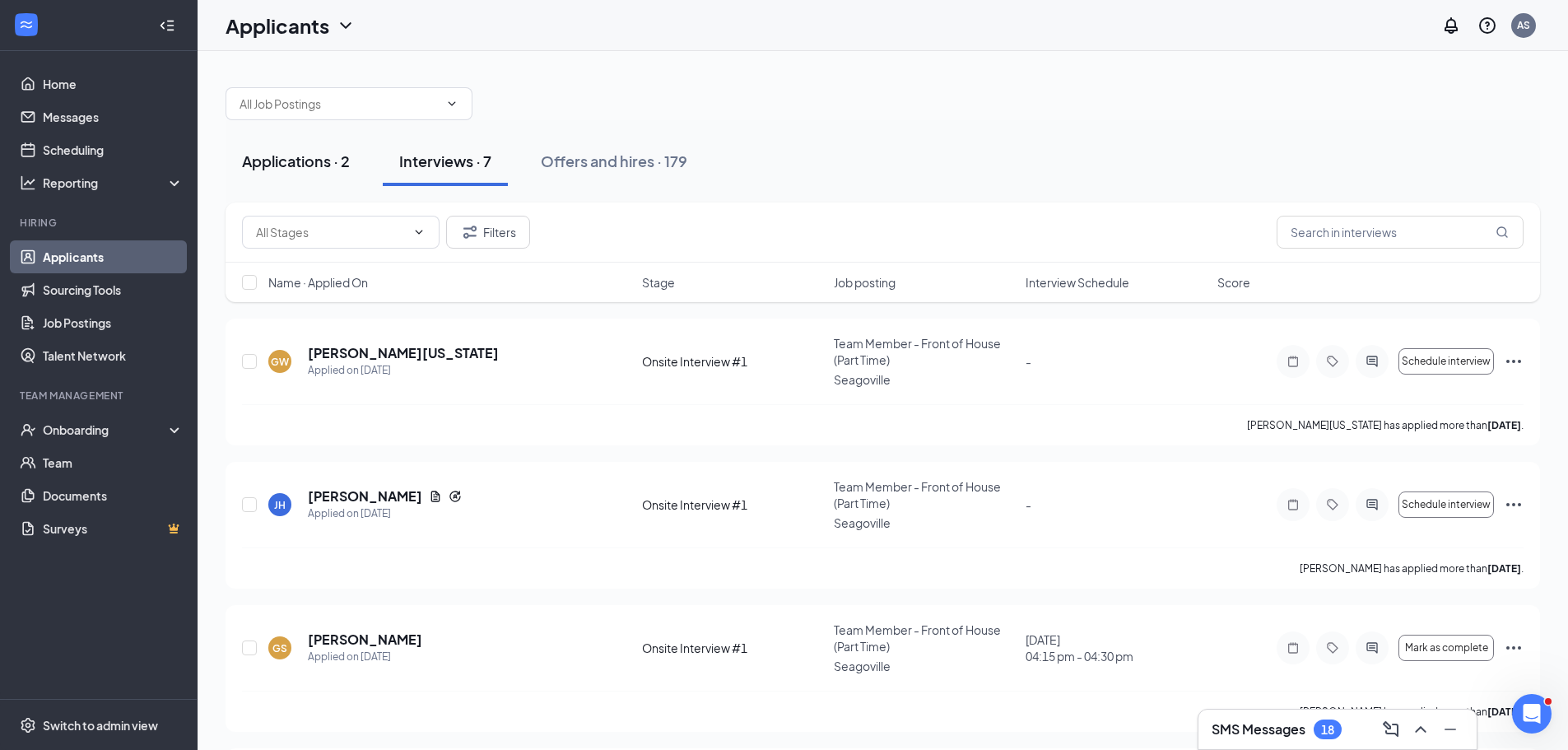
click at [303, 159] on div "Applications · 2" at bounding box center [296, 161] width 108 height 20
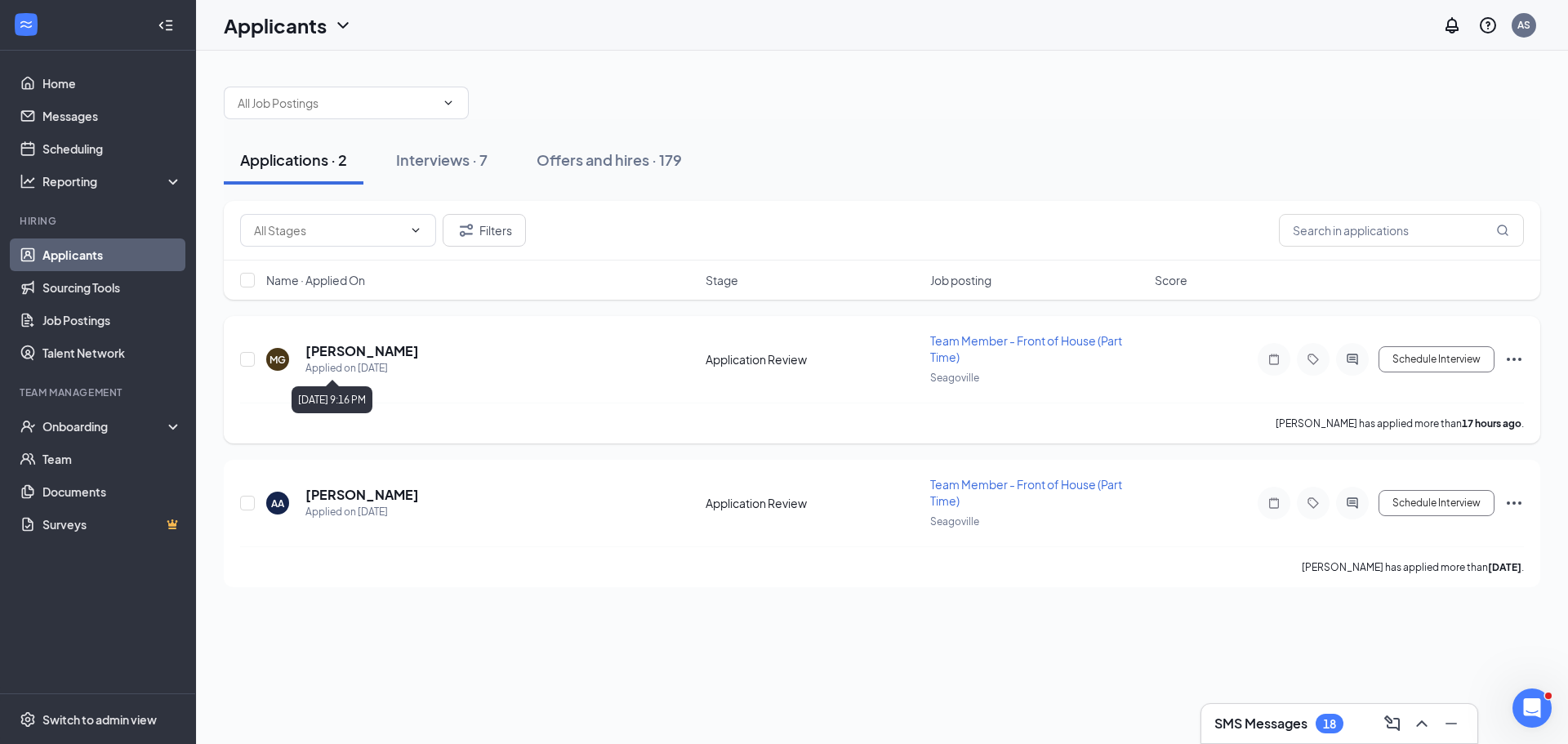
click at [332, 355] on h5 "[PERSON_NAME]" at bounding box center [362, 351] width 113 height 18
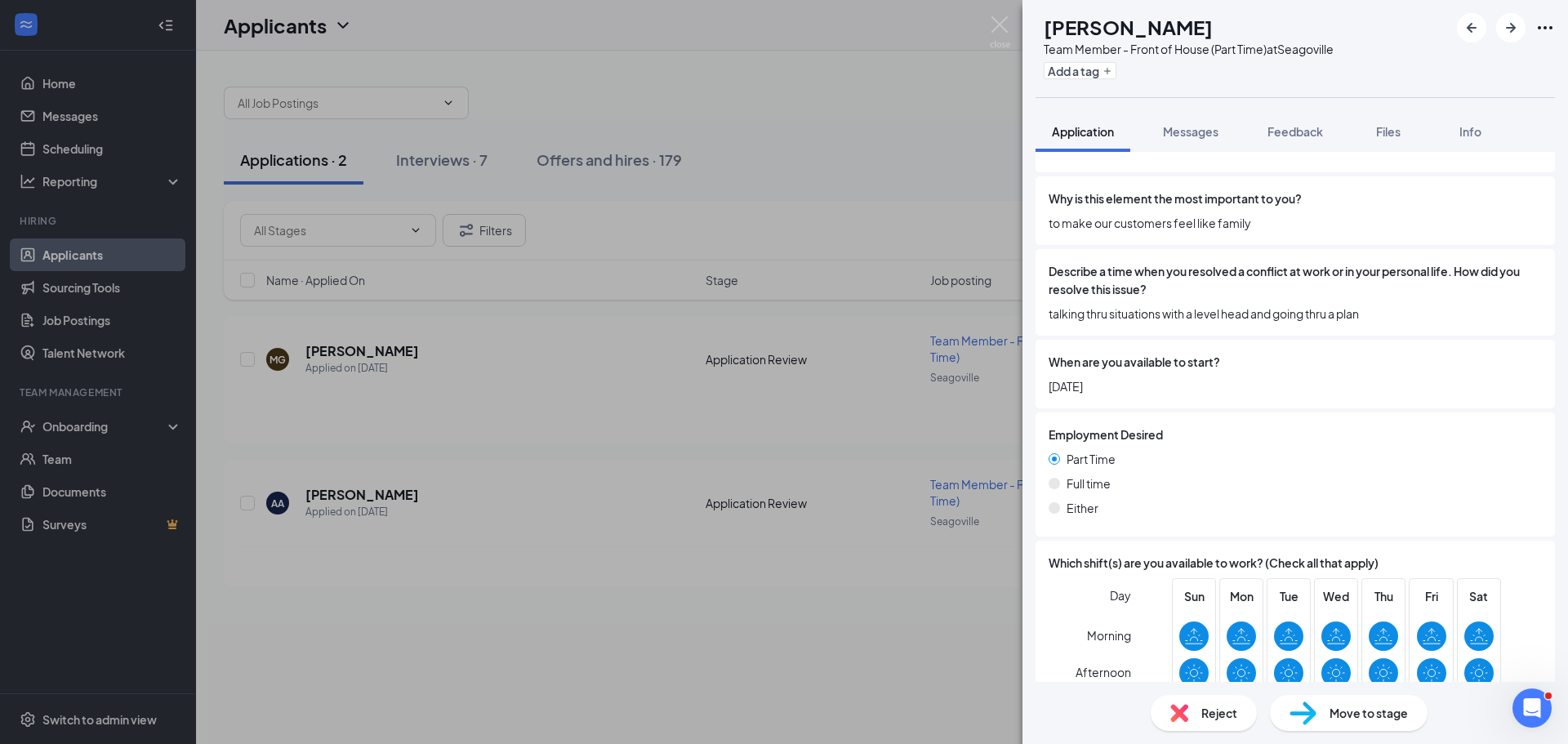
scroll to position [2005, 0]
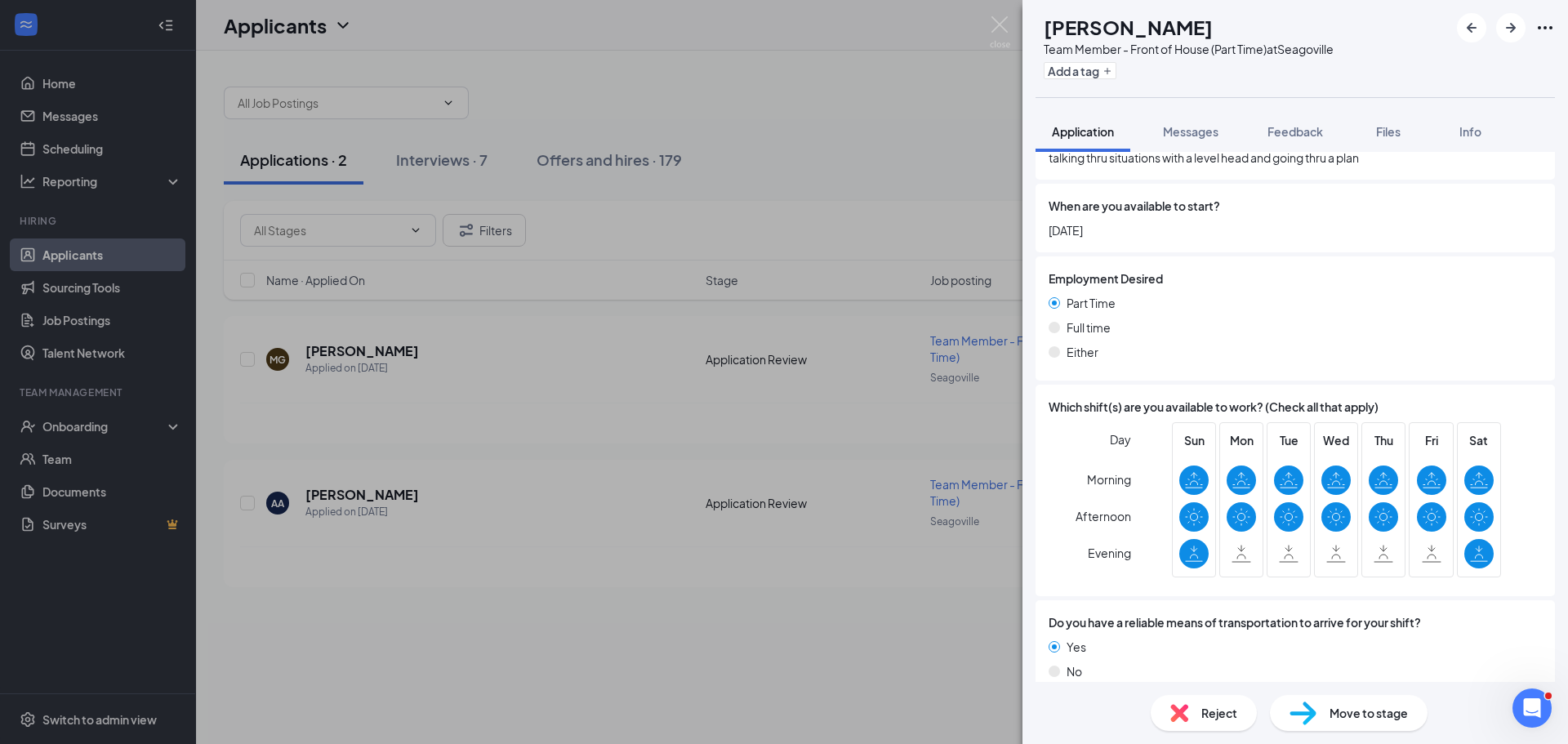
click at [1360, 707] on span "Move to stage" at bounding box center [1369, 713] width 78 height 18
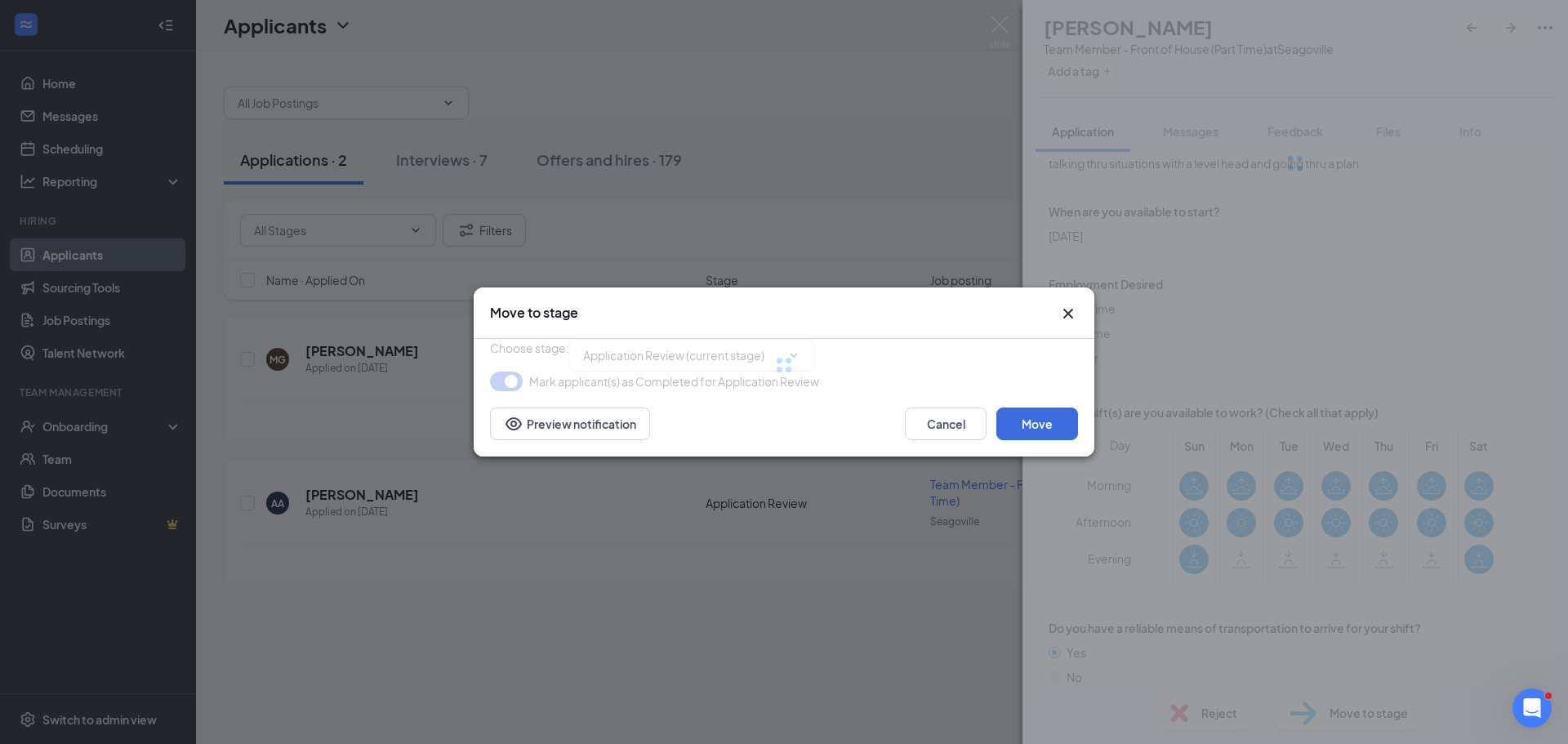
type input "Onsite Interview #1 (next stage)"
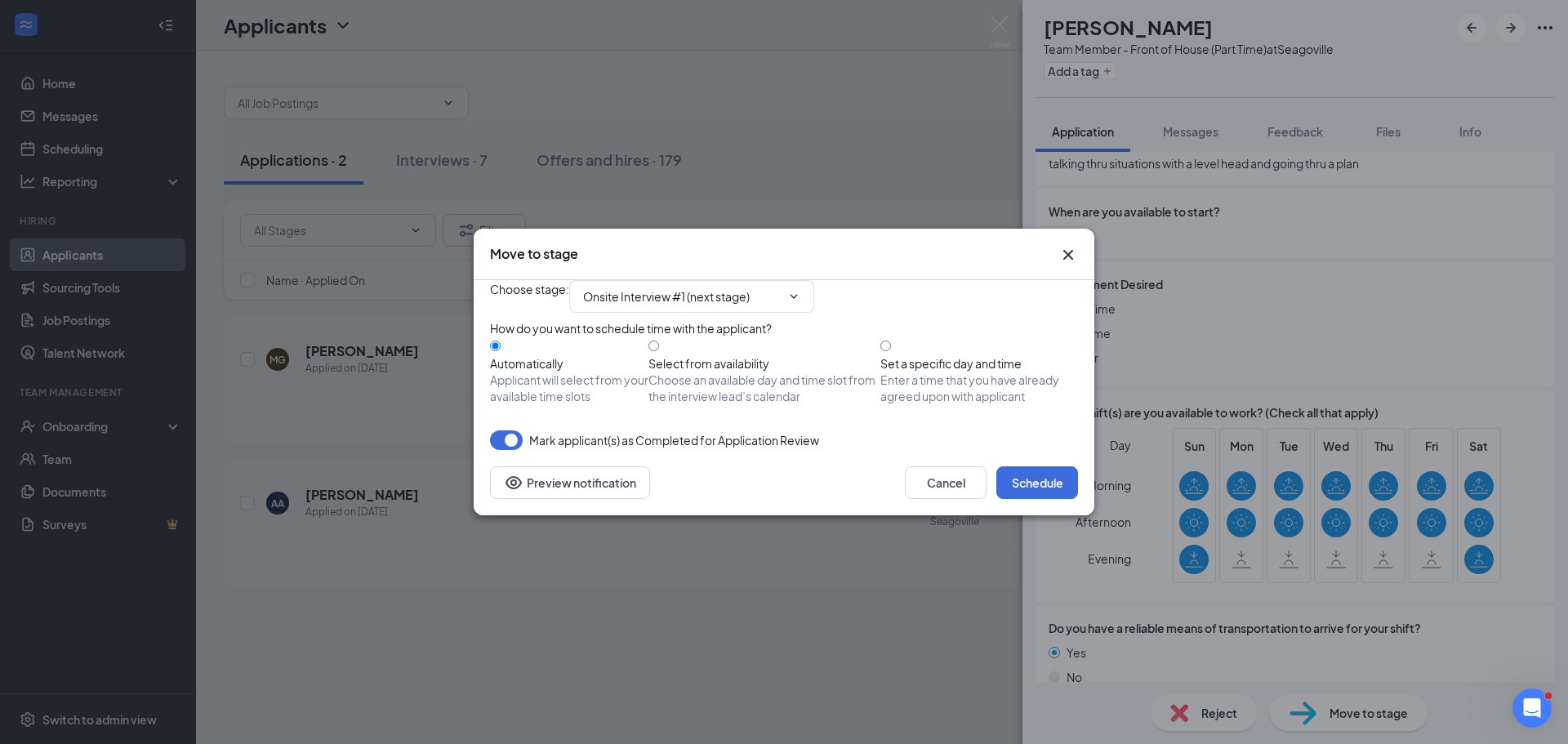
drag, startPoint x: 1058, startPoint y: 470, endPoint x: 1038, endPoint y: 490, distance: 28.3
click at [1058, 450] on div "Choose stage : Onsite Interview #1 (next stage) How do you want to schedule tim…" at bounding box center [784, 365] width 588 height 170
click at [1021, 499] on button "Schedule" at bounding box center [1037, 482] width 82 height 33
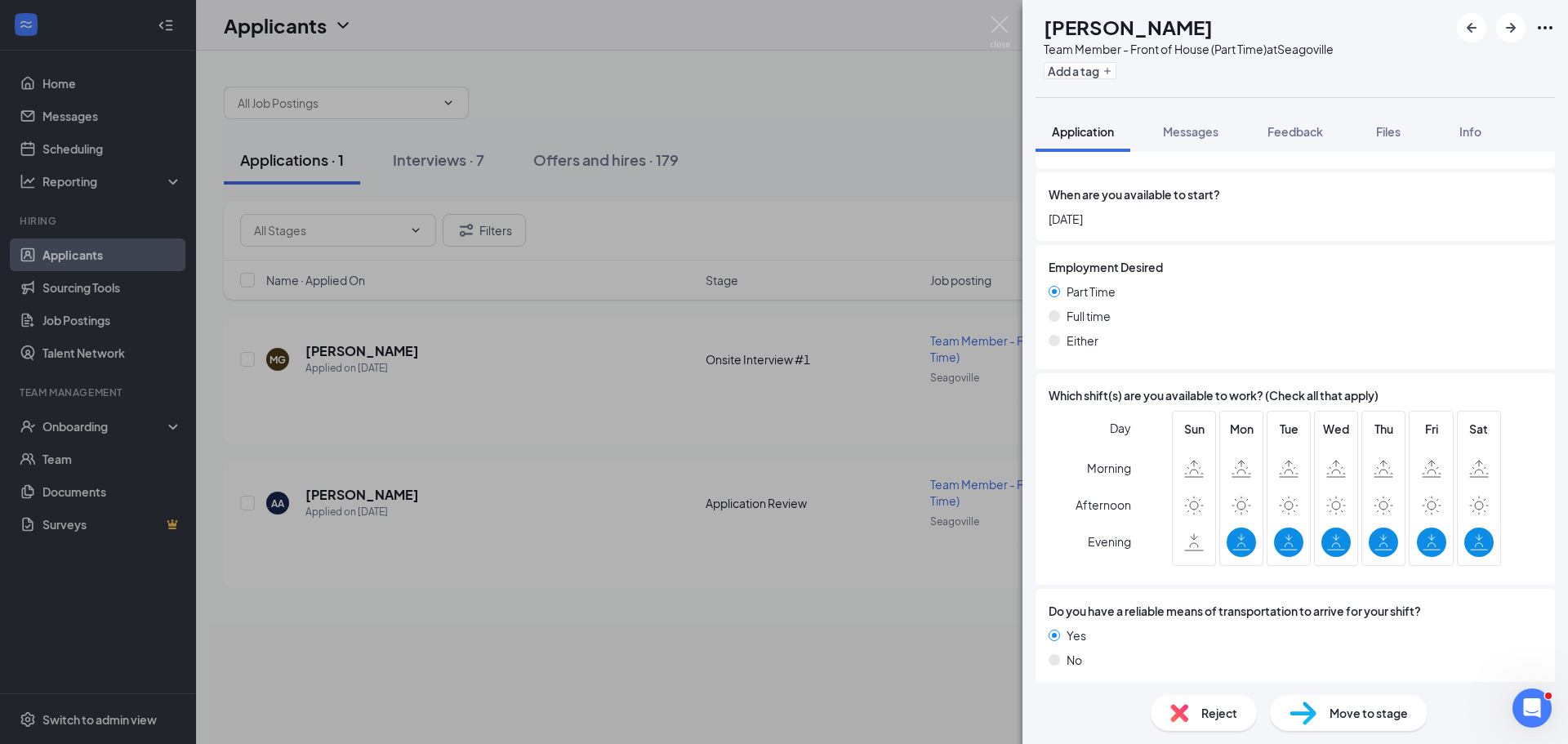
scroll to position [2213, 0]
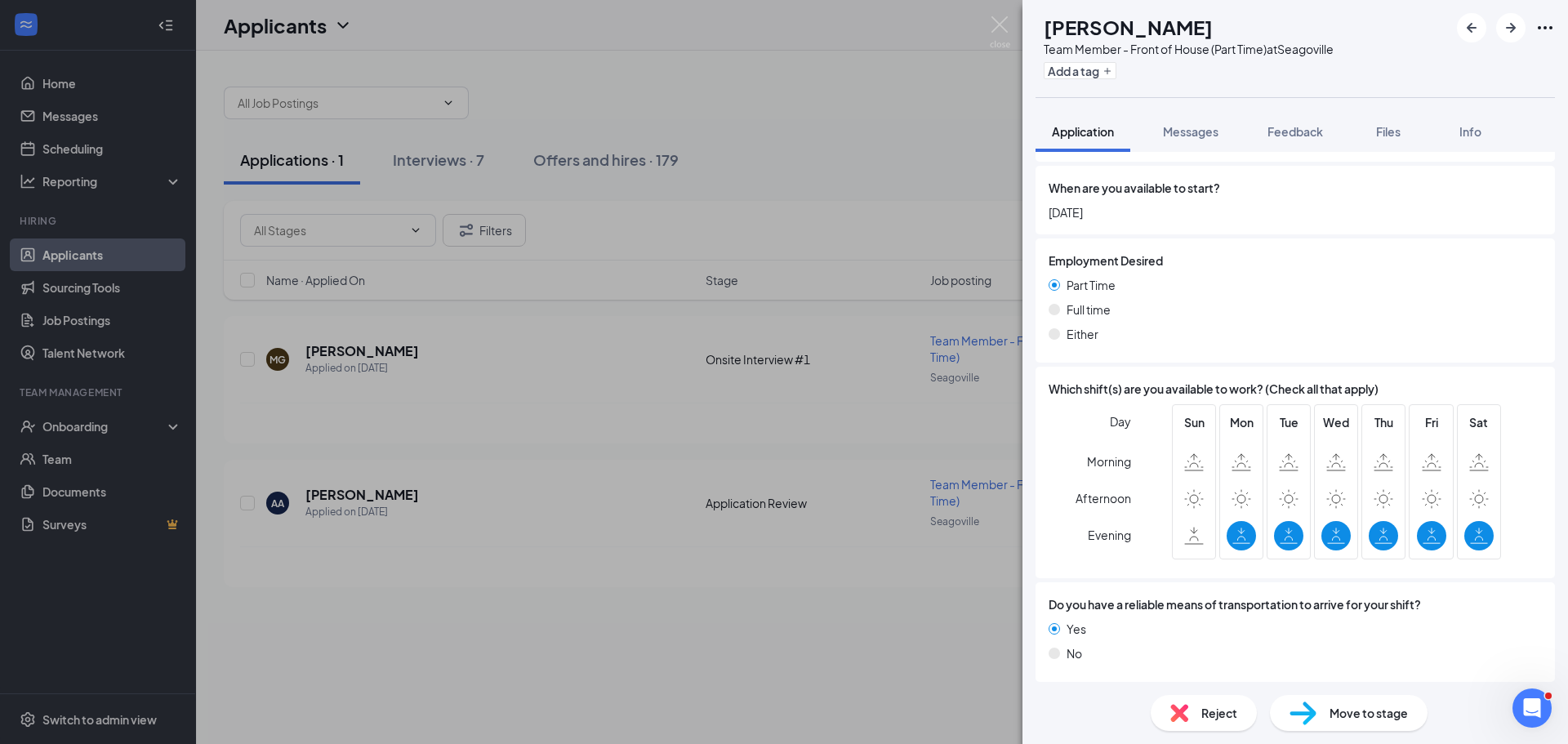
click at [1349, 722] on div "Move to stage" at bounding box center [1348, 713] width 158 height 36
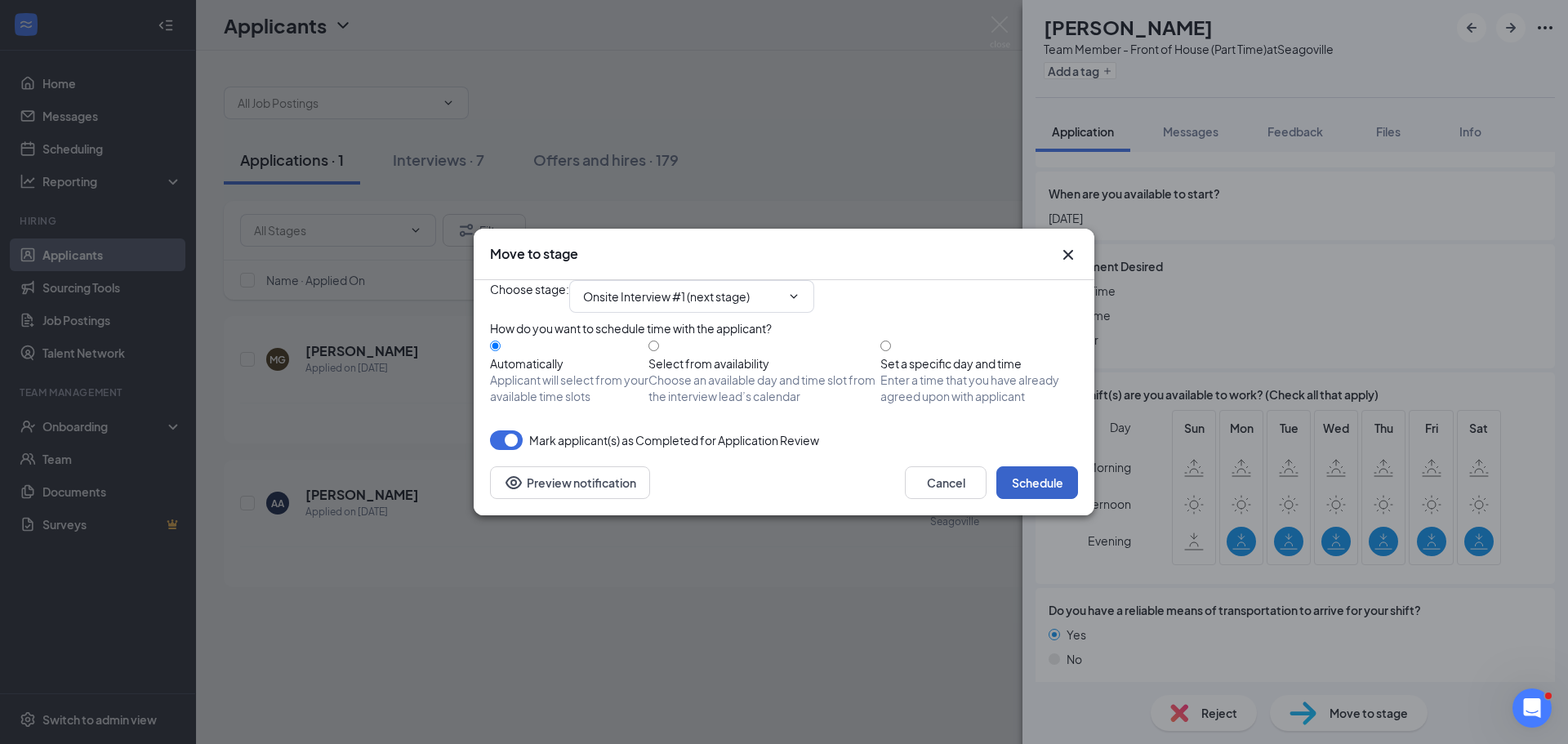
click at [1015, 499] on button "Schedule" at bounding box center [1037, 482] width 82 height 33
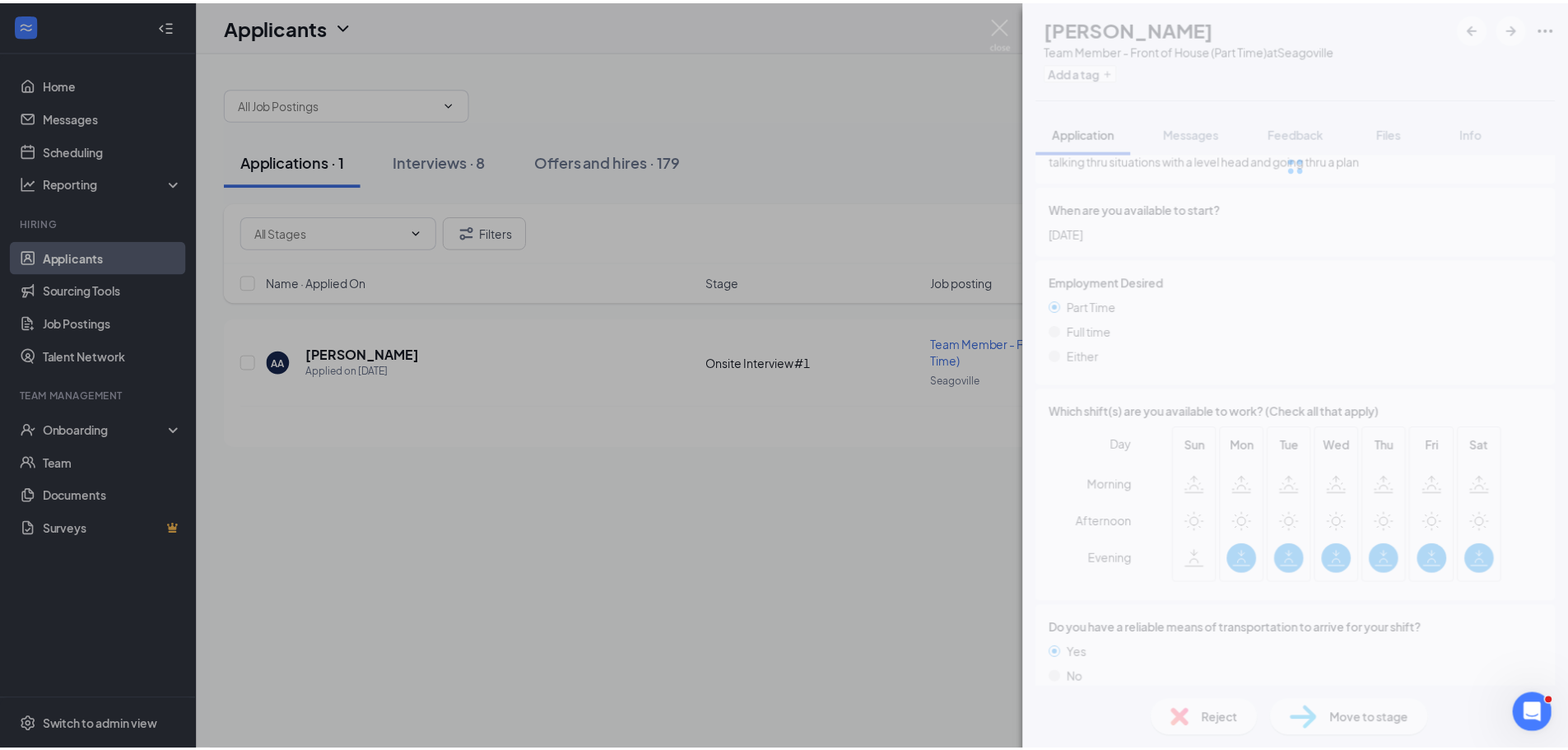
scroll to position [2020, 0]
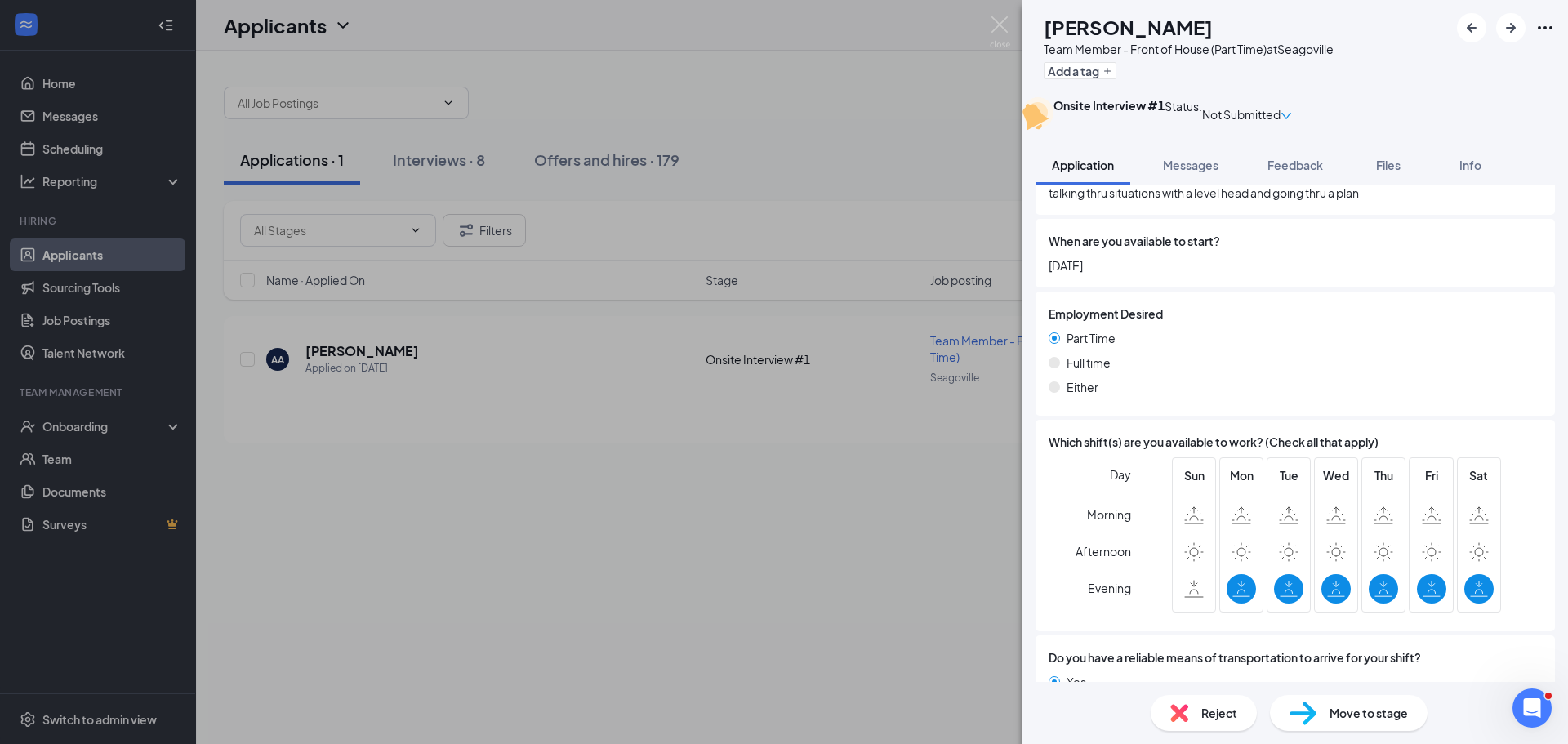
click at [47, 427] on div "MG martha gonzalez Team Member - Front of House (Part Time) at Seagoville Add a…" at bounding box center [784, 372] width 1568 height 744
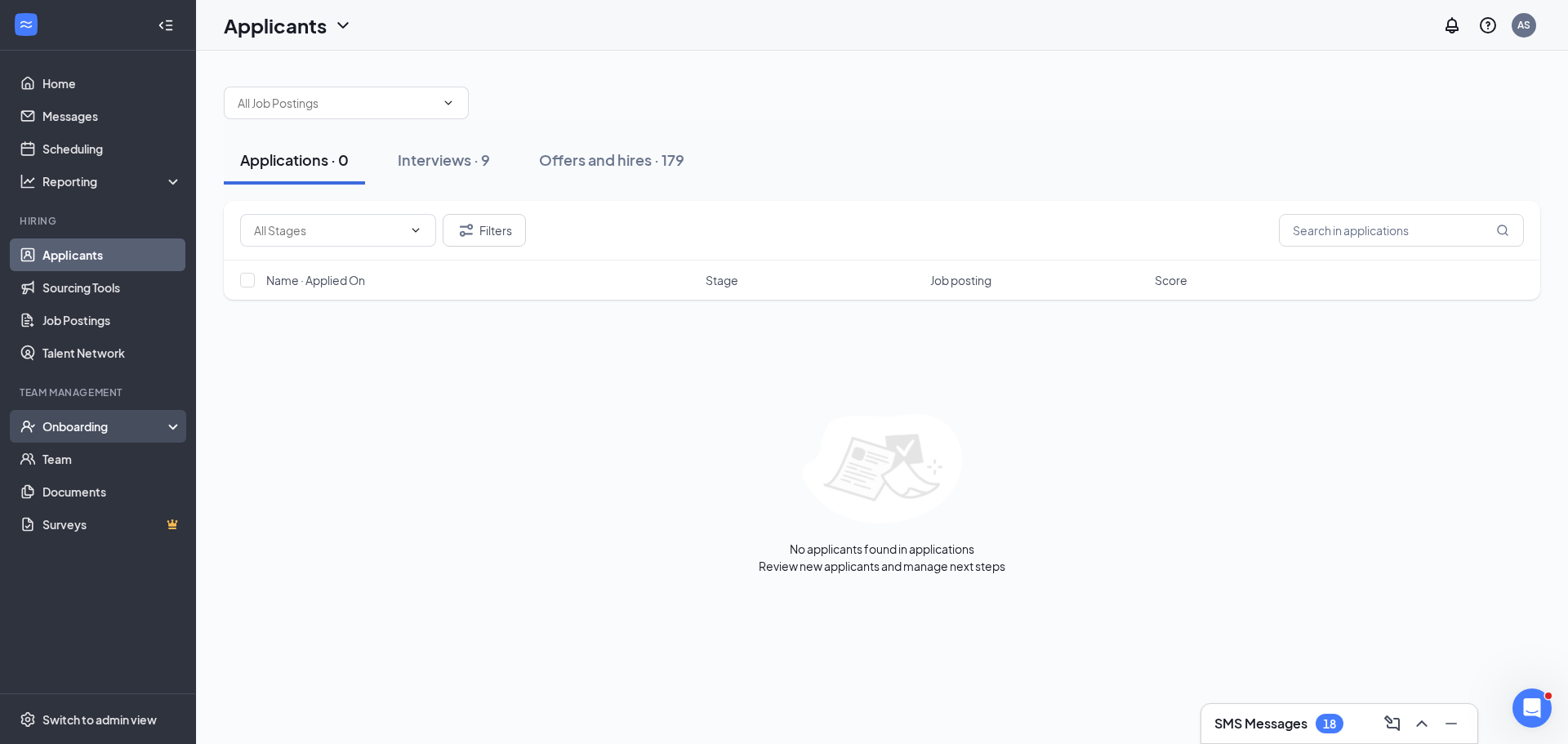
click at [72, 433] on div "Onboarding" at bounding box center [105, 427] width 126 height 17
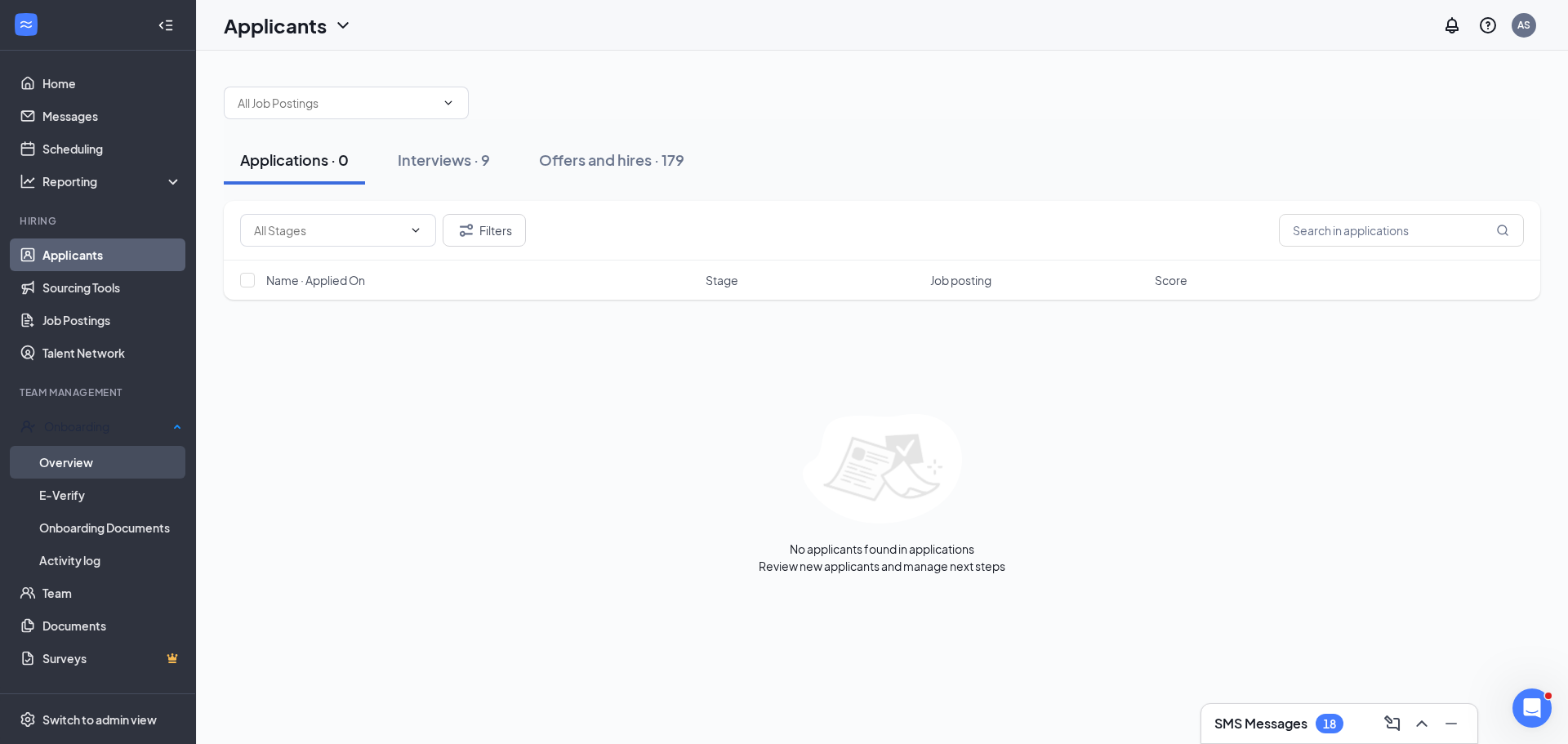
click at [75, 462] on link "Overview" at bounding box center [110, 462] width 143 height 33
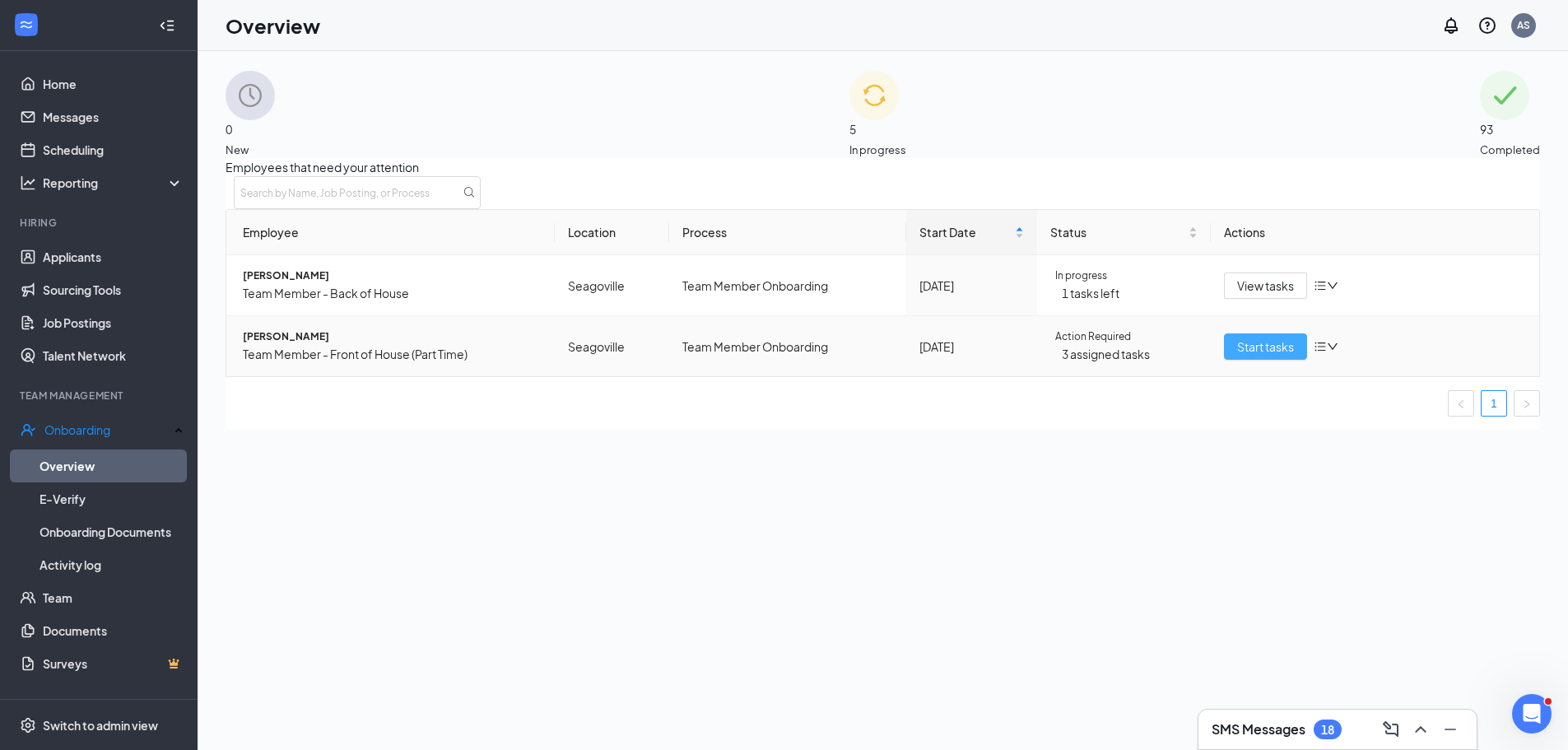
click at [1237, 356] on span "Start tasks" at bounding box center [1265, 347] width 57 height 18
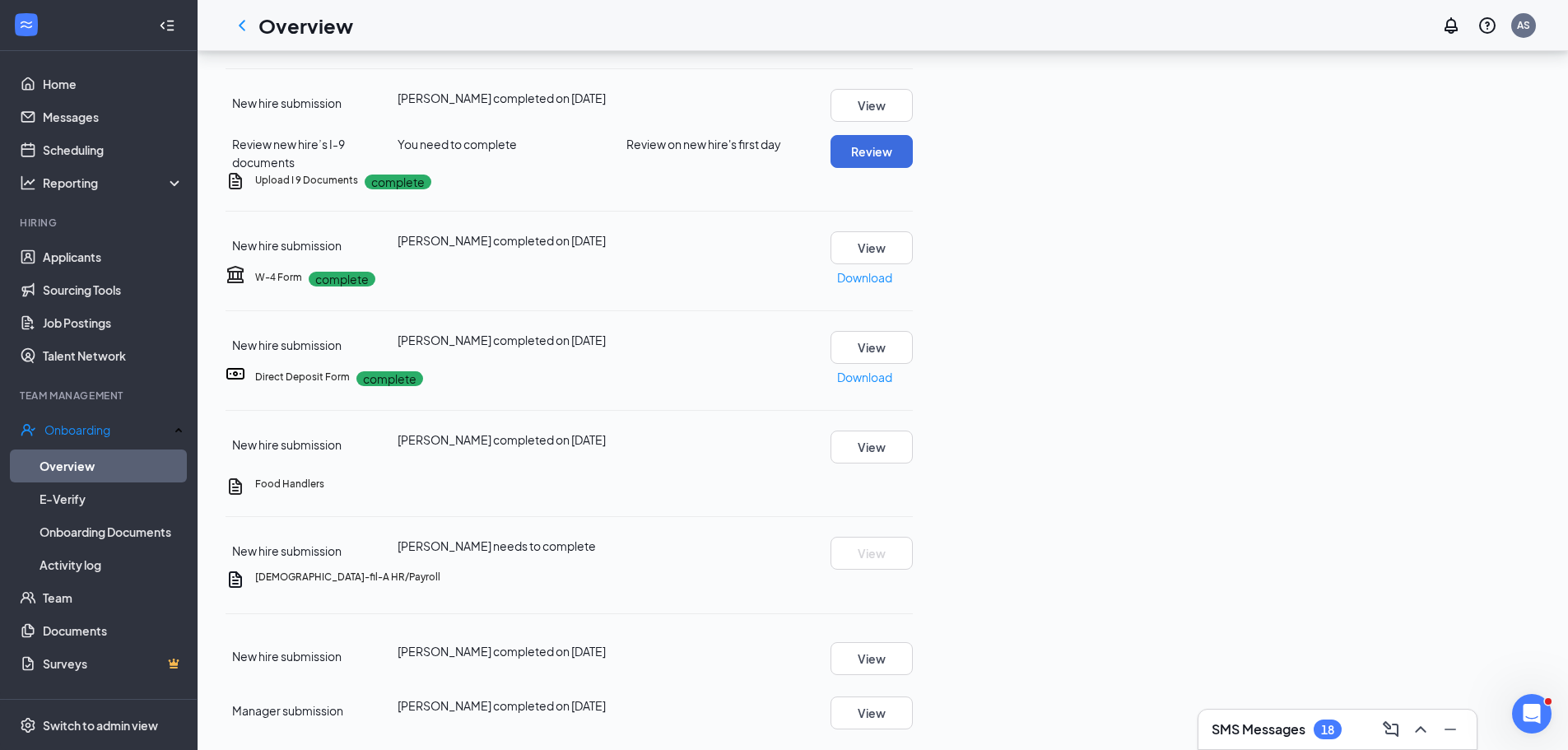
scroll to position [577, 0]
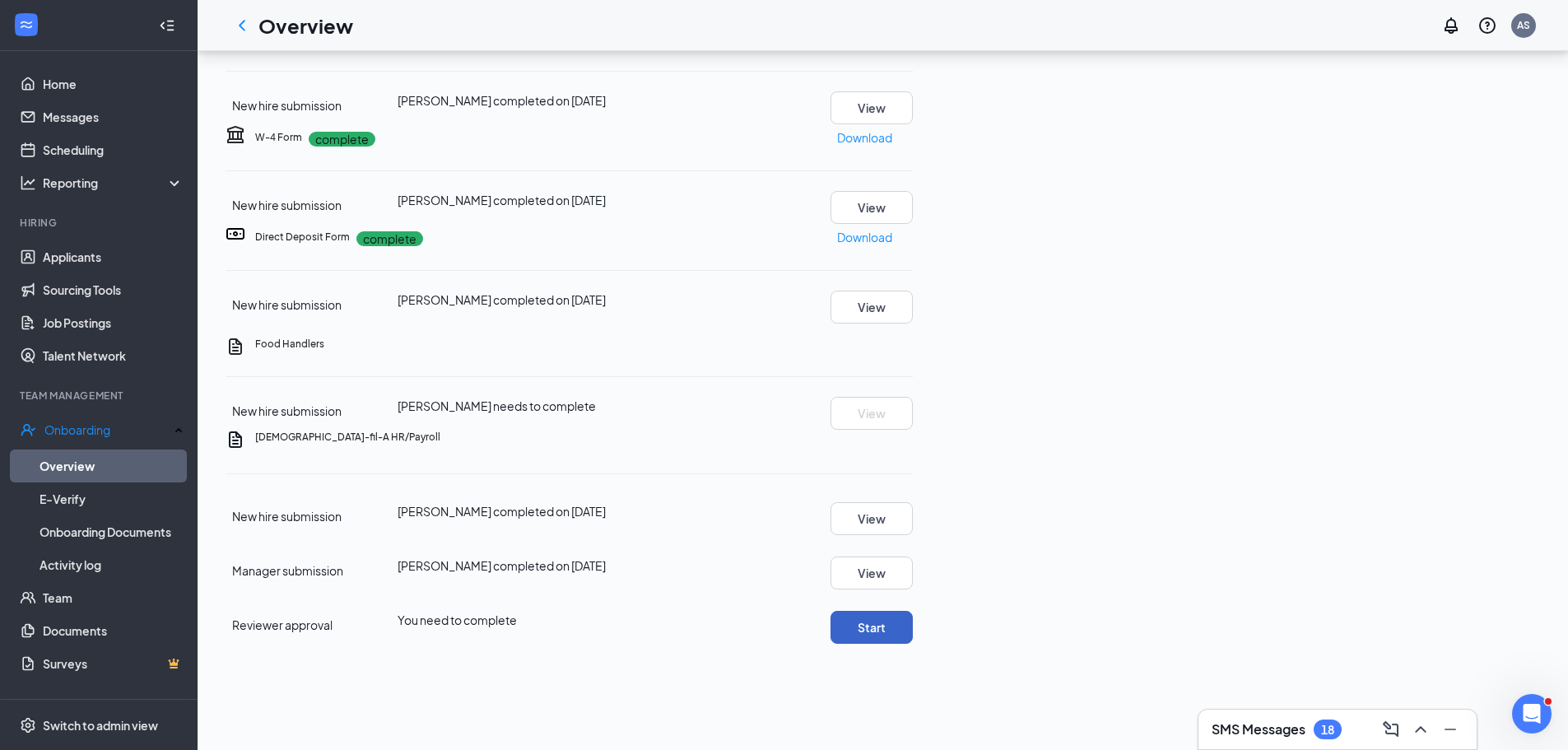
click at [913, 611] on button "Start" at bounding box center [871, 627] width 82 height 33
